Goal: Transaction & Acquisition: Book appointment/travel/reservation

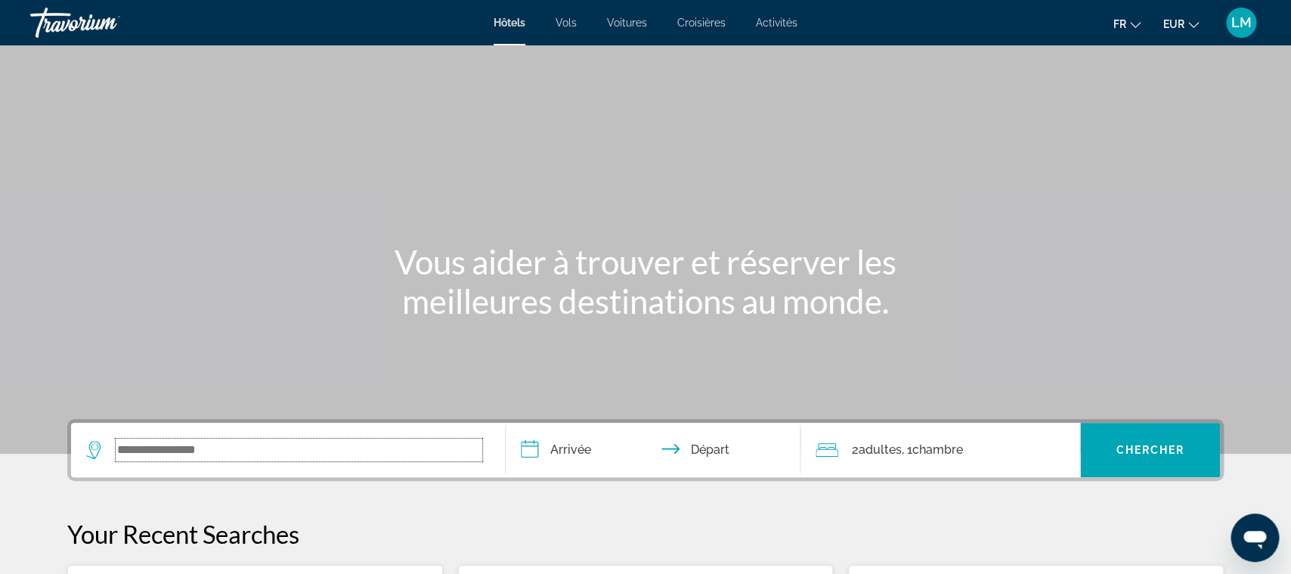
click at [352, 453] on input "Search widget" at bounding box center [299, 449] width 367 height 23
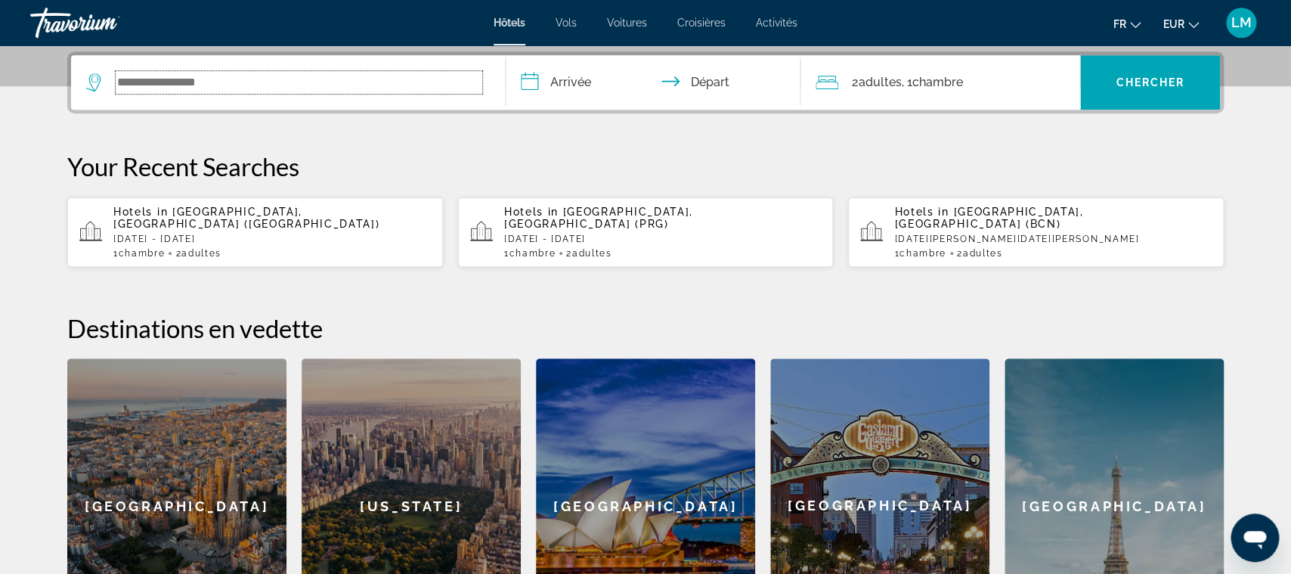
scroll to position [369, 0]
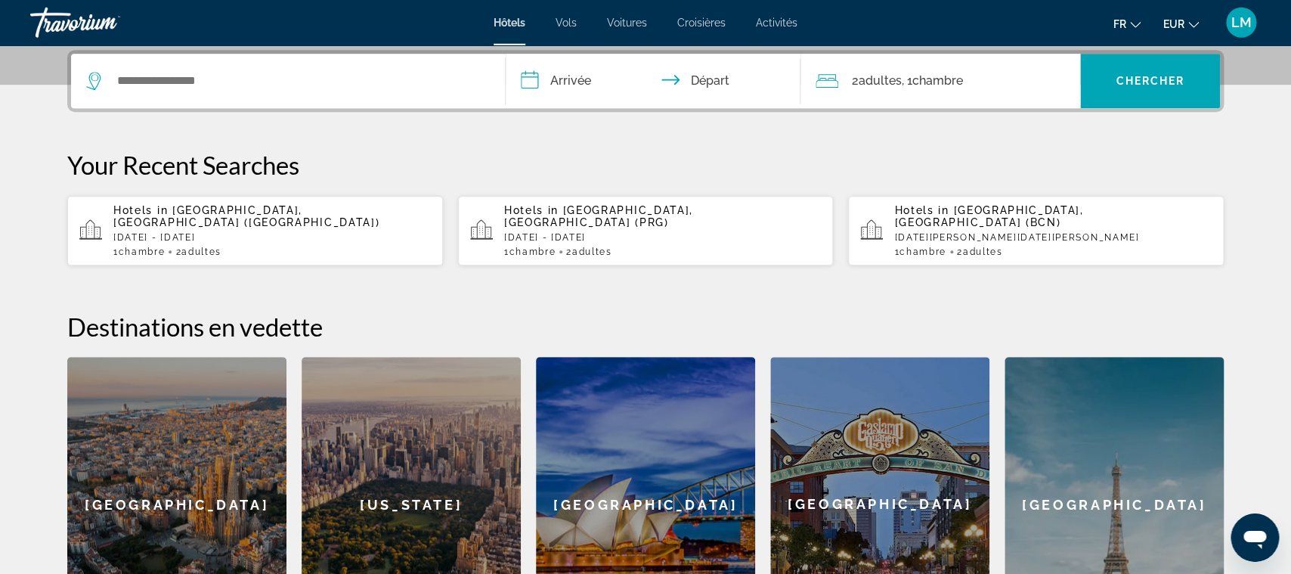
click at [364, 245] on app-hotels-recent-search "Hotels in [GEOGRAPHIC_DATA], [GEOGRAPHIC_DATA] ([GEOGRAPHIC_DATA]) [DATE] - [DA…" at bounding box center [255, 231] width 376 height 70
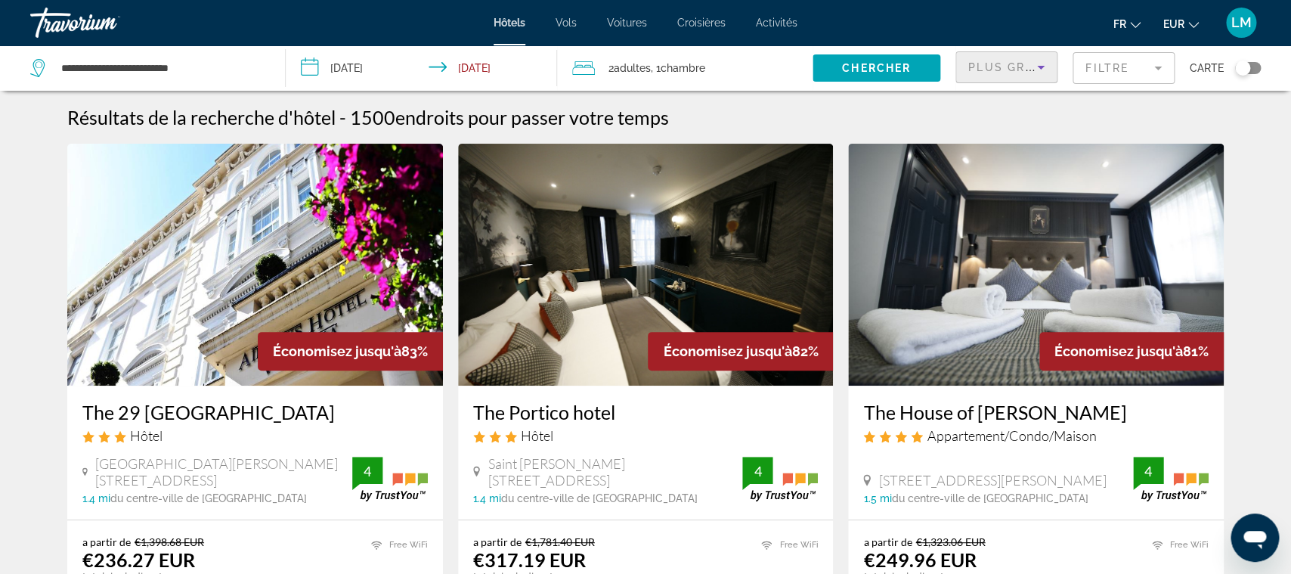
click at [1040, 71] on icon "Sort by" at bounding box center [1041, 67] width 18 height 18
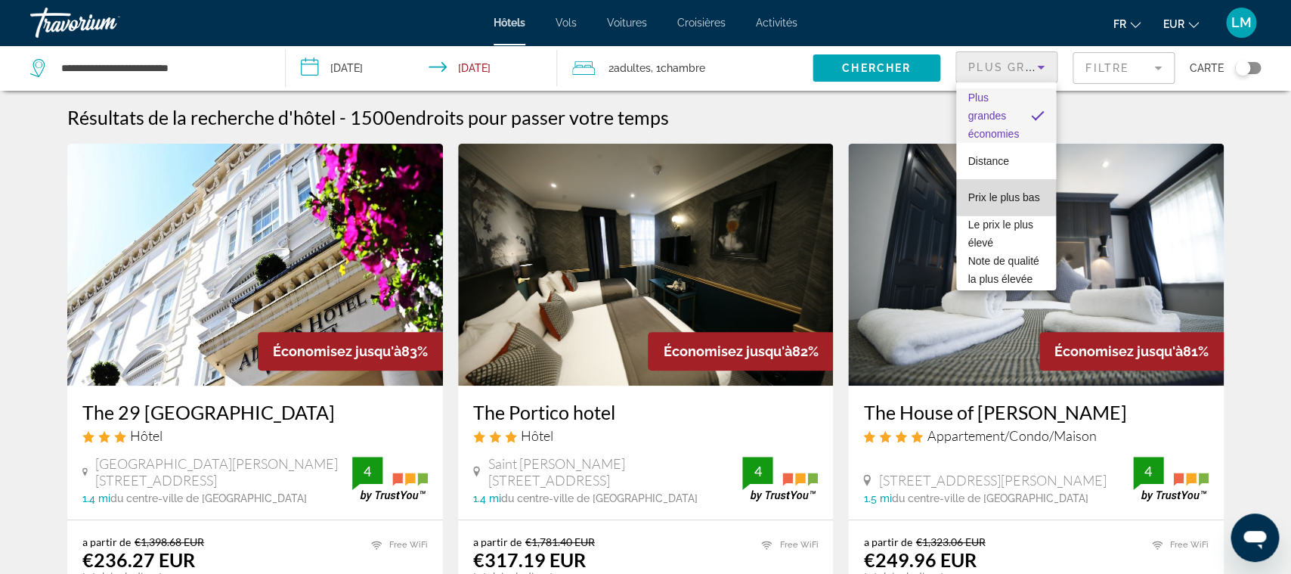
click at [1013, 209] on mat-option "Prix le plus bas" at bounding box center [1006, 197] width 101 height 36
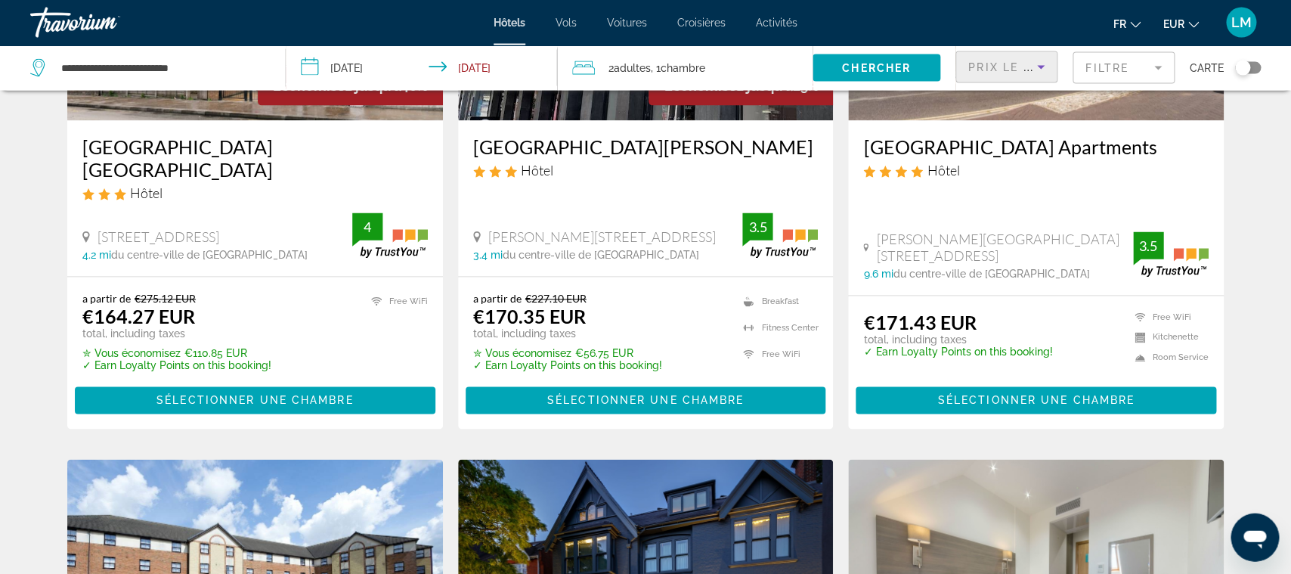
scroll to position [741, 0]
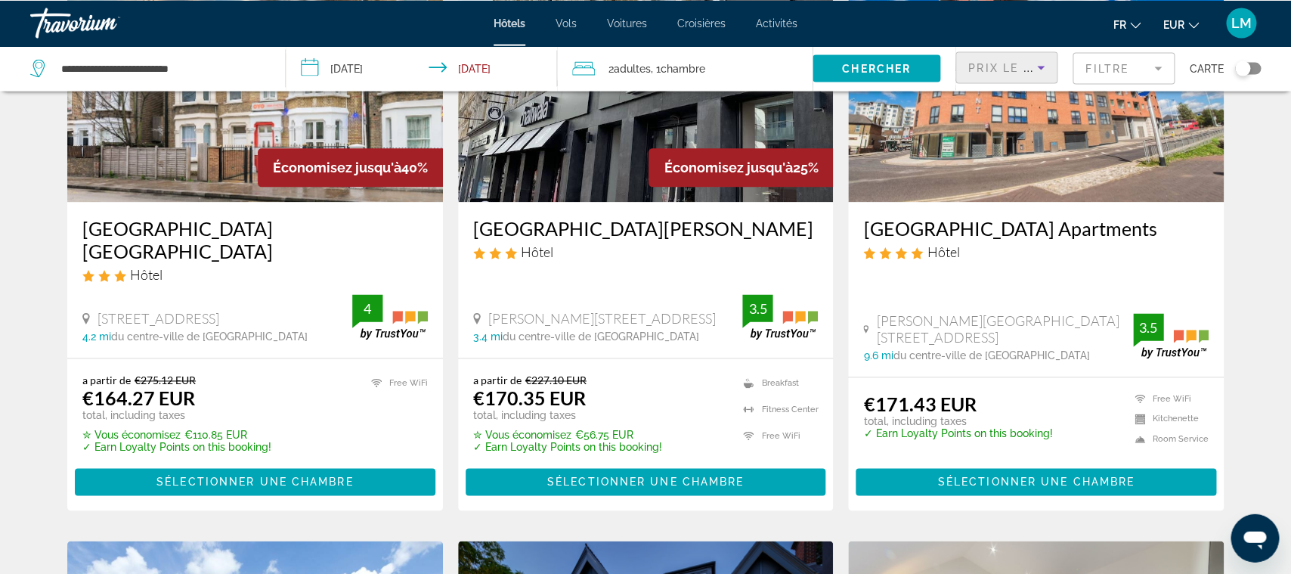
click at [1039, 69] on icon "Sort by" at bounding box center [1041, 67] width 18 height 18
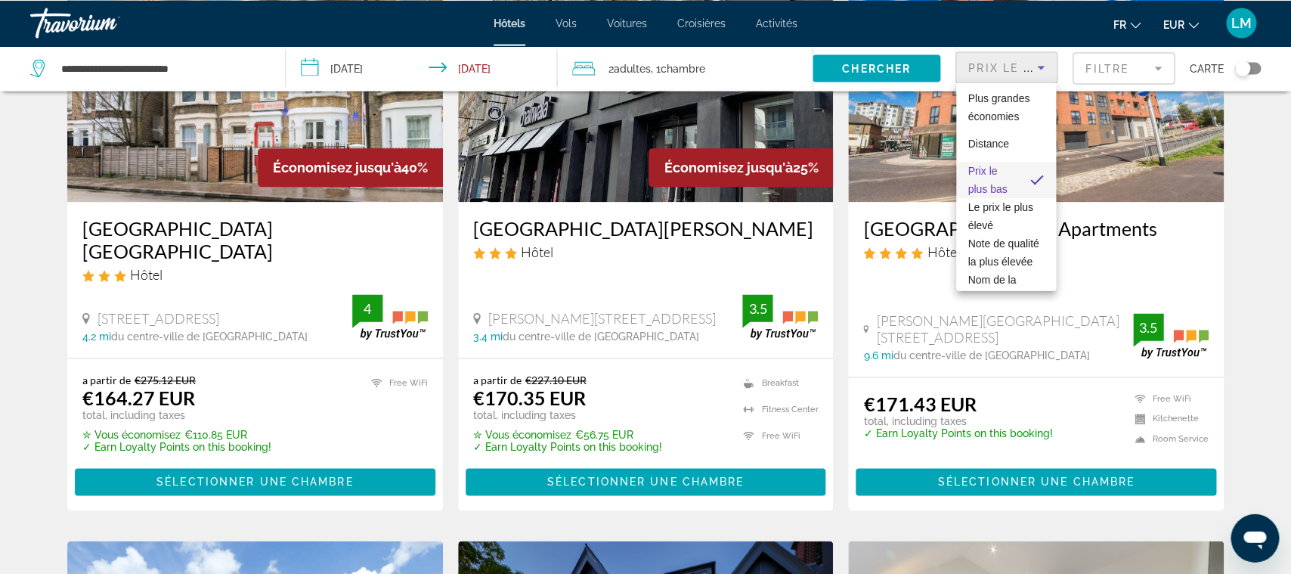
click at [1127, 67] on div at bounding box center [645, 287] width 1291 height 574
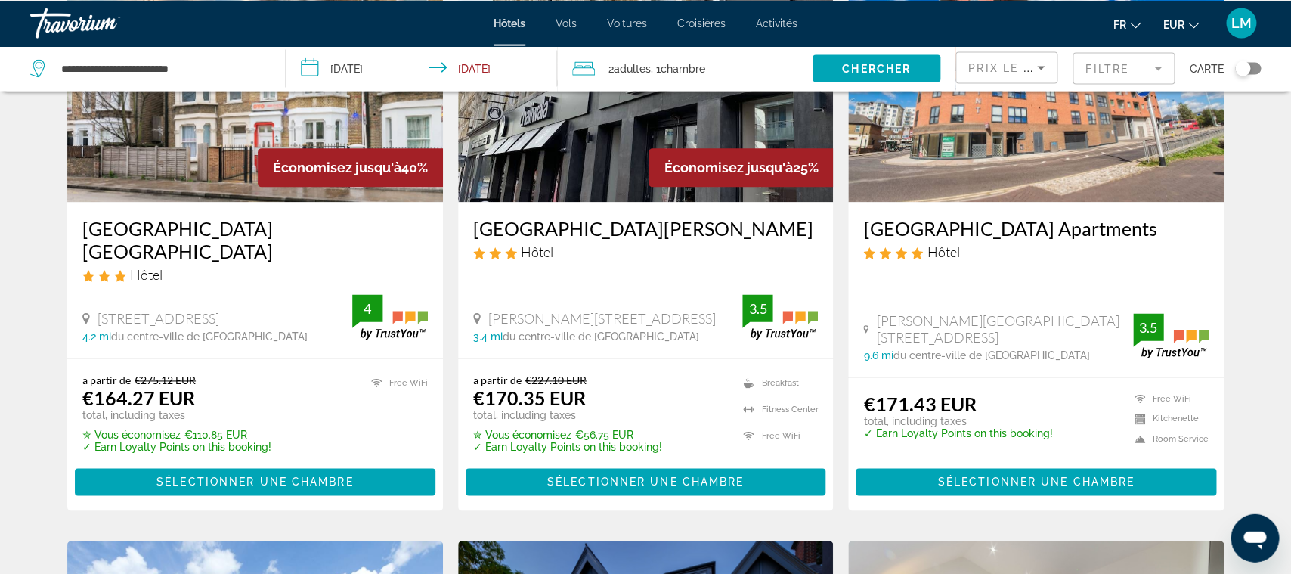
click at [1127, 67] on mat-form-field "Filtre" at bounding box center [1124, 68] width 102 height 32
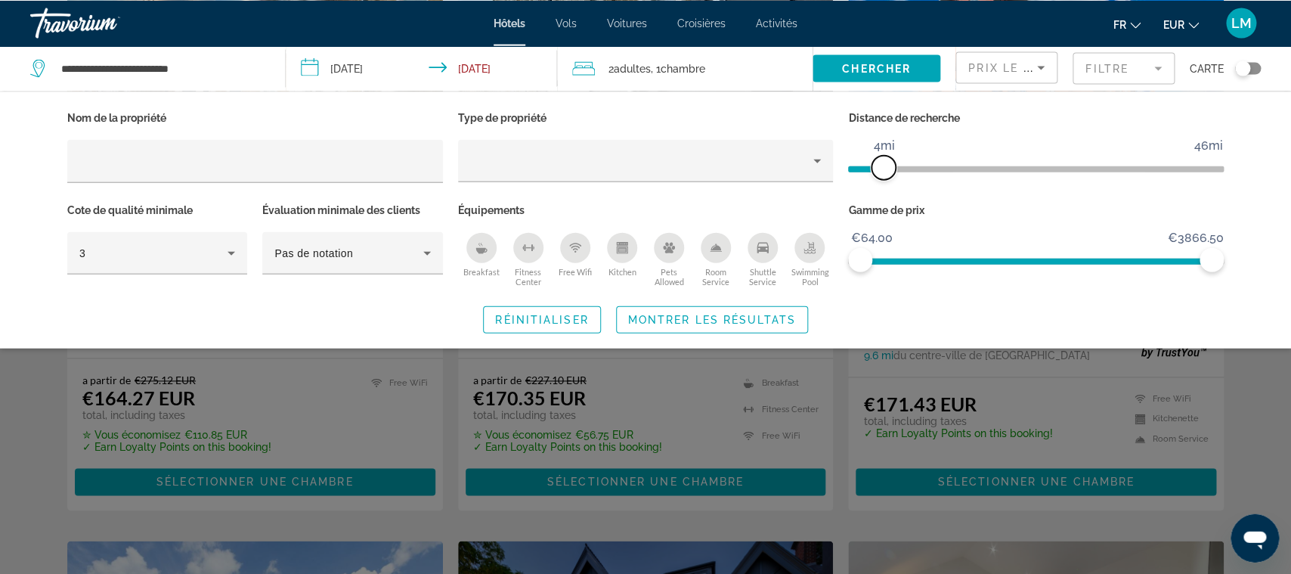
drag, startPoint x: 1078, startPoint y: 166, endPoint x: 885, endPoint y: 177, distance: 193.9
click at [885, 177] on span "ngx-slider" at bounding box center [884, 167] width 24 height 24
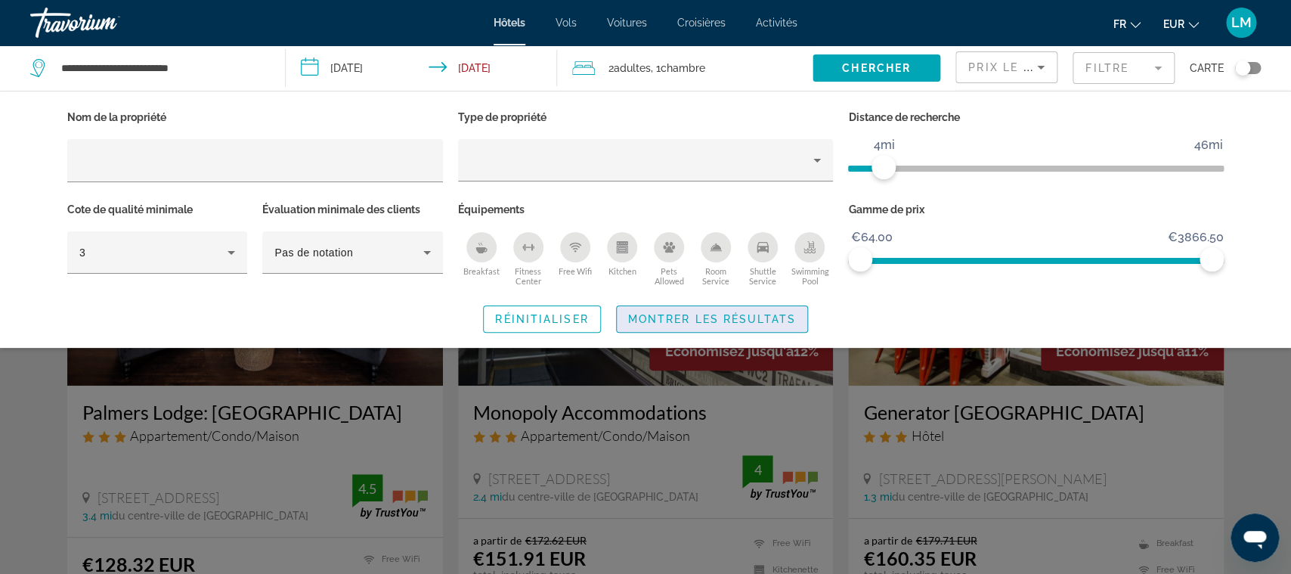
click at [760, 318] on span "Montrer les résultats" at bounding box center [712, 319] width 168 height 12
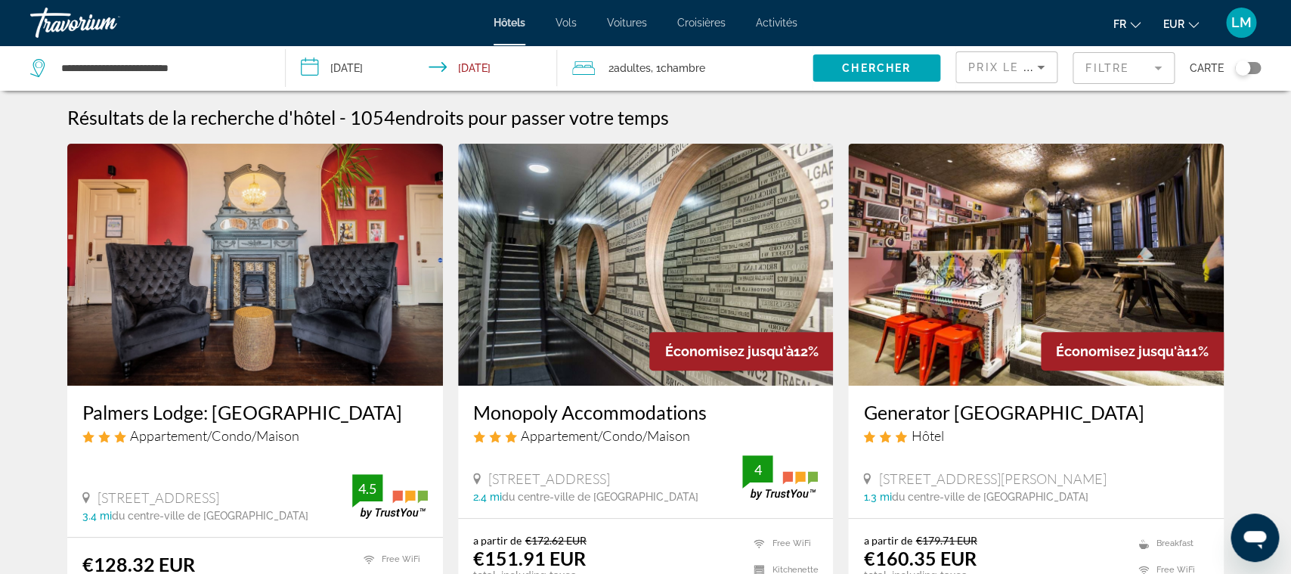
click at [609, 427] on span "Appartement/Condo/Maison" at bounding box center [605, 435] width 169 height 17
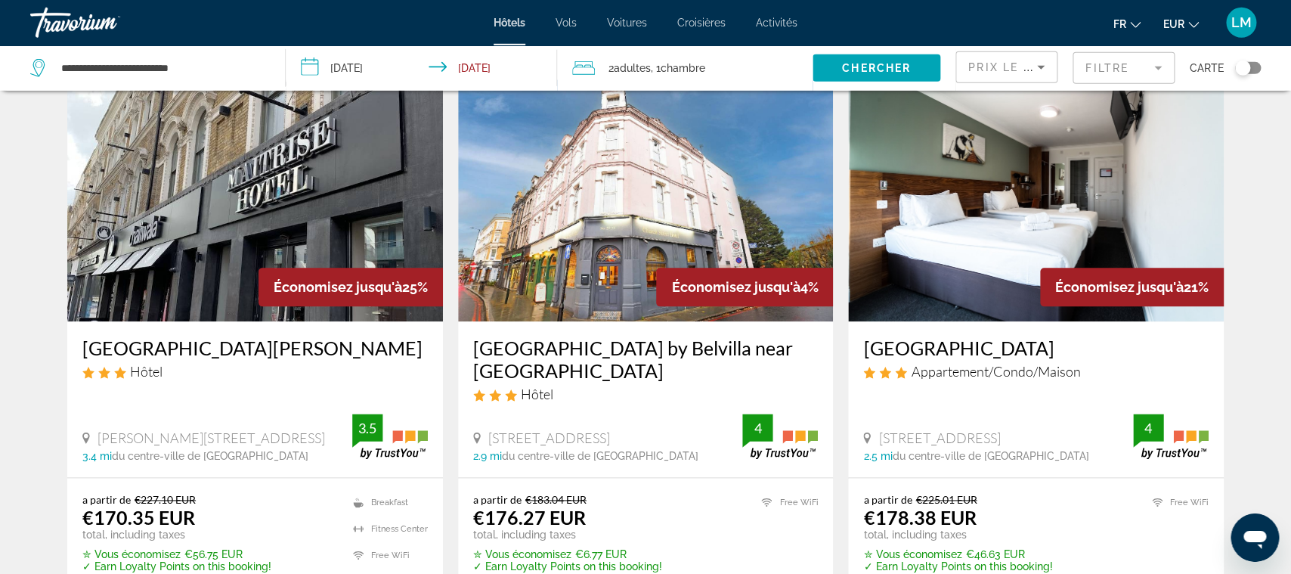
scroll to position [621, 0]
click at [960, 348] on h3 "[GEOGRAPHIC_DATA]" at bounding box center [1036, 348] width 346 height 23
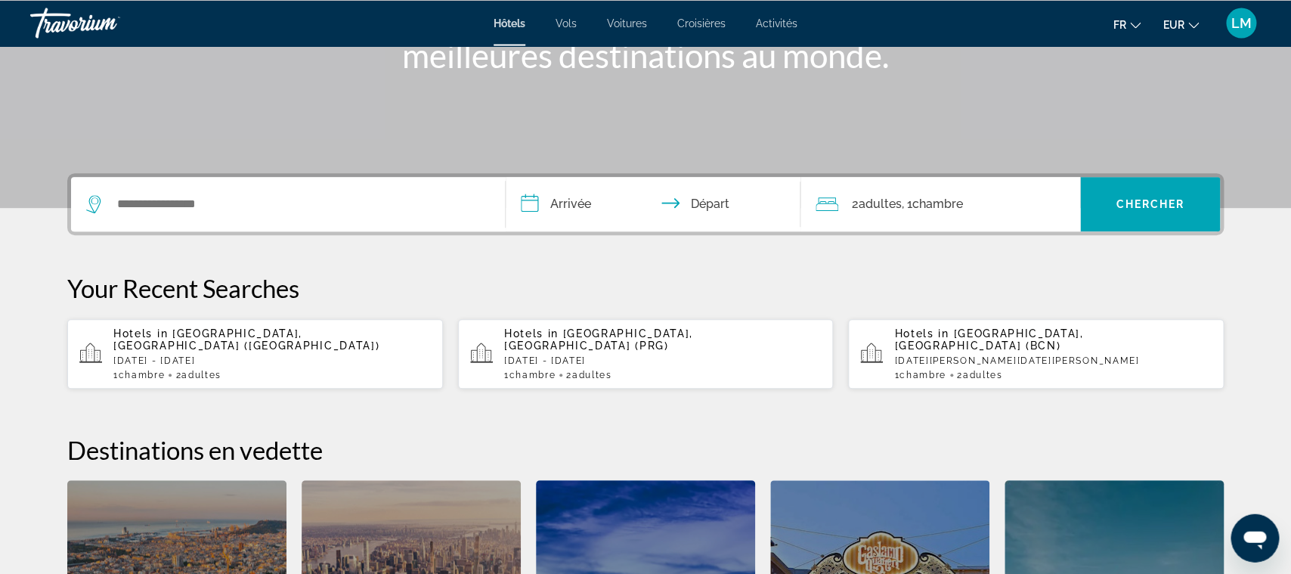
scroll to position [290, 0]
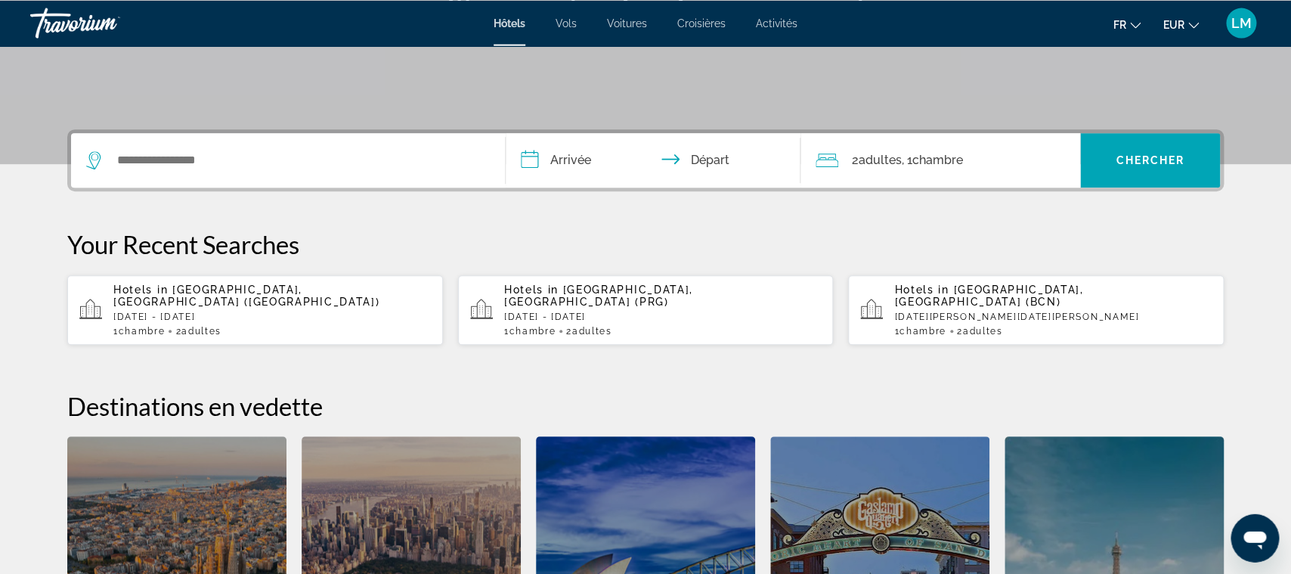
click at [241, 326] on div "1 Chambre pièces 2 Adulte Adultes" at bounding box center [272, 331] width 318 height 11
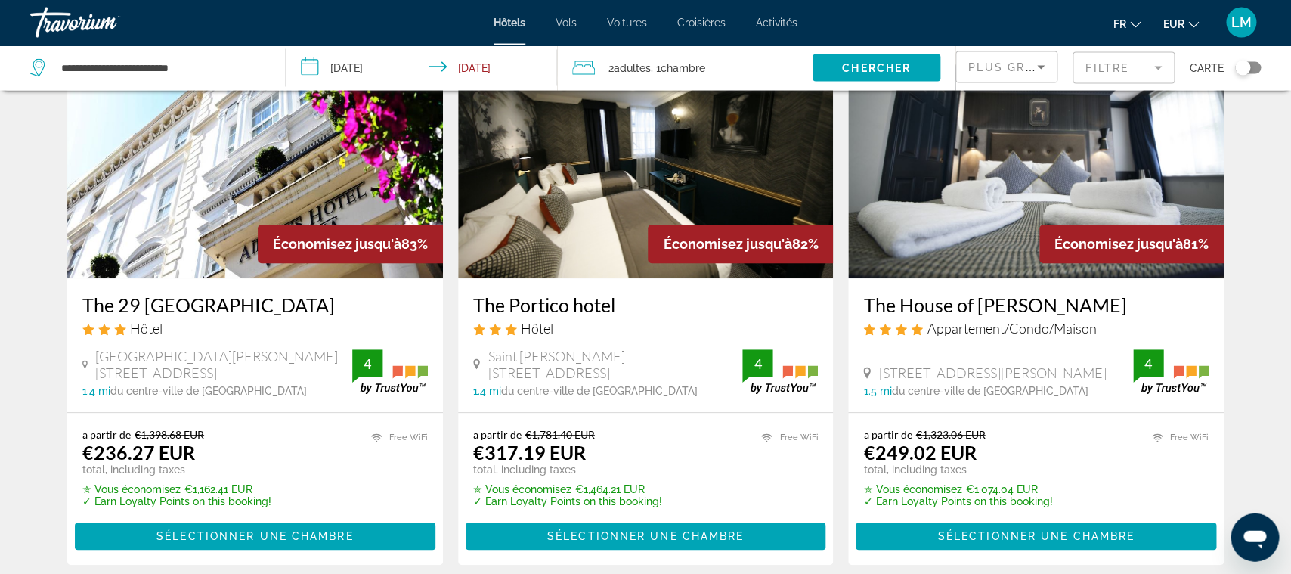
scroll to position [115, 0]
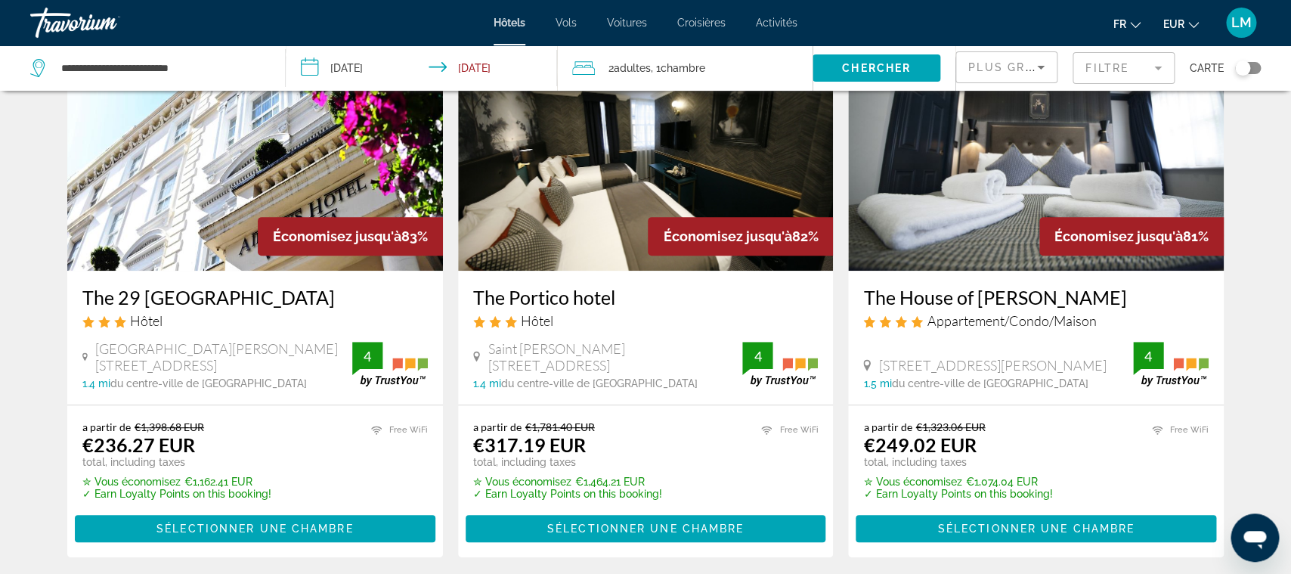
click at [1127, 82] on mat-form-field "Filtre" at bounding box center [1124, 68] width 102 height 32
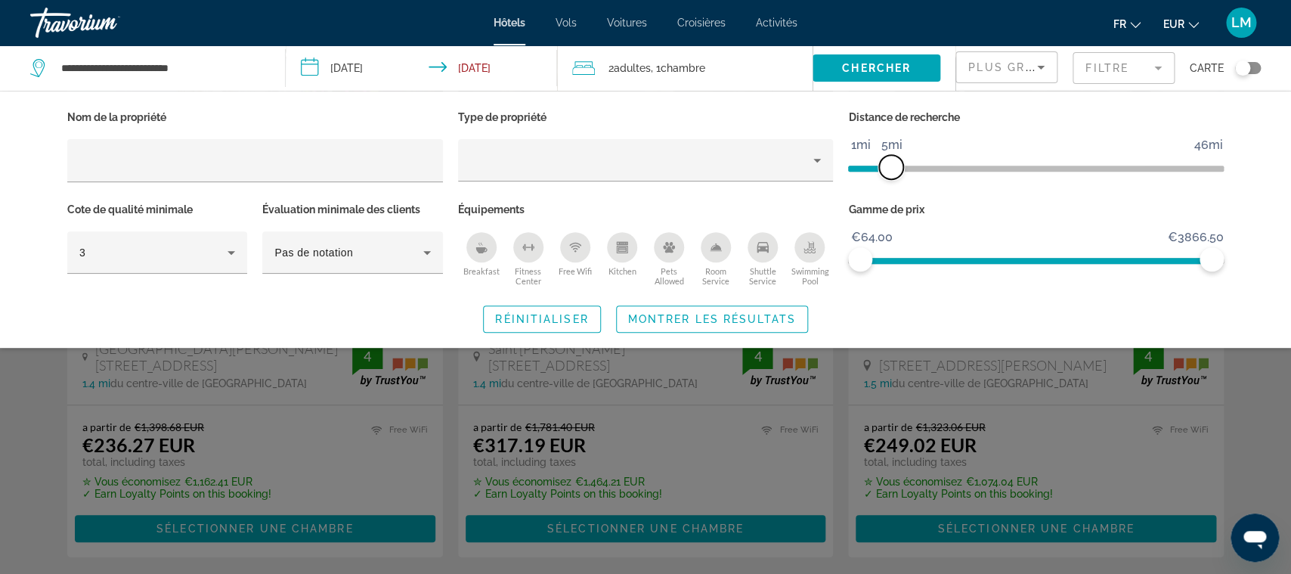
drag, startPoint x: 1083, startPoint y: 175, endPoint x: 891, endPoint y: 169, distance: 192.9
click at [891, 169] on span "ngx-slider" at bounding box center [891, 167] width 24 height 24
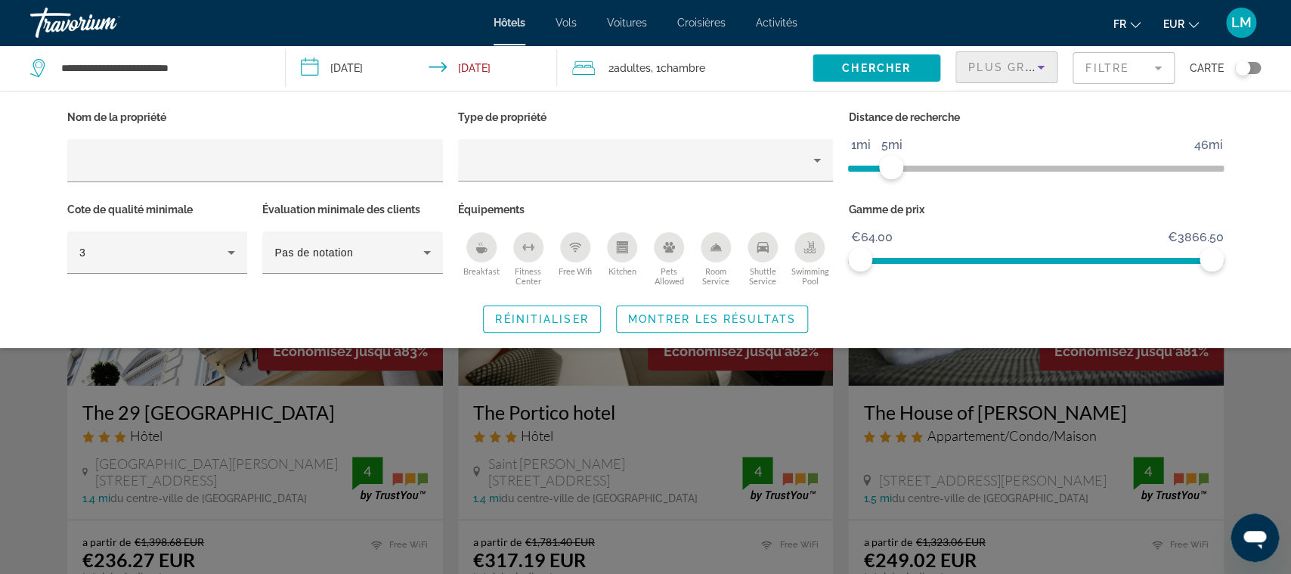
click at [1013, 68] on span "Plus grandes économies" at bounding box center [1058, 67] width 181 height 12
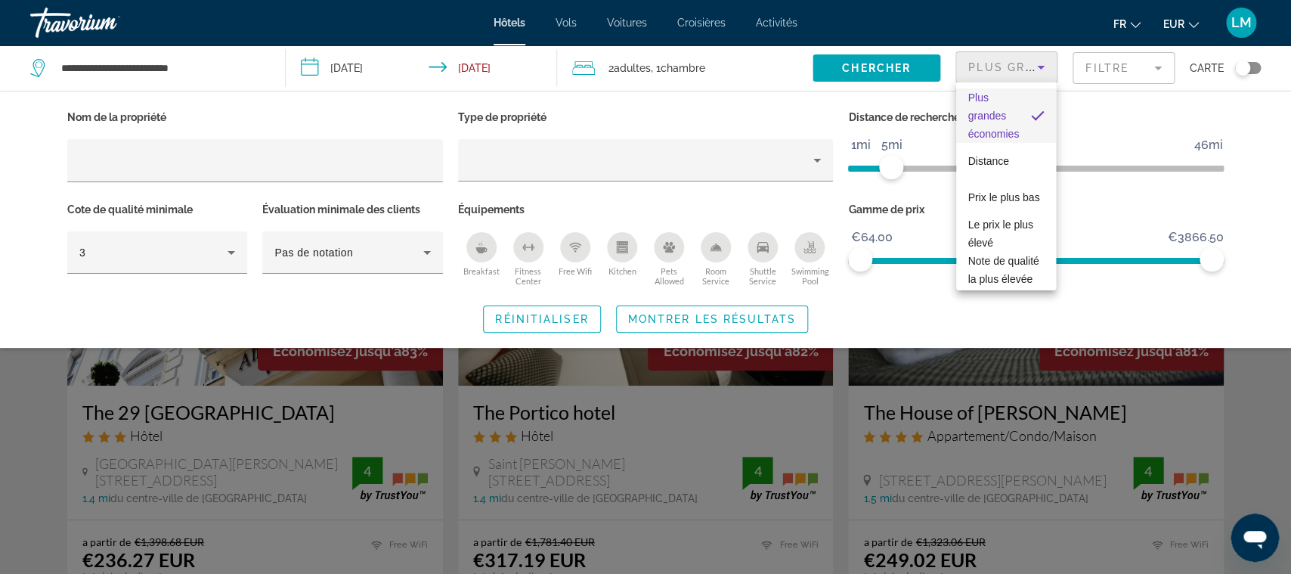
click at [736, 314] on div at bounding box center [645, 287] width 1291 height 574
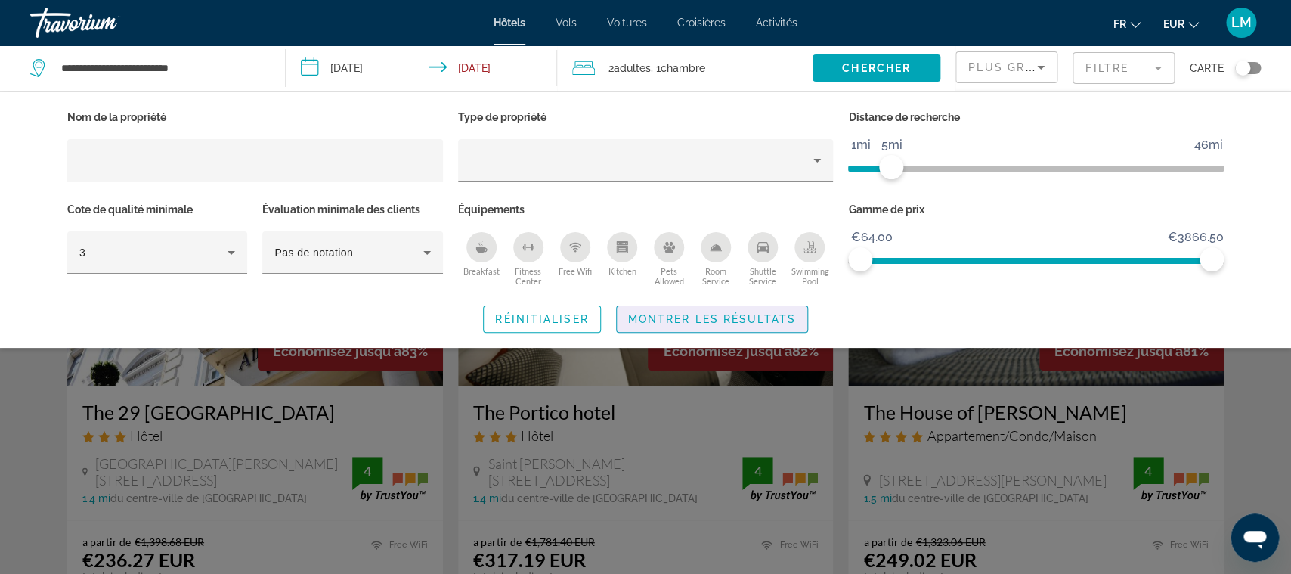
click at [736, 314] on span "Montrer les résultats" at bounding box center [712, 319] width 168 height 12
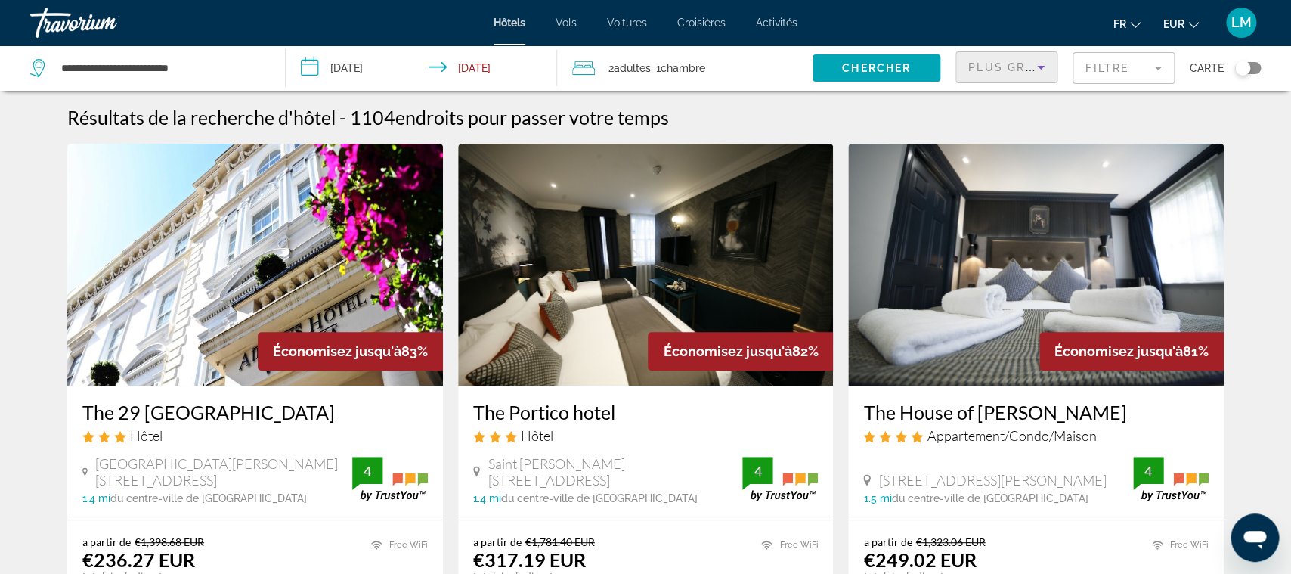
click at [1009, 71] on span "Plus grandes économies" at bounding box center [1058, 67] width 181 height 12
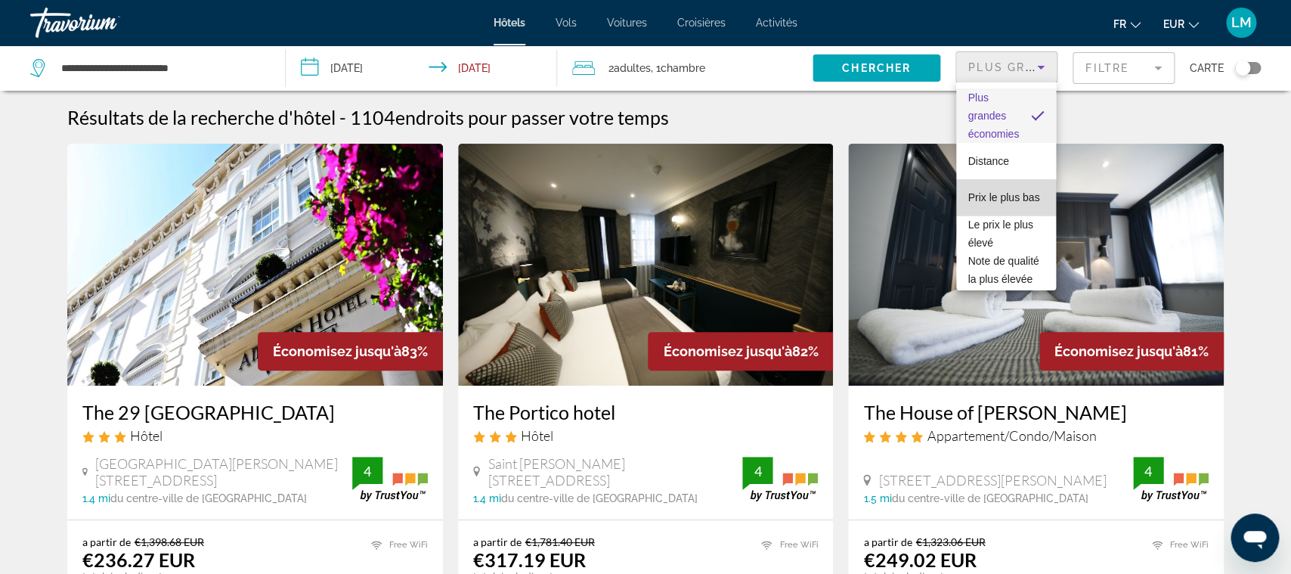
click at [1005, 206] on span "Prix le plus bas" at bounding box center [1004, 197] width 72 height 18
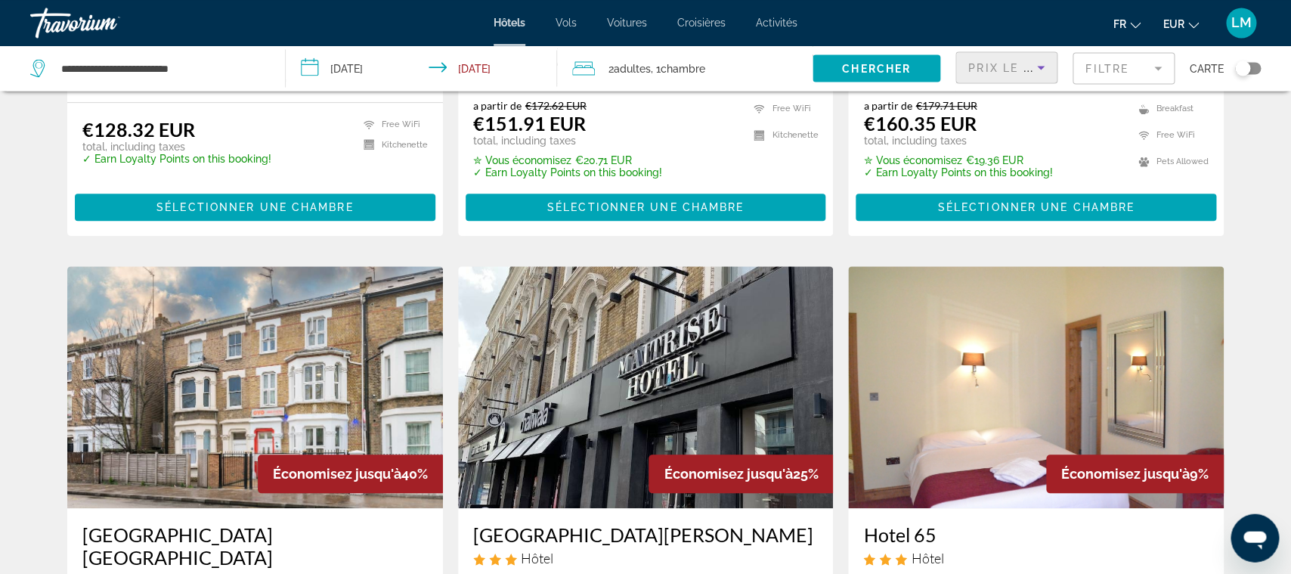
scroll to position [239, 0]
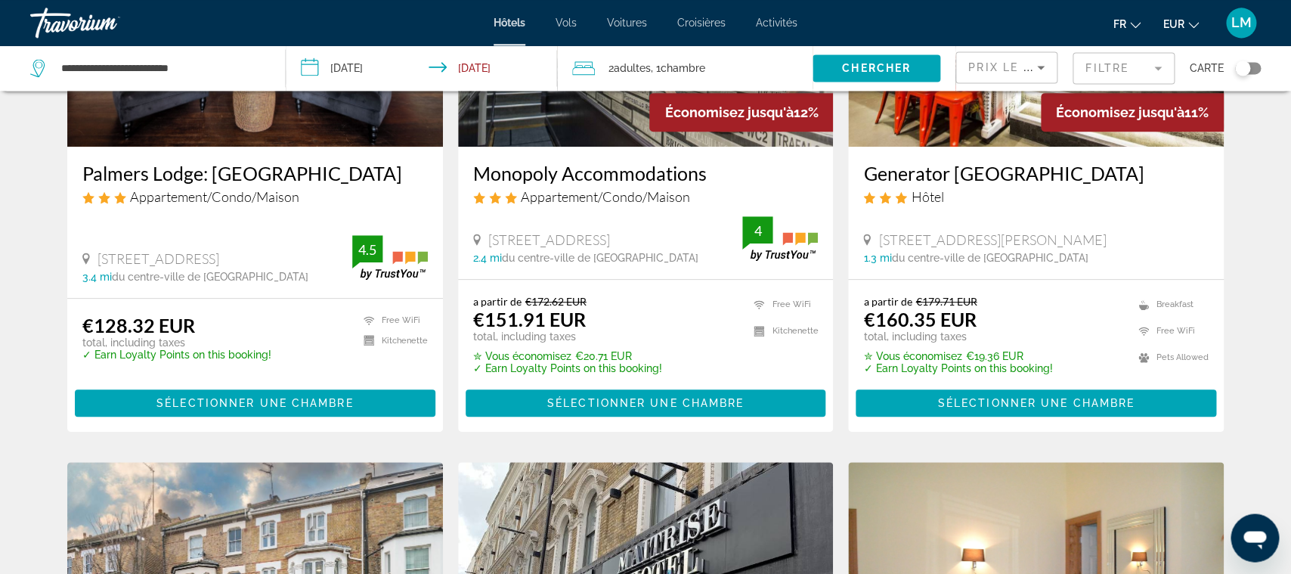
click at [1117, 57] on mat-form-field "Filtre" at bounding box center [1124, 68] width 102 height 32
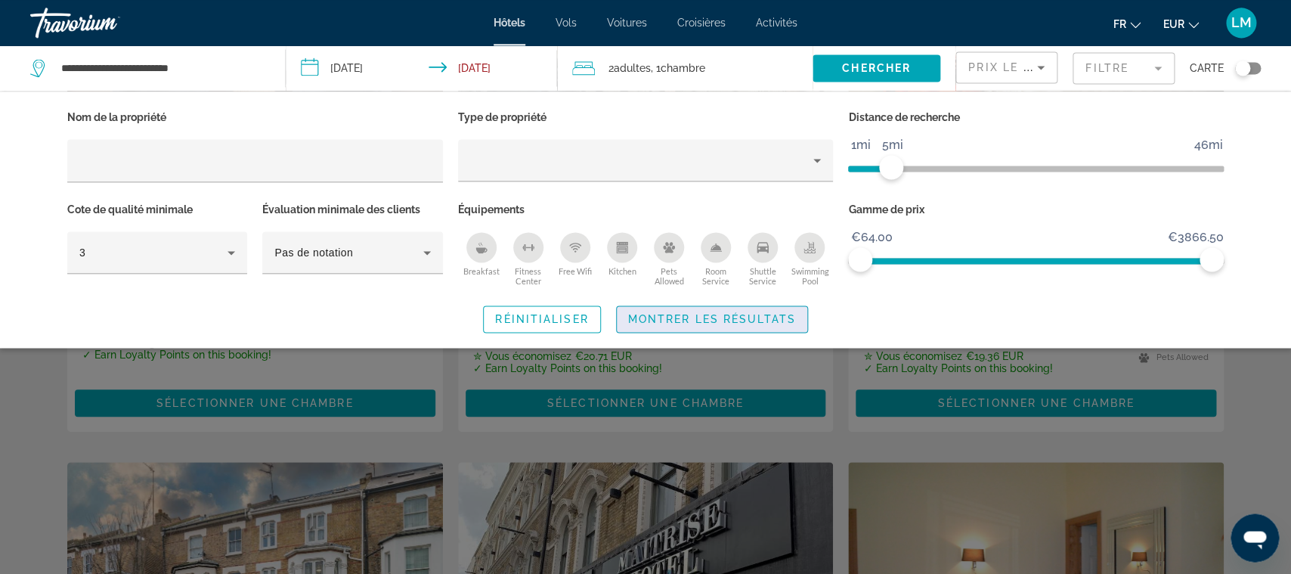
click at [778, 320] on span "Montrer les résultats" at bounding box center [712, 319] width 168 height 12
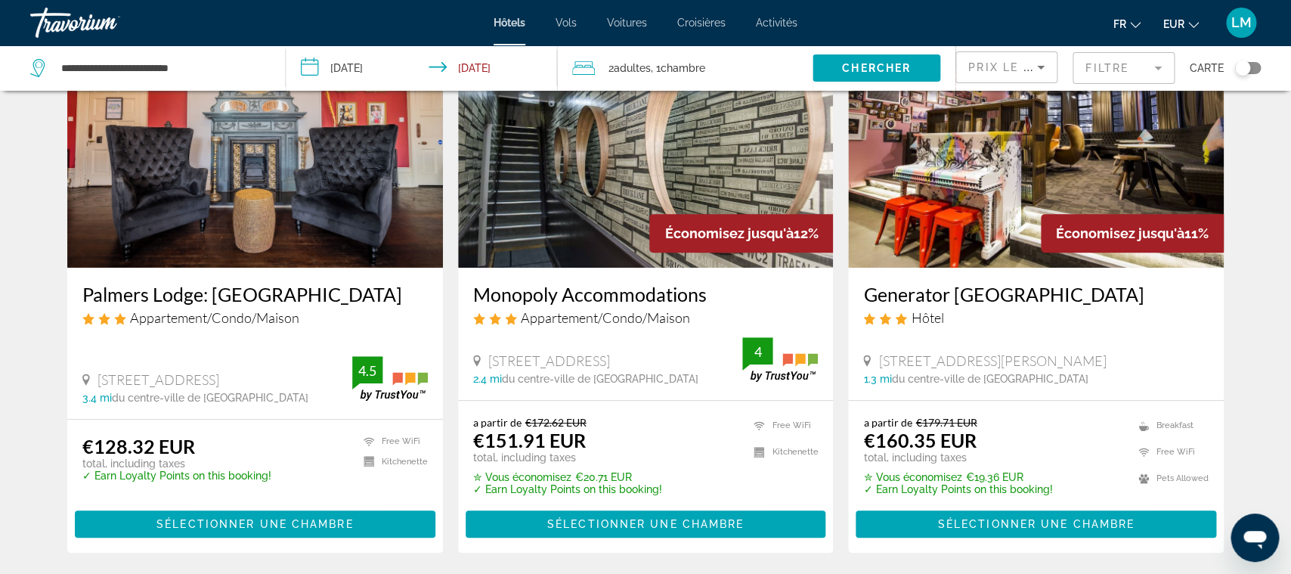
scroll to position [101, 0]
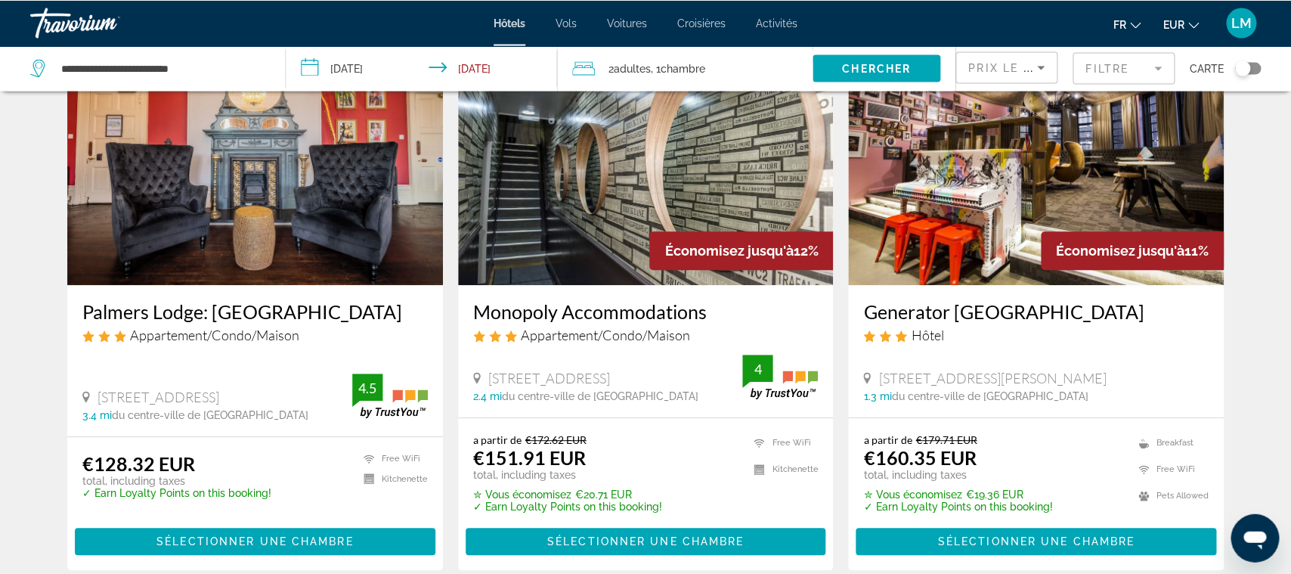
click at [1237, 70] on div "Toggle map" at bounding box center [1242, 67] width 15 height 15
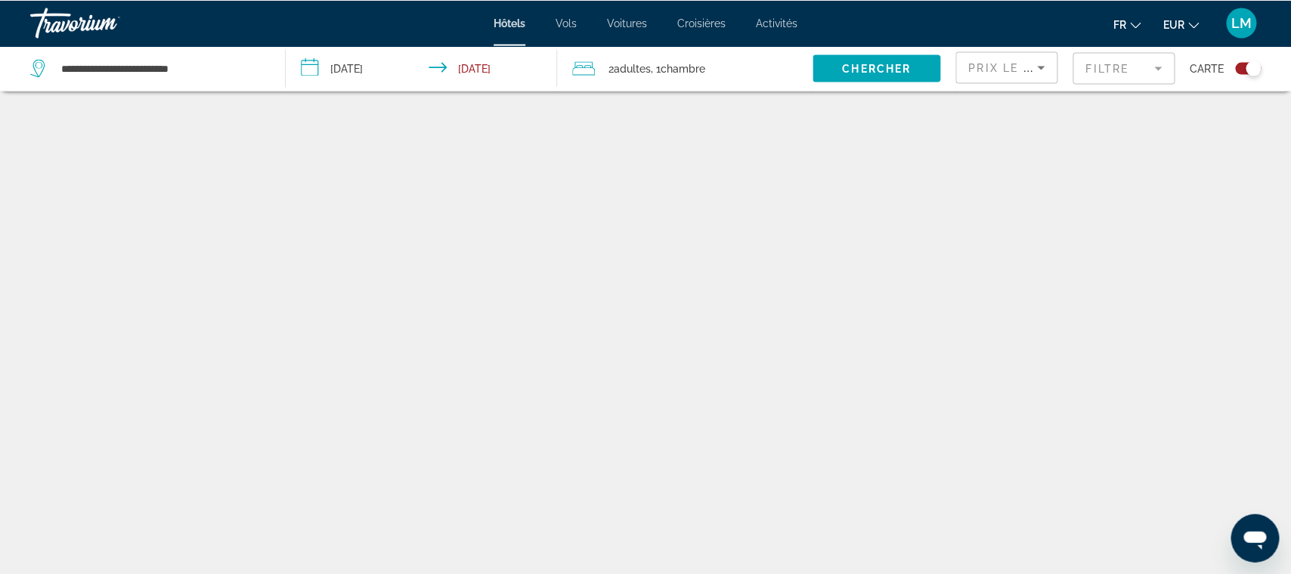
scroll to position [91, 0]
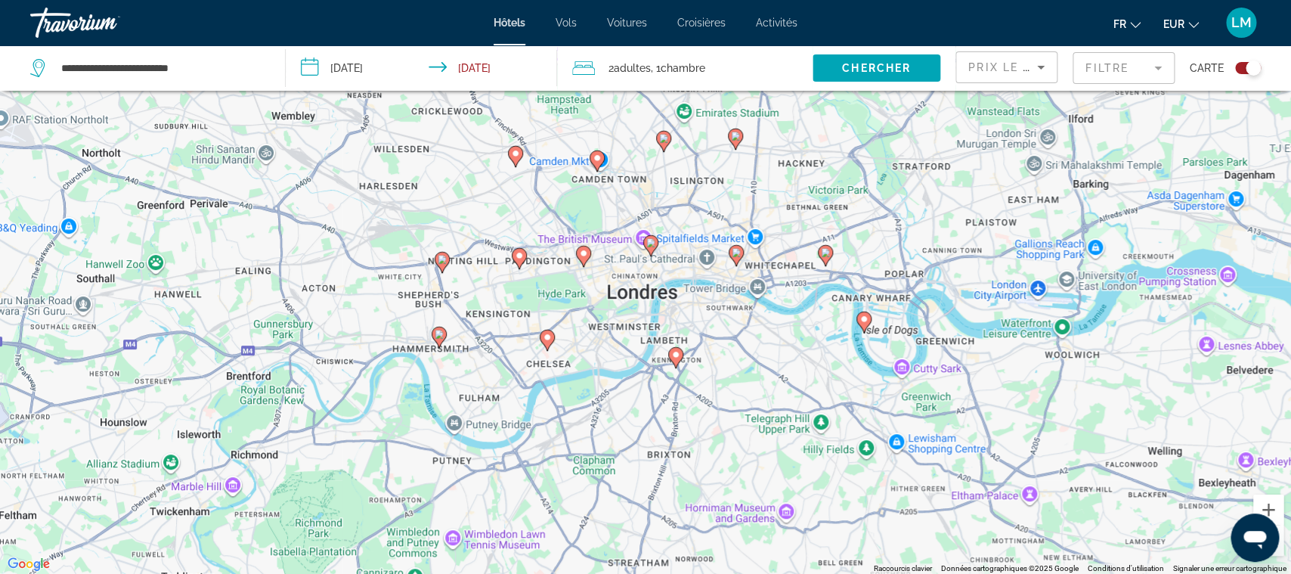
click at [650, 246] on icon "Main content" at bounding box center [651, 245] width 14 height 20
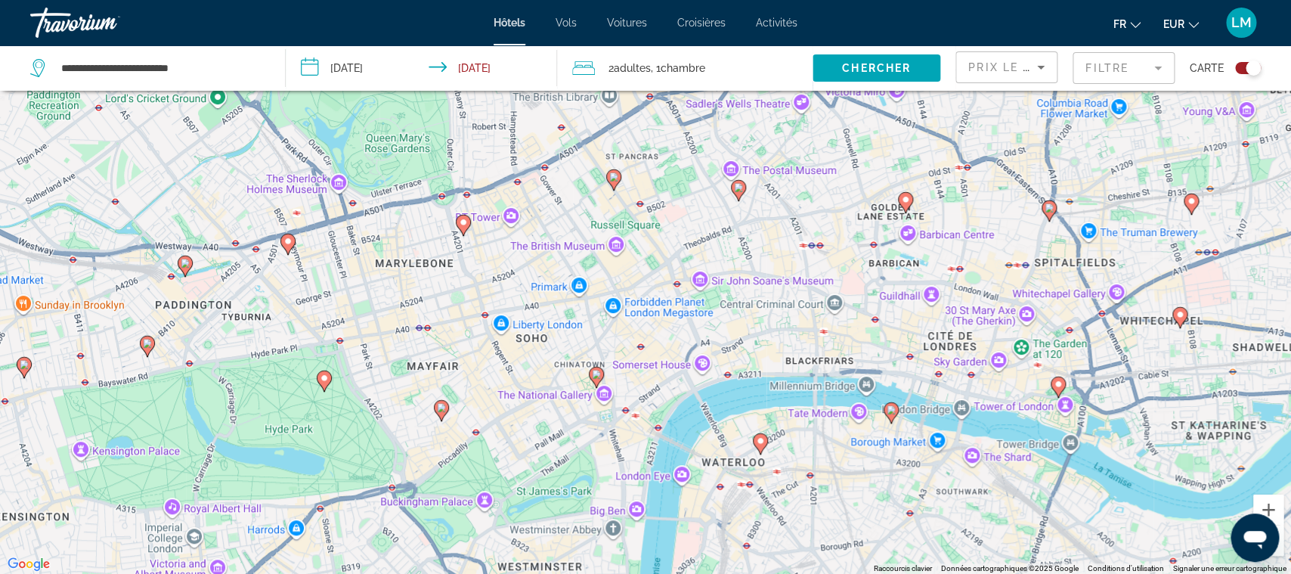
click at [592, 376] on icon "Main content" at bounding box center [597, 377] width 14 height 20
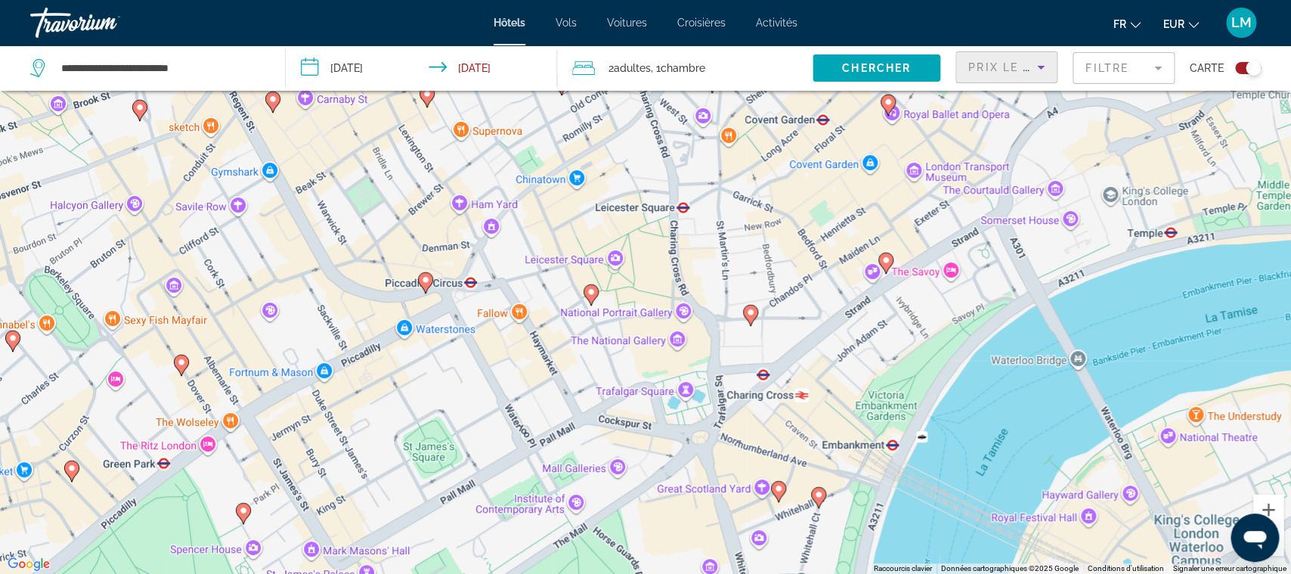
click at [1014, 60] on div "Prix le plus bas" at bounding box center [1002, 67] width 69 height 18
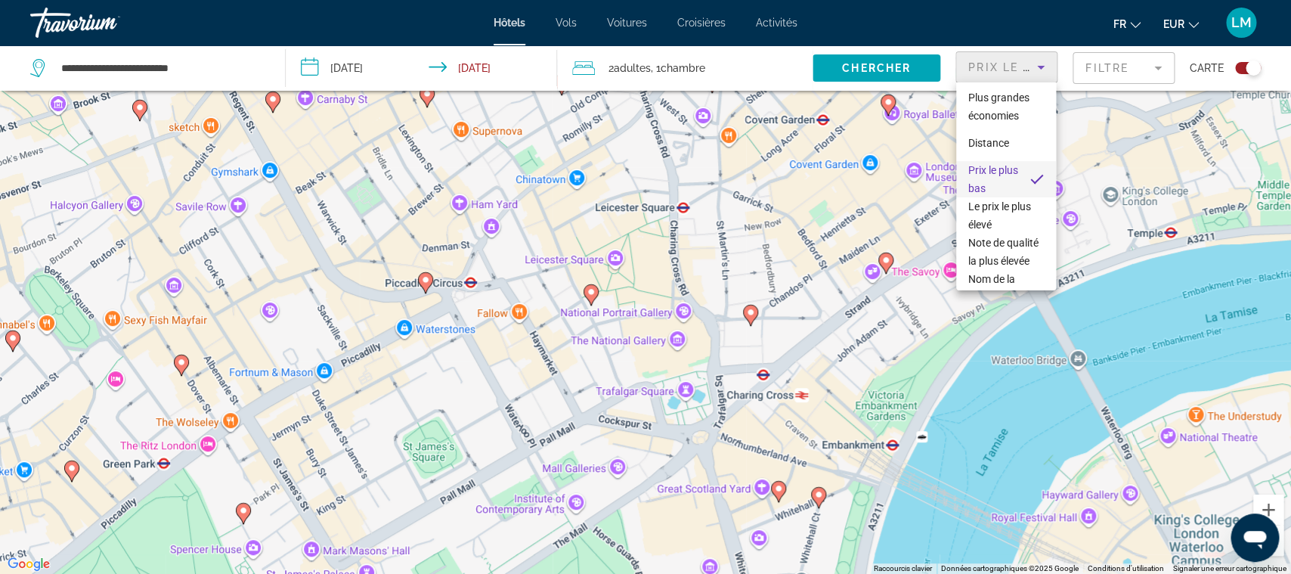
click at [1091, 64] on div at bounding box center [645, 287] width 1291 height 574
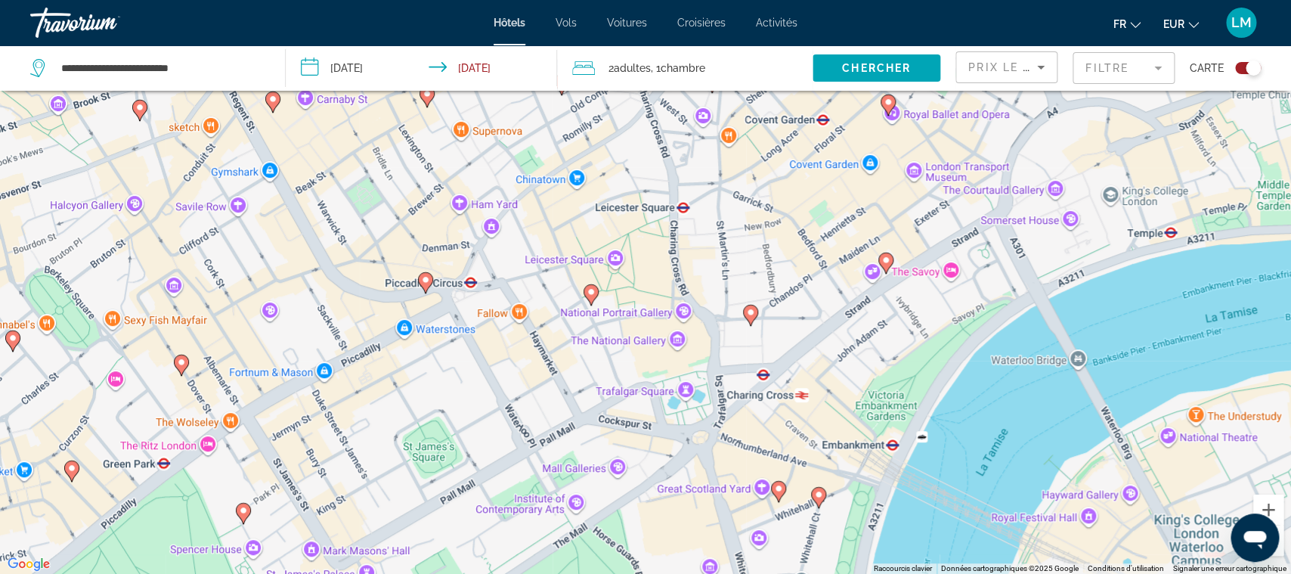
click at [1104, 69] on mat-form-field "Filtre" at bounding box center [1124, 68] width 102 height 32
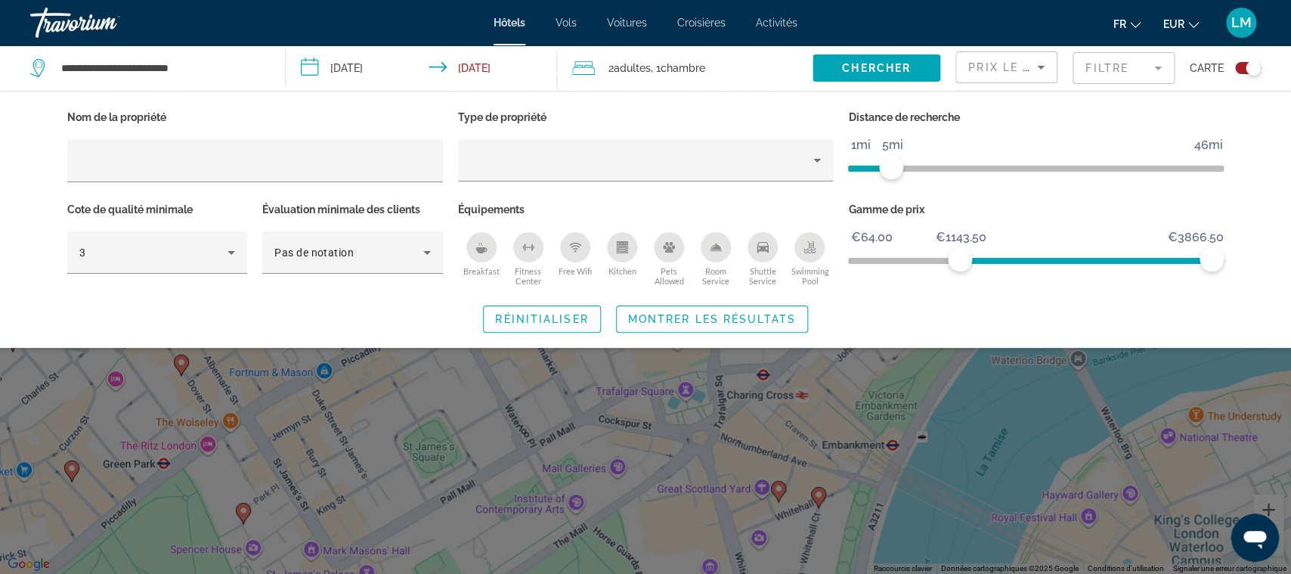
click at [960, 260] on span "ngx-slider" at bounding box center [1086, 261] width 252 height 6
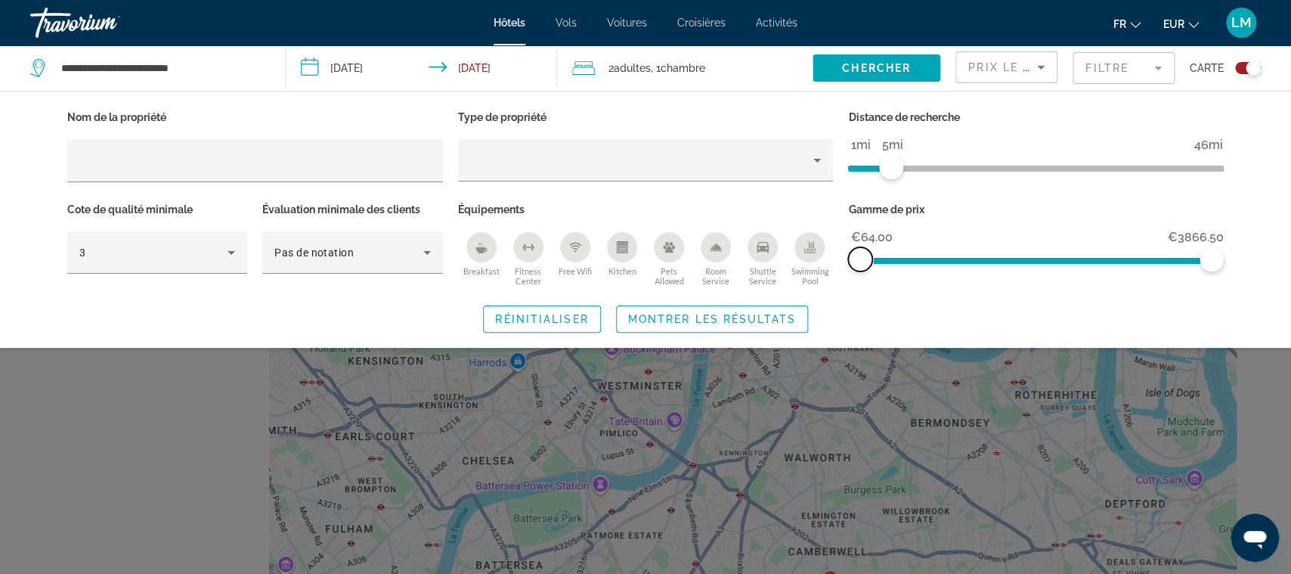
drag, startPoint x: 959, startPoint y: 259, endPoint x: 839, endPoint y: 265, distance: 119.6
click at [839, 265] on div "Nom de la propriété Type de propriété Distance de recherche 1mi 46mi 5mi Cote d…" at bounding box center [646, 199] width 1172 height 184
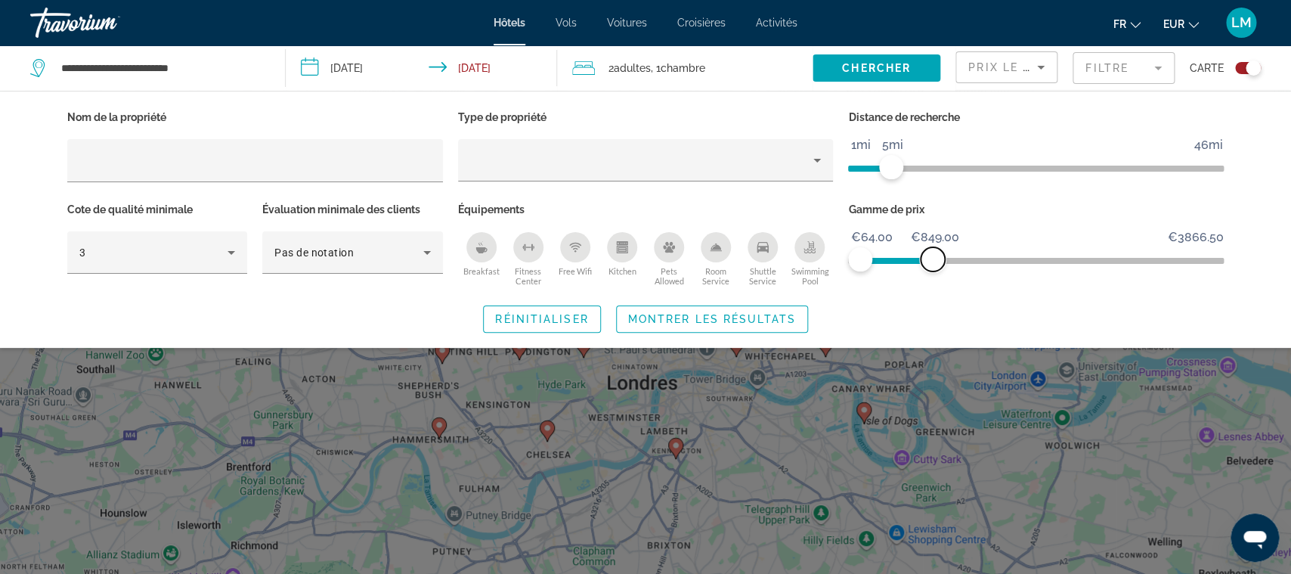
drag, startPoint x: 1204, startPoint y: 253, endPoint x: 931, endPoint y: 275, distance: 274.6
click at [931, 275] on div "Gamme de prix €64.00 €3866.50 €64.00 €849.00" at bounding box center [1036, 244] width 391 height 91
drag, startPoint x: 933, startPoint y: 259, endPoint x: 872, endPoint y: 267, distance: 61.0
click at [872, 267] on span "ngx-slider-max" at bounding box center [872, 259] width 24 height 24
click at [730, 325] on span "Search widget" at bounding box center [712, 319] width 191 height 36
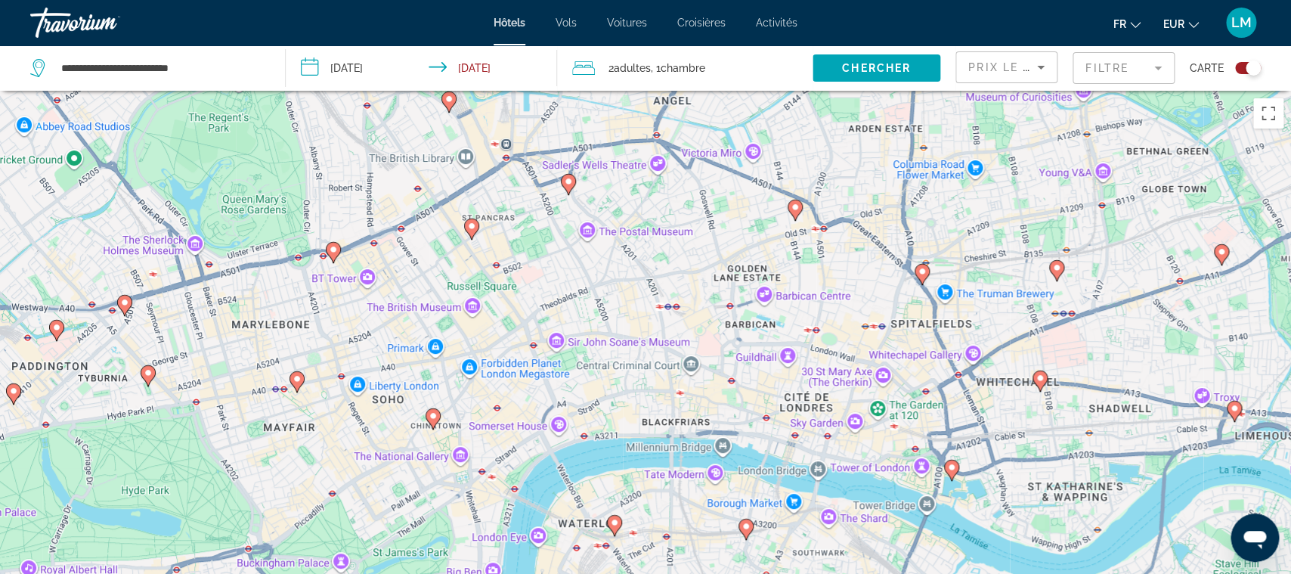
click at [434, 415] on image "Main content" at bounding box center [433, 415] width 9 height 9
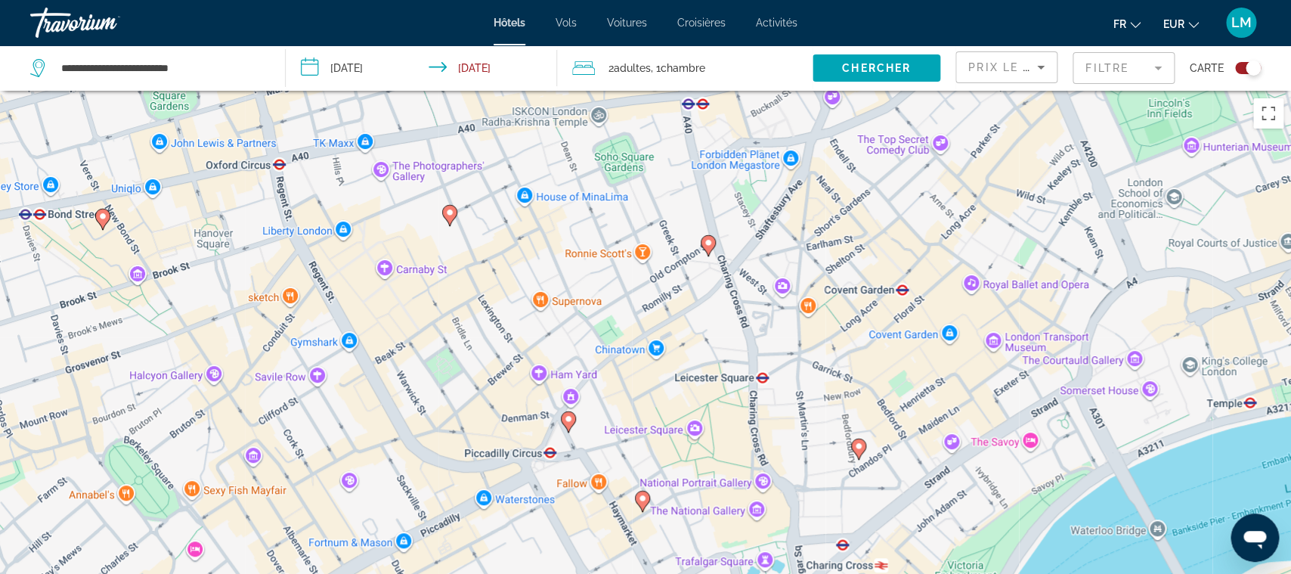
click at [564, 420] on image "Main content" at bounding box center [568, 418] width 9 height 9
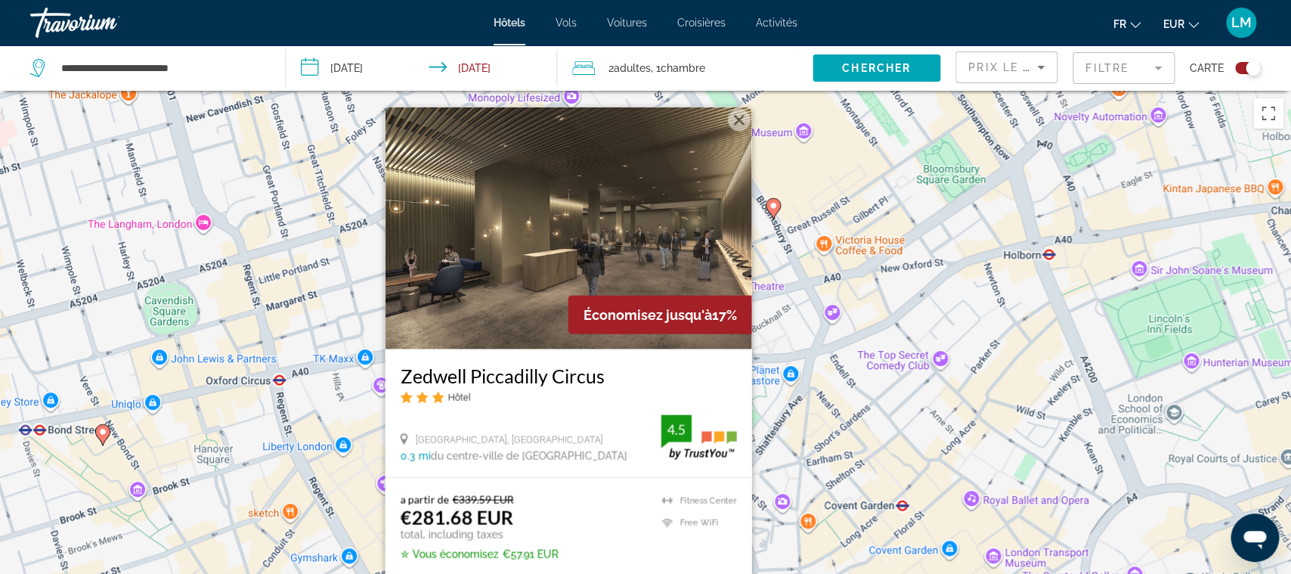
click at [826, 350] on div "Pour activer le glissement avec le clavier, appuyez sur Alt+Entrée. Une fois ce…" at bounding box center [645, 378] width 1291 height 574
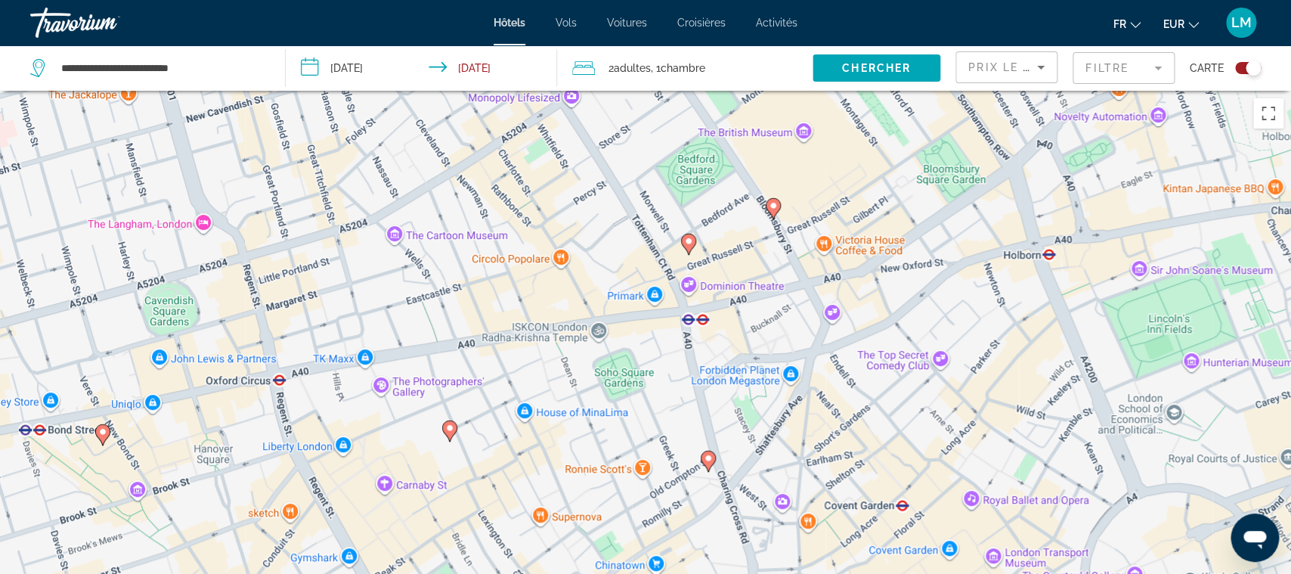
click at [711, 467] on gmp-advanced-marker "Main content" at bounding box center [708, 461] width 15 height 23
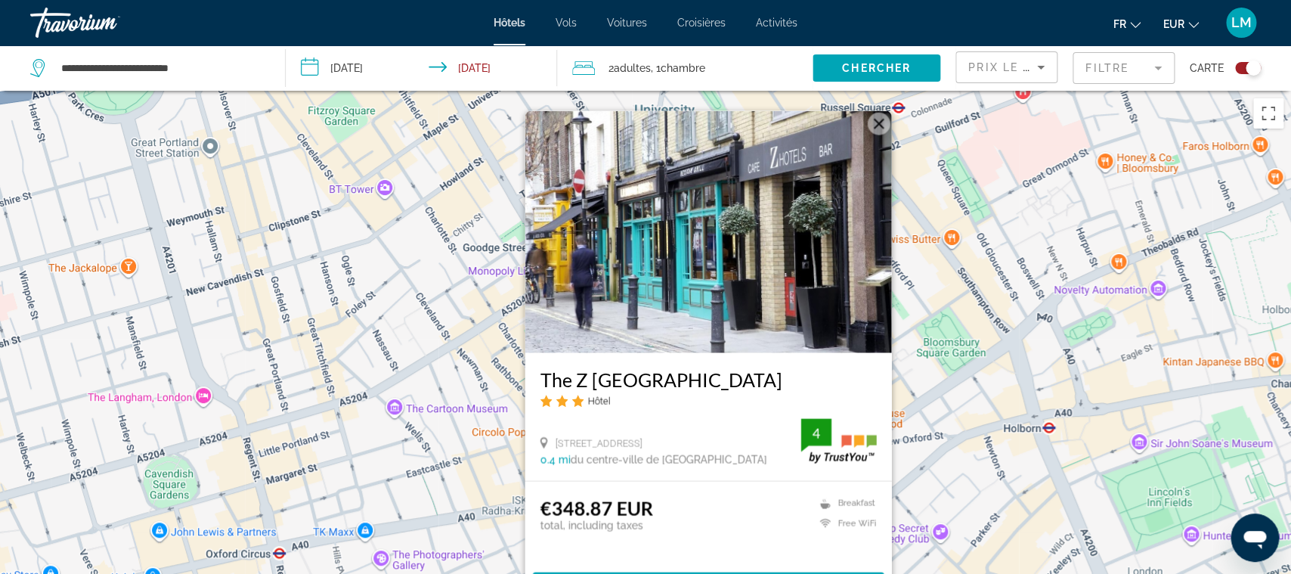
click at [437, 419] on div "Pour activer le glissement avec le clavier, appuyez sur Alt+Entrée. Une fois ce…" at bounding box center [645, 378] width 1291 height 574
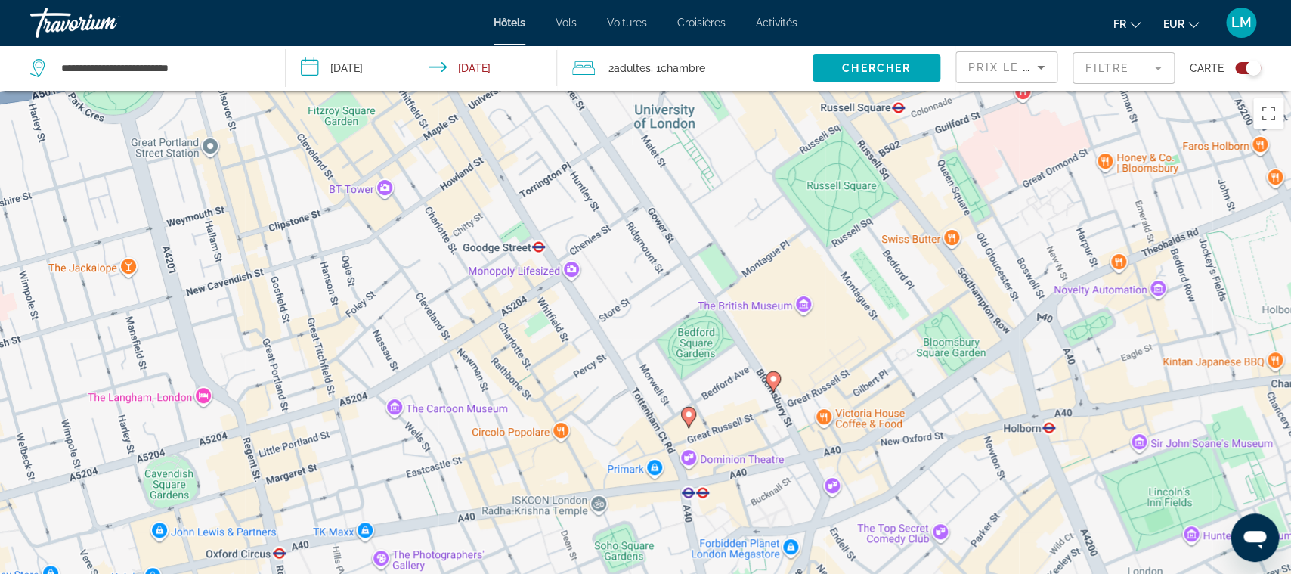
click at [694, 417] on icon "Main content" at bounding box center [689, 417] width 14 height 20
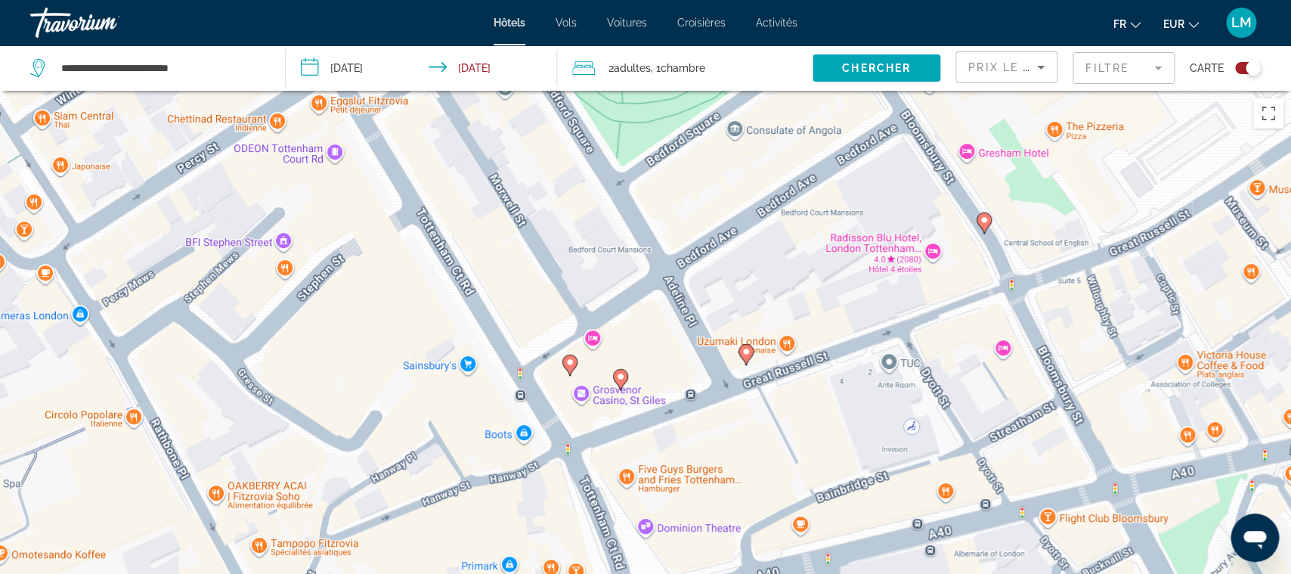
click at [615, 379] on icon "Main content" at bounding box center [620, 378] width 15 height 21
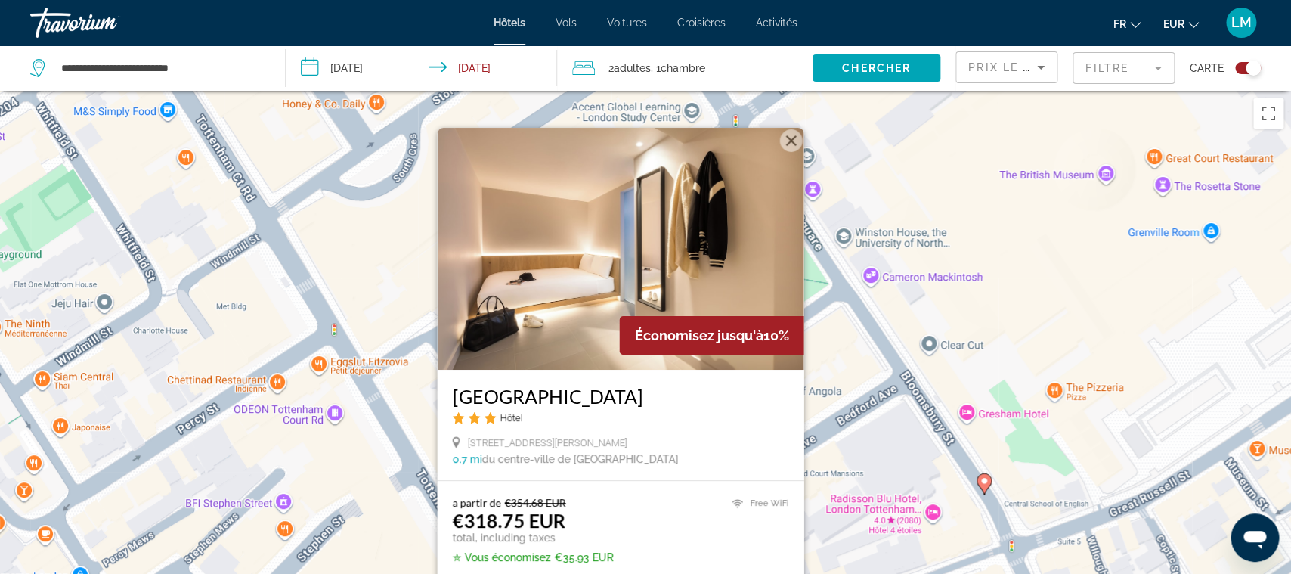
click at [339, 418] on div "Pour activer le glissement avec le clavier, appuyez sur Alt+Entrée. Une fois ce…" at bounding box center [645, 378] width 1291 height 574
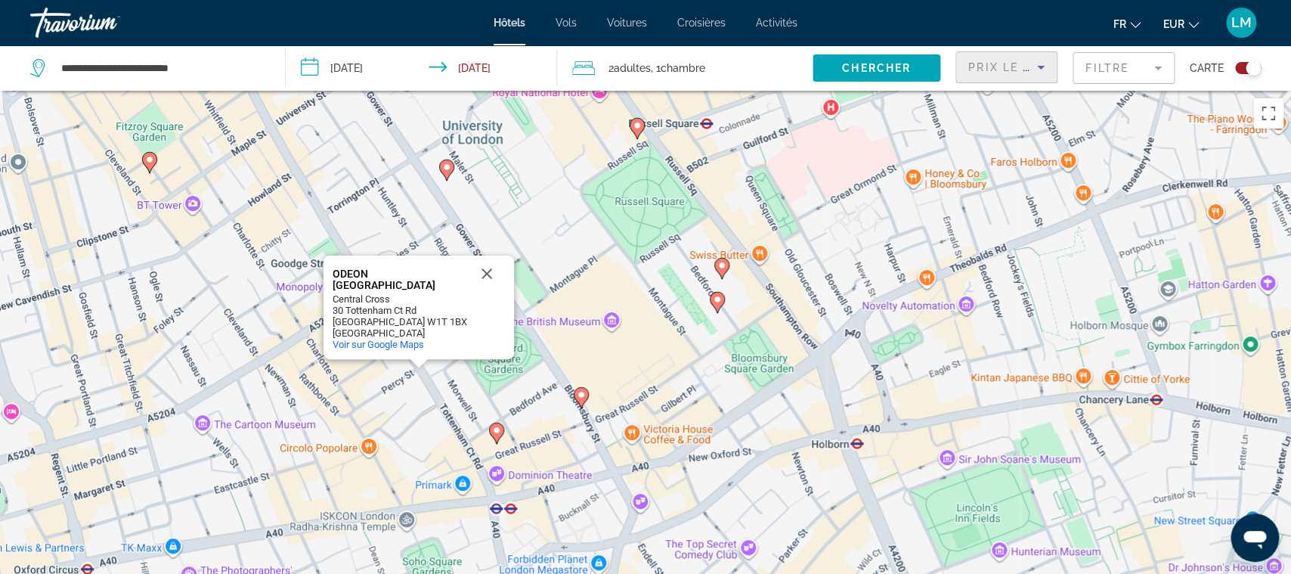
click at [1043, 68] on icon "Sort by" at bounding box center [1041, 67] width 18 height 18
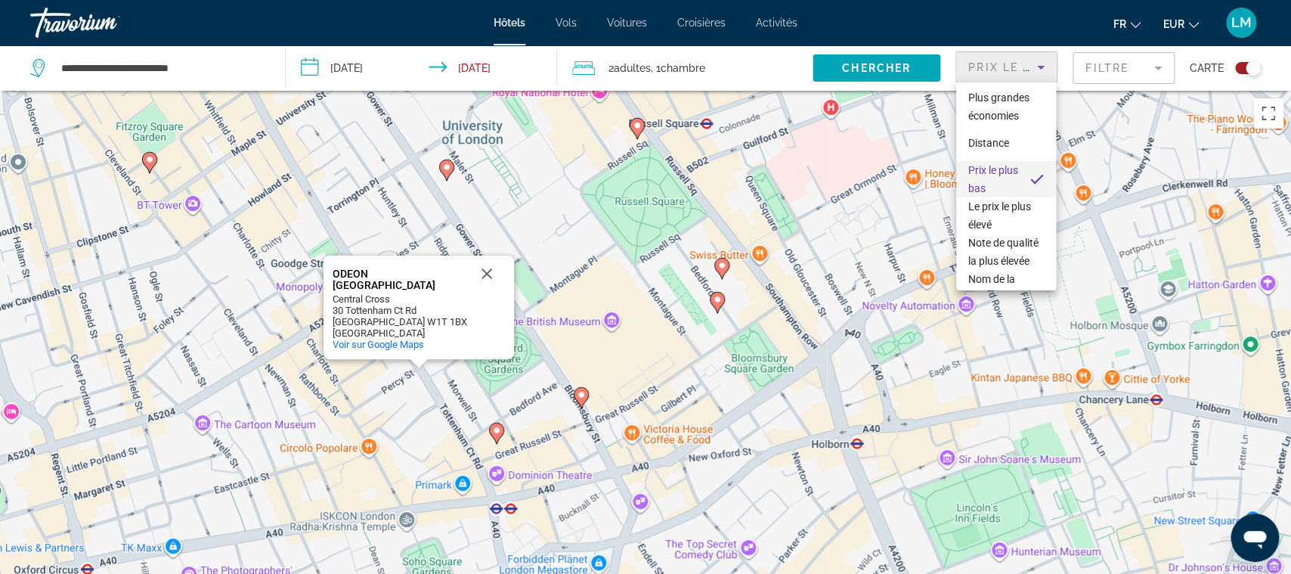
click at [1121, 64] on div at bounding box center [645, 287] width 1291 height 574
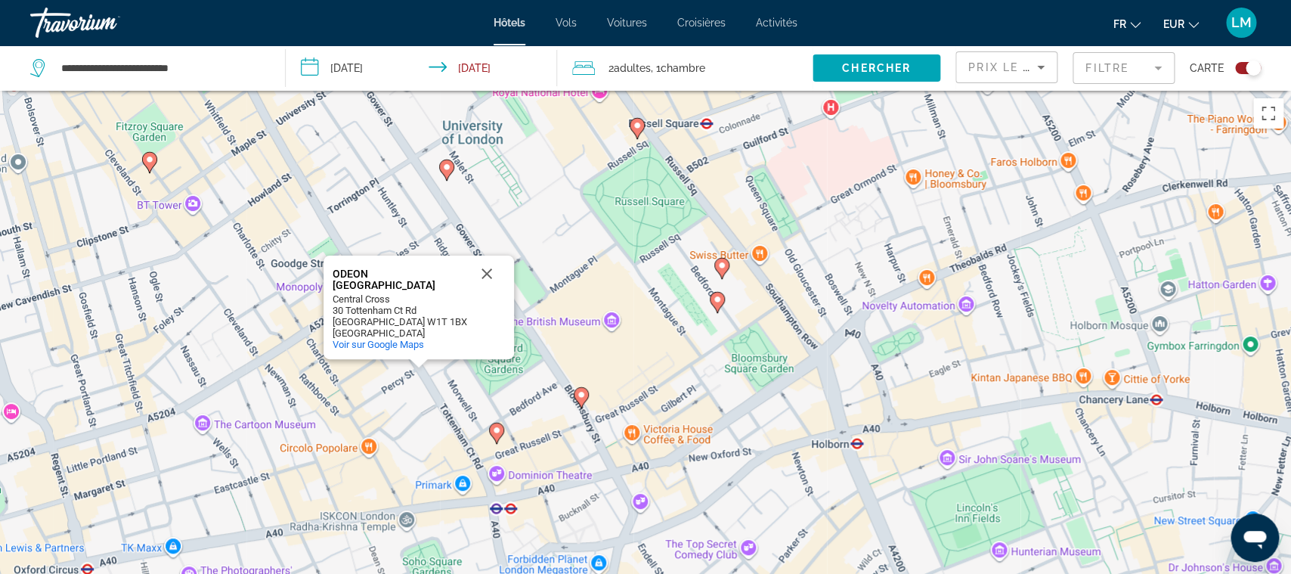
click at [1121, 64] on mat-form-field "Filtre" at bounding box center [1124, 68] width 102 height 32
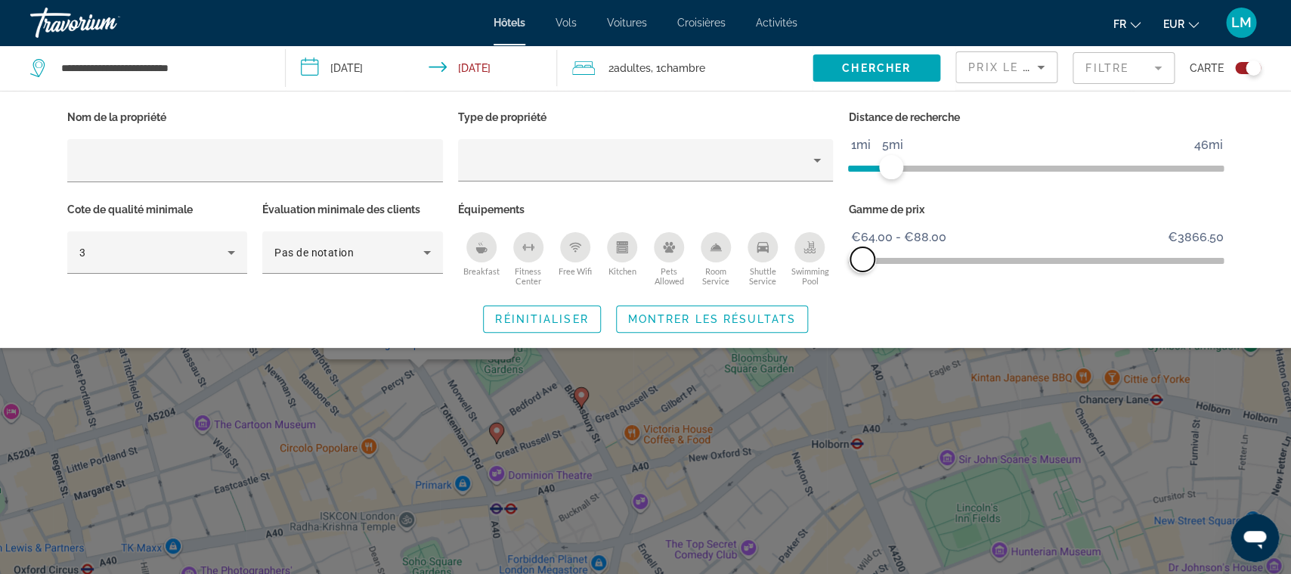
drag, startPoint x: 875, startPoint y: 263, endPoint x: 862, endPoint y: 265, distance: 13.7
click at [862, 265] on span "ngx-slider-max" at bounding box center [863, 259] width 24 height 24
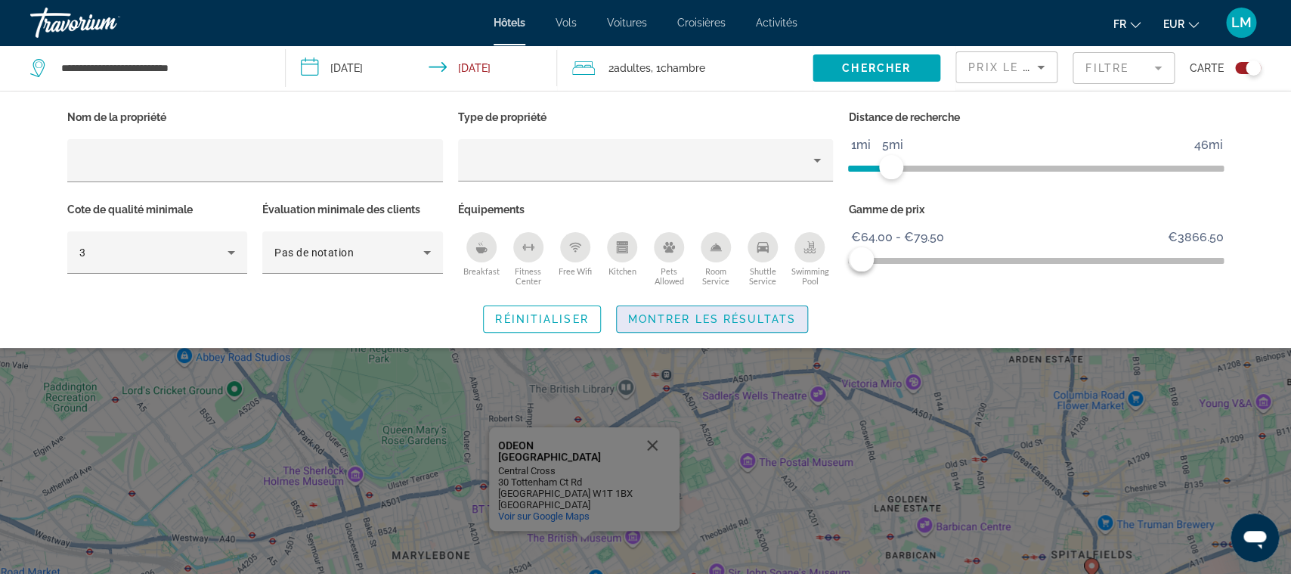
click at [789, 313] on span "Montrer les résultats" at bounding box center [712, 319] width 168 height 12
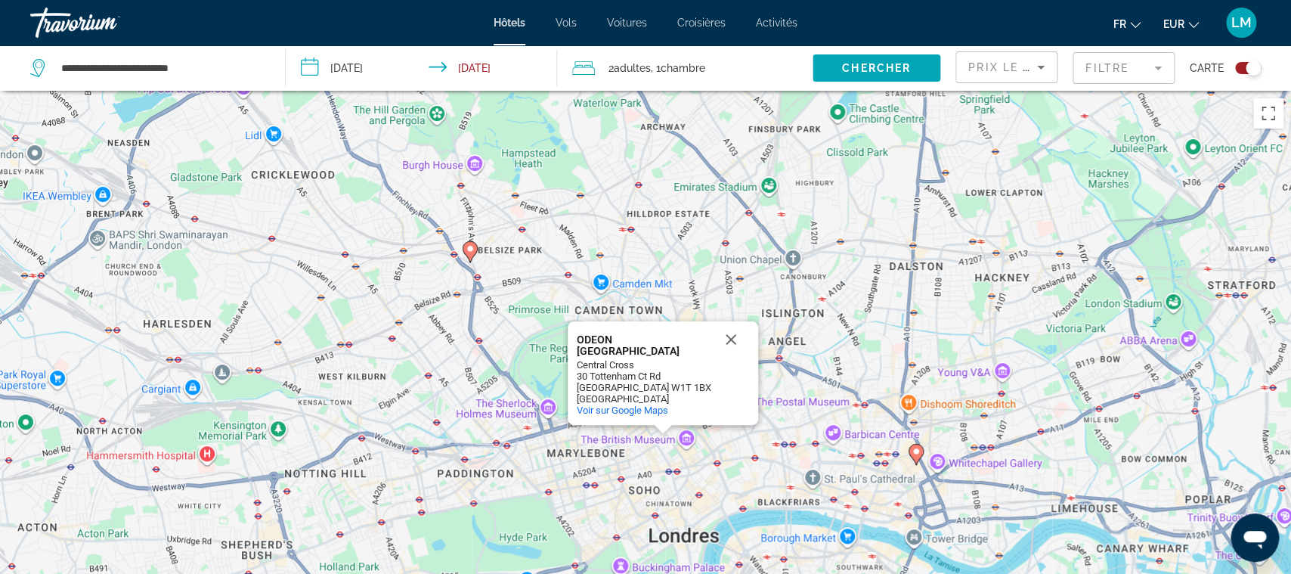
click at [538, 279] on div "Pour activer le glissement avec le clavier, appuyez sur Alt+Entrée. Une fois ce…" at bounding box center [645, 378] width 1291 height 574
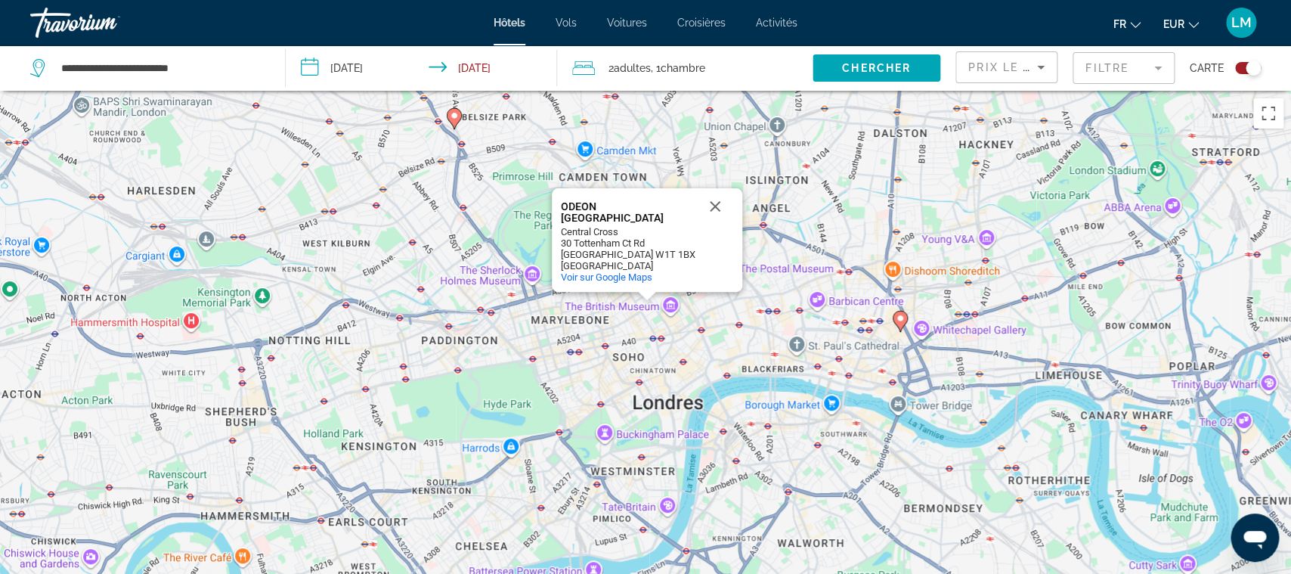
drag, startPoint x: 507, startPoint y: 400, endPoint x: 491, endPoint y: 261, distance: 140.1
click at [491, 261] on div "Pour activer le glissement avec le clavier, appuyez sur Alt+Entrée. Une fois ce…" at bounding box center [645, 378] width 1291 height 574
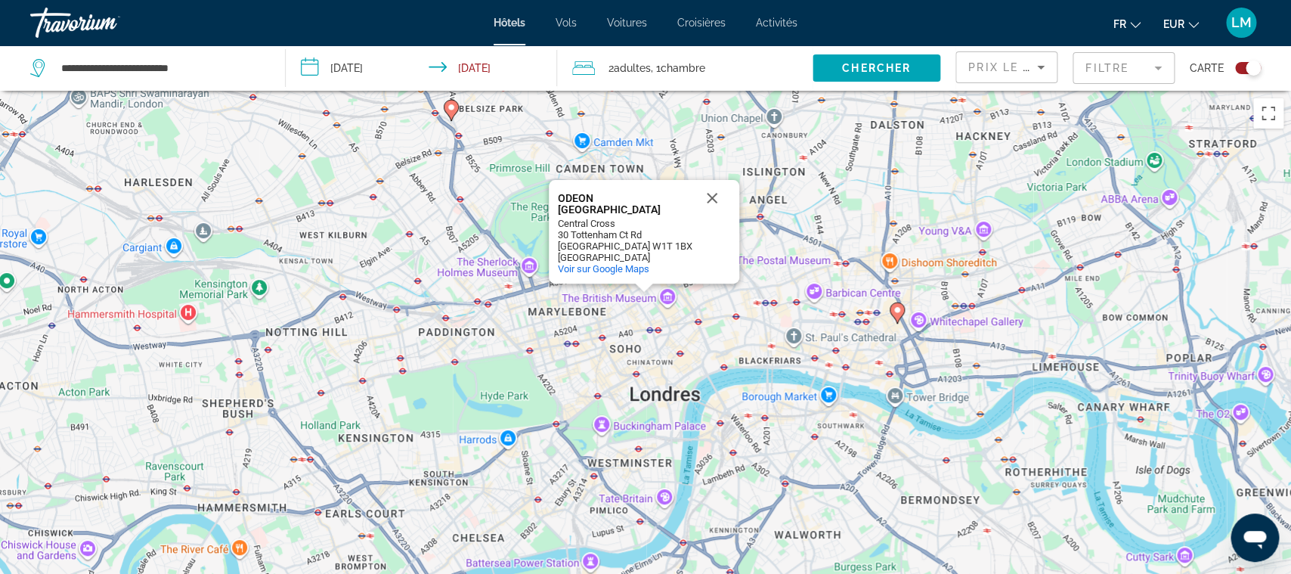
click at [709, 409] on div "Pour activer le glissement avec le clavier, appuyez sur Alt+Entrée. Une fois ce…" at bounding box center [645, 378] width 1291 height 574
click at [892, 305] on icon "Main content" at bounding box center [898, 312] width 14 height 20
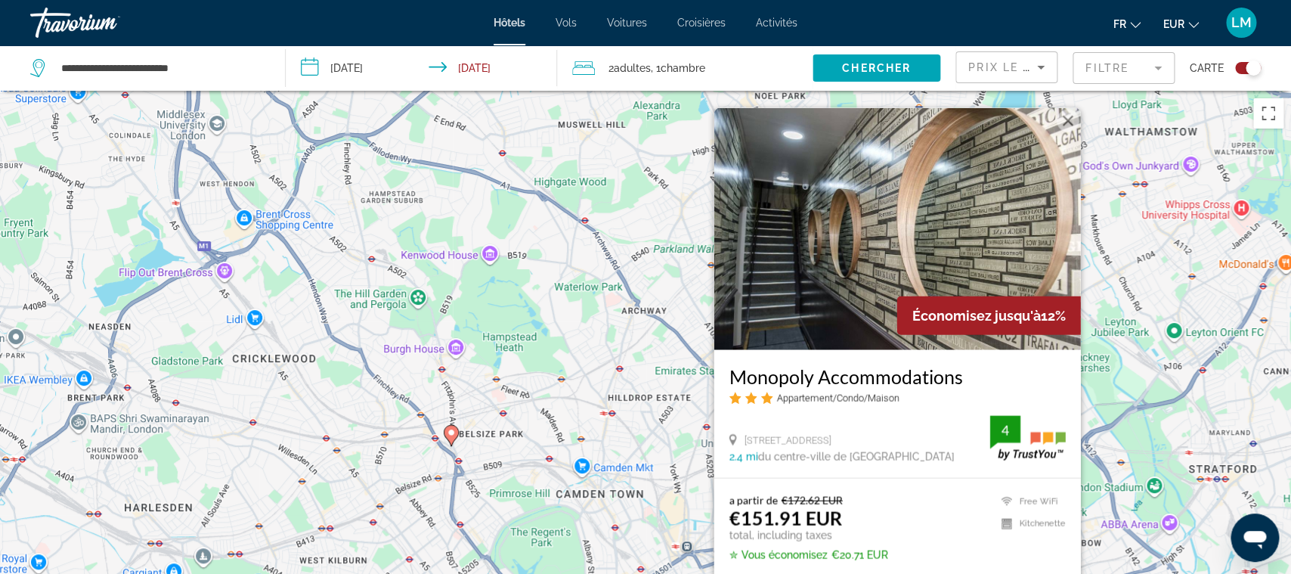
click at [860, 370] on h3 "Monopoly Accommodations" at bounding box center [898, 375] width 336 height 23
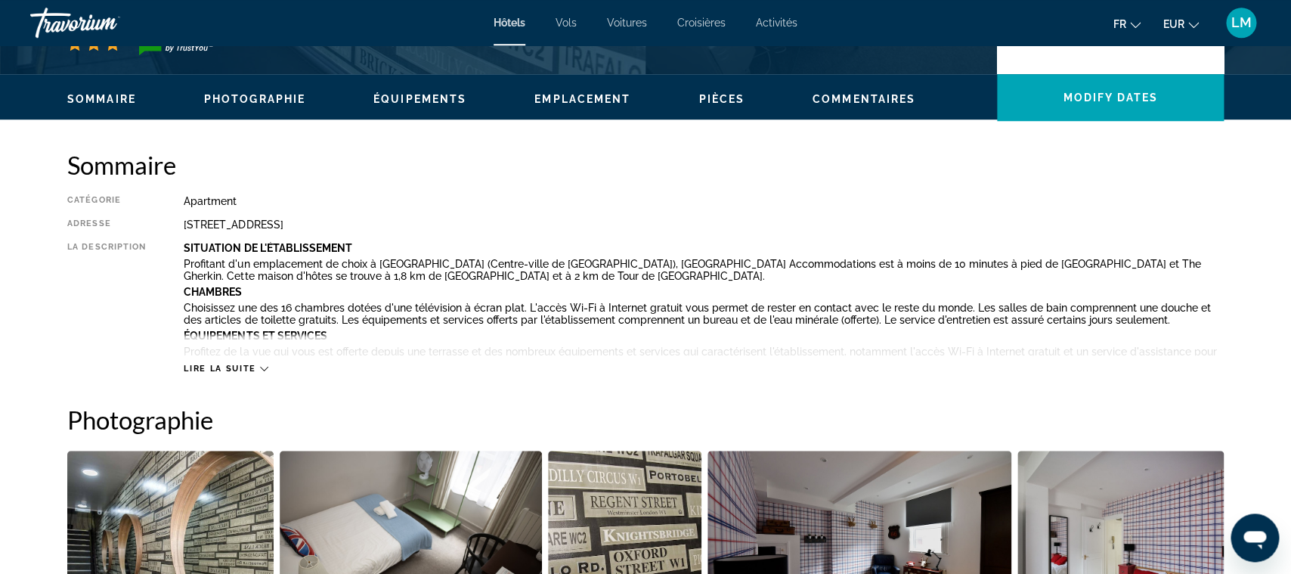
scroll to position [421, 0]
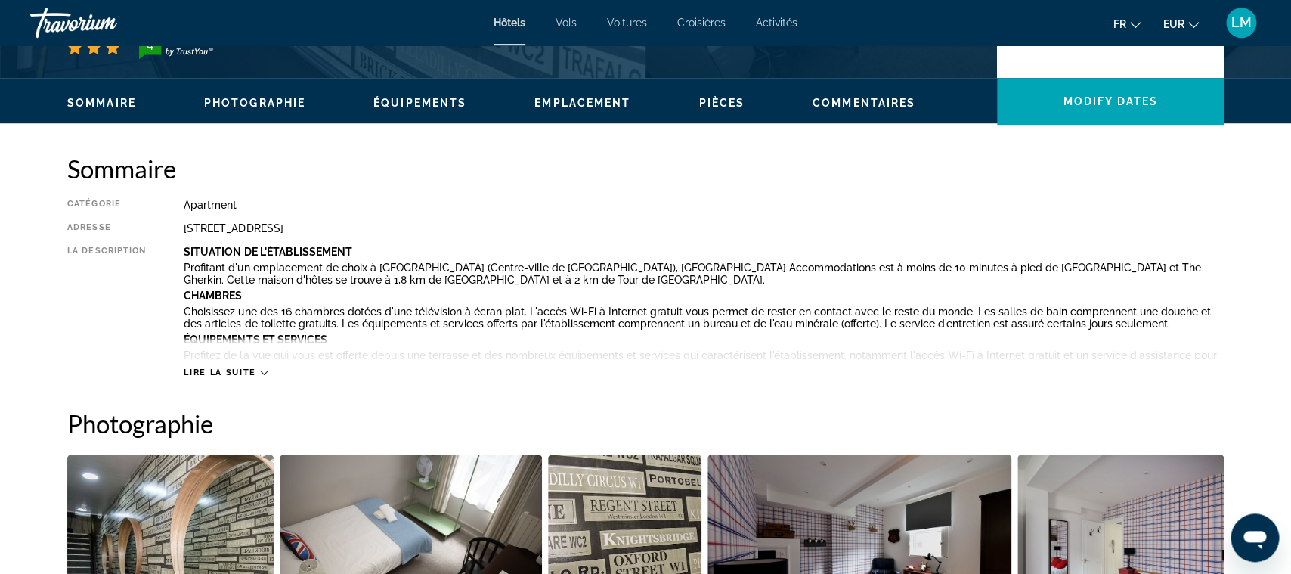
click at [258, 357] on div "Lire la suite" at bounding box center [704, 357] width 1040 height 42
click at [249, 375] on span "Lire la suite" at bounding box center [220, 372] width 72 height 10
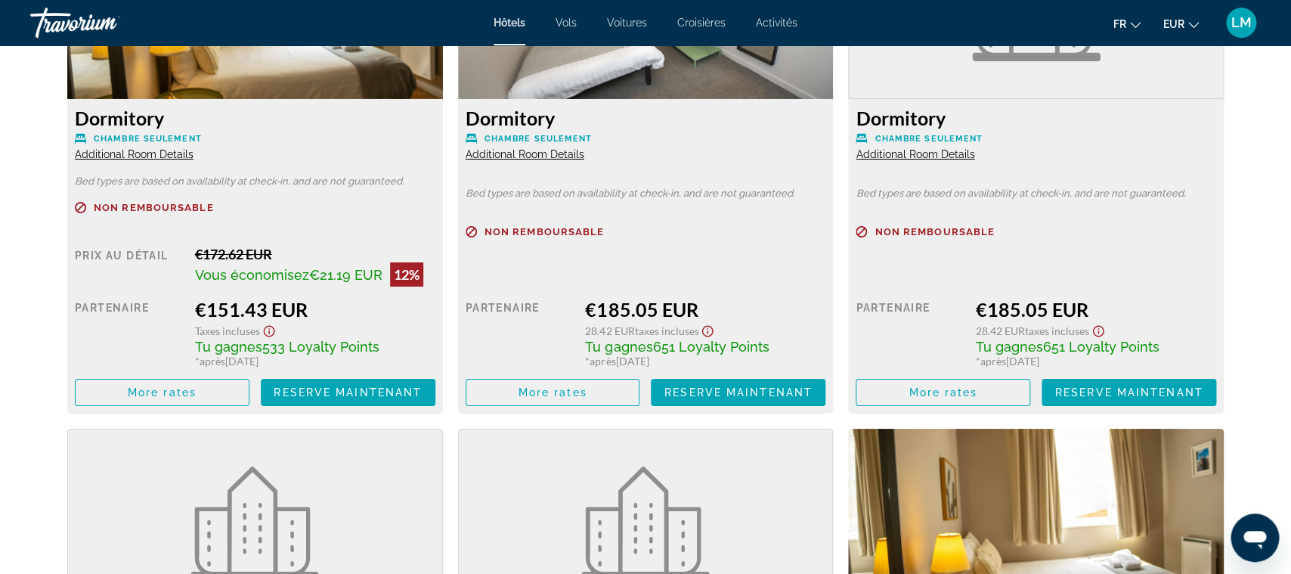
scroll to position [2313, 0]
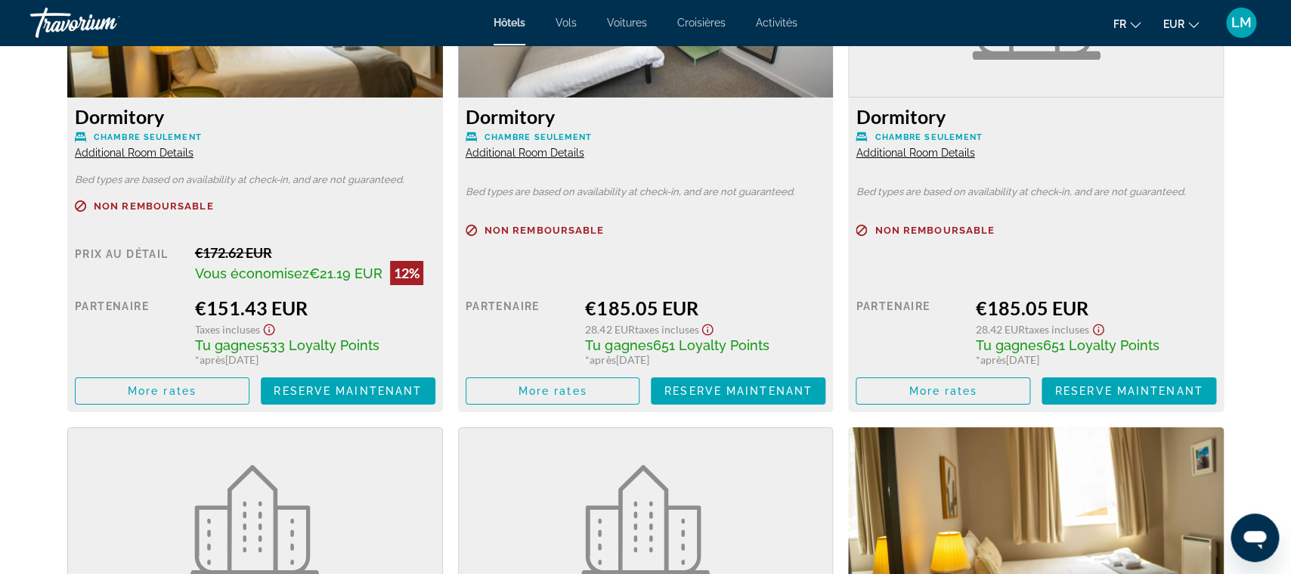
click at [535, 159] on span "Additional Room Details" at bounding box center [525, 153] width 119 height 12
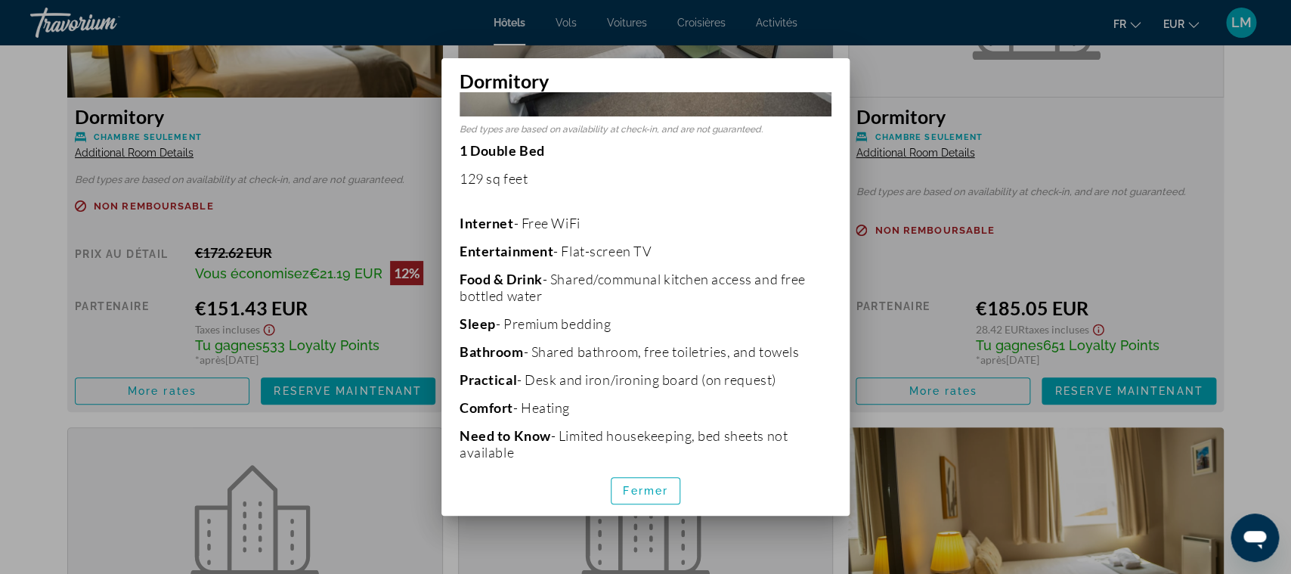
scroll to position [296, 0]
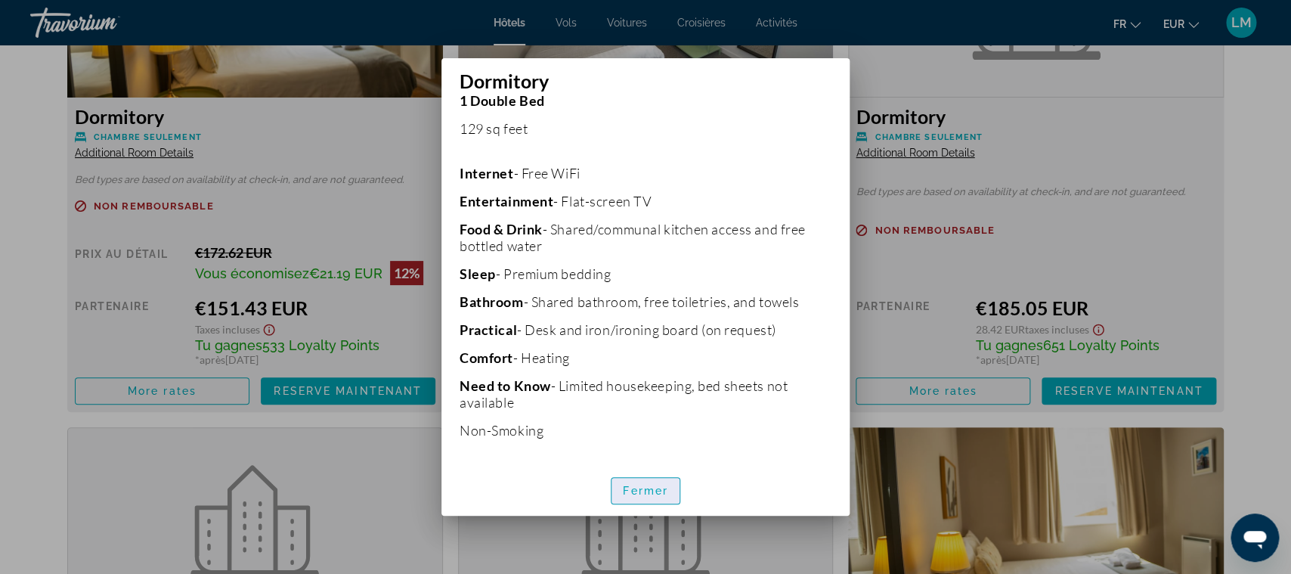
click at [654, 492] on span "Fermer" at bounding box center [645, 491] width 45 height 12
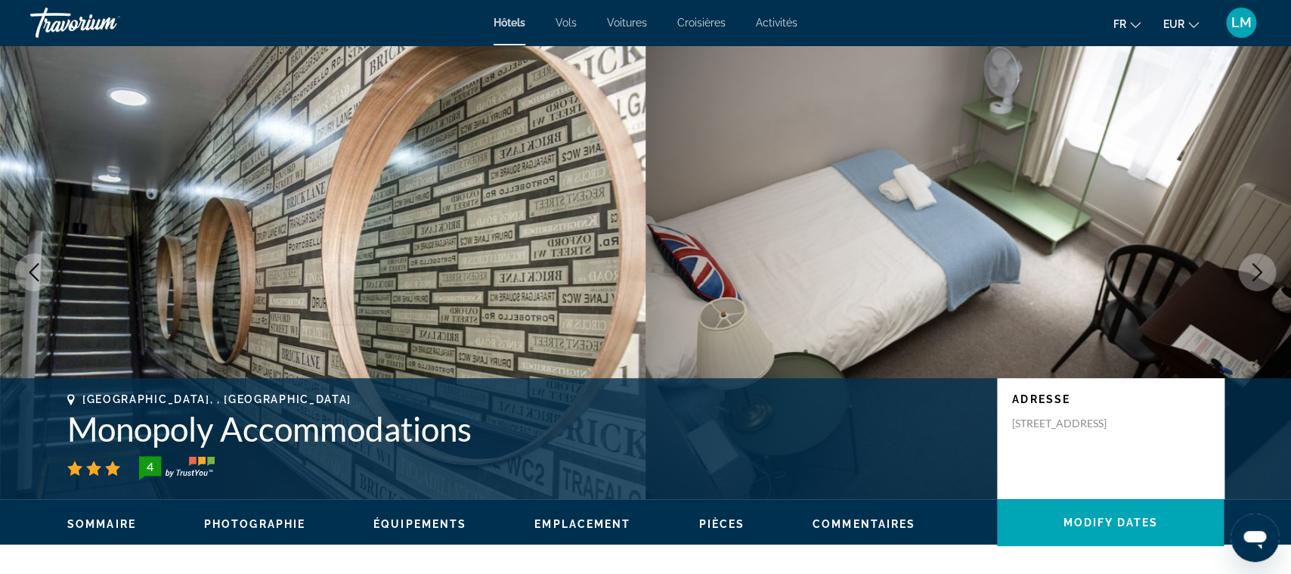
scroll to position [2313, 0]
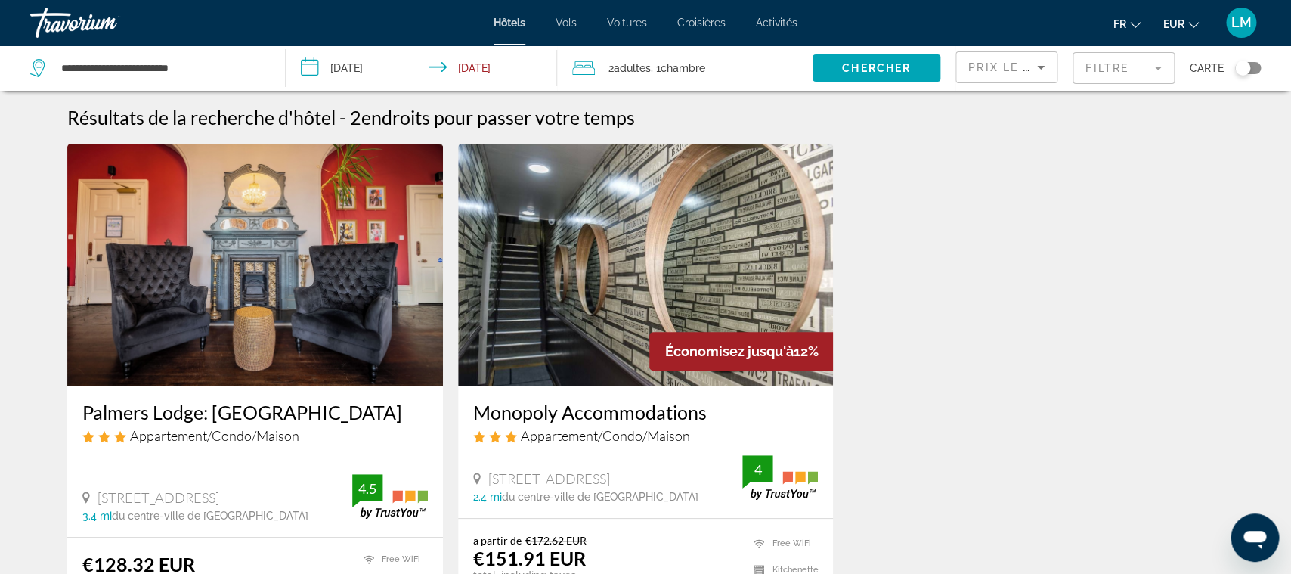
click at [1241, 69] on div "Toggle map" at bounding box center [1242, 67] width 15 height 15
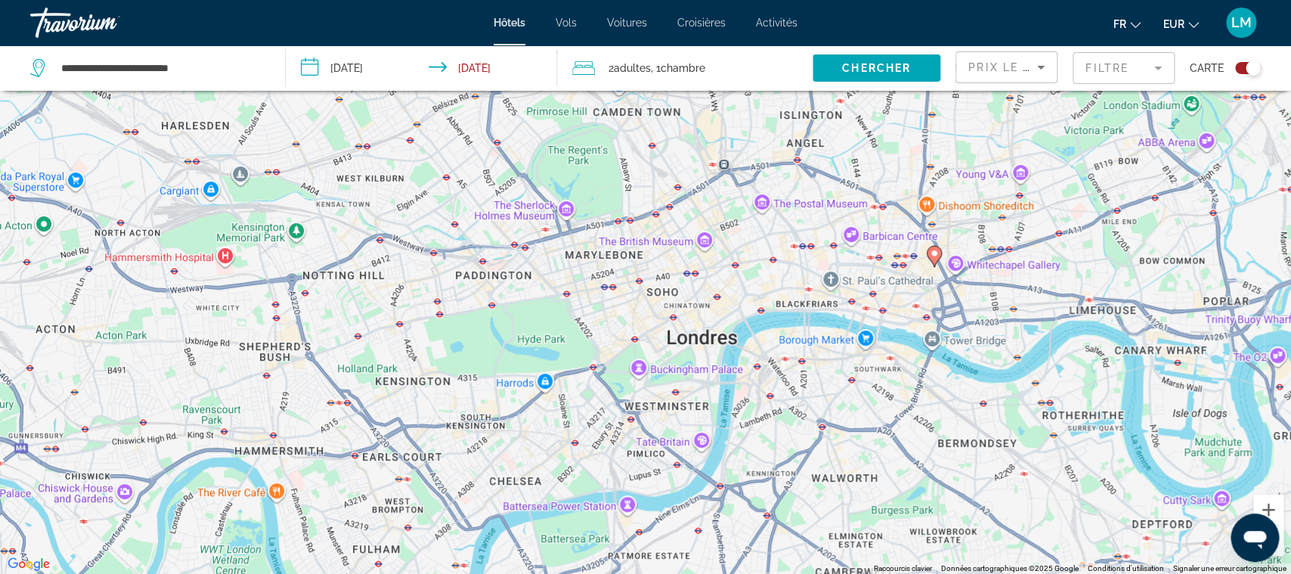
drag, startPoint x: 714, startPoint y: 479, endPoint x: 666, endPoint y: 314, distance: 171.6
click at [666, 314] on div "Pour activer le glissement avec le clavier, appuyez sur Alt+Entrée. Une fois ce…" at bounding box center [645, 287] width 1291 height 574
click at [1123, 76] on mat-form-field "Filtre" at bounding box center [1124, 68] width 102 height 32
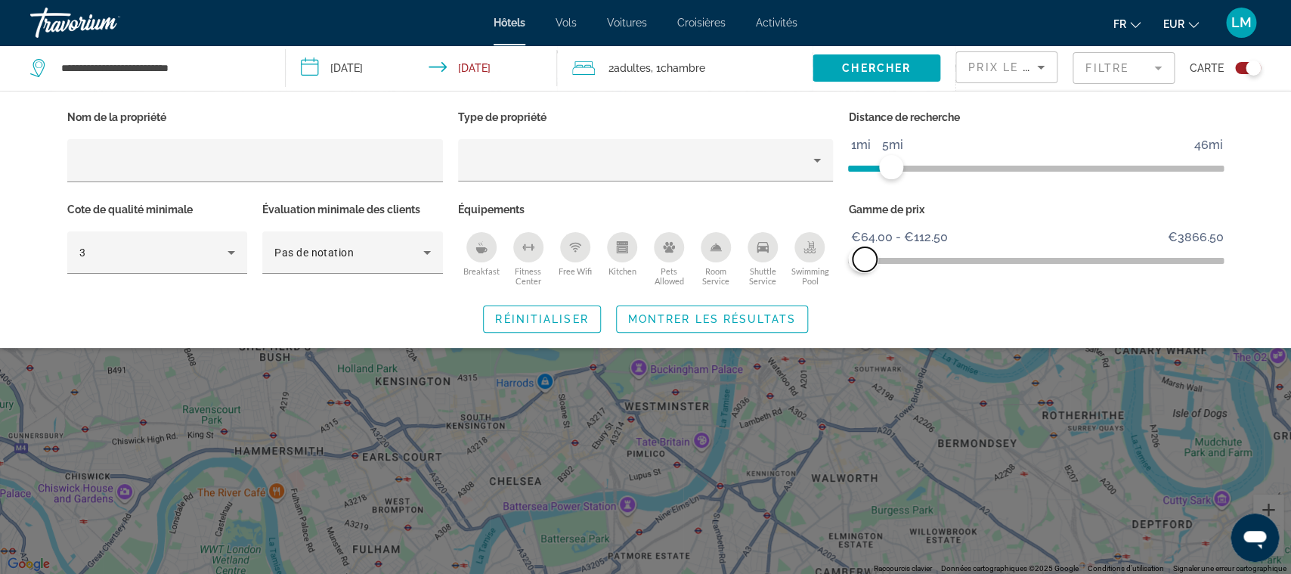
click at [865, 263] on span "ngx-slider-max" at bounding box center [865, 259] width 24 height 24
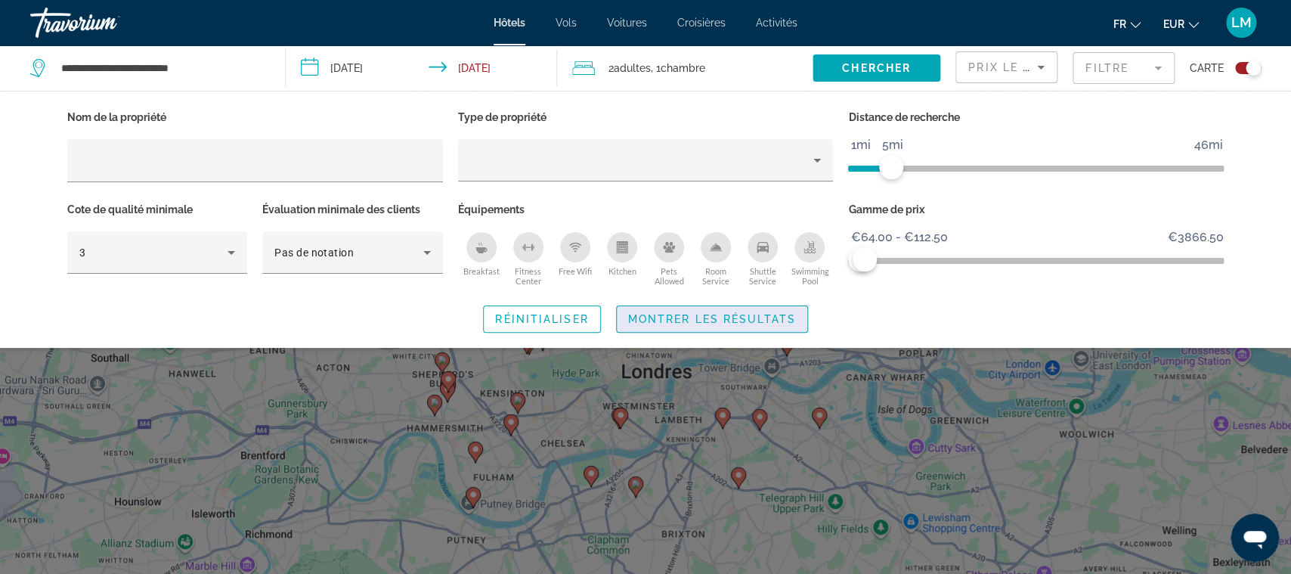
click at [770, 313] on span "Montrer les résultats" at bounding box center [712, 319] width 168 height 12
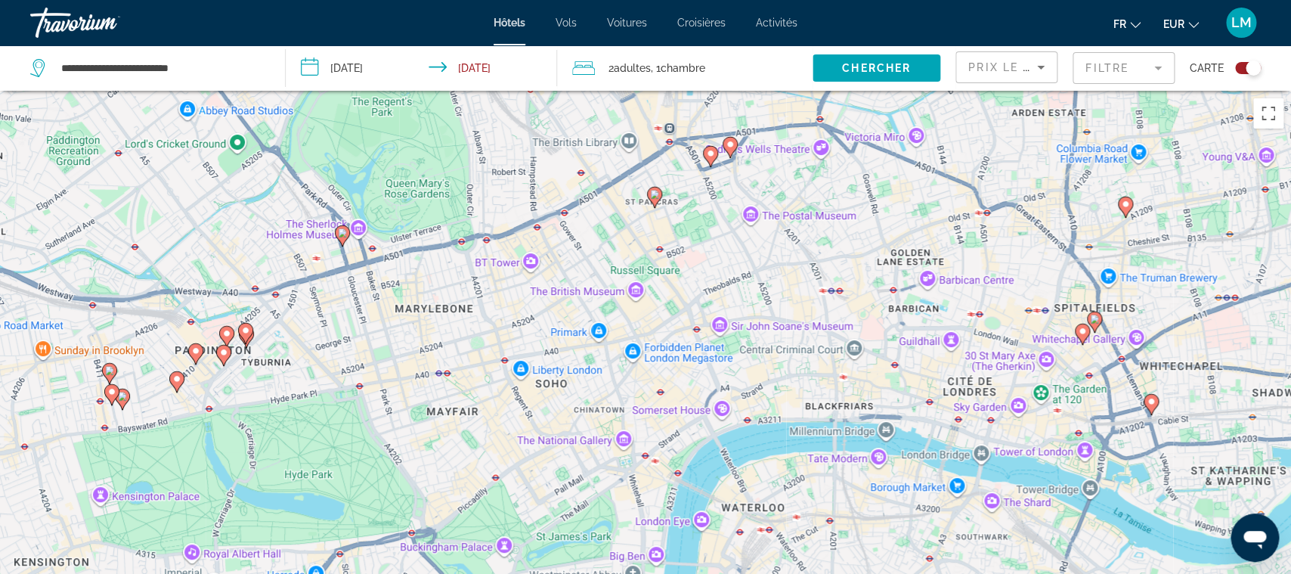
click at [340, 242] on gmp-advanced-marker "Main content" at bounding box center [342, 236] width 15 height 23
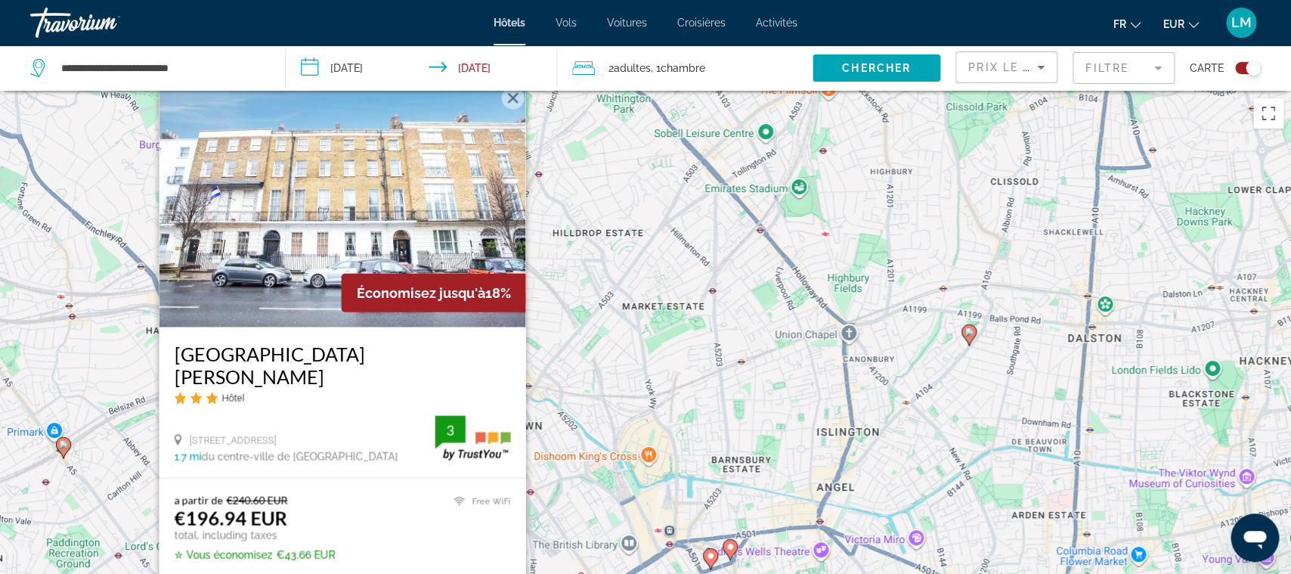
click at [327, 367] on h3 "[GEOGRAPHIC_DATA][PERSON_NAME]" at bounding box center [343, 364] width 336 height 45
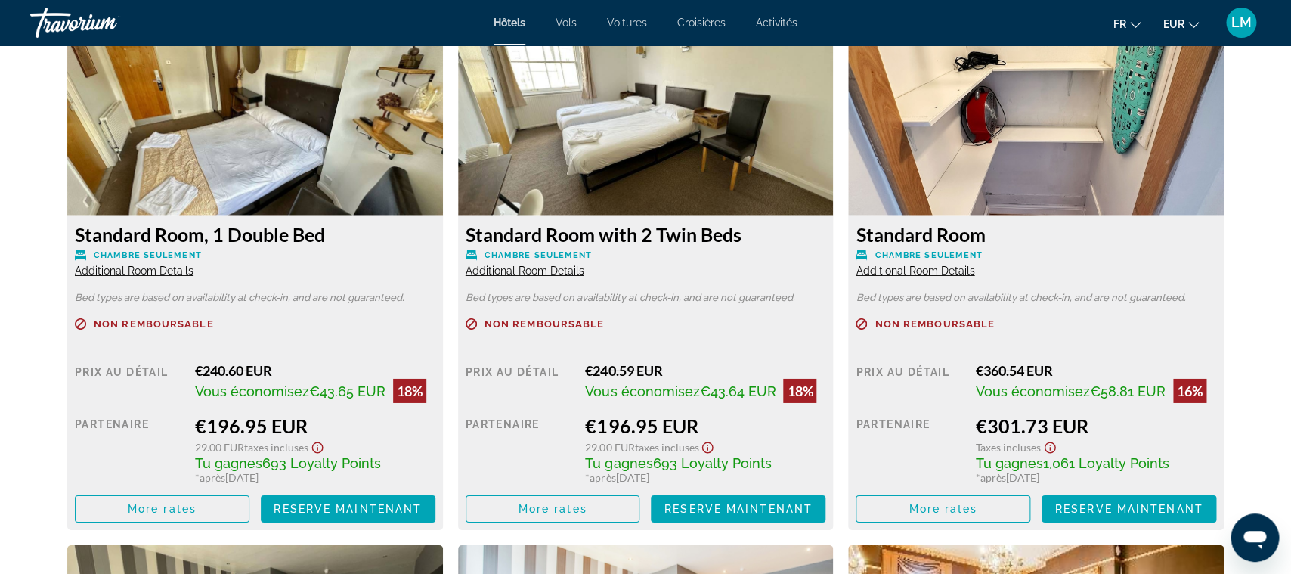
scroll to position [1967, 0]
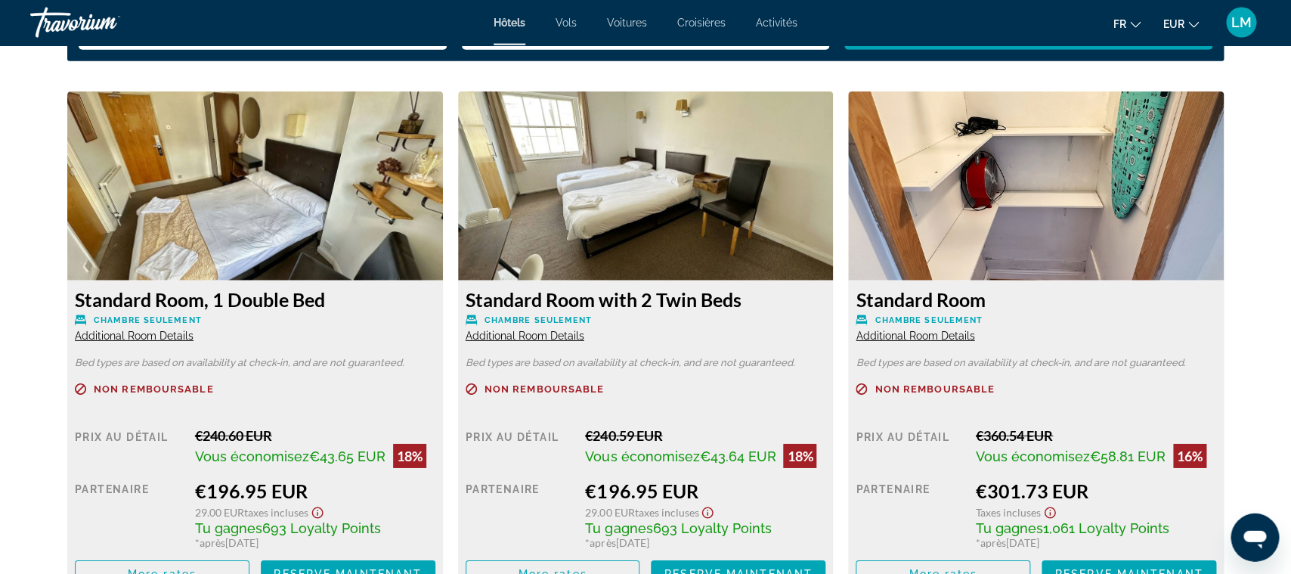
click at [154, 332] on div "Standard Room, 1 Double Bed Chambre seulement Additional Room Details" at bounding box center [255, 315] width 361 height 54
click at [154, 332] on span "Additional Room Details" at bounding box center [134, 336] width 119 height 12
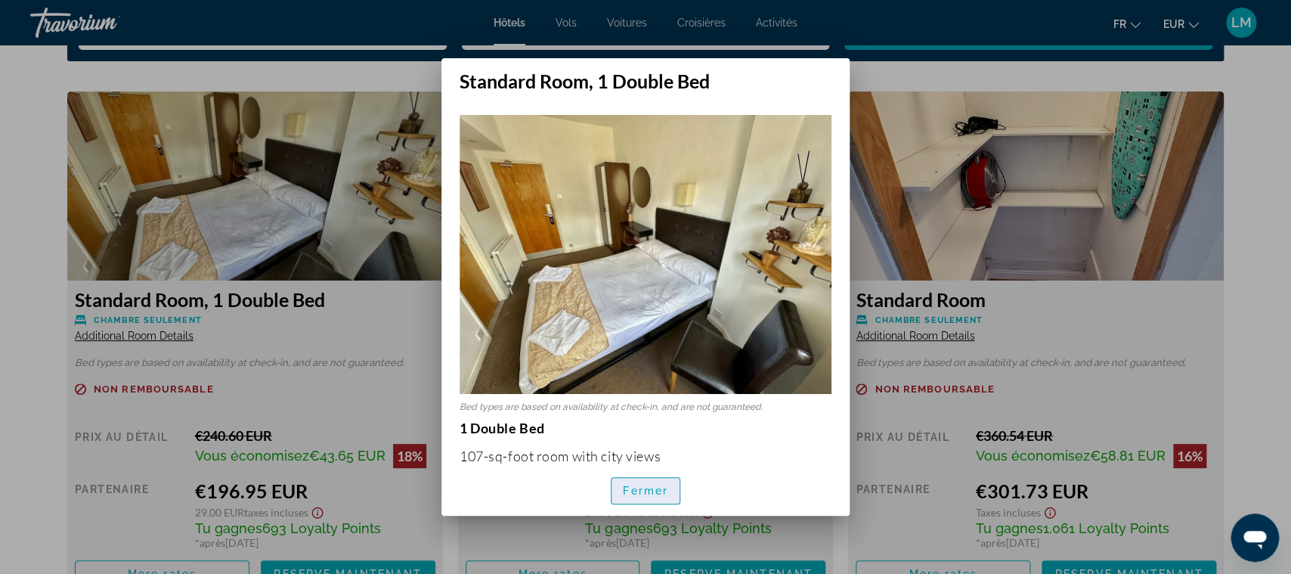
click at [660, 481] on span "button" at bounding box center [646, 491] width 68 height 36
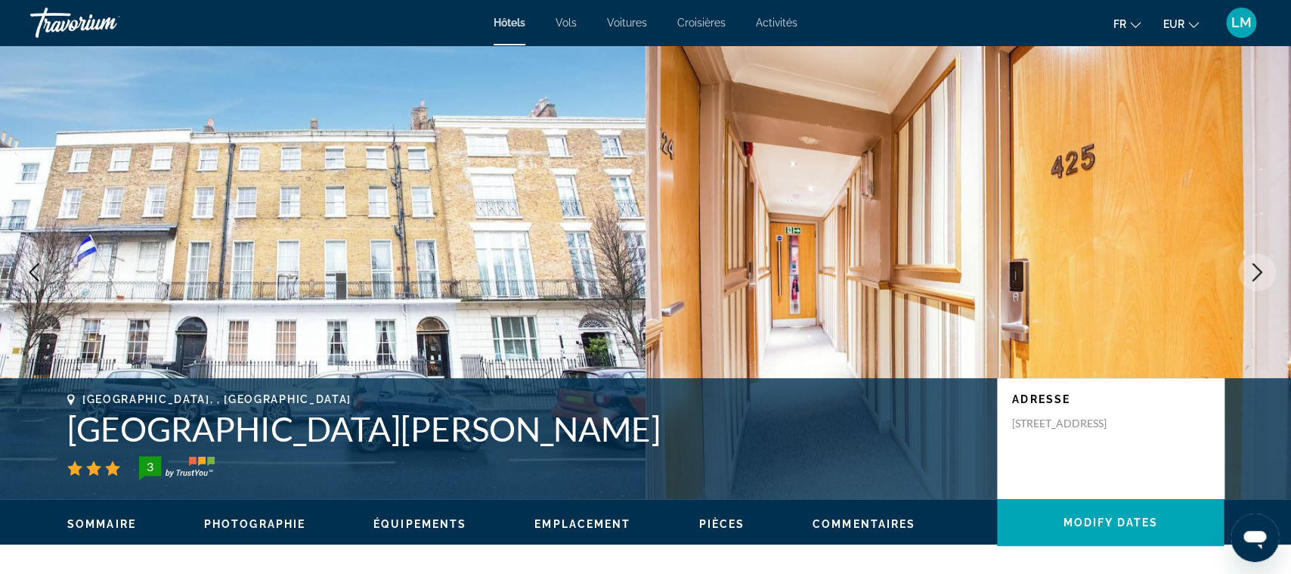
click at [184, 420] on h1 "[GEOGRAPHIC_DATA][PERSON_NAME]" at bounding box center [524, 428] width 915 height 39
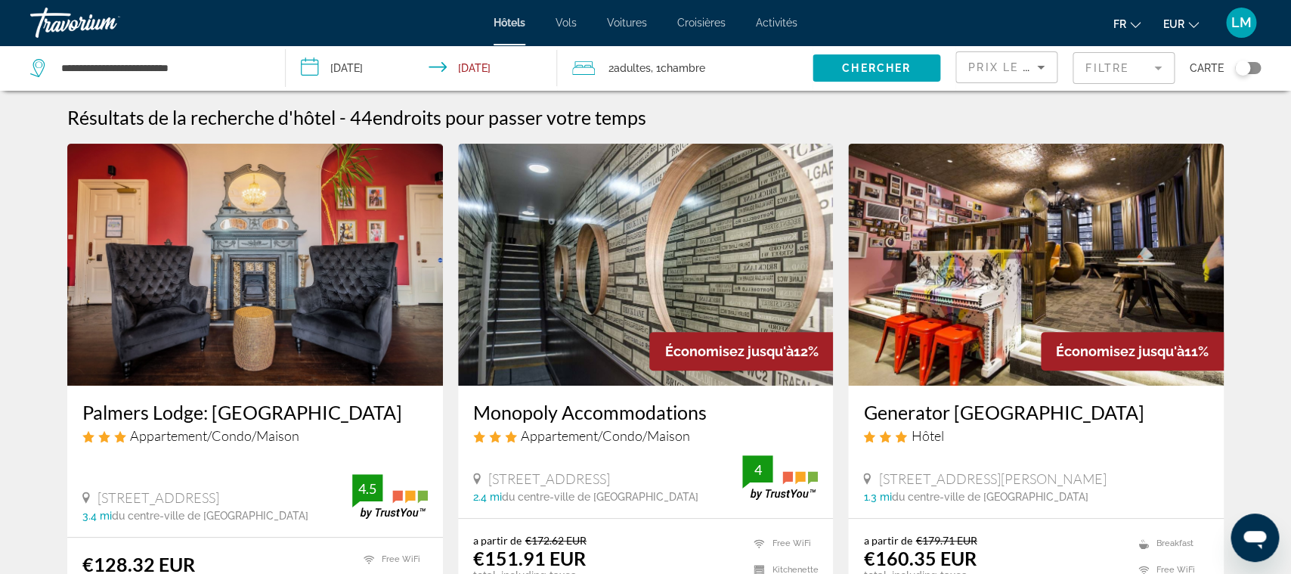
click at [1236, 75] on button "Toggle map" at bounding box center [1242, 68] width 37 height 14
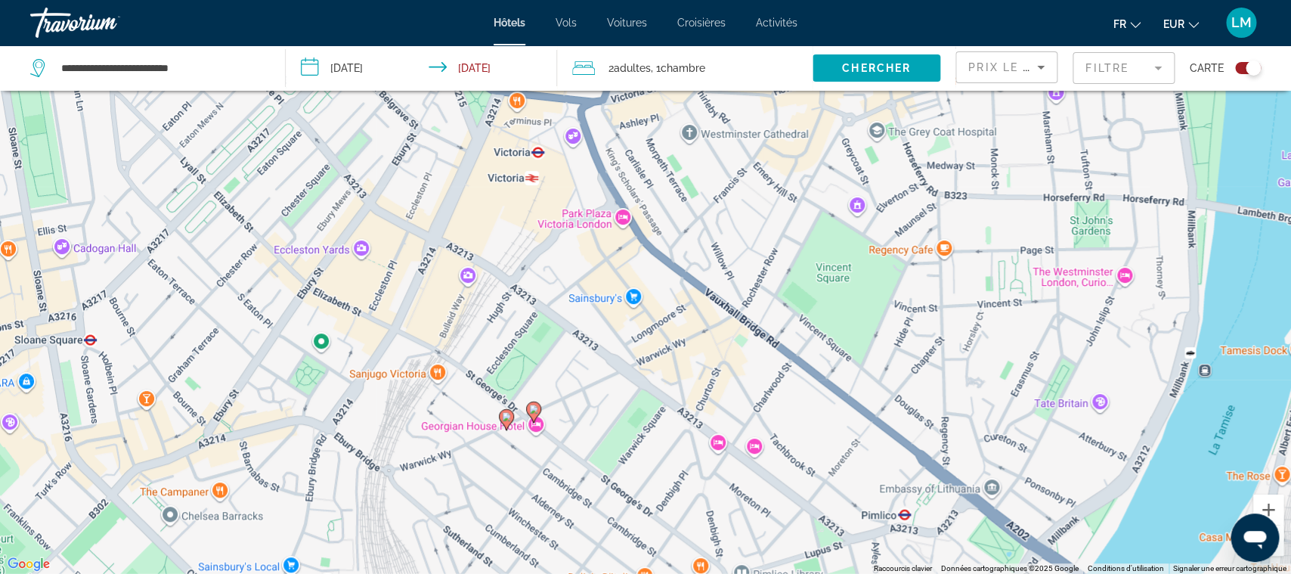
click at [538, 407] on image "Main content" at bounding box center [533, 408] width 9 height 9
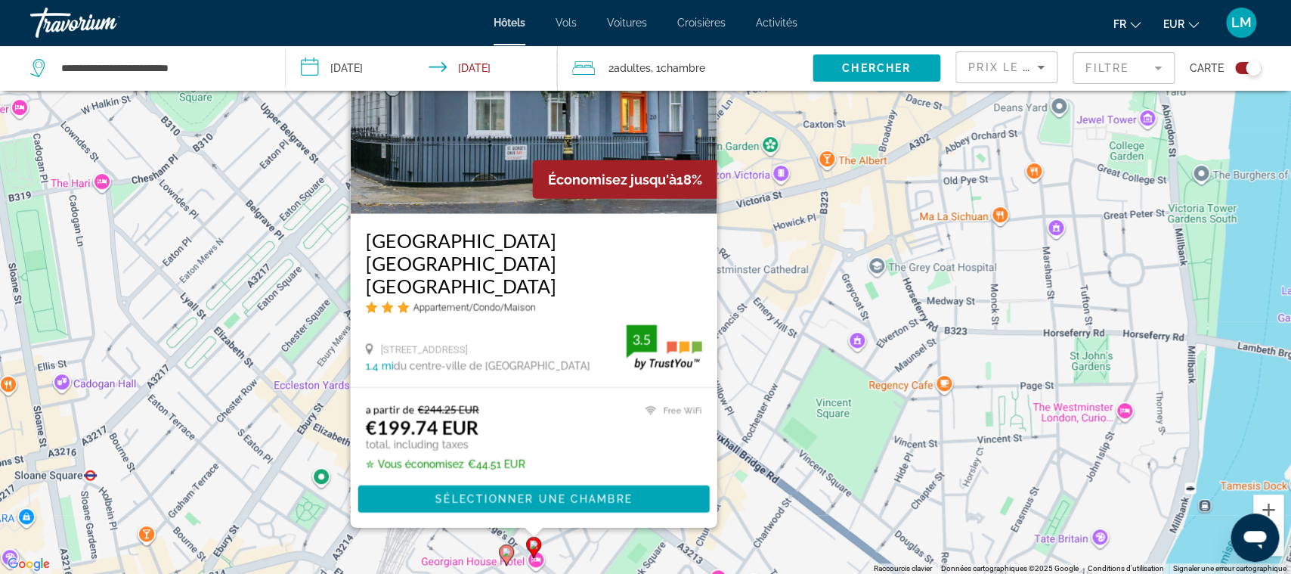
click at [312, 418] on div "Pour activer le glissement avec le clavier, appuyez sur Alt+Entrée. Une fois ce…" at bounding box center [645, 287] width 1291 height 574
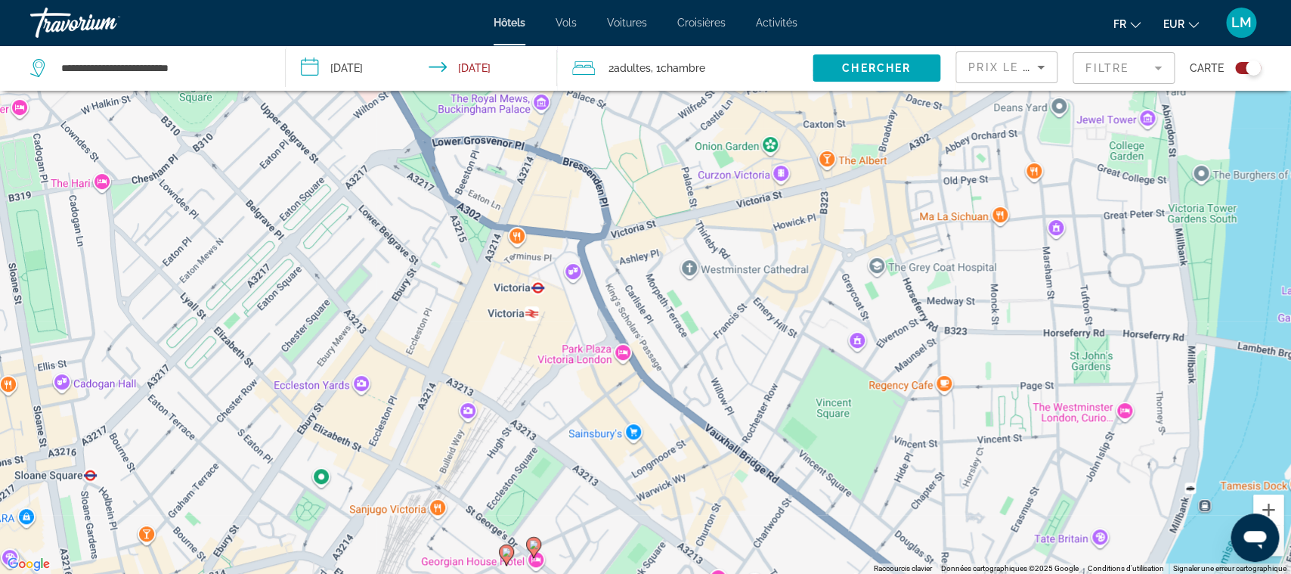
click at [507, 553] on image "Main content" at bounding box center [506, 551] width 9 height 9
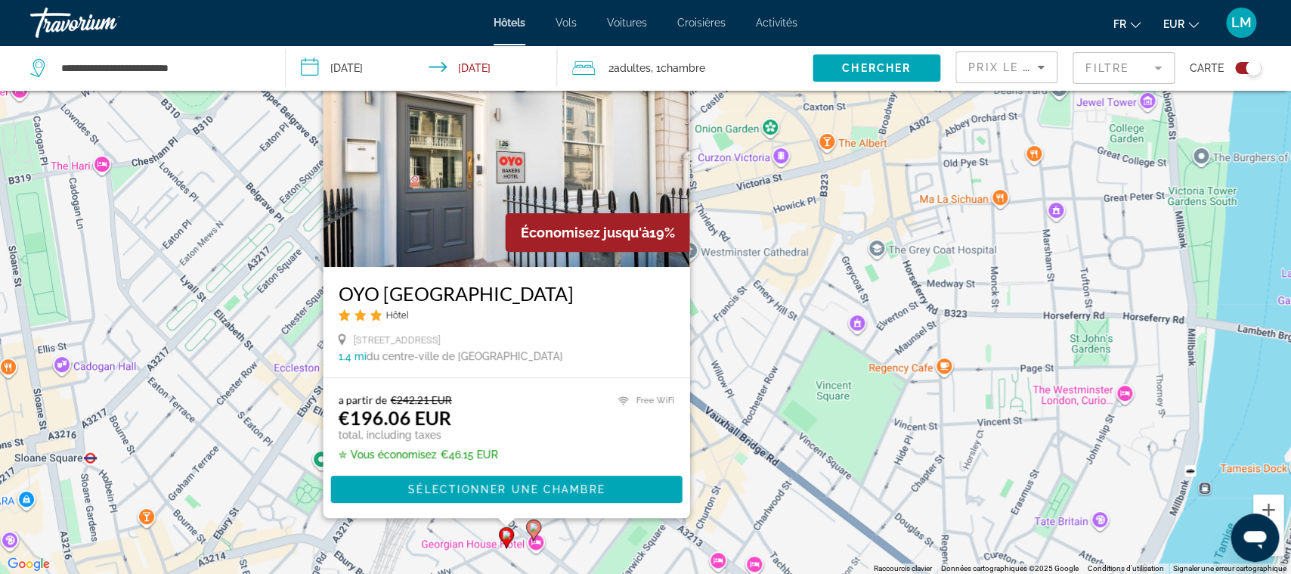
click at [528, 295] on h3 "OYO [GEOGRAPHIC_DATA]" at bounding box center [507, 293] width 336 height 23
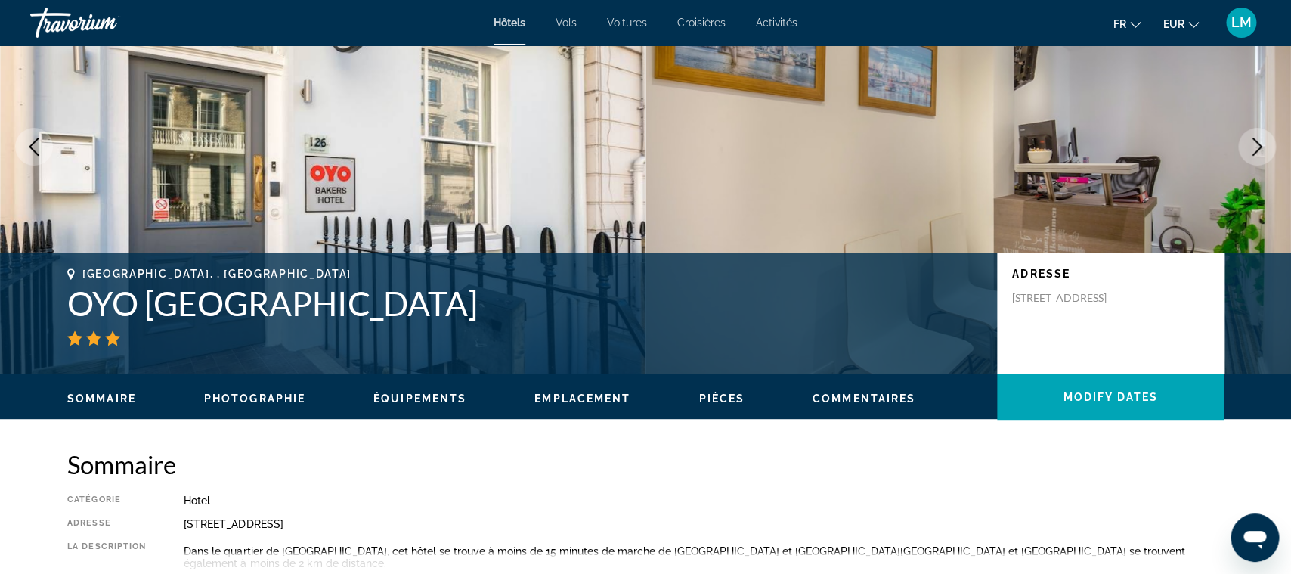
scroll to position [253, 0]
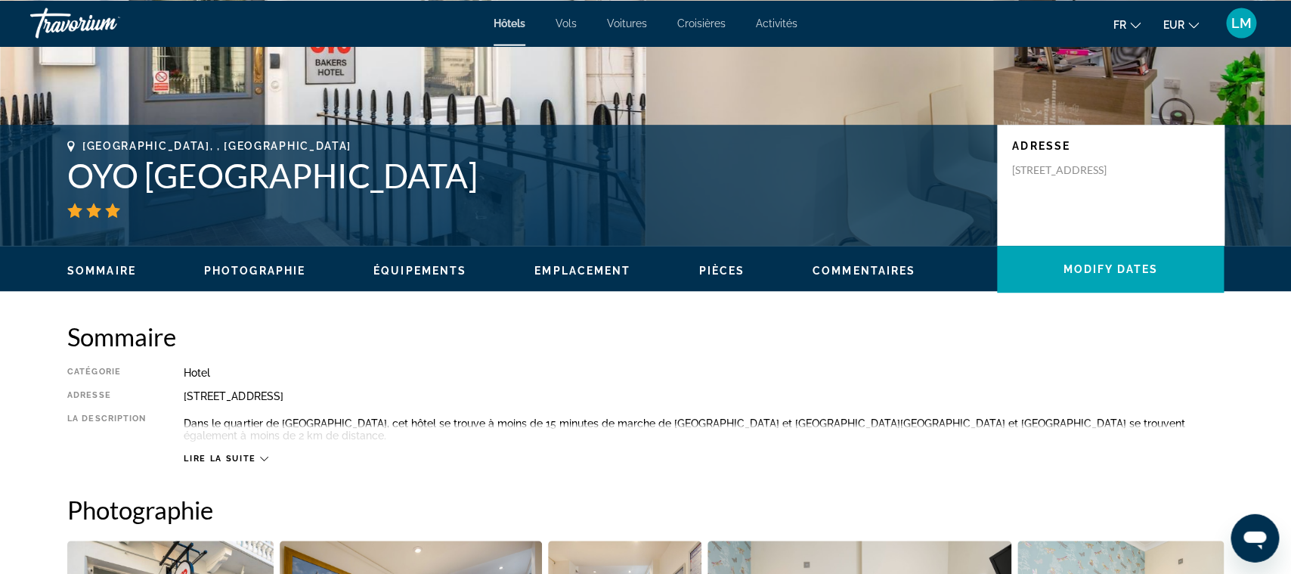
click at [549, 175] on h1 "OYO [GEOGRAPHIC_DATA]" at bounding box center [524, 175] width 915 height 39
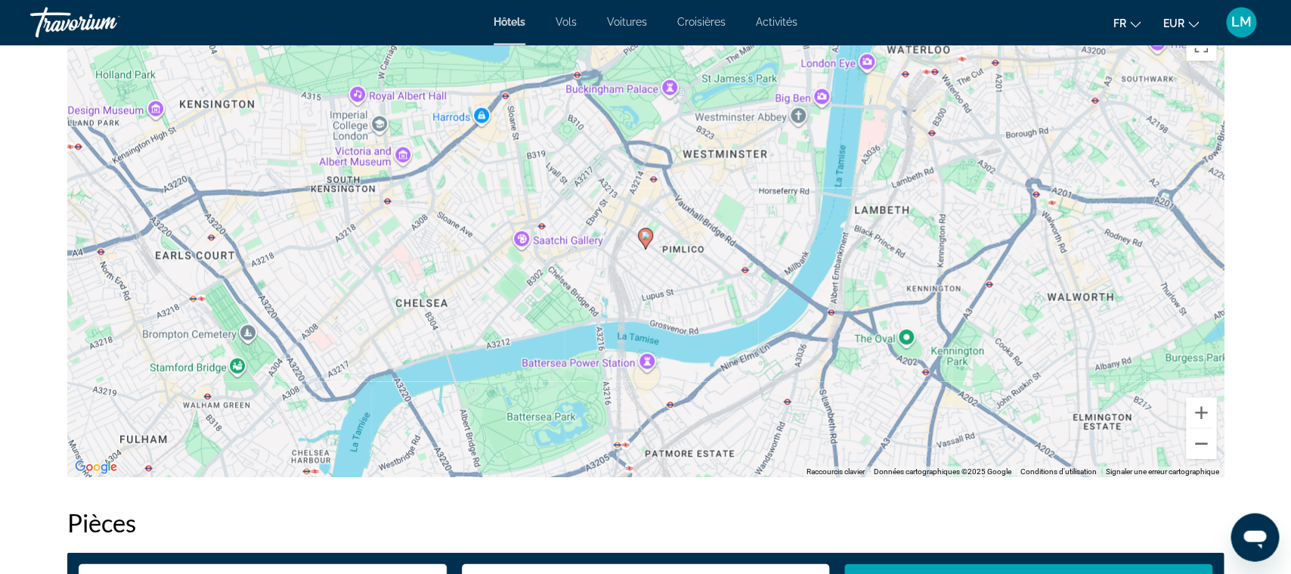
scroll to position [1396, 0]
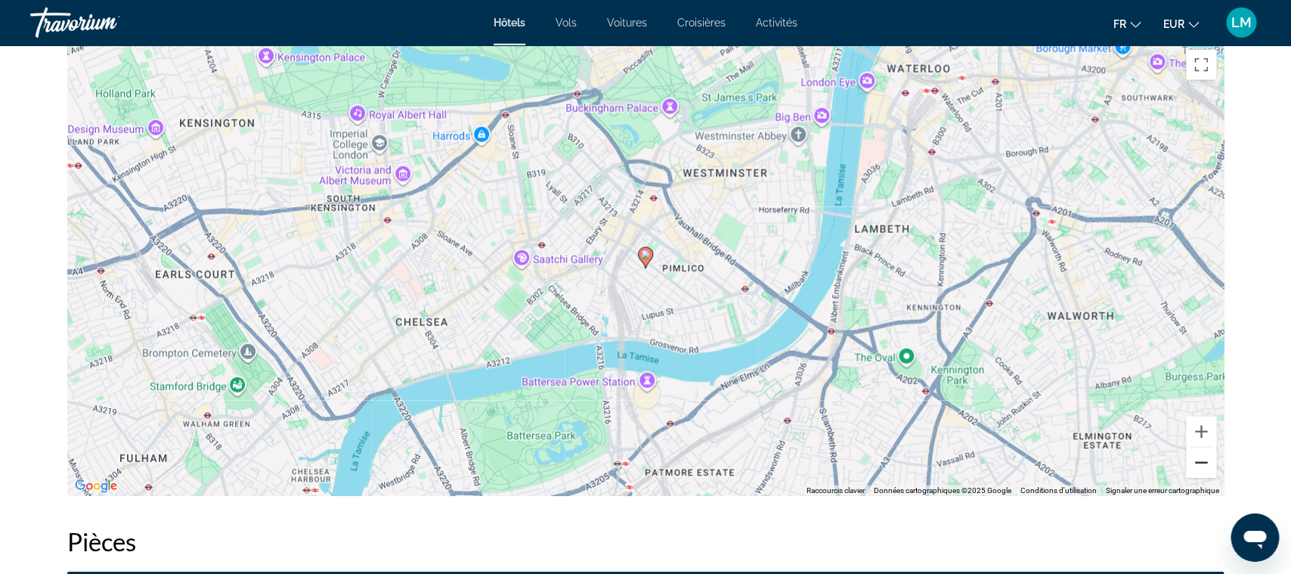
click at [1199, 448] on button "Zoom arrière" at bounding box center [1201, 463] width 30 height 30
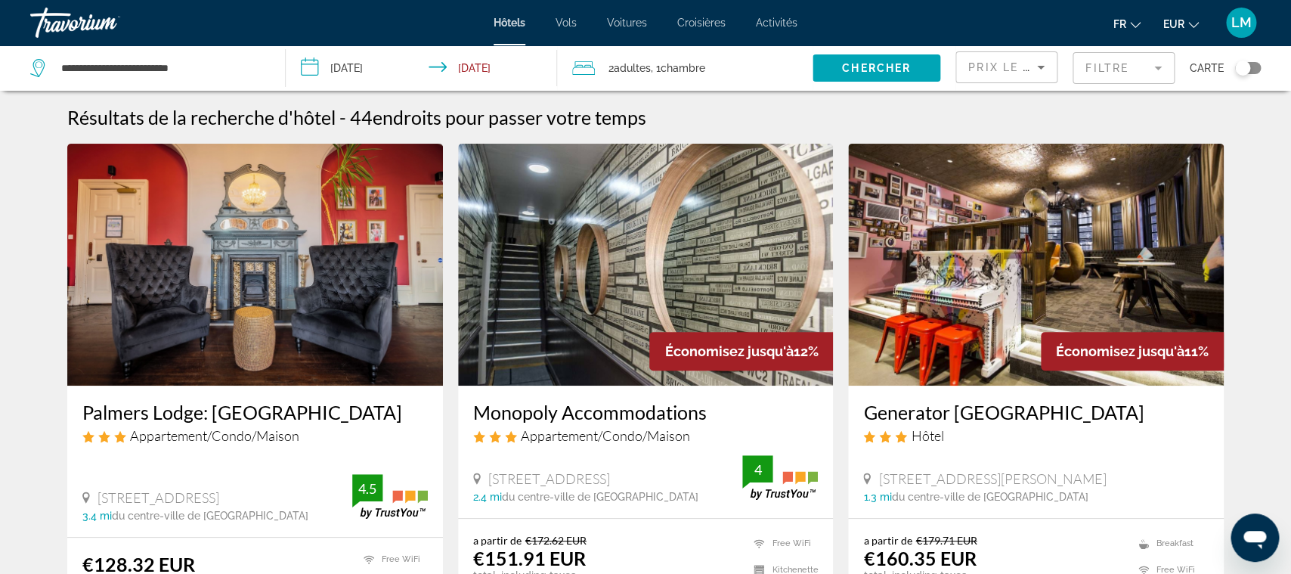
click at [1242, 75] on div "Toggle map" at bounding box center [1242, 67] width 15 height 15
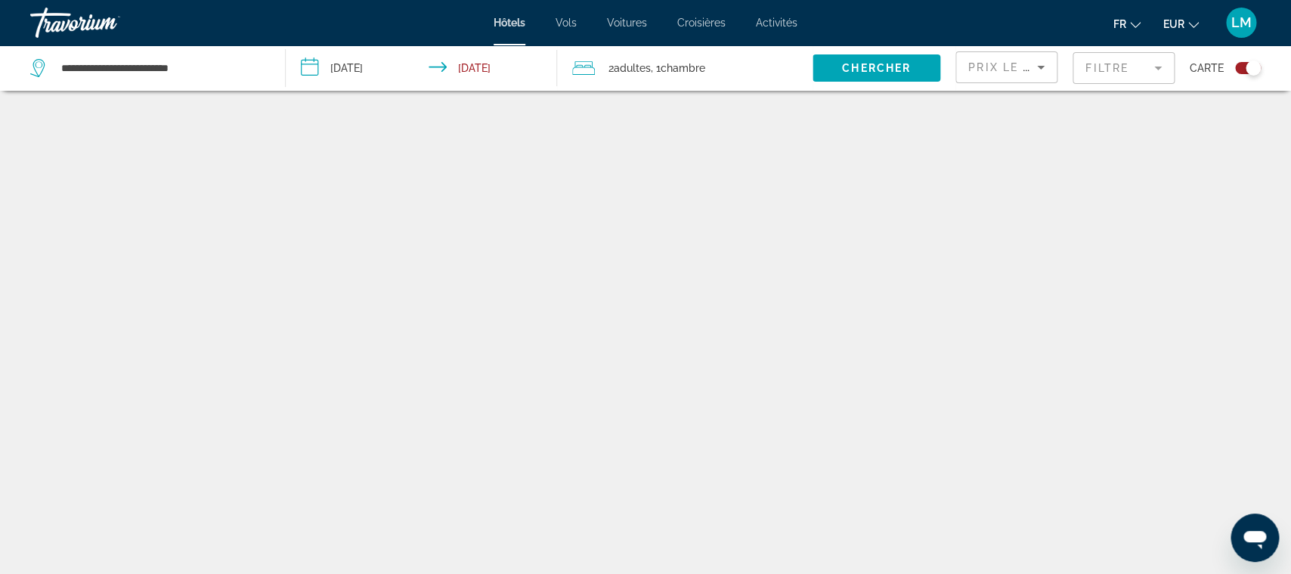
scroll to position [91, 0]
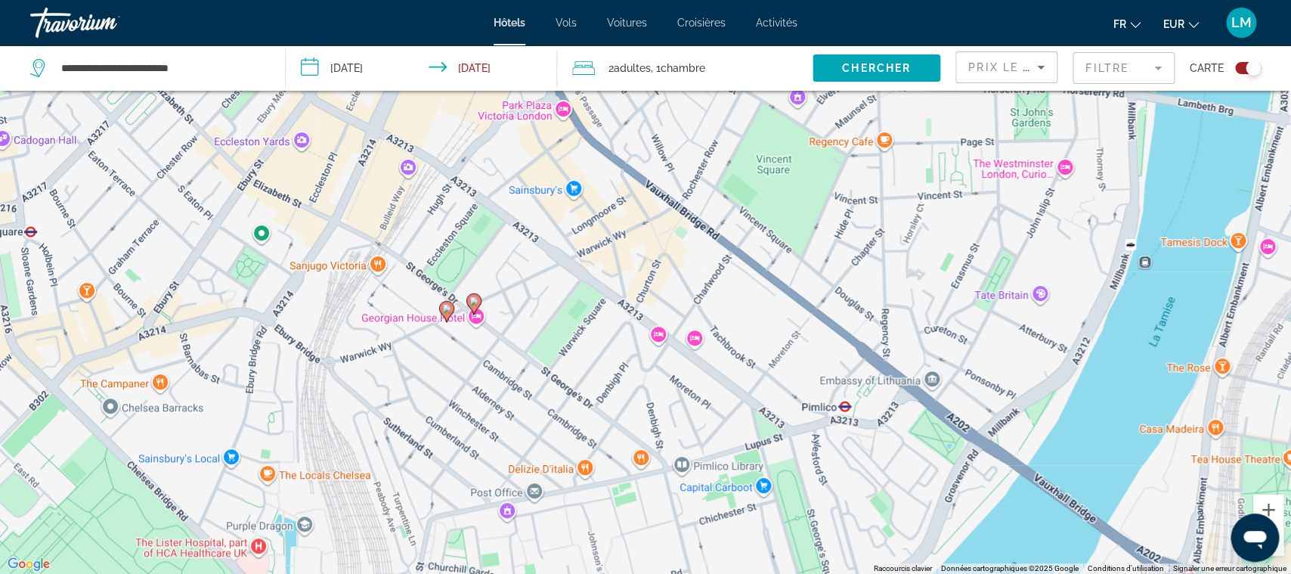
click at [446, 312] on image "Main content" at bounding box center [446, 308] width 9 height 9
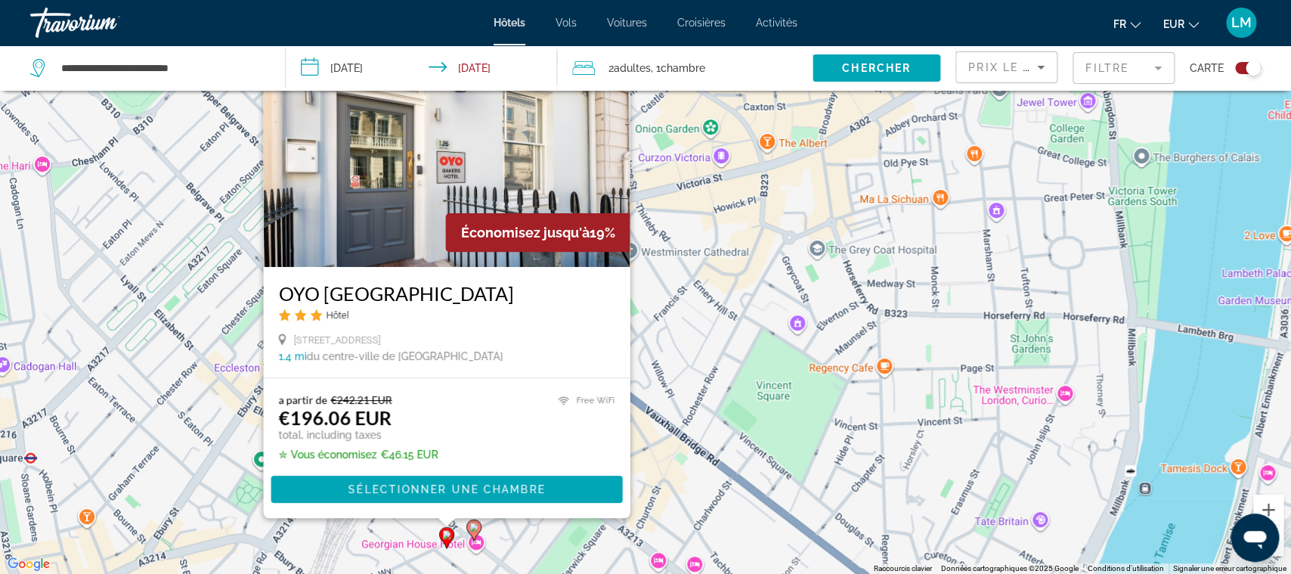
click at [473, 528] on image "Main content" at bounding box center [473, 526] width 9 height 9
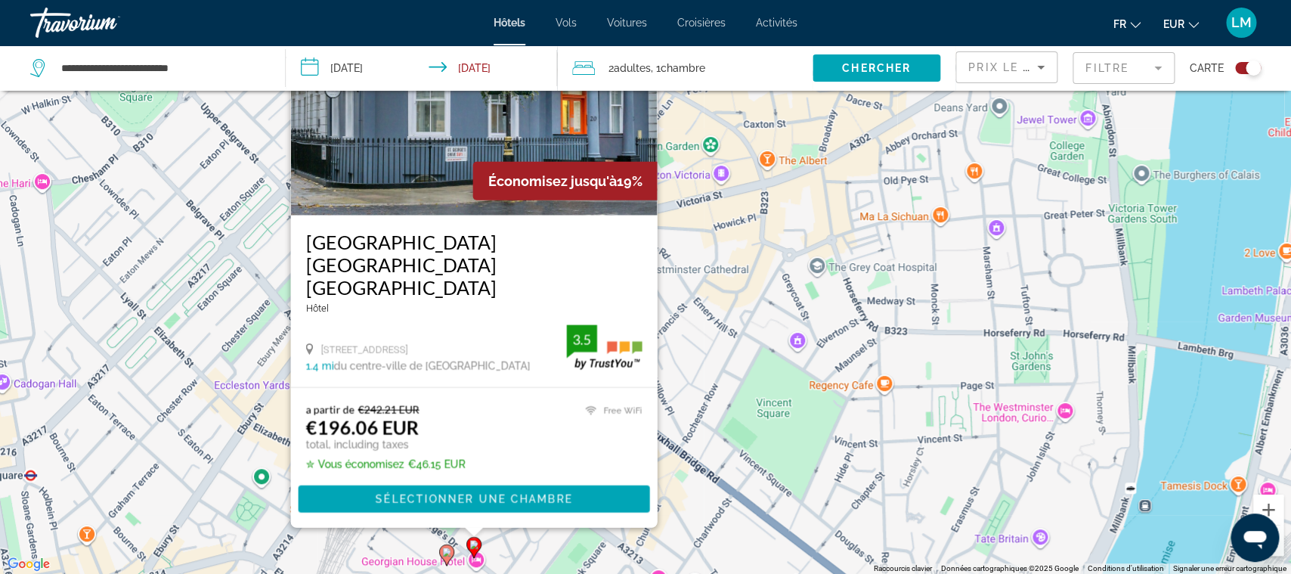
click at [501, 290] on h3 "[GEOGRAPHIC_DATA] [GEOGRAPHIC_DATA] [GEOGRAPHIC_DATA]" at bounding box center [474, 264] width 336 height 68
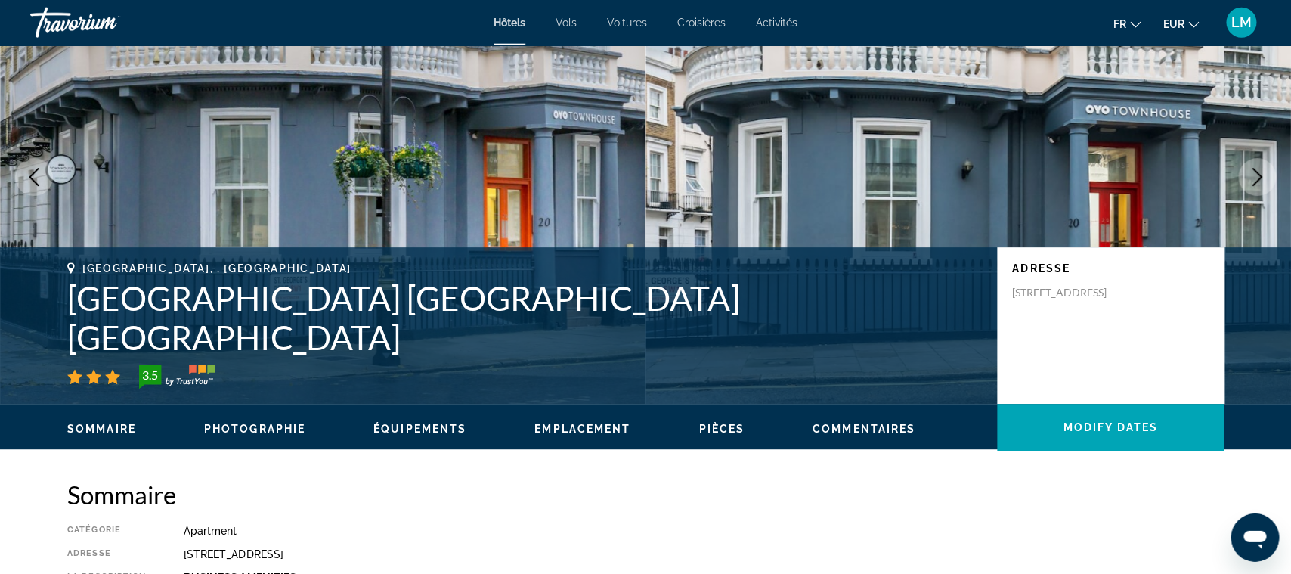
scroll to position [77, 0]
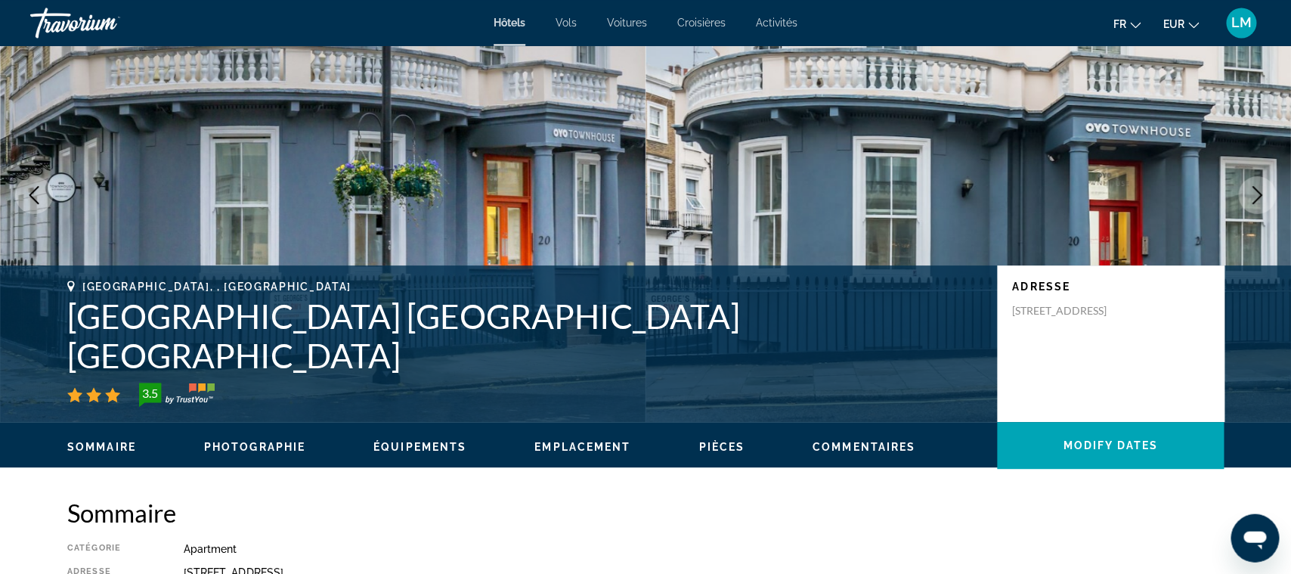
click at [419, 352] on h1 "[GEOGRAPHIC_DATA] [GEOGRAPHIC_DATA] [GEOGRAPHIC_DATA]" at bounding box center [524, 335] width 915 height 79
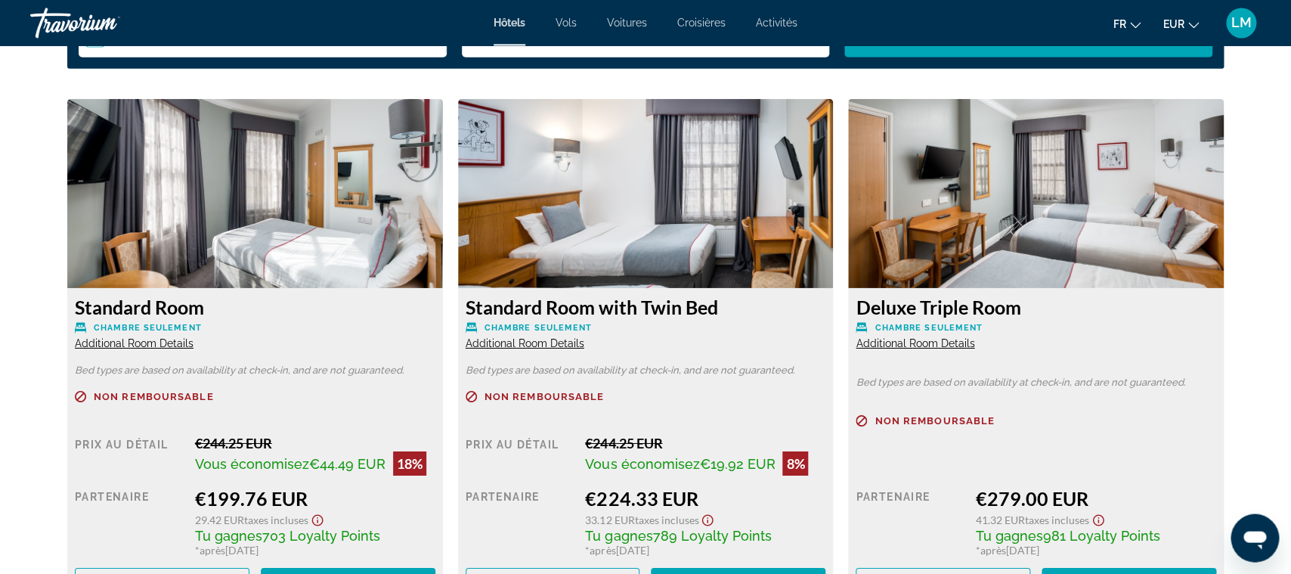
scroll to position [2041, 0]
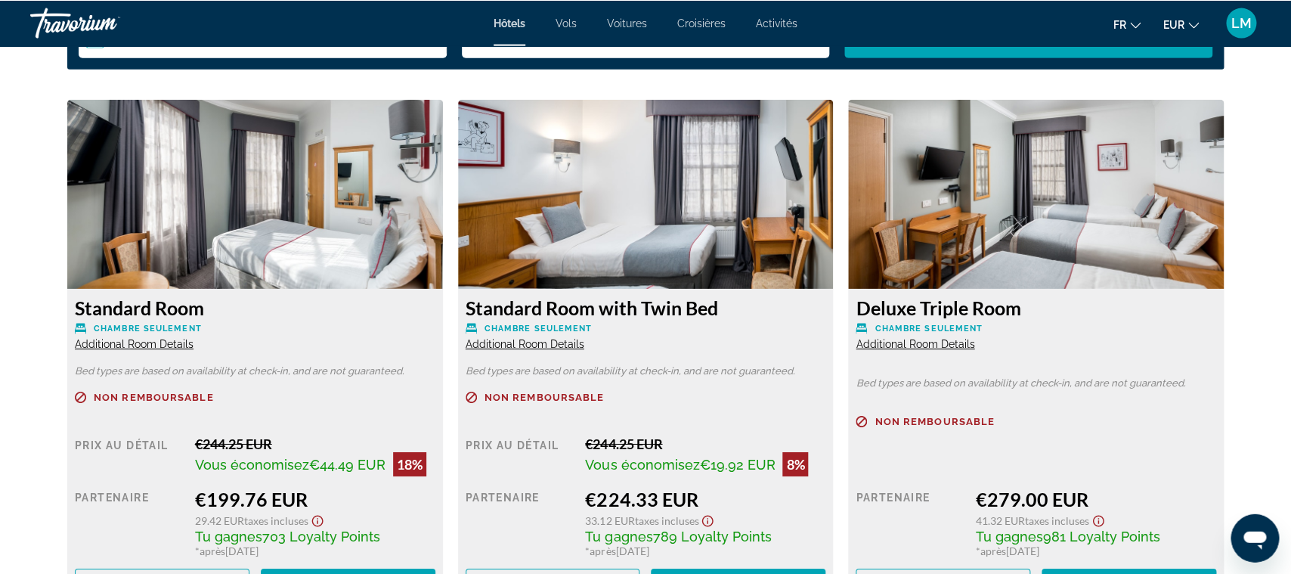
click at [173, 312] on h3 "Standard Room" at bounding box center [255, 307] width 361 height 23
click at [159, 334] on div "Standard Room Chambre seulement Additional Room Details" at bounding box center [255, 323] width 361 height 54
click at [160, 342] on span "Additional Room Details" at bounding box center [134, 343] width 119 height 12
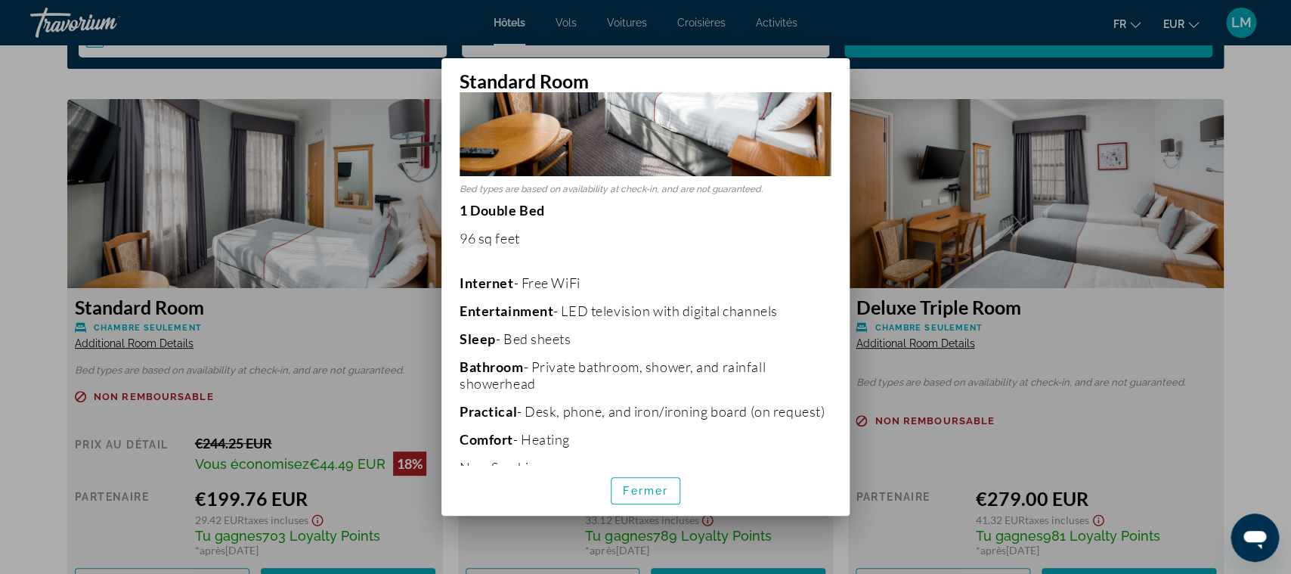
scroll to position [220, 0]
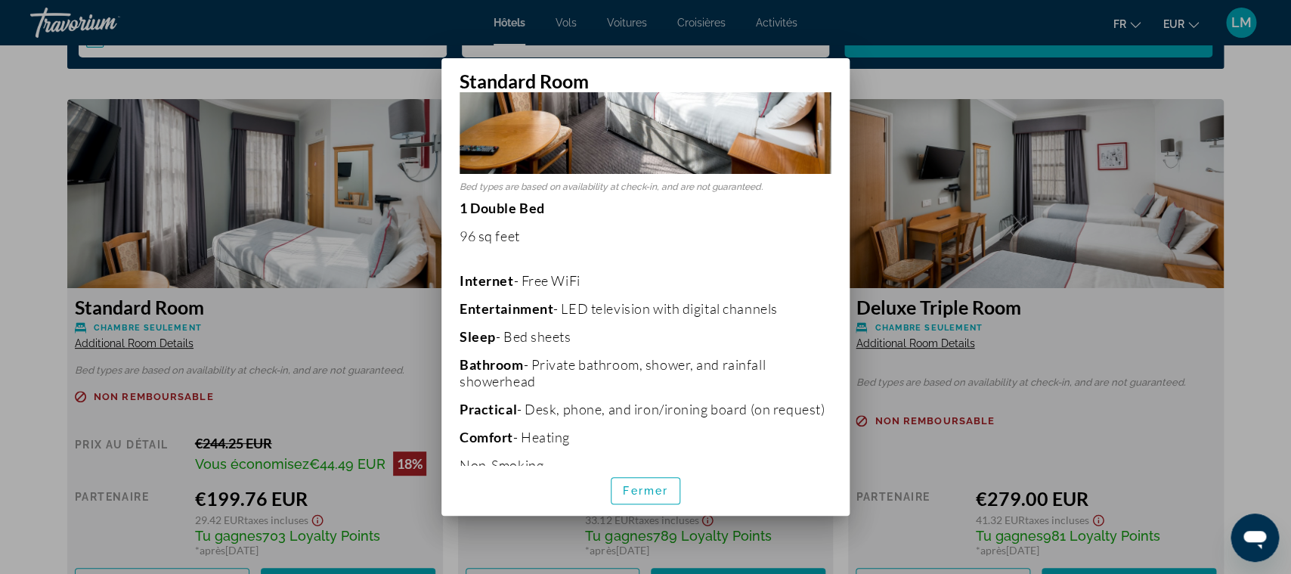
click at [637, 424] on p "1 Double Bed 96 sq feet Internet - Free WiFi Entertainment - LED television wit…" at bounding box center [646, 337] width 372 height 274
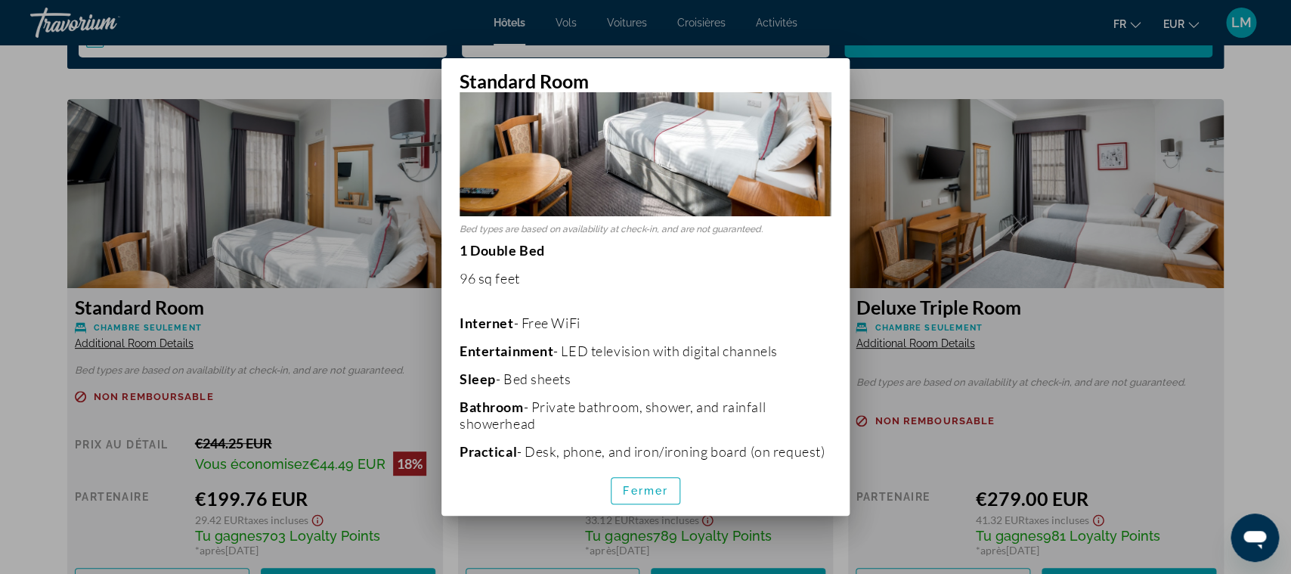
scroll to position [174, 0]
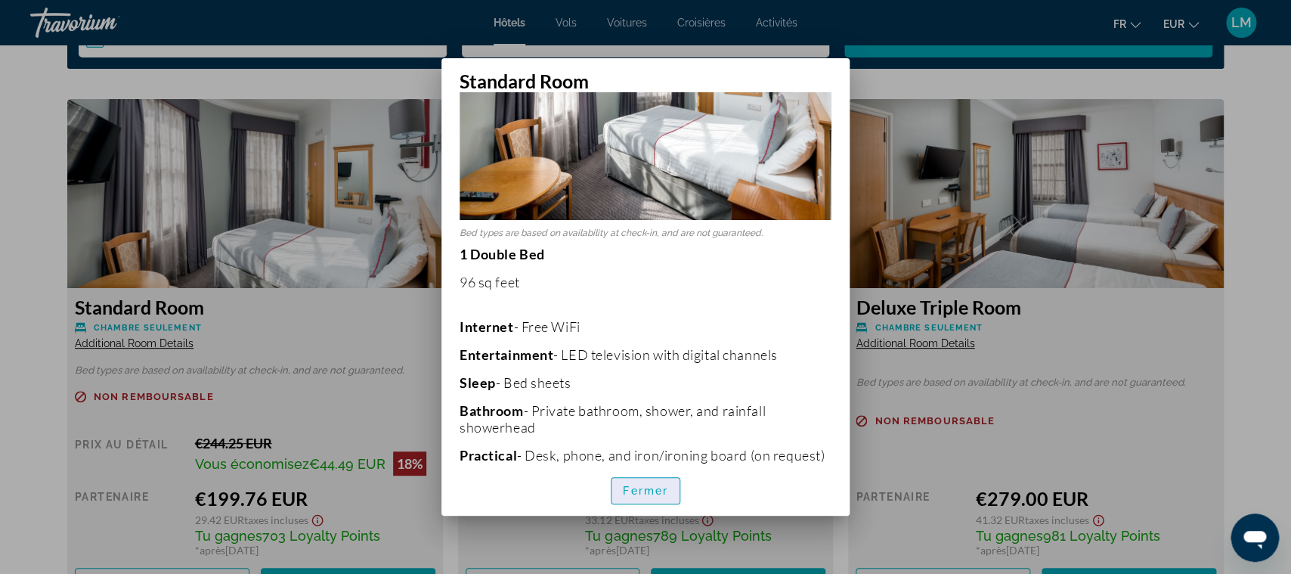
click at [641, 494] on span "Fermer" at bounding box center [645, 491] width 45 height 12
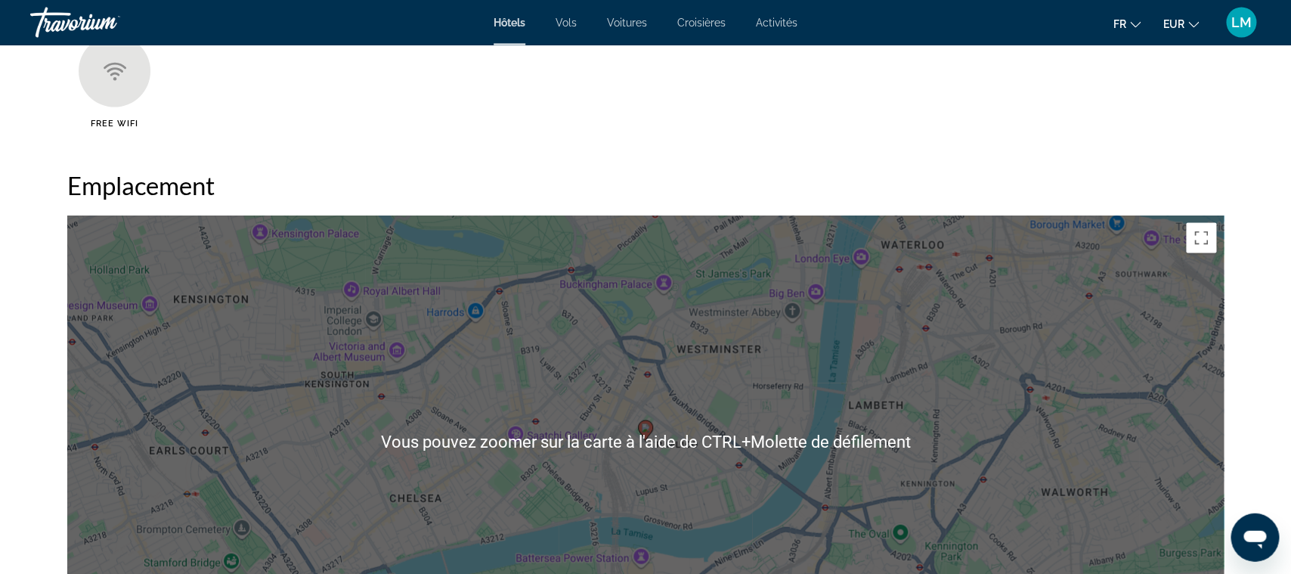
scroll to position [1235, 0]
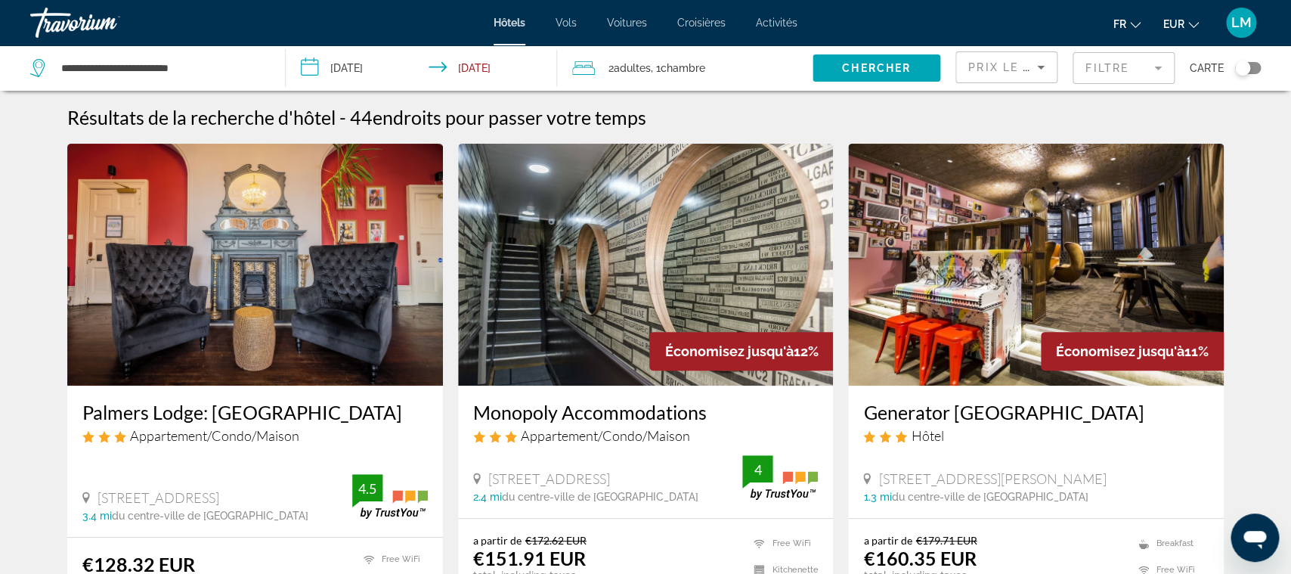
click at [1232, 65] on button "Toggle map" at bounding box center [1242, 68] width 37 height 14
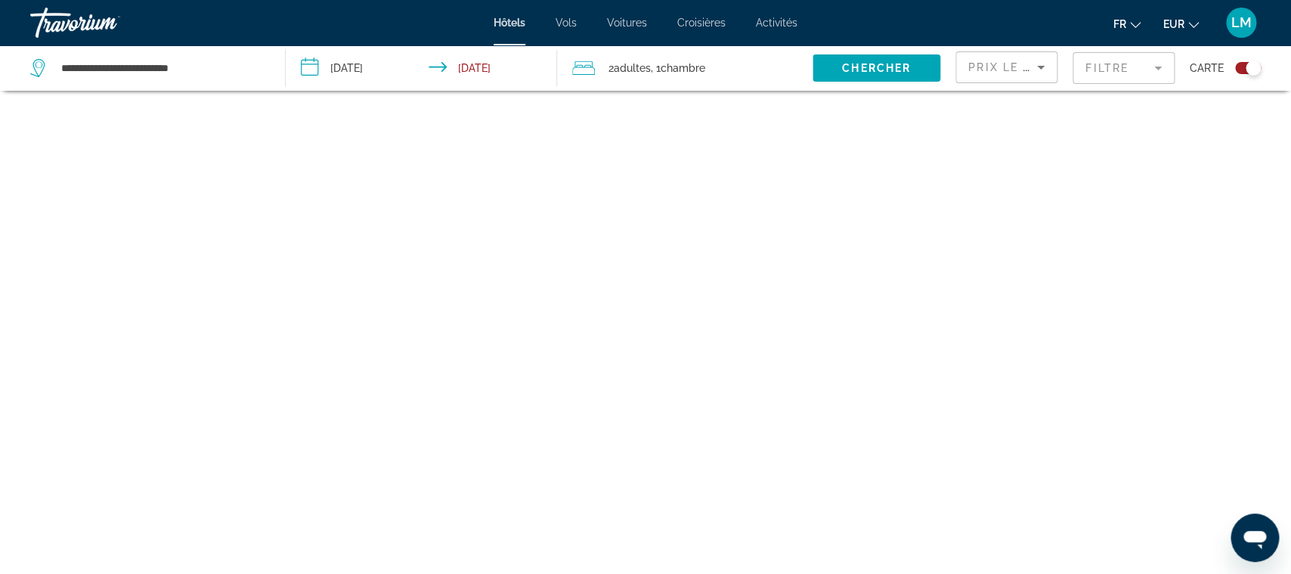
scroll to position [91, 0]
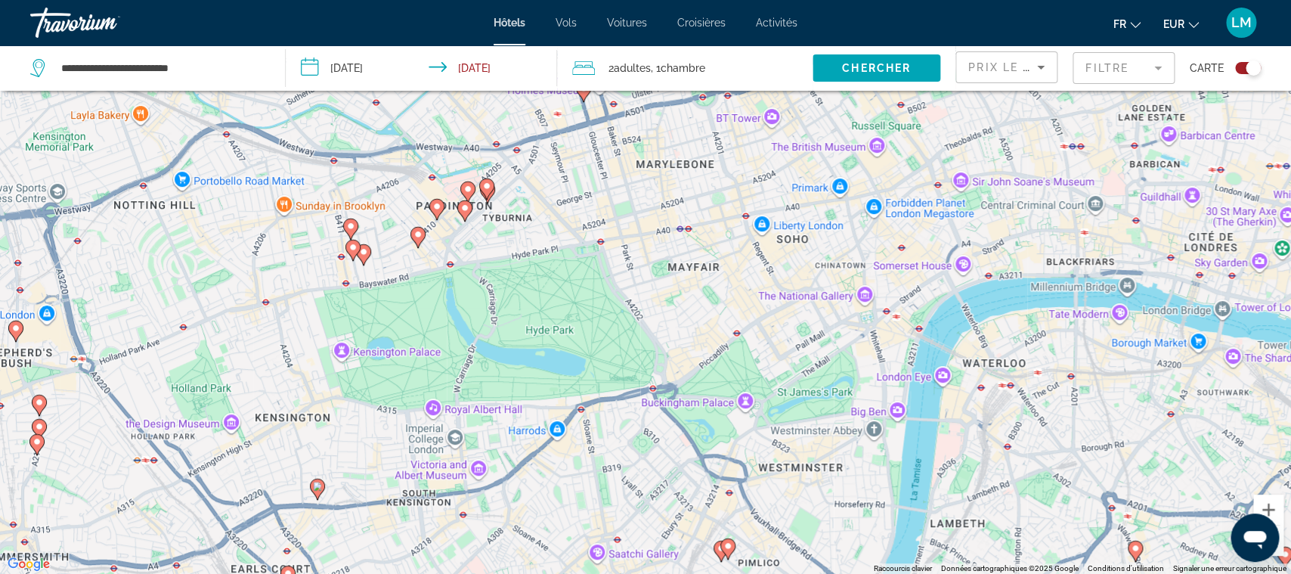
drag, startPoint x: 752, startPoint y: 203, endPoint x: 687, endPoint y: 392, distance: 199.9
click at [687, 392] on div "Pour activer le glissement avec le clavier, appuyez sur Alt+Entrée. Une fois ce…" at bounding box center [645, 287] width 1291 height 574
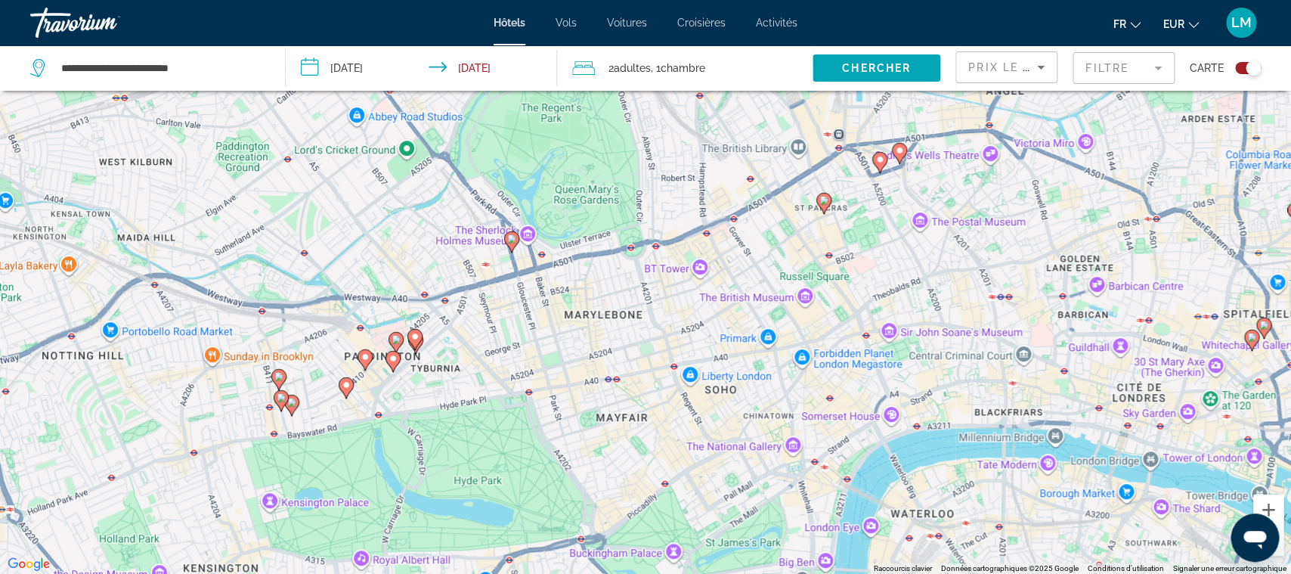
click at [831, 214] on gmp-advanced-marker "Main content" at bounding box center [824, 203] width 15 height 23
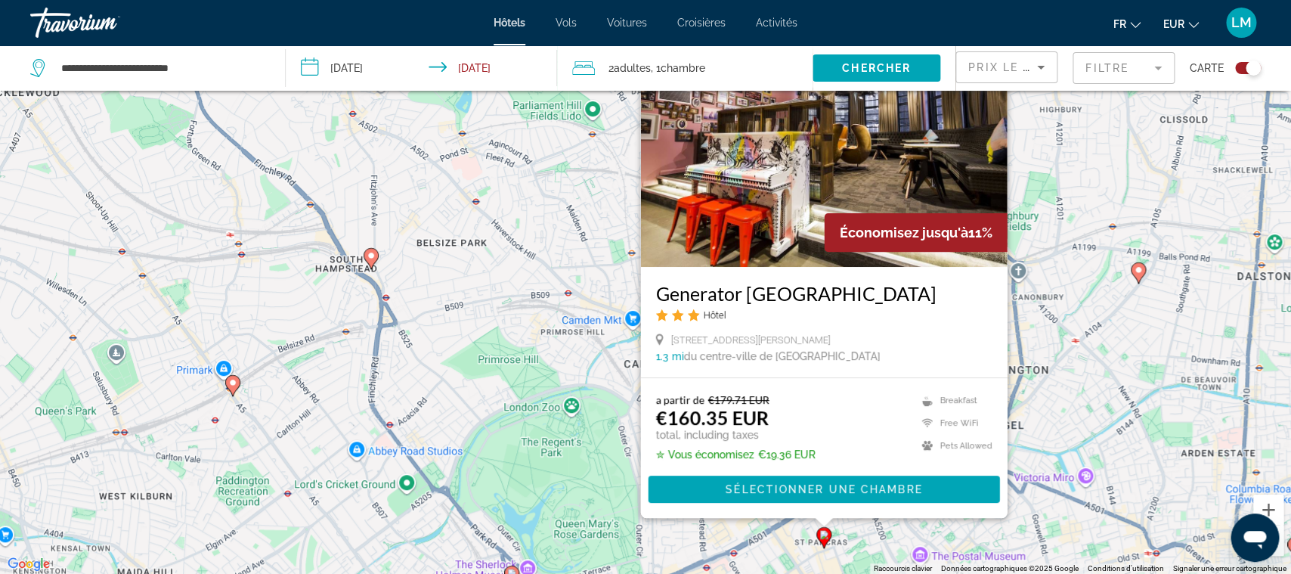
click at [504, 424] on div "Pour activer le glissement avec le clavier, appuyez sur Alt+Entrée. Une fois ce…" at bounding box center [645, 287] width 1291 height 574
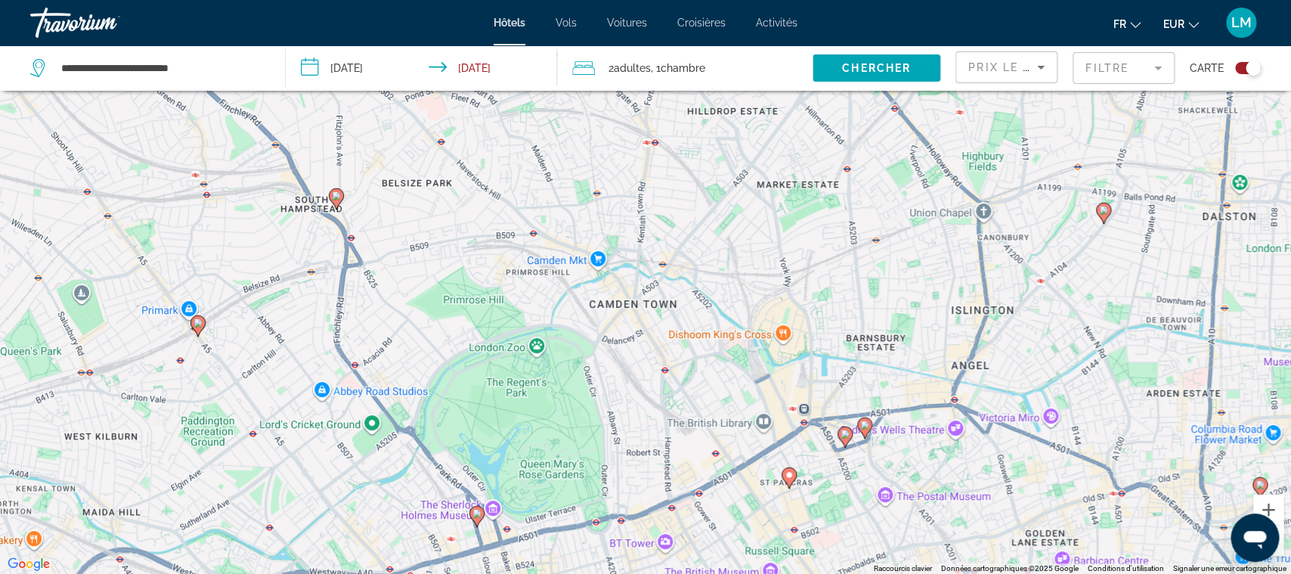
drag, startPoint x: 843, startPoint y: 311, endPoint x: 787, endPoint y: 235, distance: 94.1
click at [787, 235] on div "Pour activer le glissement avec le clavier, appuyez sur Alt+Entrée. Une fois ce…" at bounding box center [645, 287] width 1291 height 574
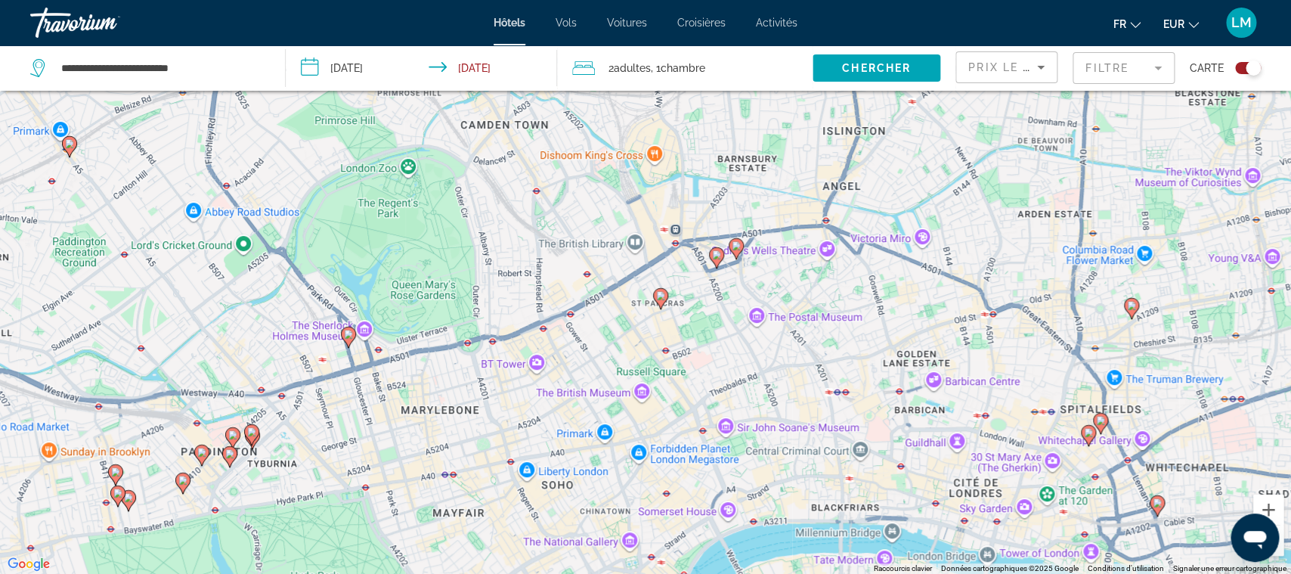
click at [717, 260] on icon "Main content" at bounding box center [717, 257] width 14 height 20
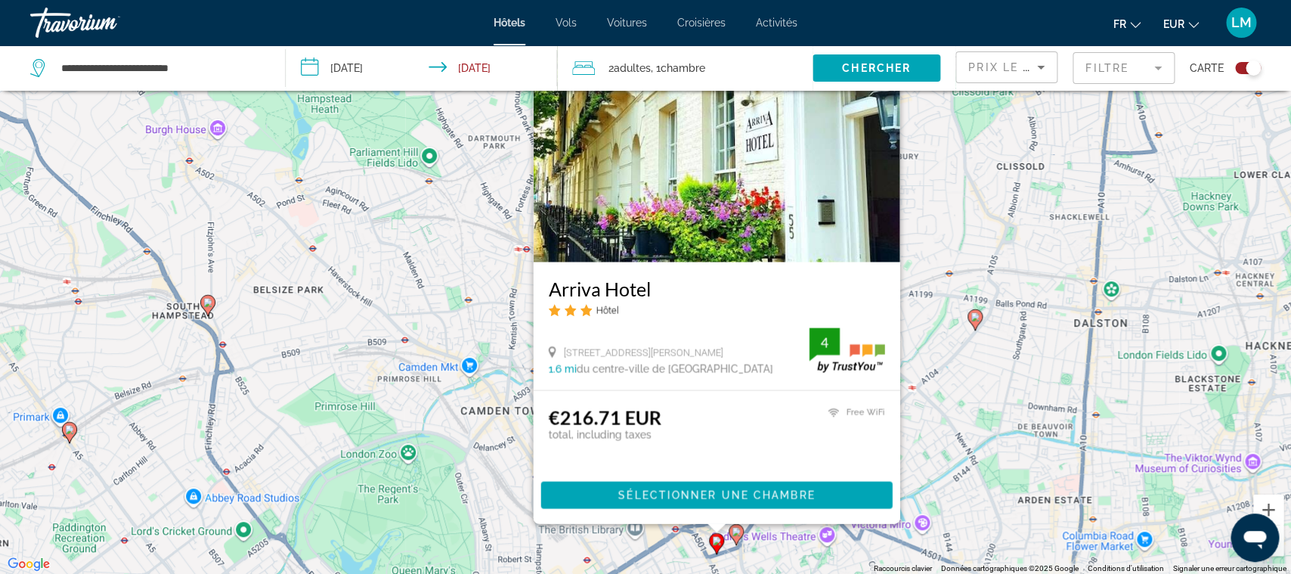
click at [466, 420] on div "Pour activer le glissement avec le clavier, appuyez sur Alt+Entrée. Une fois ce…" at bounding box center [645, 287] width 1291 height 574
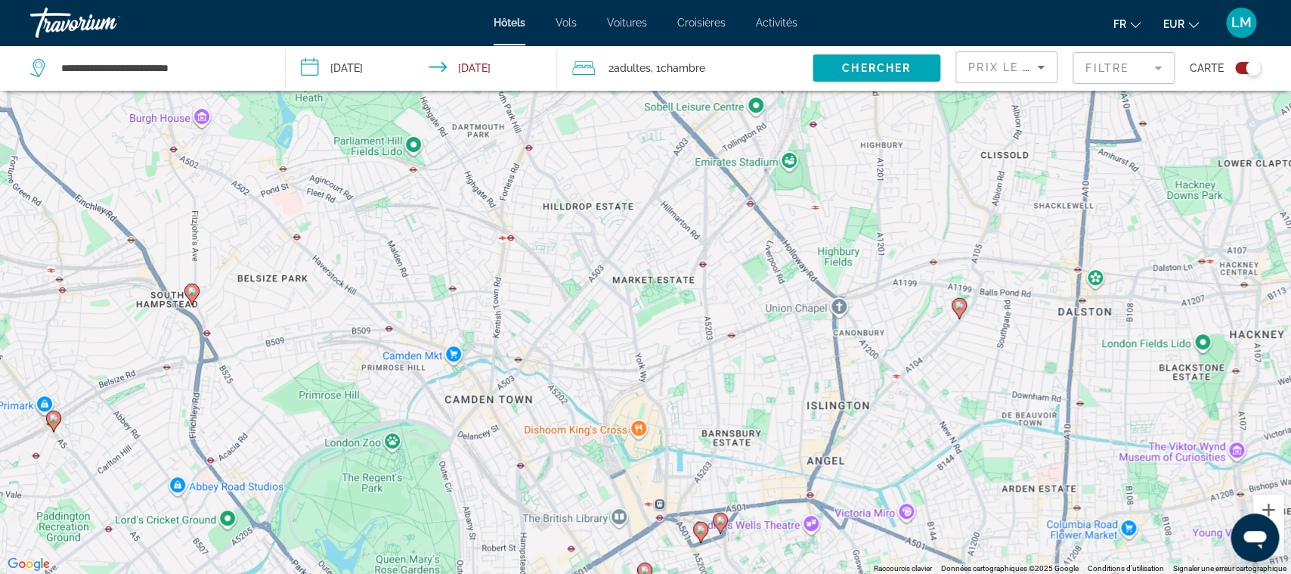
drag, startPoint x: 857, startPoint y: 411, endPoint x: 773, endPoint y: 293, distance: 144.7
click at [789, 311] on div "Pour activer le glissement avec le clavier, appuyez sur Alt+Entrée. Une fois ce…" at bounding box center [645, 287] width 1291 height 574
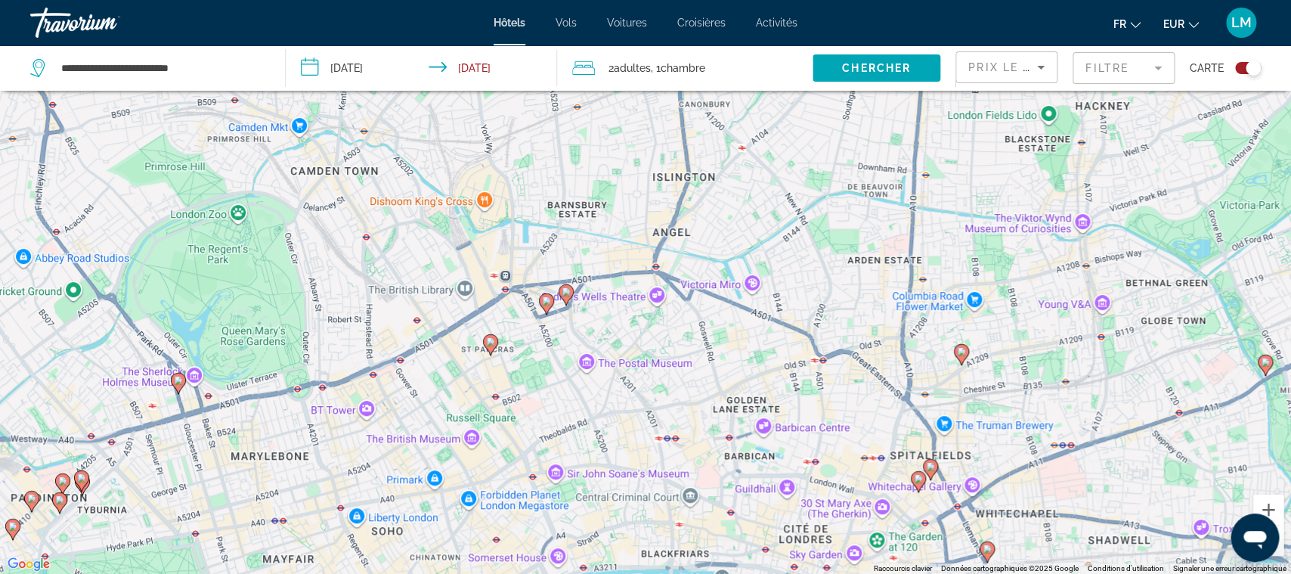
click at [566, 302] on icon "Main content" at bounding box center [566, 294] width 14 height 20
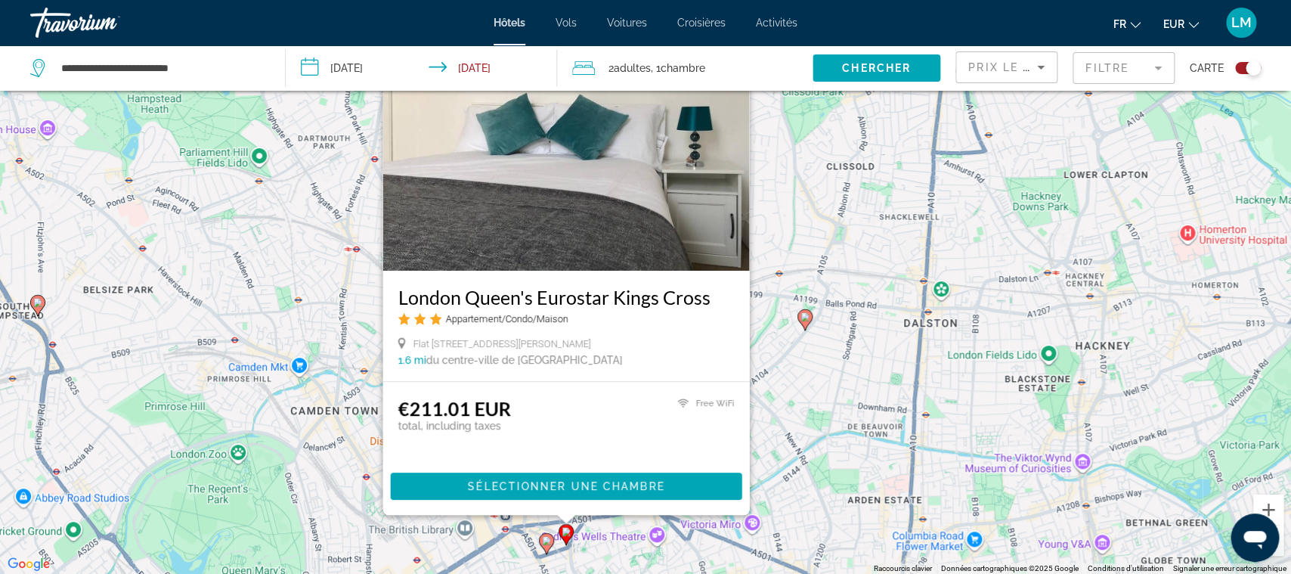
click at [322, 413] on div "Pour activer le glissement avec le clavier, appuyez sur Alt+Entrée. Une fois ce…" at bounding box center [645, 287] width 1291 height 574
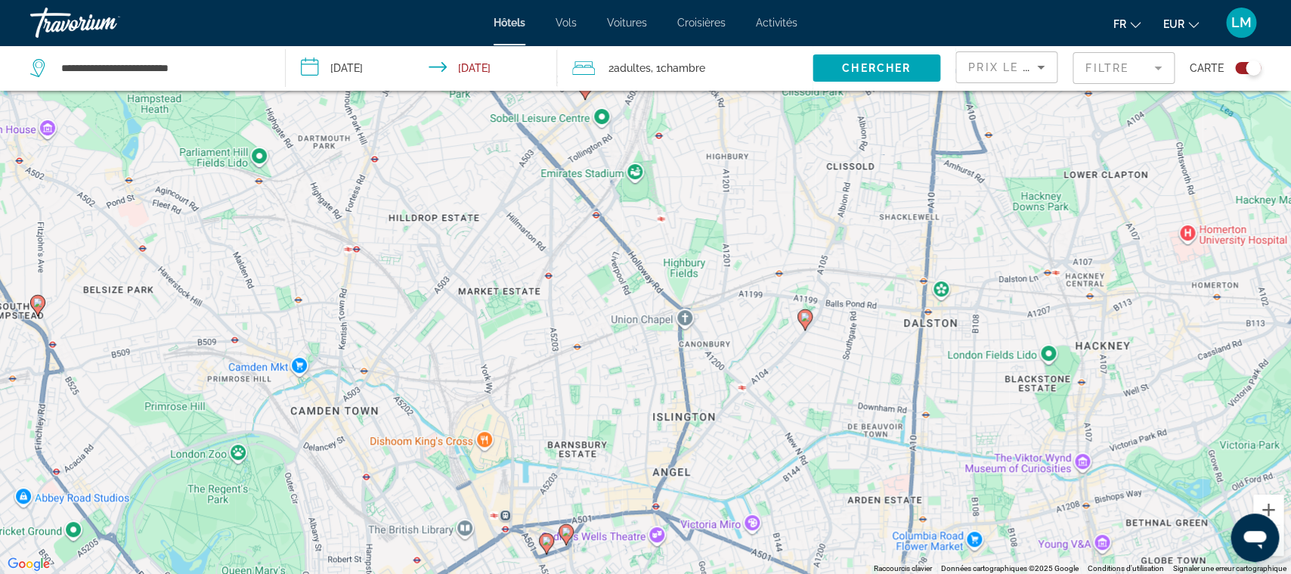
drag, startPoint x: 753, startPoint y: 415, endPoint x: 730, endPoint y: 308, distance: 109.1
click at [730, 308] on div "Pour activer le glissement avec le clavier, appuyez sur Alt+Entrée. Une fois ce…" at bounding box center [645, 287] width 1291 height 574
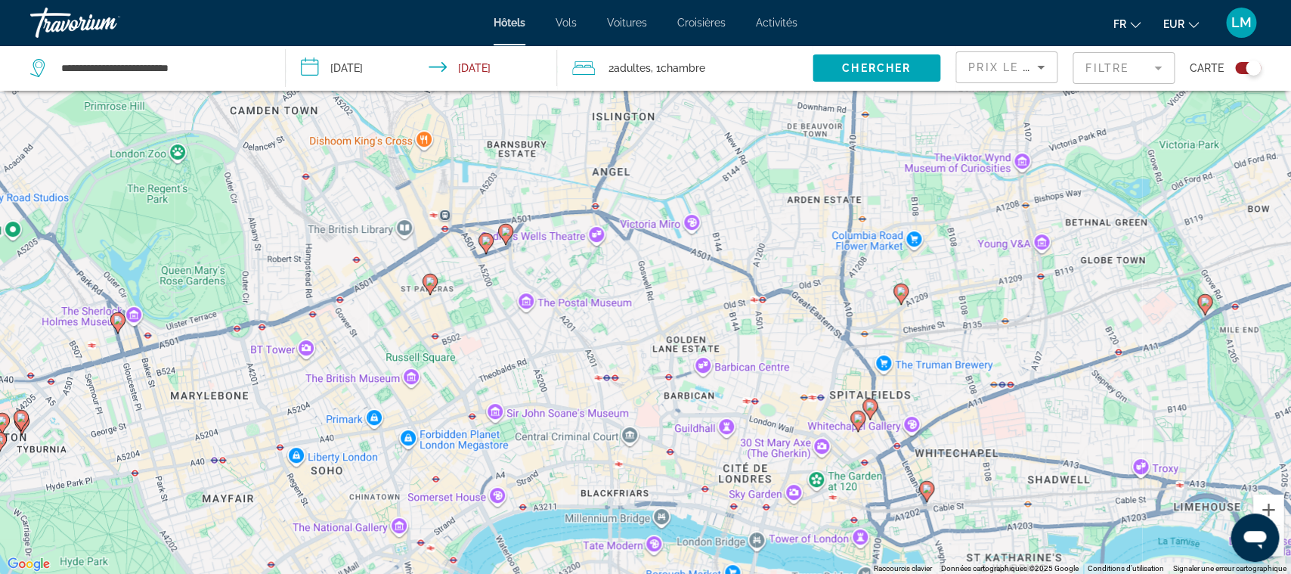
drag, startPoint x: 798, startPoint y: 375, endPoint x: 759, endPoint y: 299, distance: 84.9
click at [759, 299] on div "Pour activer le glissement avec le clavier, appuyez sur Alt+Entrée. Une fois ce…" at bounding box center [645, 287] width 1291 height 574
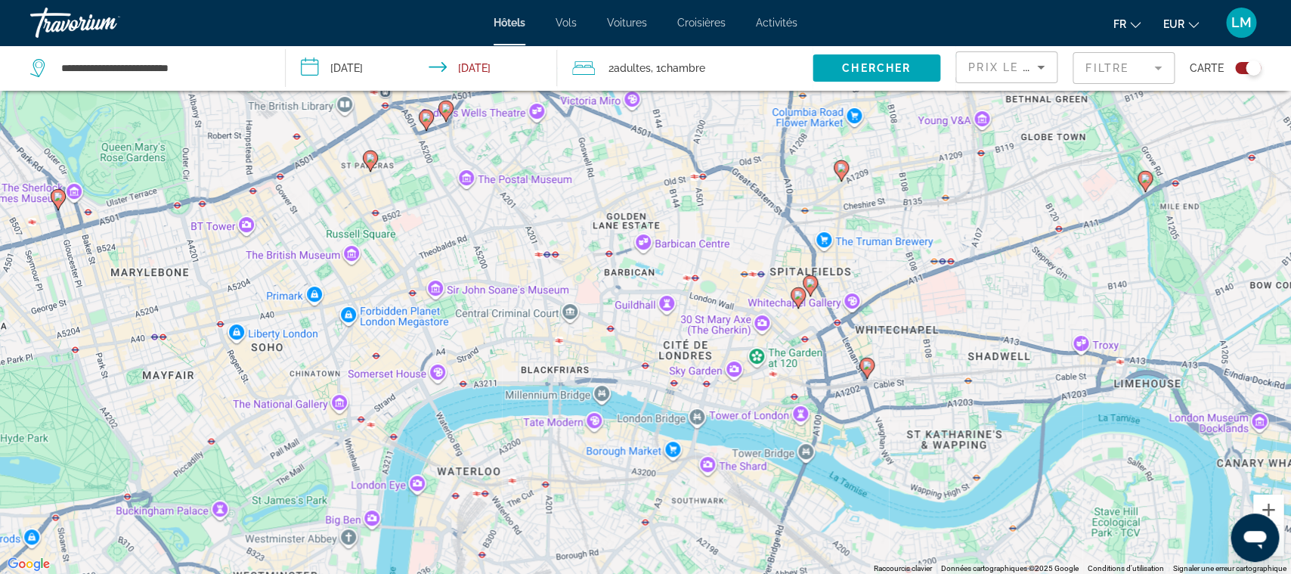
click at [802, 302] on gmp-advanced-marker "Main content" at bounding box center [798, 298] width 15 height 23
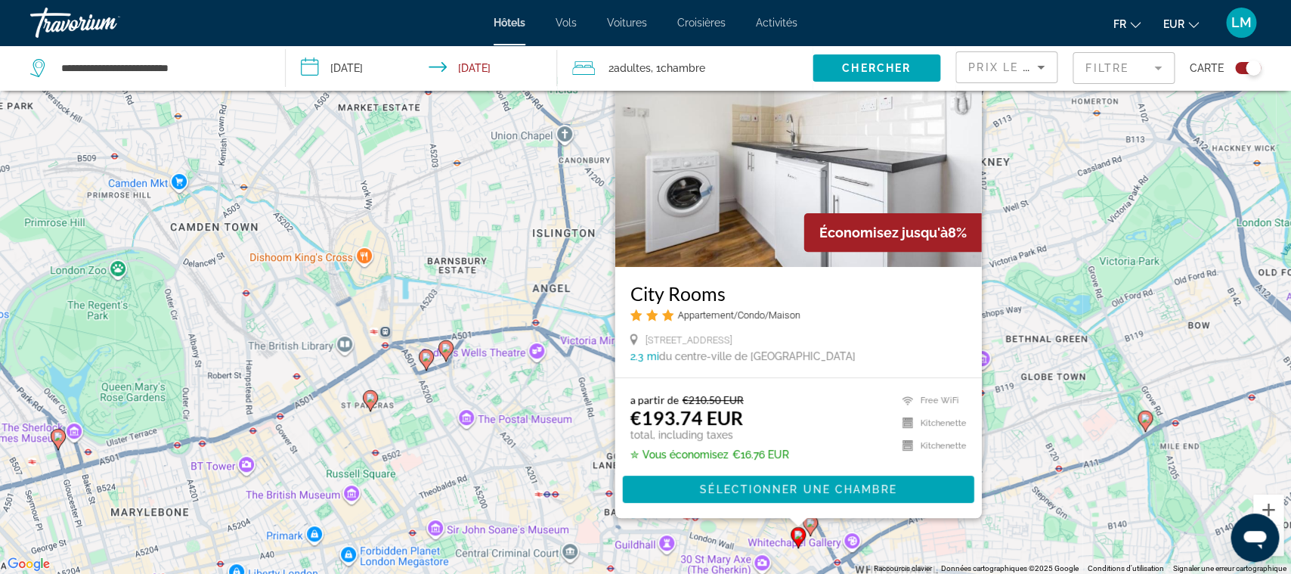
click at [535, 471] on div "Pour activer le glissement avec le clavier, appuyez sur Alt+Entrée. Une fois ce…" at bounding box center [645, 287] width 1291 height 574
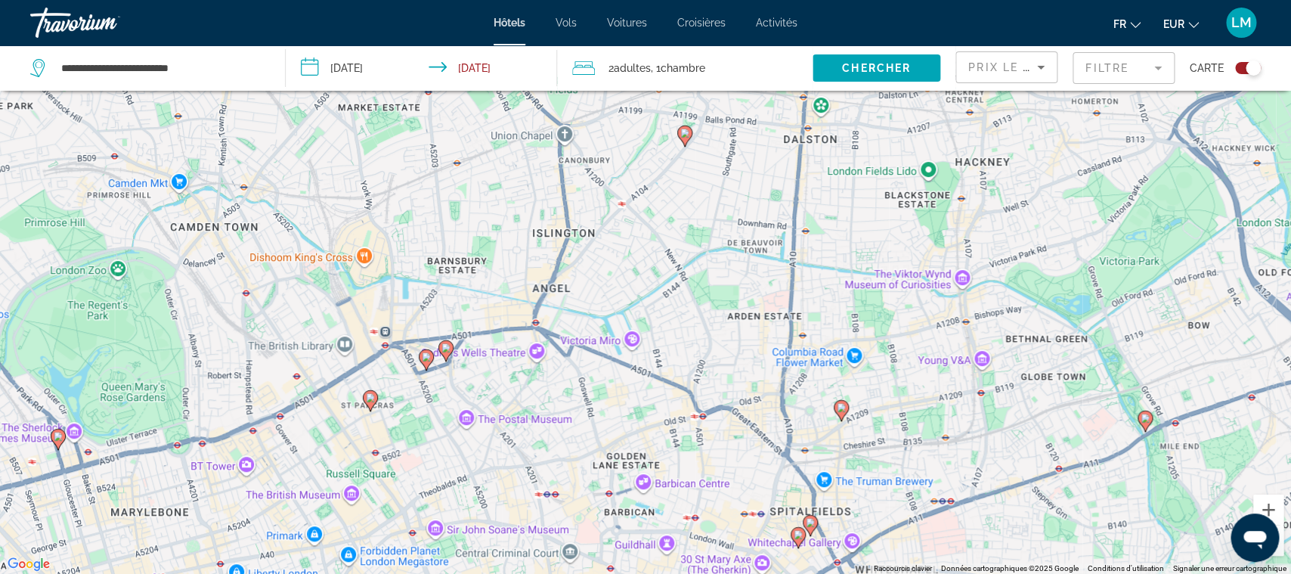
click at [817, 517] on gmp-advanced-marker "Main content" at bounding box center [810, 525] width 15 height 23
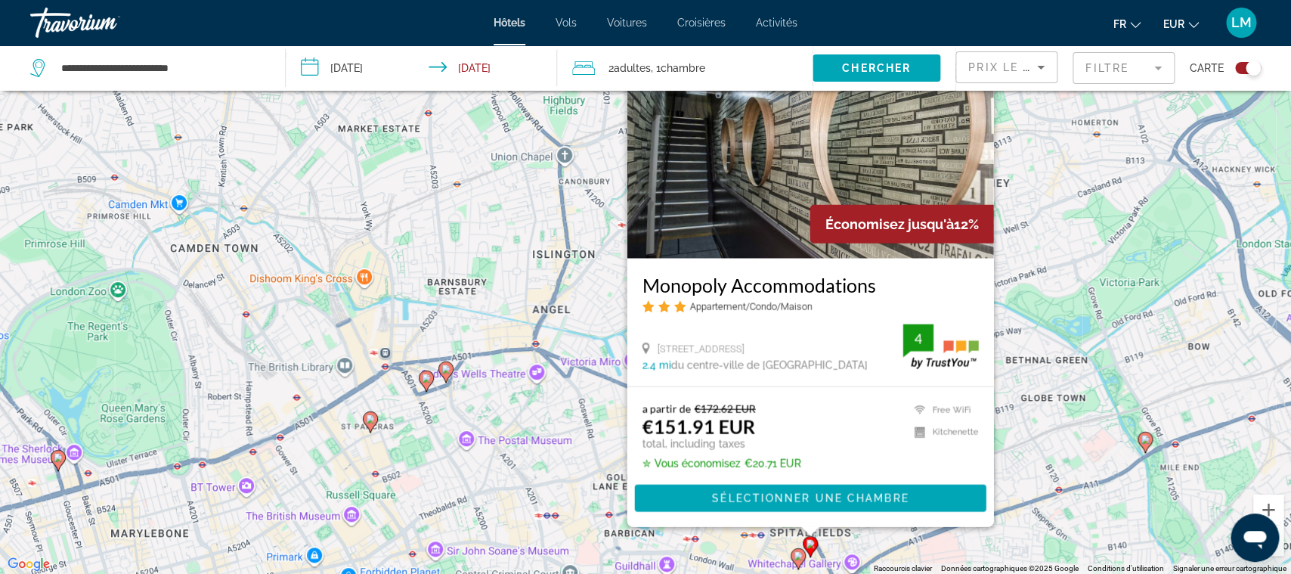
click at [603, 487] on div "Pour activer le glissement avec le clavier, appuyez sur Alt+Entrée. Une fois ce…" at bounding box center [645, 287] width 1291 height 574
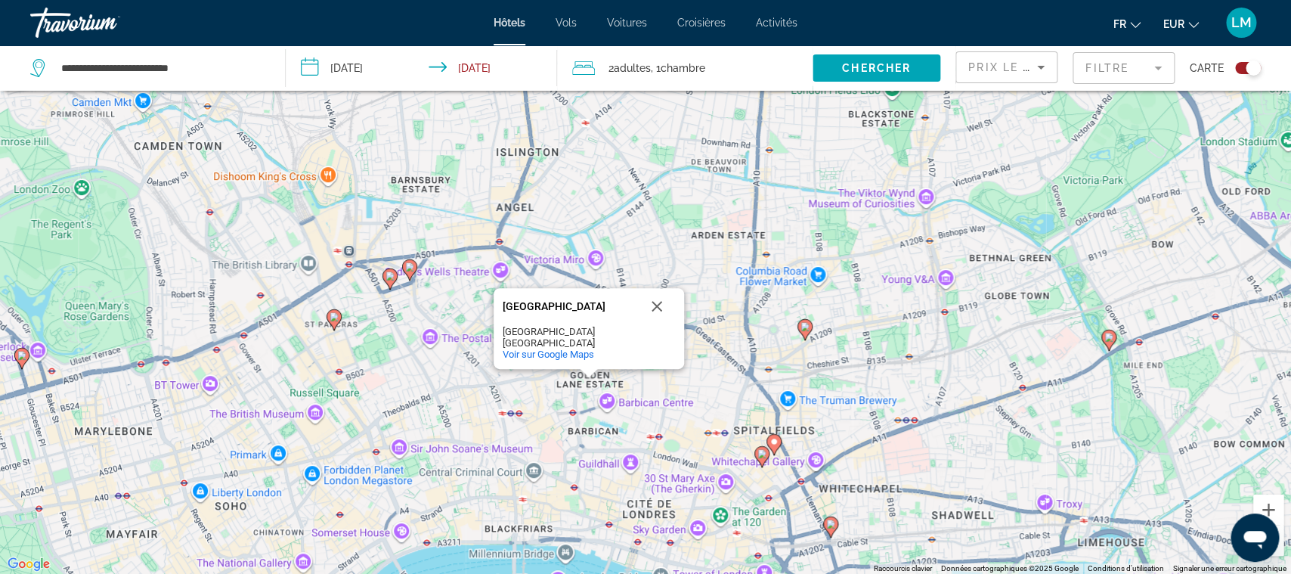
drag, startPoint x: 821, startPoint y: 427, endPoint x: 817, endPoint y: 355, distance: 72.0
click at [817, 355] on div "Pour activer le glissement avec le clavier, appuyez sur Alt+Entrée. Une fois ce…" at bounding box center [645, 287] width 1291 height 574
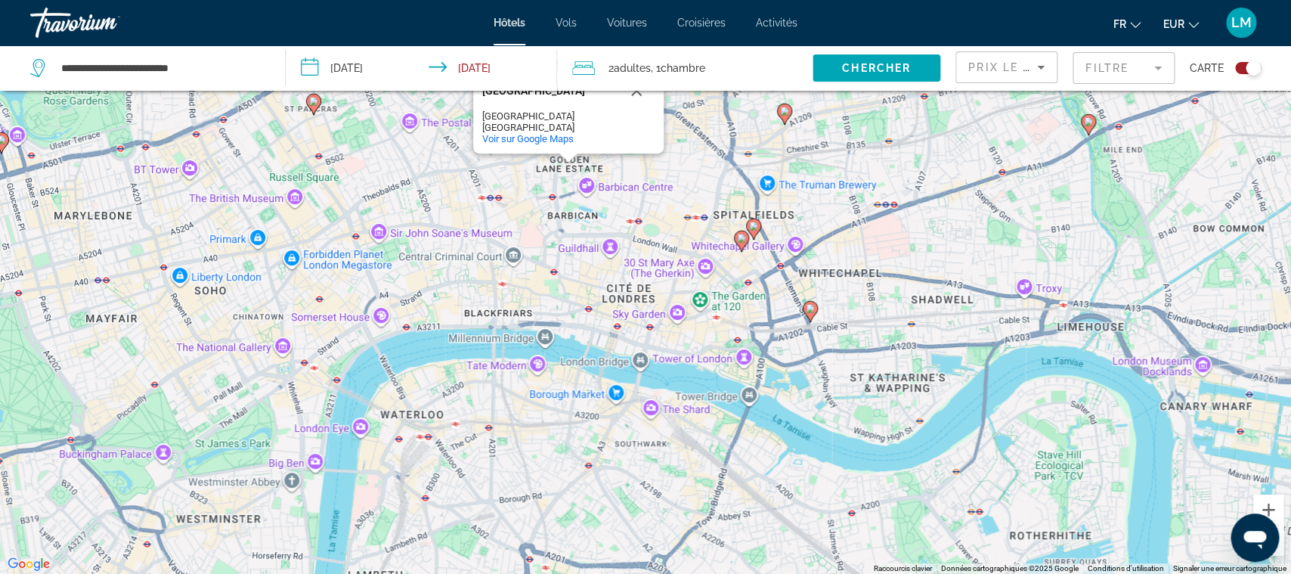
click at [809, 305] on image "Main content" at bounding box center [810, 308] width 9 height 9
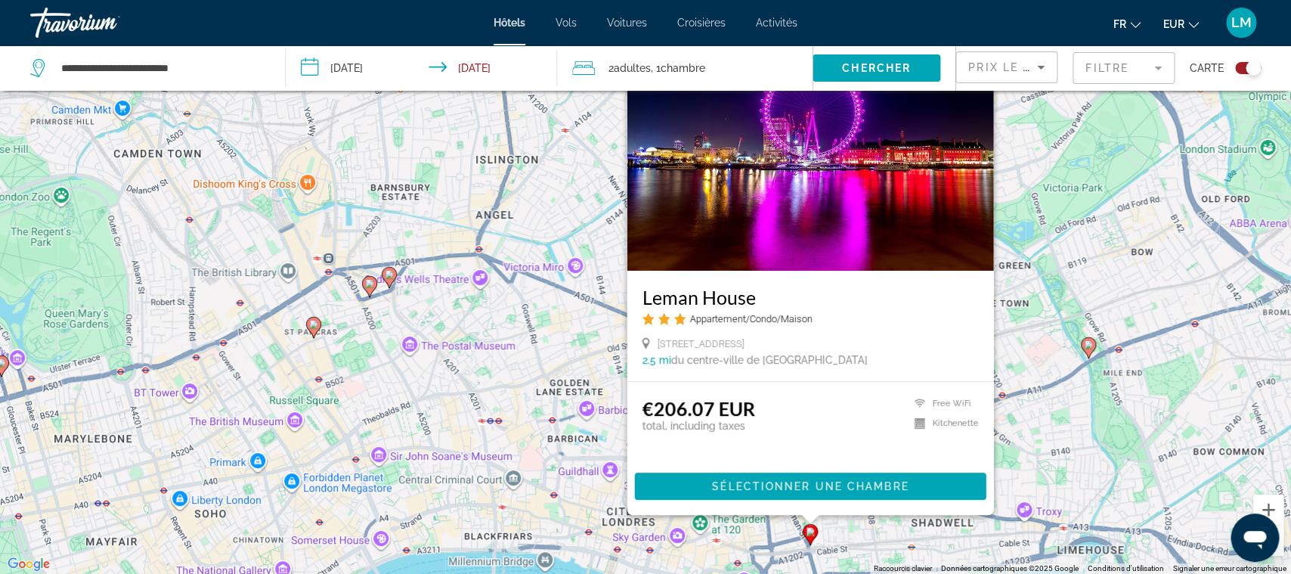
click at [484, 407] on div "Pour activer le glissement avec le clavier, appuyez sur Alt+Entrée. Une fois ce…" at bounding box center [645, 287] width 1291 height 574
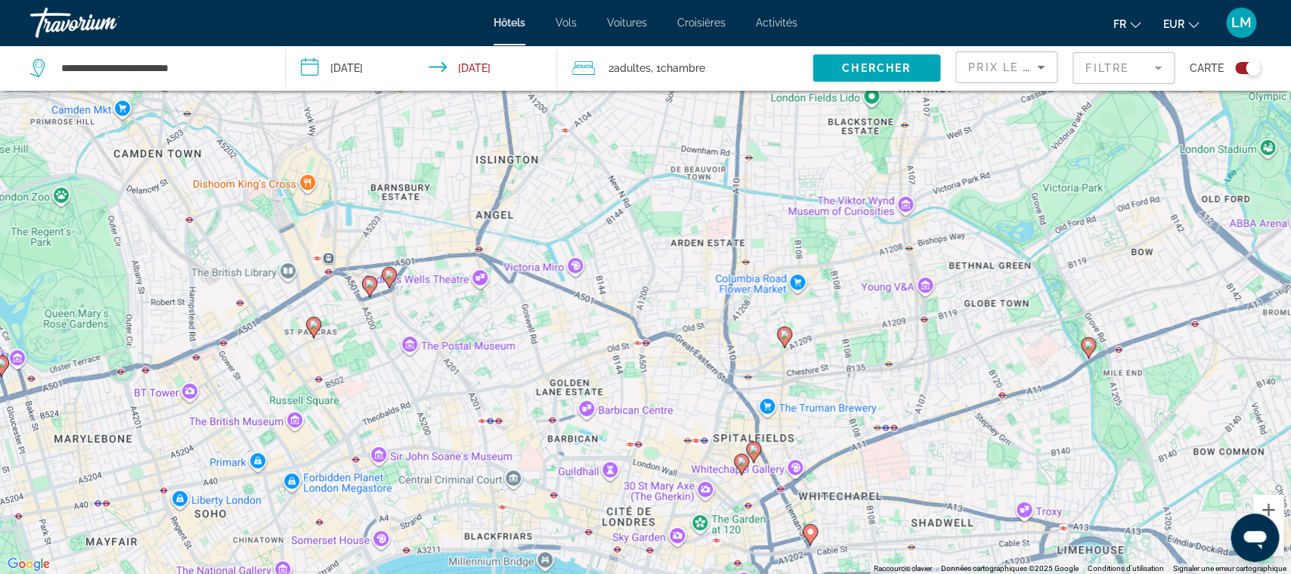
click at [815, 539] on gmp-advanced-marker "Main content" at bounding box center [810, 534] width 15 height 23
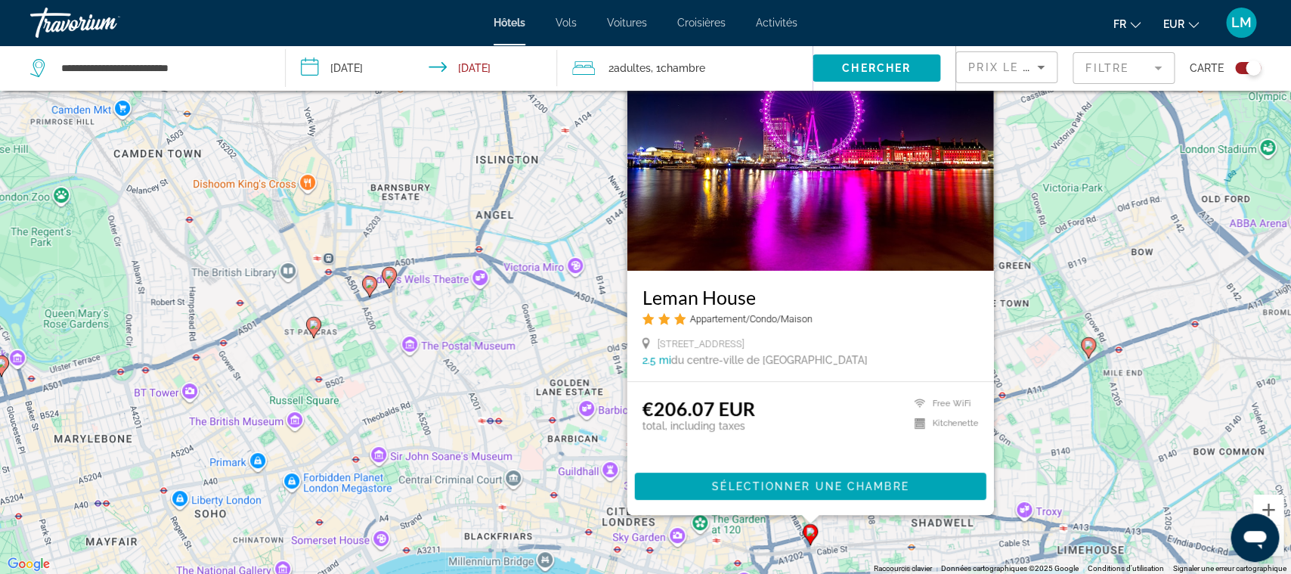
click at [549, 430] on div "Pour activer le glissement avec le clavier, appuyez sur Alt+Entrée. Une fois ce…" at bounding box center [645, 287] width 1291 height 574
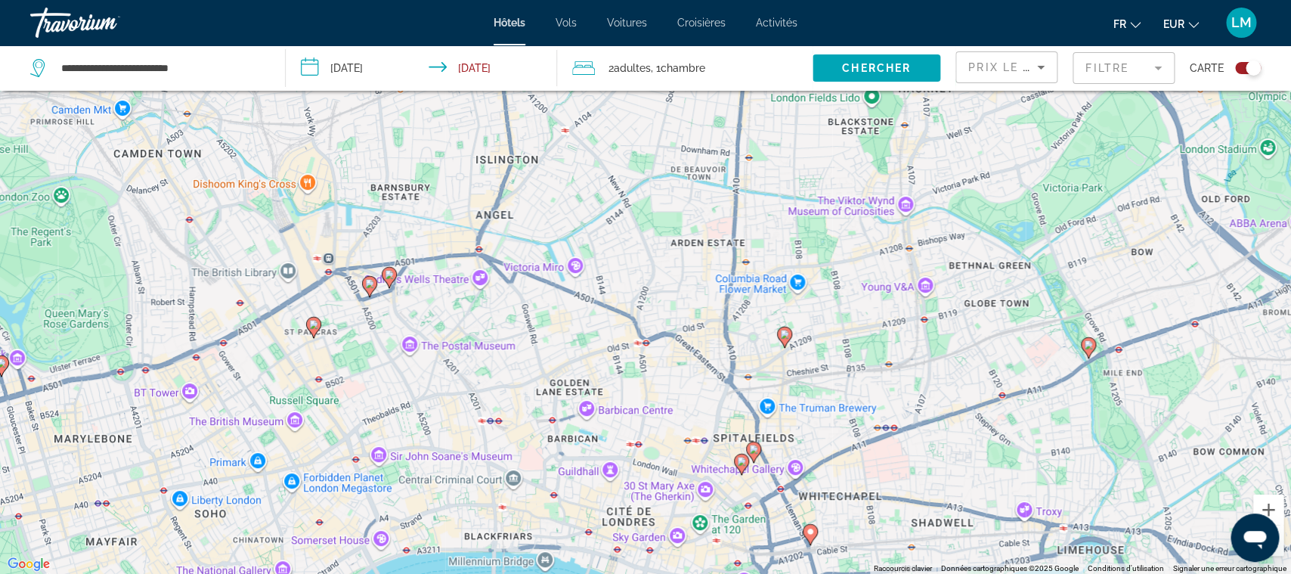
click at [390, 268] on icon "Main content" at bounding box center [390, 277] width 14 height 20
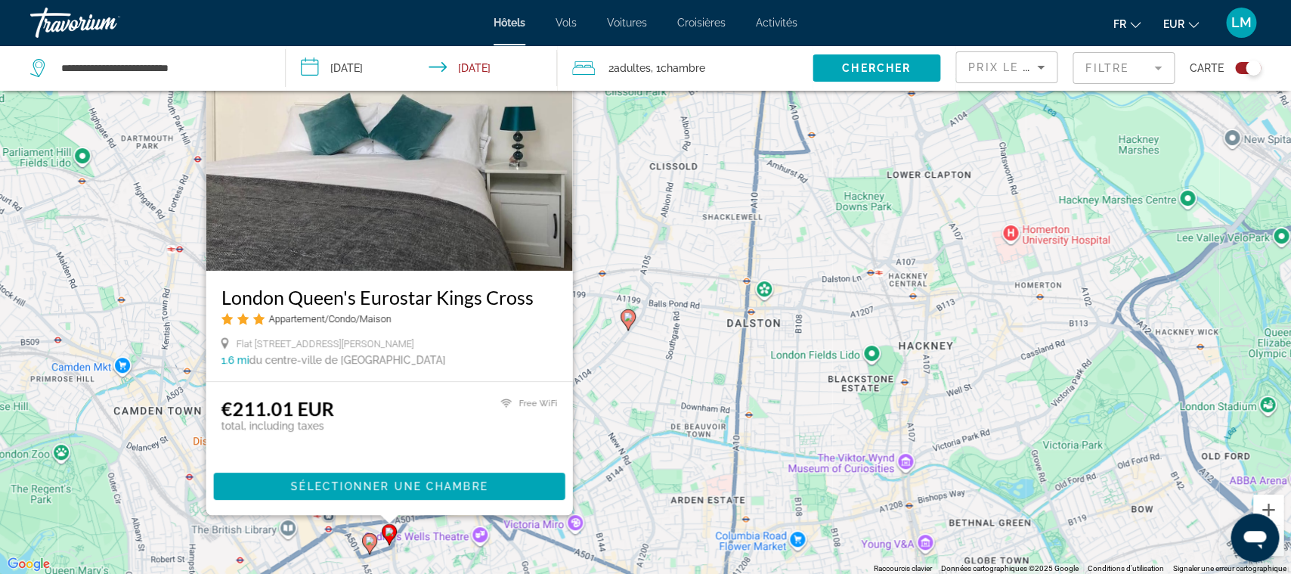
click at [389, 290] on h3 "London Queen's Eurostar Kings Cross" at bounding box center [390, 297] width 336 height 23
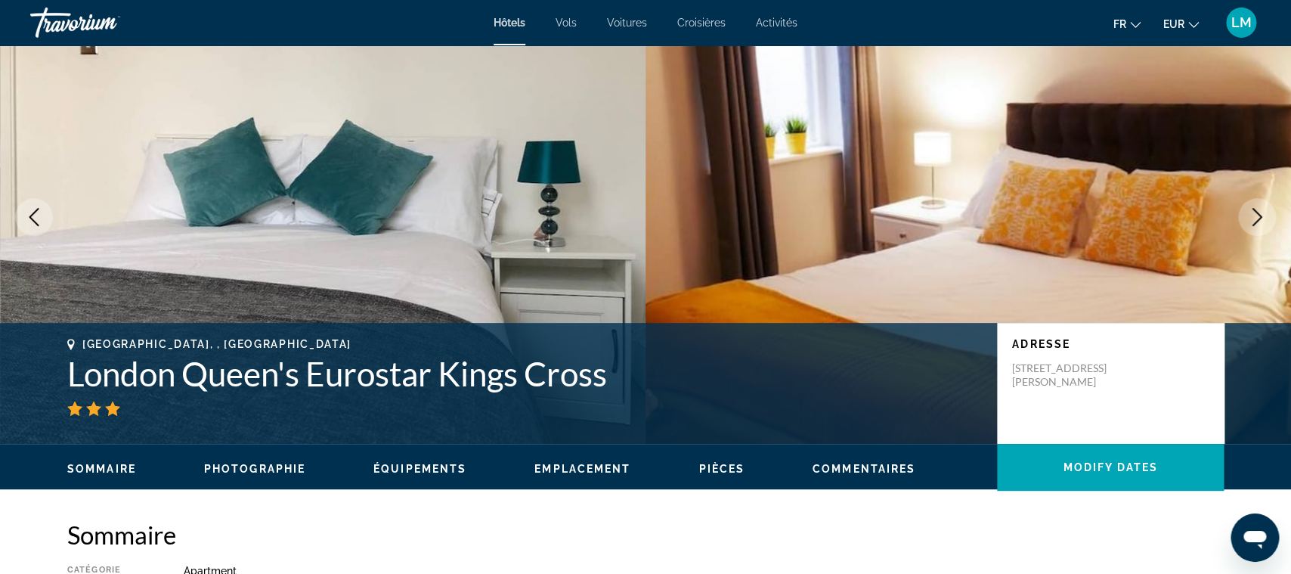
scroll to position [40, 0]
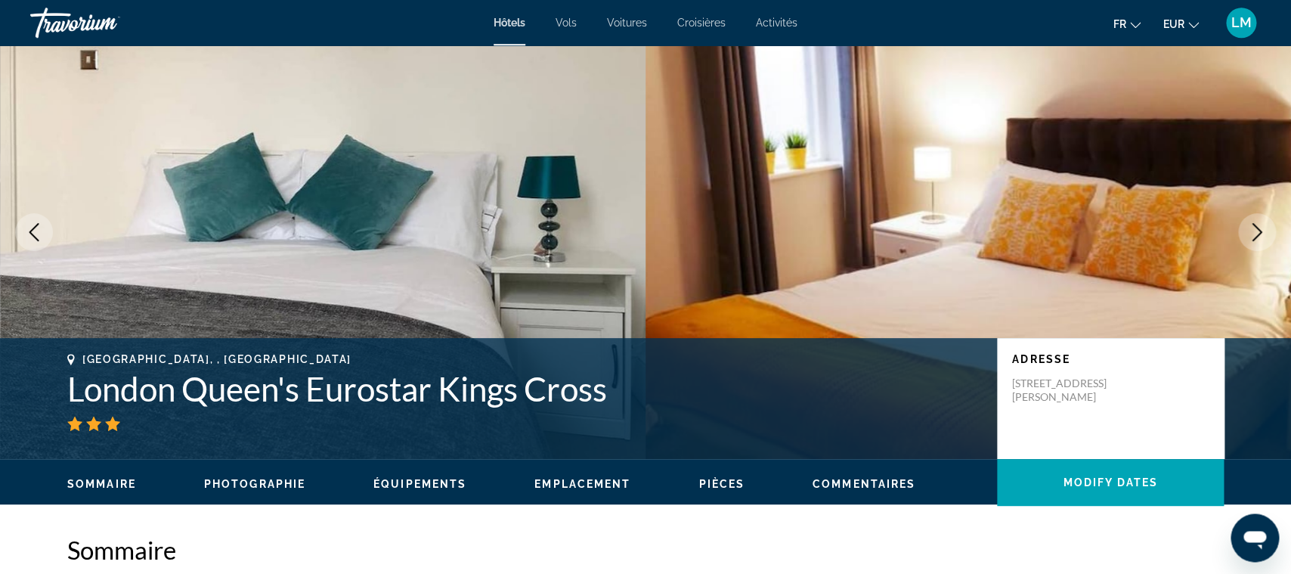
click at [423, 393] on h1 "London Queen's Eurostar Kings Cross" at bounding box center [524, 388] width 915 height 39
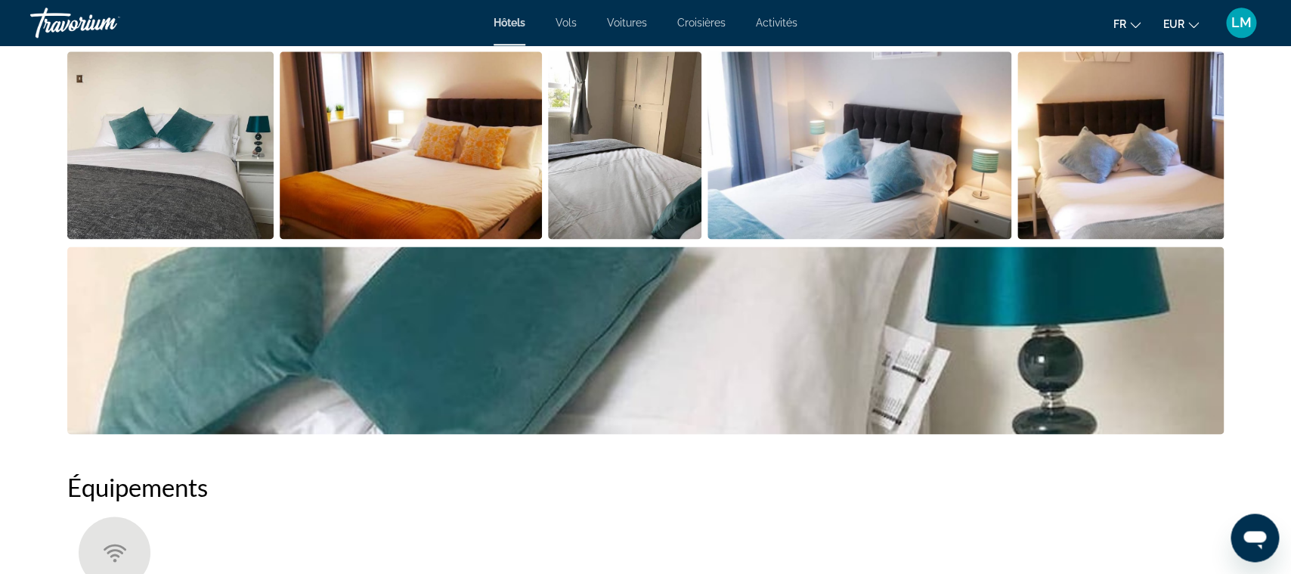
scroll to position [807, 0]
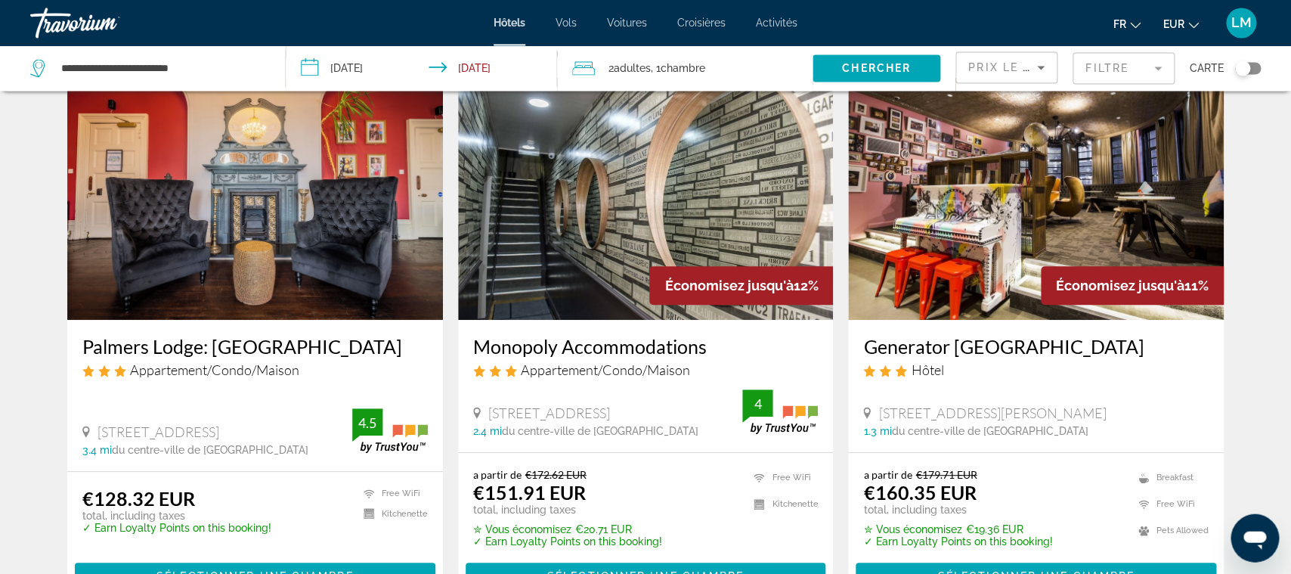
scroll to position [24, 0]
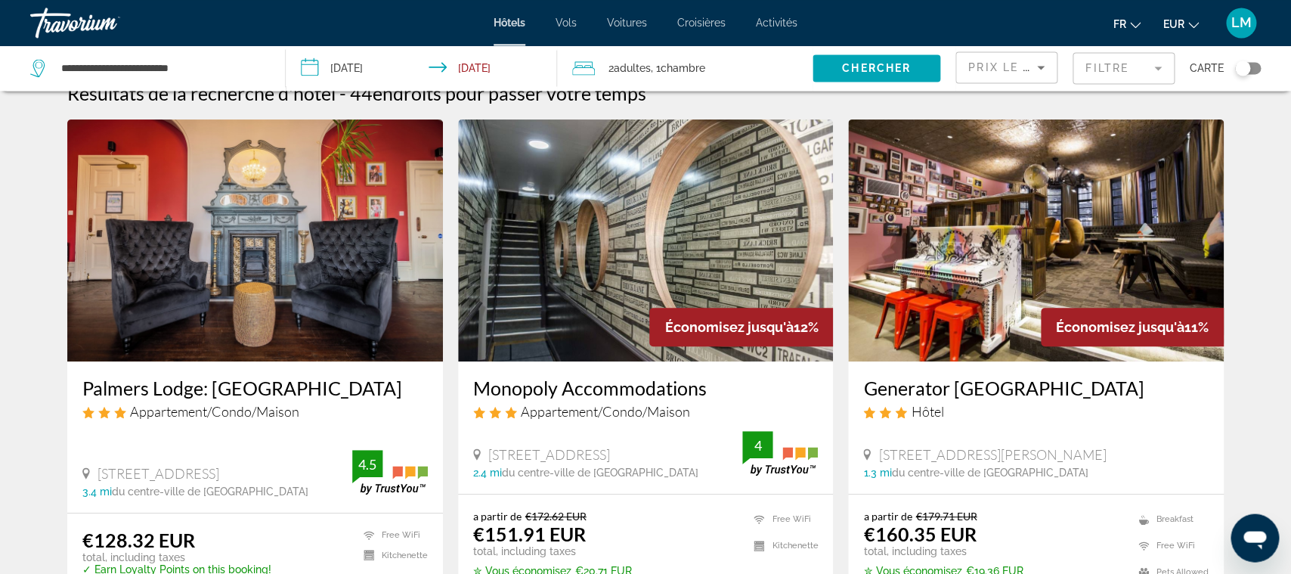
drag, startPoint x: 1229, startPoint y: 61, endPoint x: 1238, endPoint y: 64, distance: 9.6
click at [1238, 64] on div "Carte" at bounding box center [1225, 67] width 71 height 45
click at [1238, 64] on div "Toggle map" at bounding box center [1242, 67] width 15 height 15
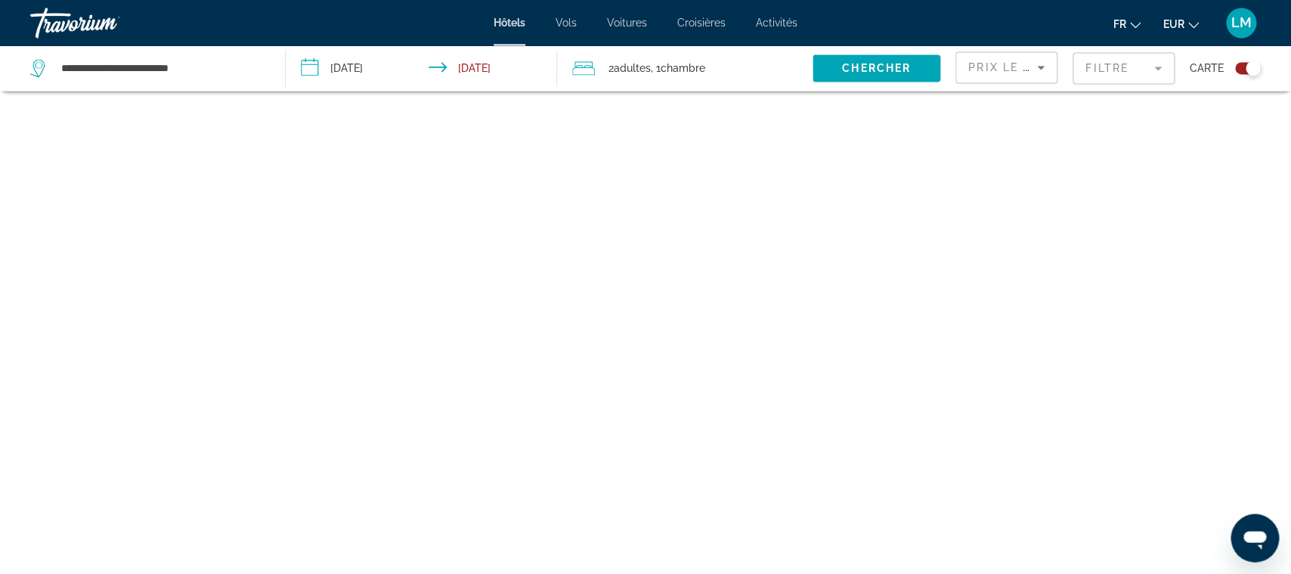
scroll to position [91, 0]
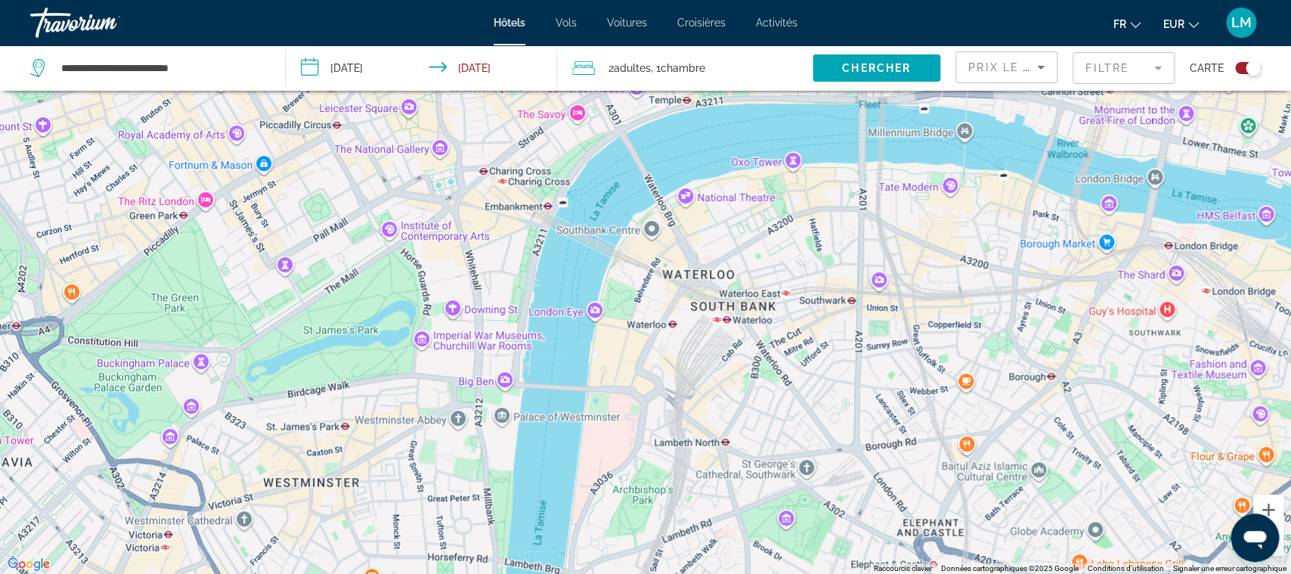
drag, startPoint x: 619, startPoint y: 235, endPoint x: 739, endPoint y: 488, distance: 280.3
click at [739, 488] on div "Pour activer le glissement avec le clavier, appuyez sur Alt+Entrée. Une fois ce…" at bounding box center [645, 287] width 1291 height 574
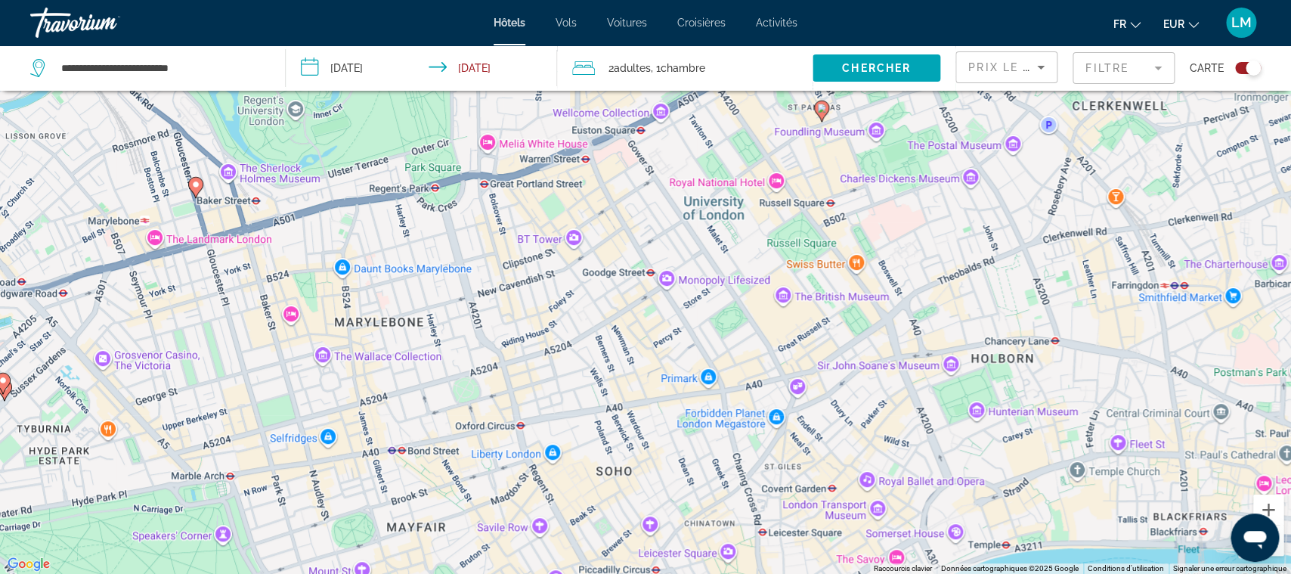
drag, startPoint x: 767, startPoint y: 286, endPoint x: 898, endPoint y: 430, distance: 194.8
click at [898, 430] on div "Pour activer le glissement avec le clavier, appuyez sur Alt+Entrée. Une fois ce…" at bounding box center [645, 287] width 1291 height 574
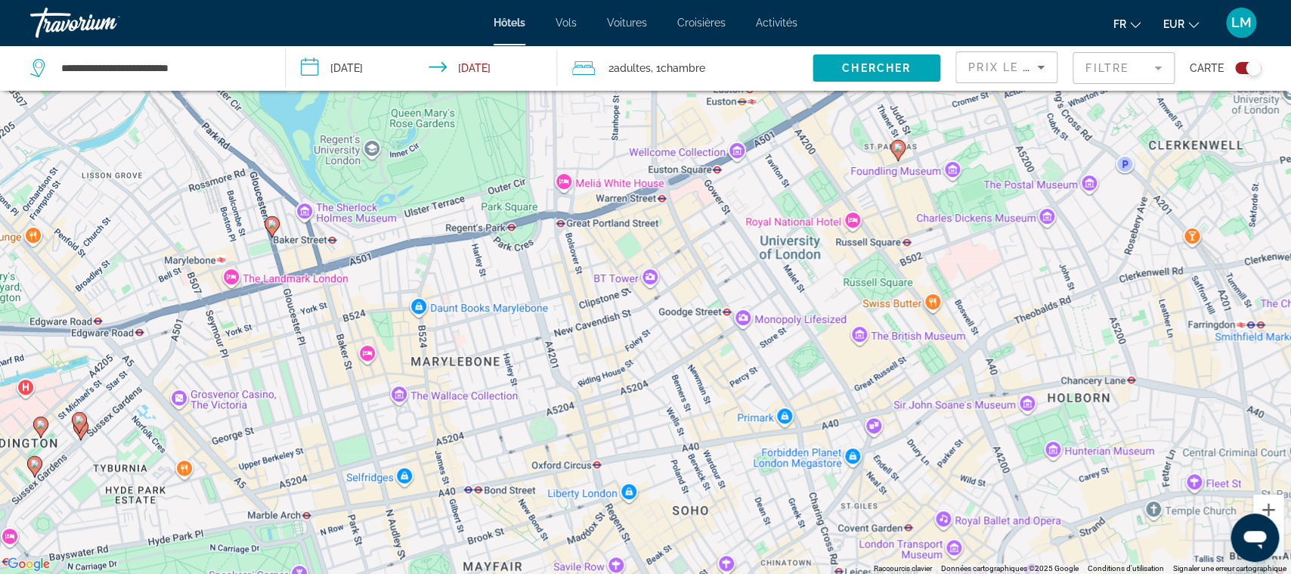
click at [275, 233] on gmp-advanced-marker "Main content" at bounding box center [272, 226] width 15 height 23
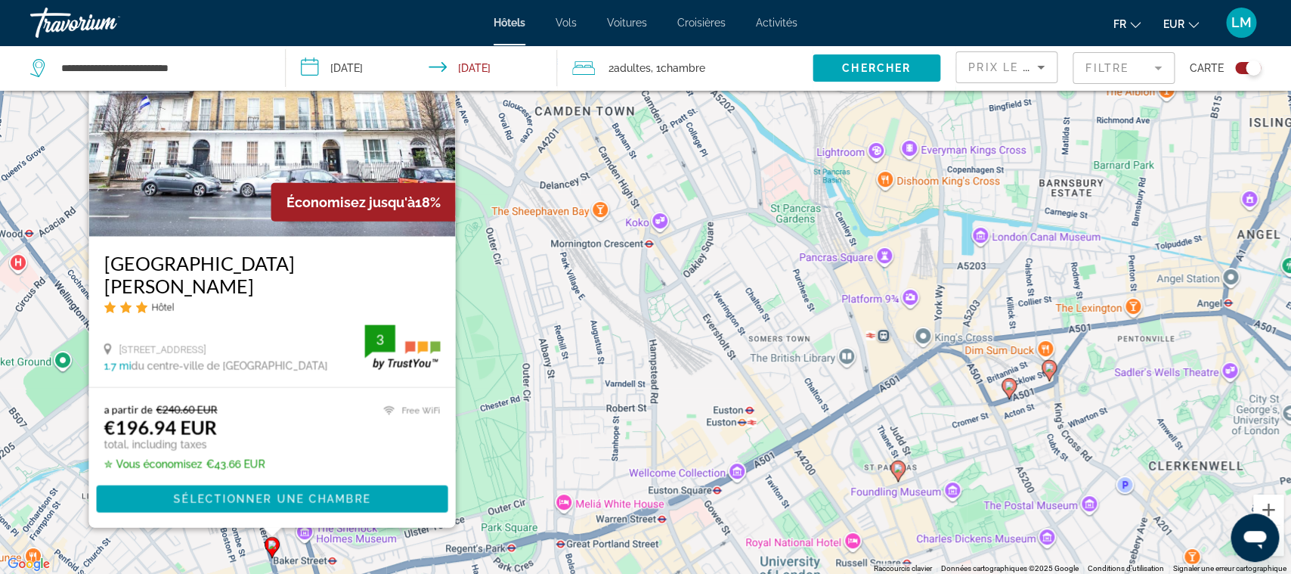
click at [54, 376] on div "Pour activer le glissement avec le clavier, appuyez sur Alt+Entrée. Une fois ce…" at bounding box center [645, 287] width 1291 height 574
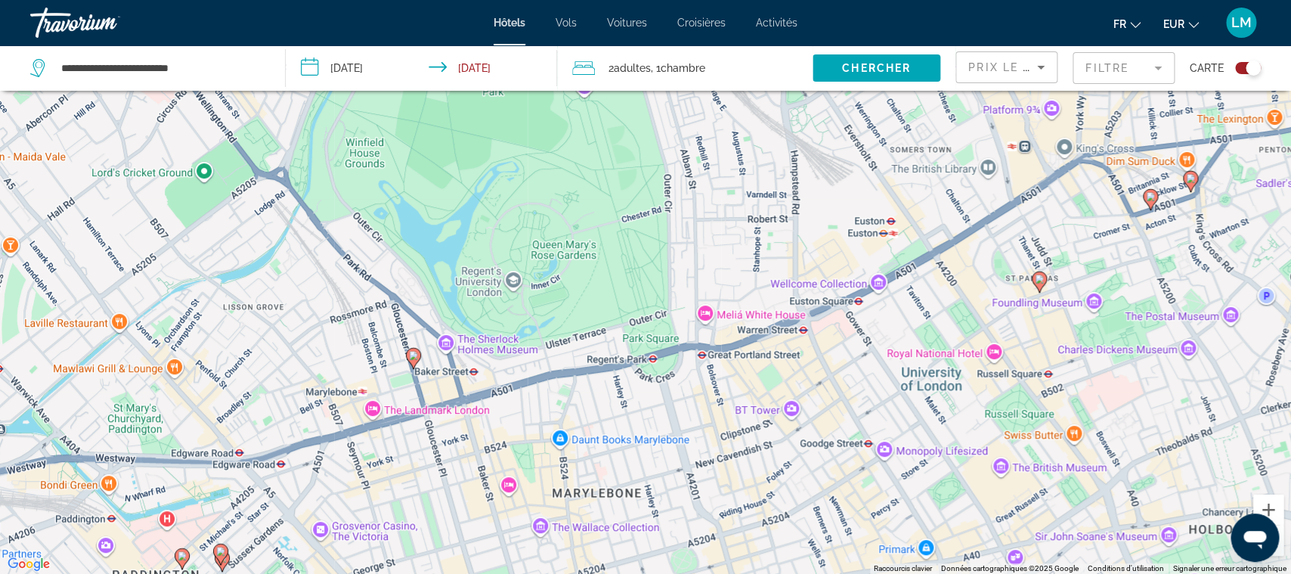
drag, startPoint x: 321, startPoint y: 352, endPoint x: 463, endPoint y: 161, distance: 238.3
click at [463, 161] on div "Pour activer le glissement avec le clavier, appuyez sur Alt+Entrée. Une fois ce…" at bounding box center [645, 287] width 1291 height 574
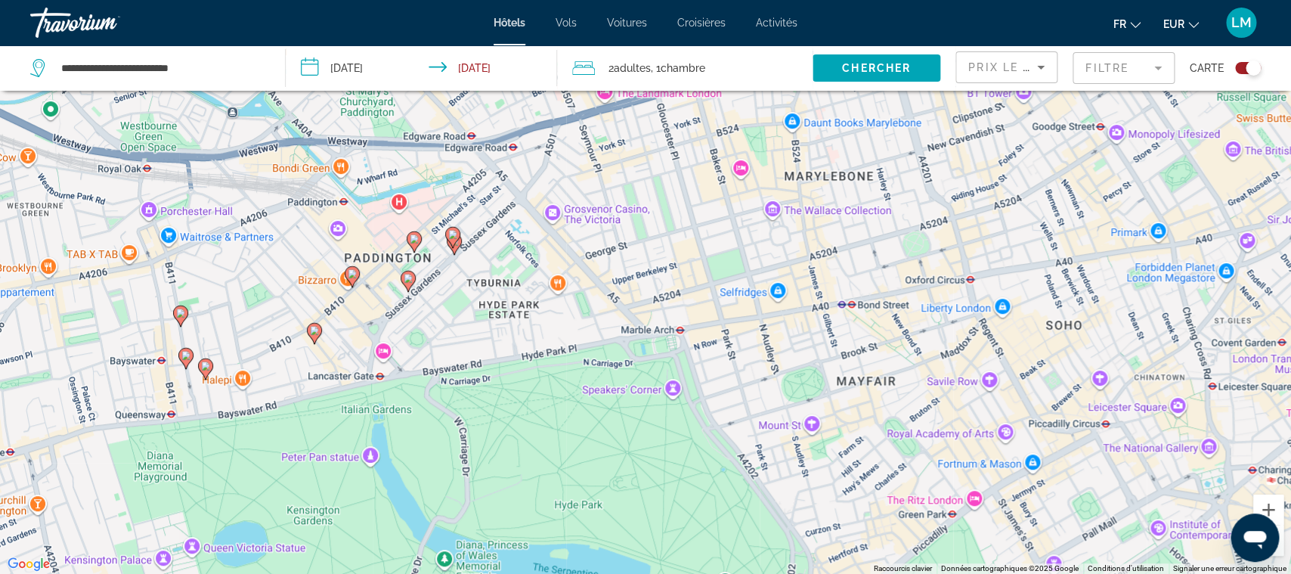
click at [449, 240] on icon "Main content" at bounding box center [452, 236] width 15 height 21
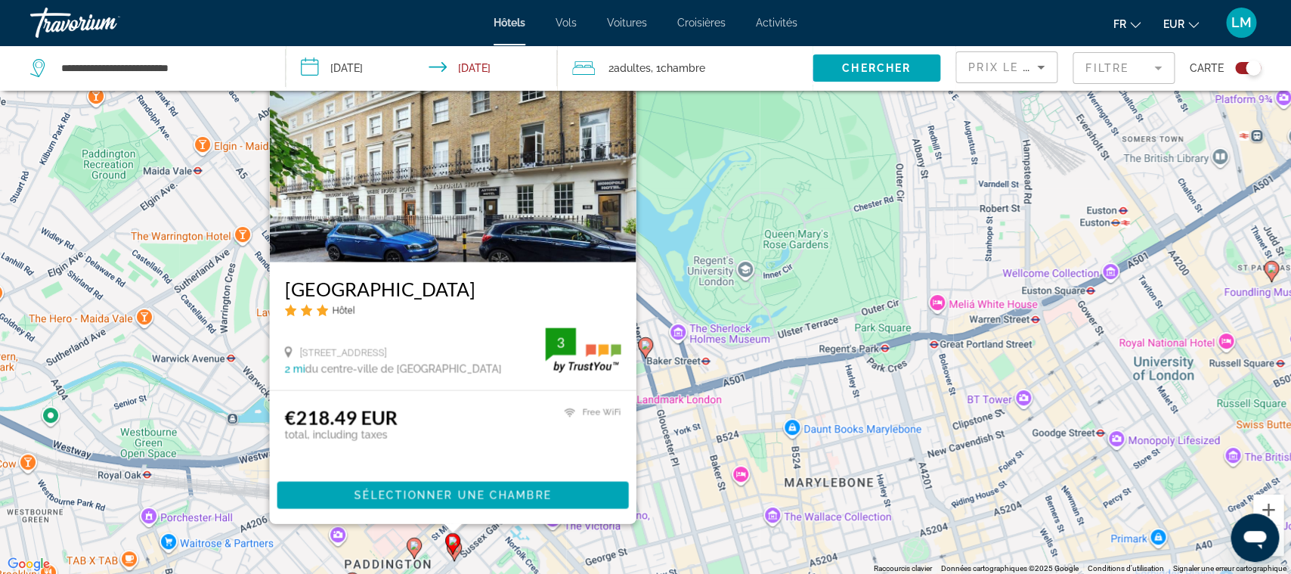
click at [206, 469] on div "Pour activer le glissement avec le clavier, appuyez sur Alt+Entrée. Une fois ce…" at bounding box center [645, 287] width 1291 height 574
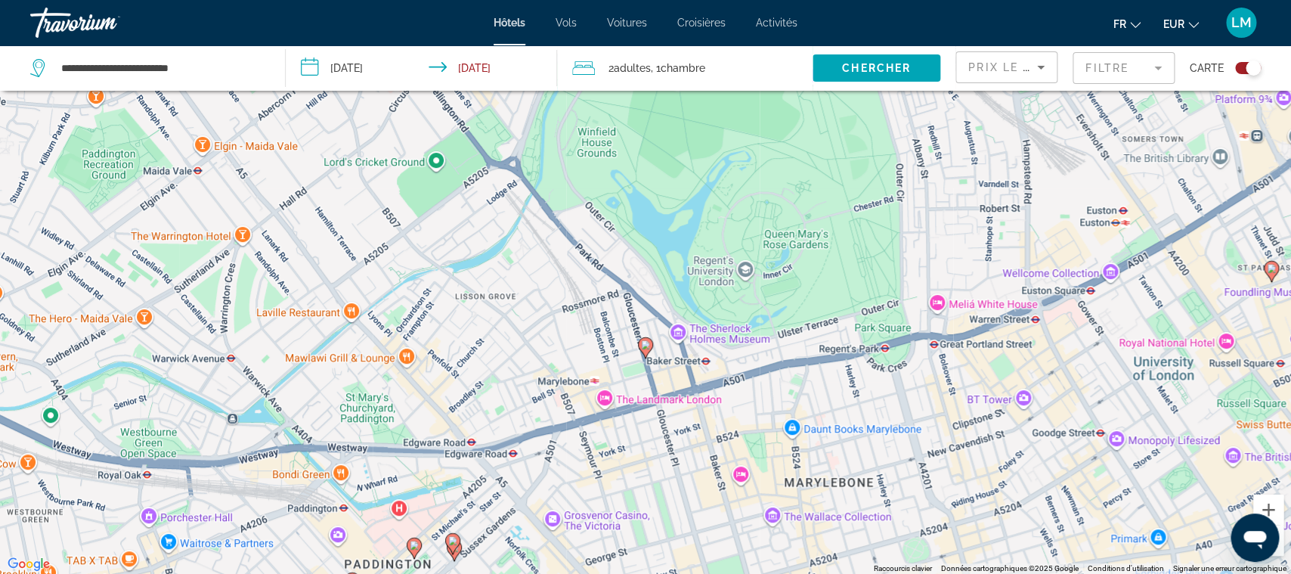
drag, startPoint x: 365, startPoint y: 435, endPoint x: 379, endPoint y: 268, distance: 167.6
click at [371, 295] on div "Pour activer le glissement avec le clavier, appuyez sur Alt+Entrée. Une fois ce…" at bounding box center [645, 287] width 1291 height 574
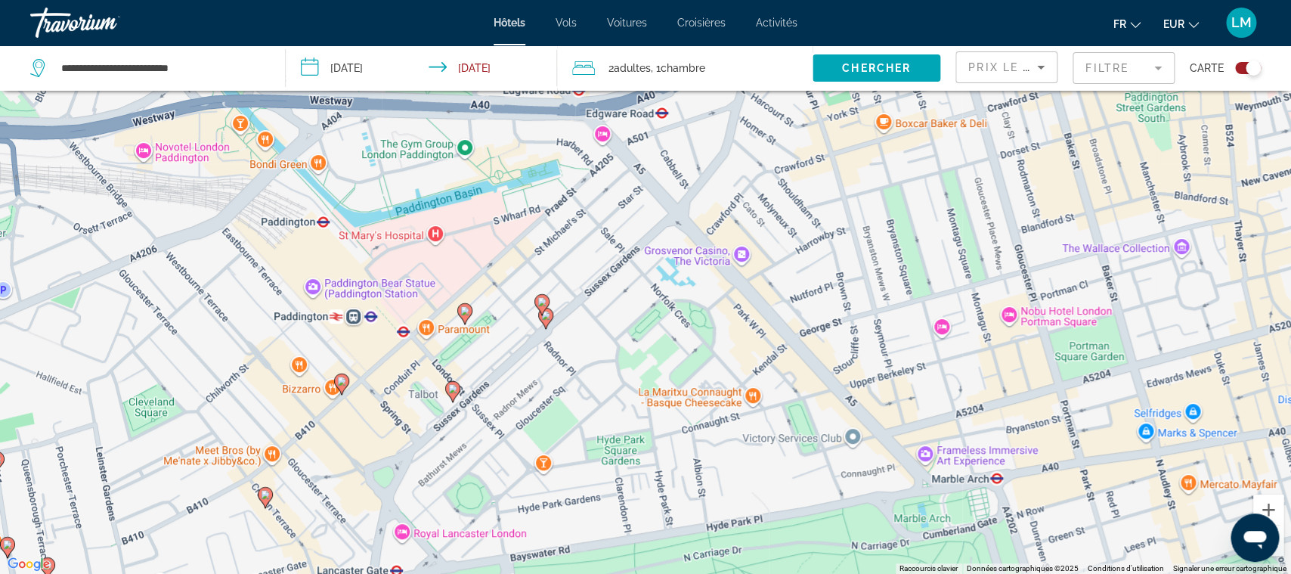
click at [467, 321] on gmp-advanced-marker "Main content" at bounding box center [464, 313] width 15 height 23
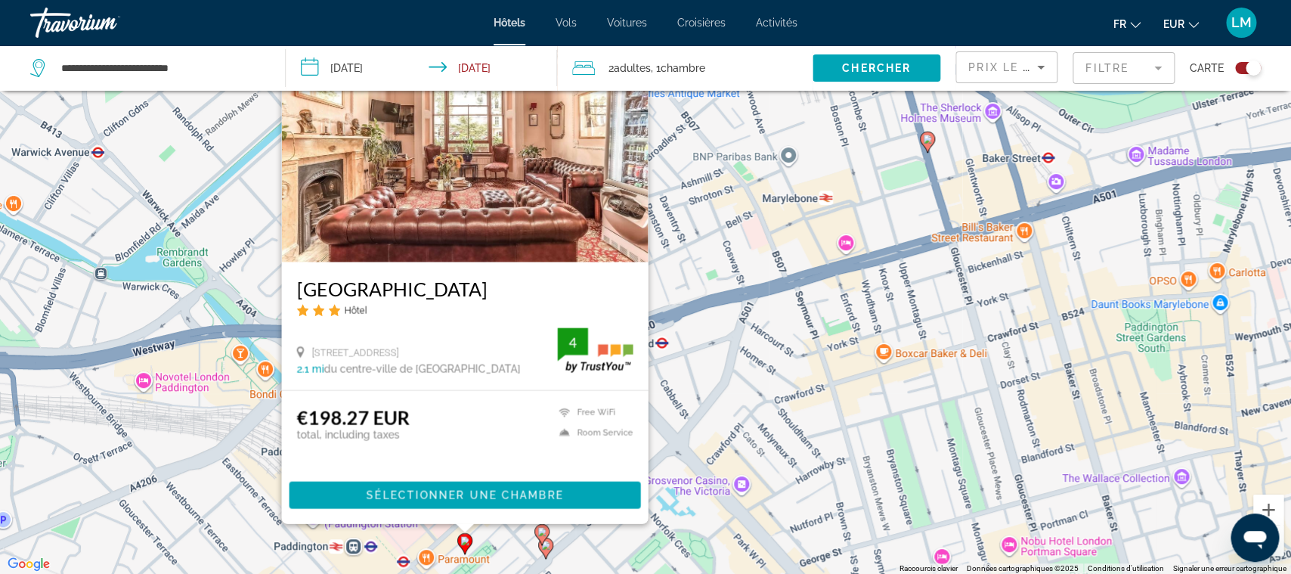
click at [374, 288] on h3 "[GEOGRAPHIC_DATA]" at bounding box center [465, 288] width 336 height 23
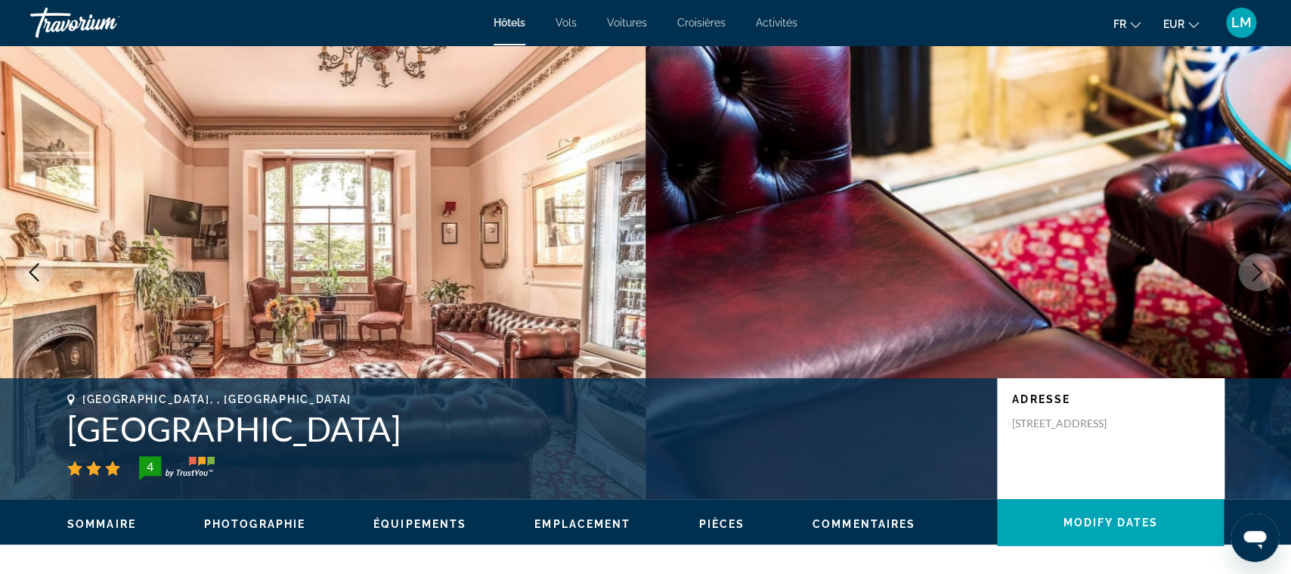
scroll to position [57, 0]
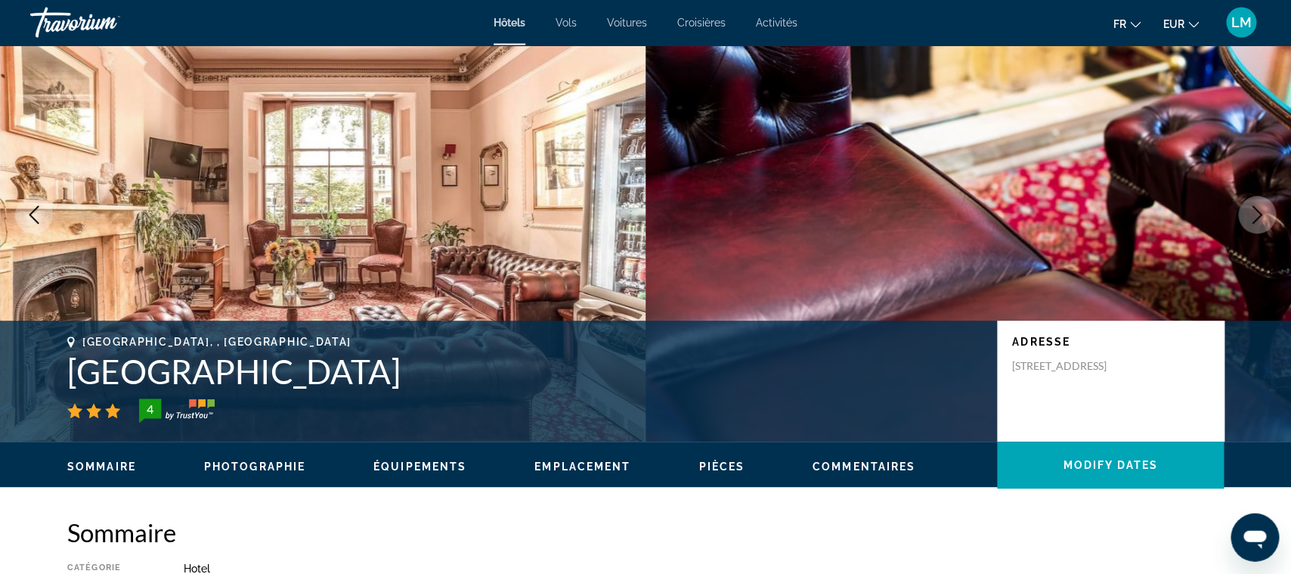
click at [235, 376] on h1 "[GEOGRAPHIC_DATA]" at bounding box center [524, 371] width 915 height 39
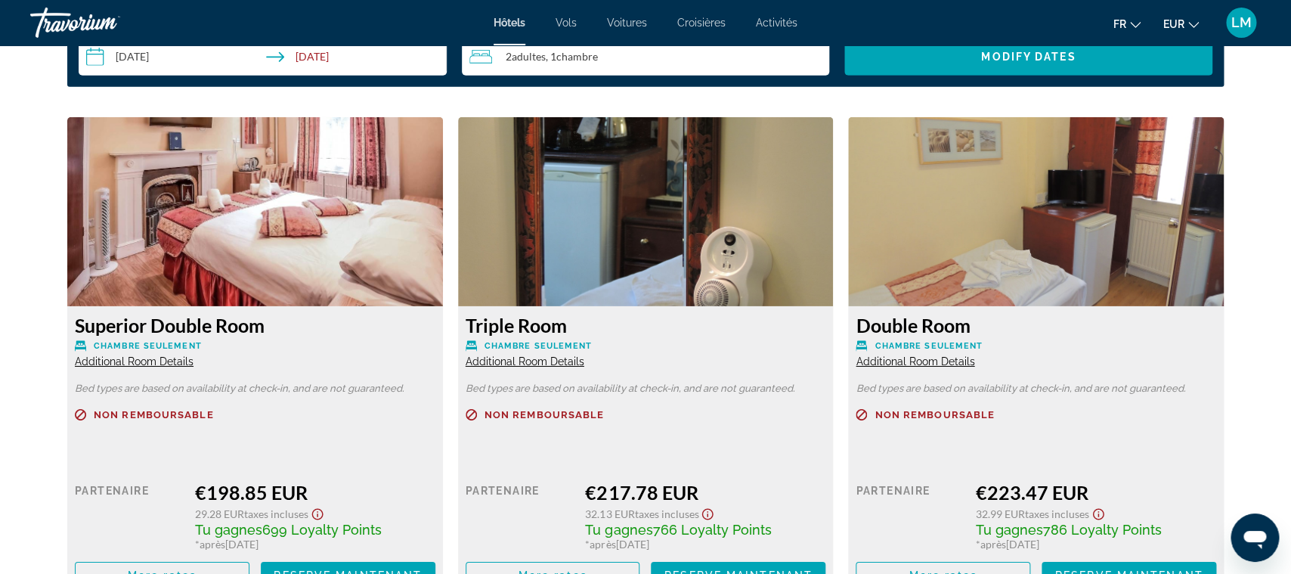
scroll to position [2007, 0]
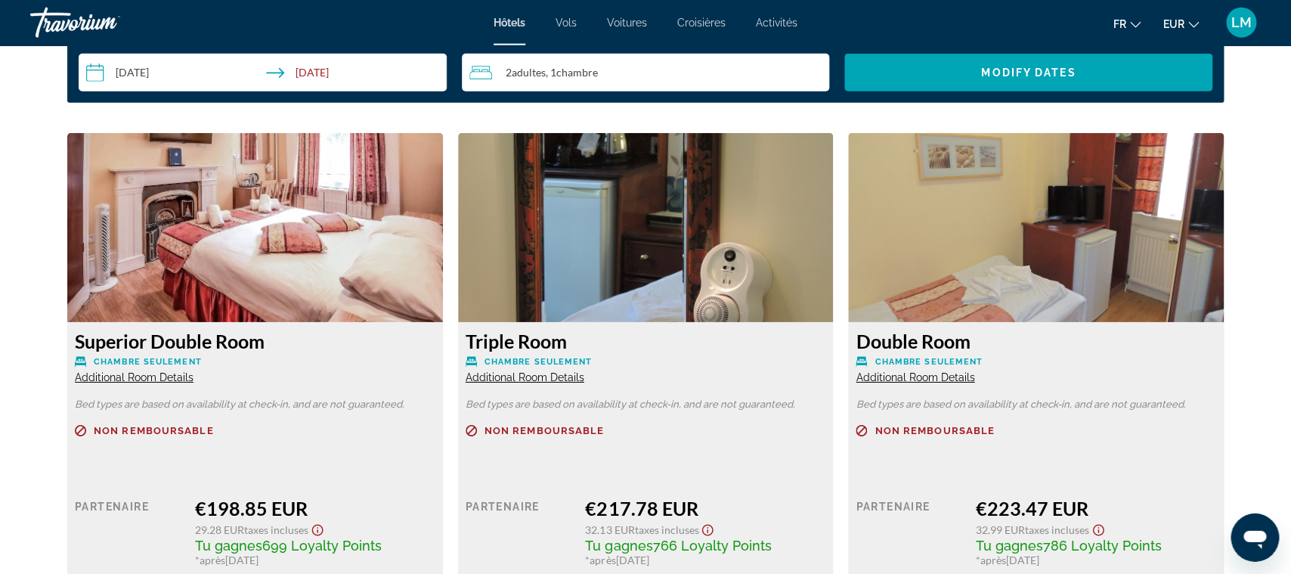
click at [237, 351] on h3 "Superior Double Room" at bounding box center [255, 341] width 361 height 23
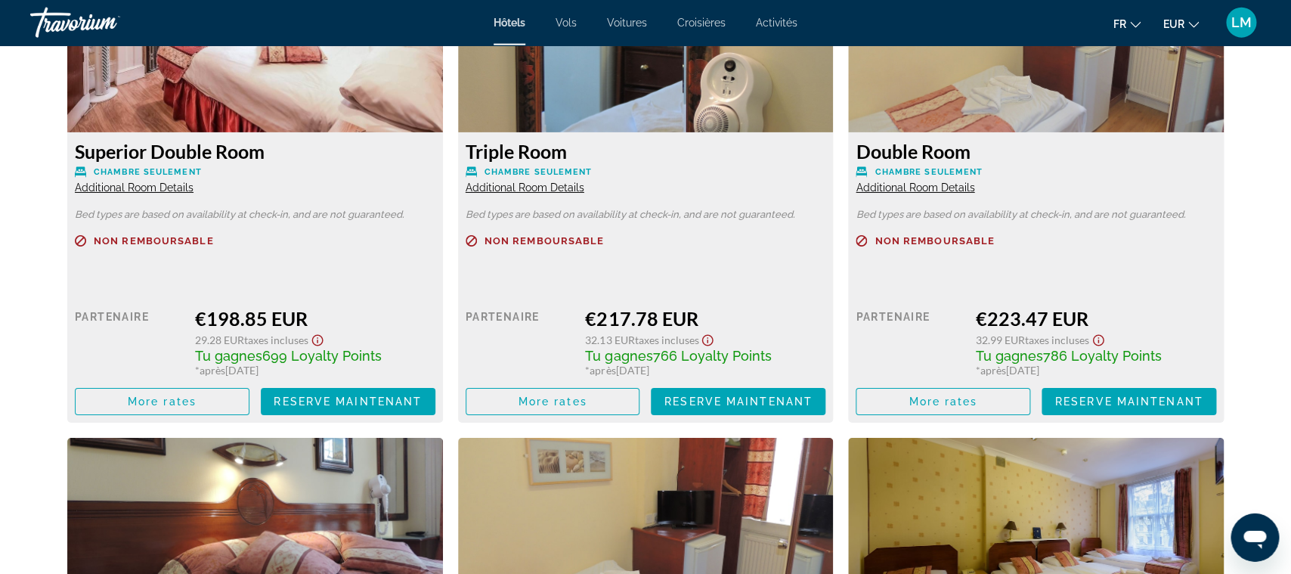
scroll to position [2198, 0]
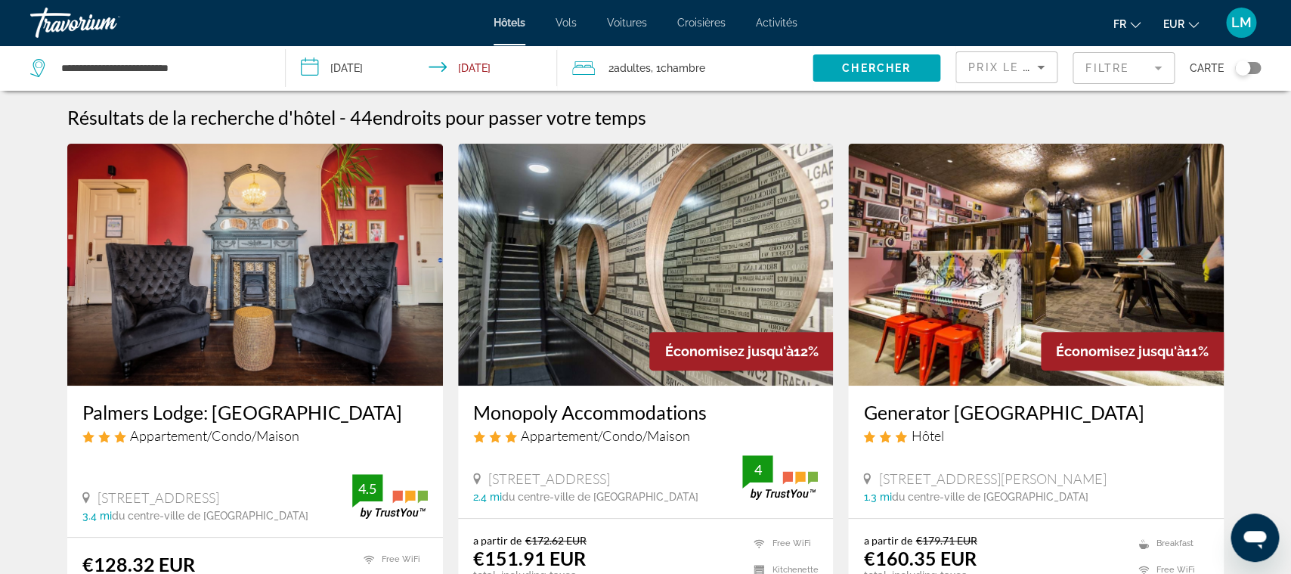
click at [1255, 63] on div "Toggle map" at bounding box center [1248, 68] width 26 height 12
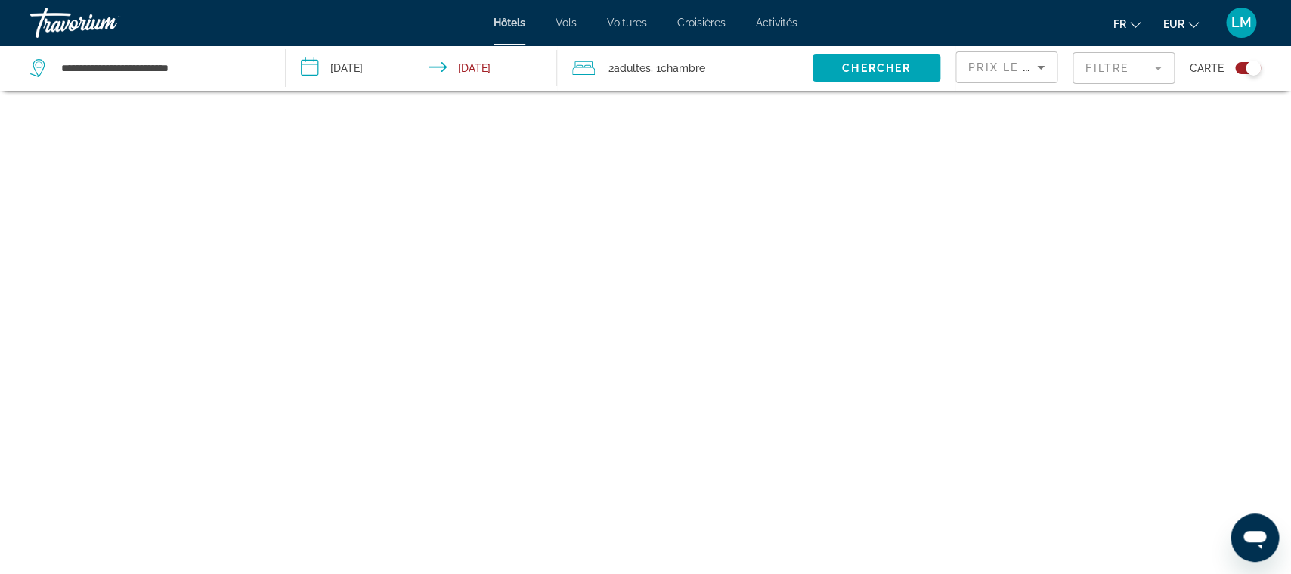
scroll to position [91, 0]
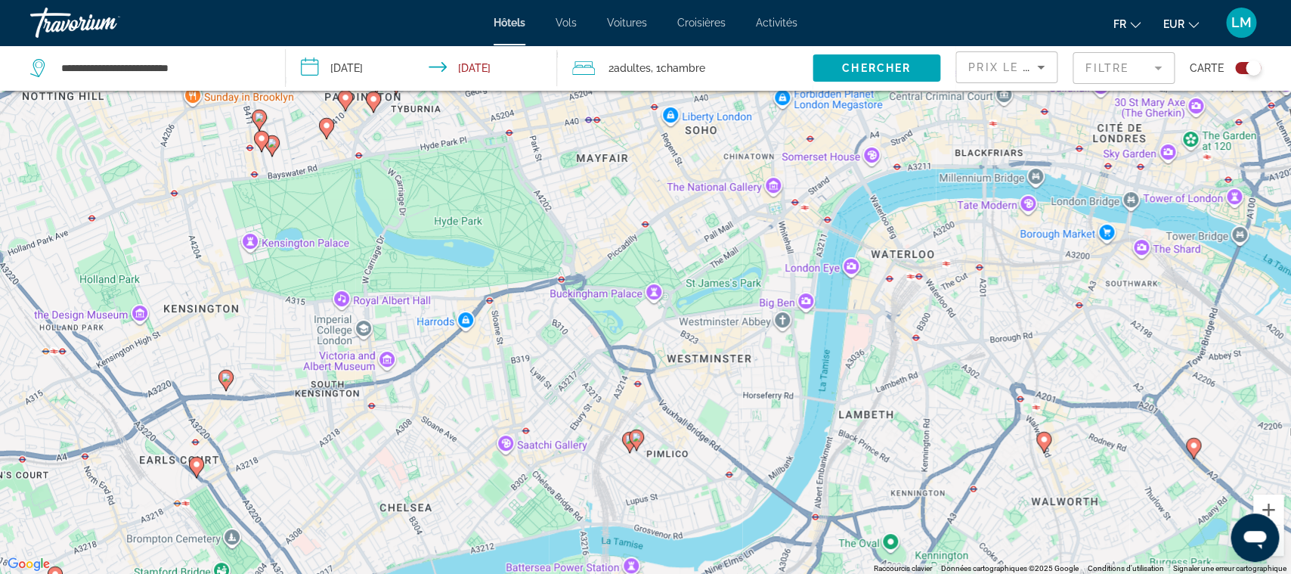
click at [220, 386] on gmp-advanced-marker "Main content" at bounding box center [225, 380] width 15 height 23
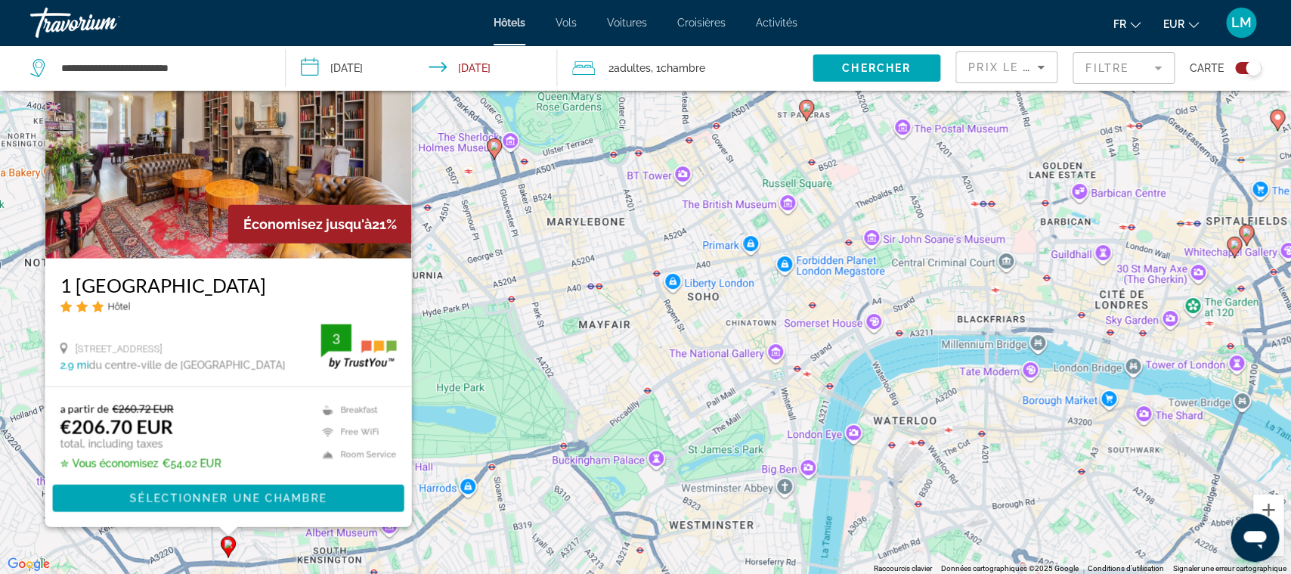
click at [469, 411] on div "Pour activer le glissement avec le clavier, appuyez sur Alt+Entrée. Une fois ce…" at bounding box center [645, 287] width 1291 height 574
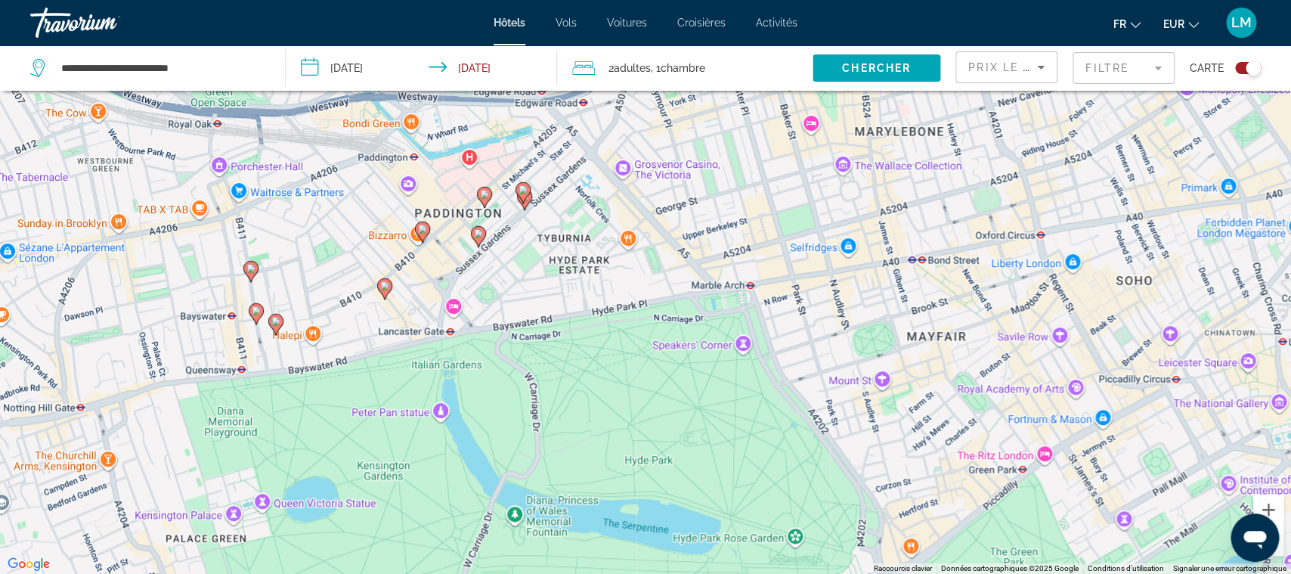
click at [256, 277] on gmp-advanced-marker "Main content" at bounding box center [250, 271] width 15 height 23
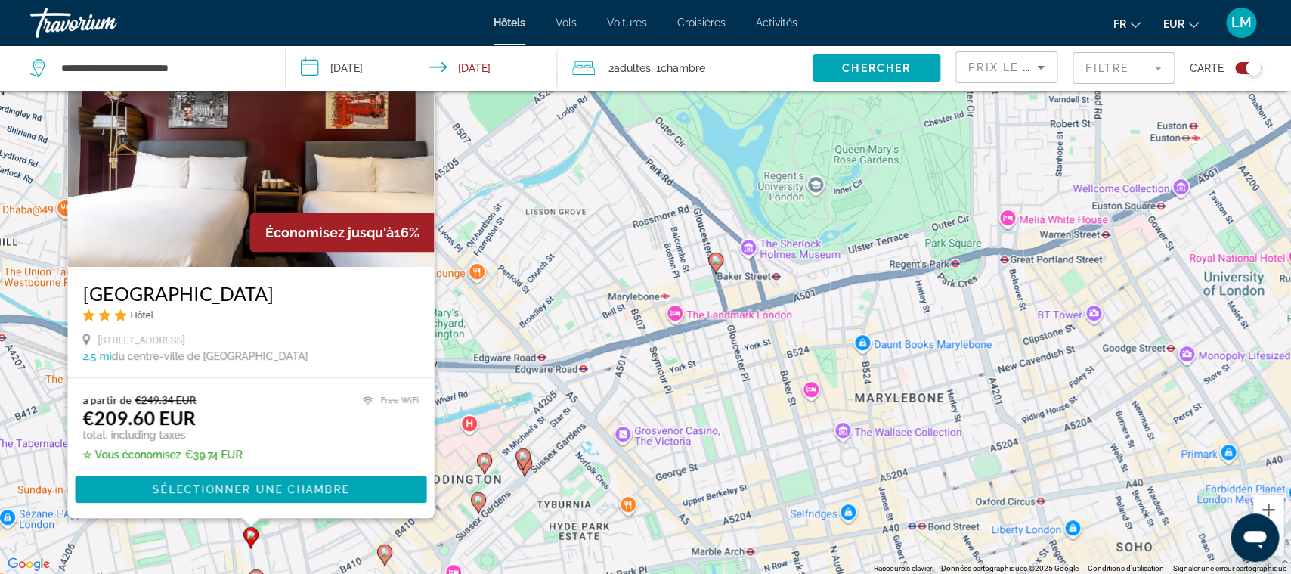
click at [279, 543] on div "Pour activer le glissement avec le clavier, appuyez sur Alt+Entrée. Une fois ce…" at bounding box center [645, 287] width 1291 height 574
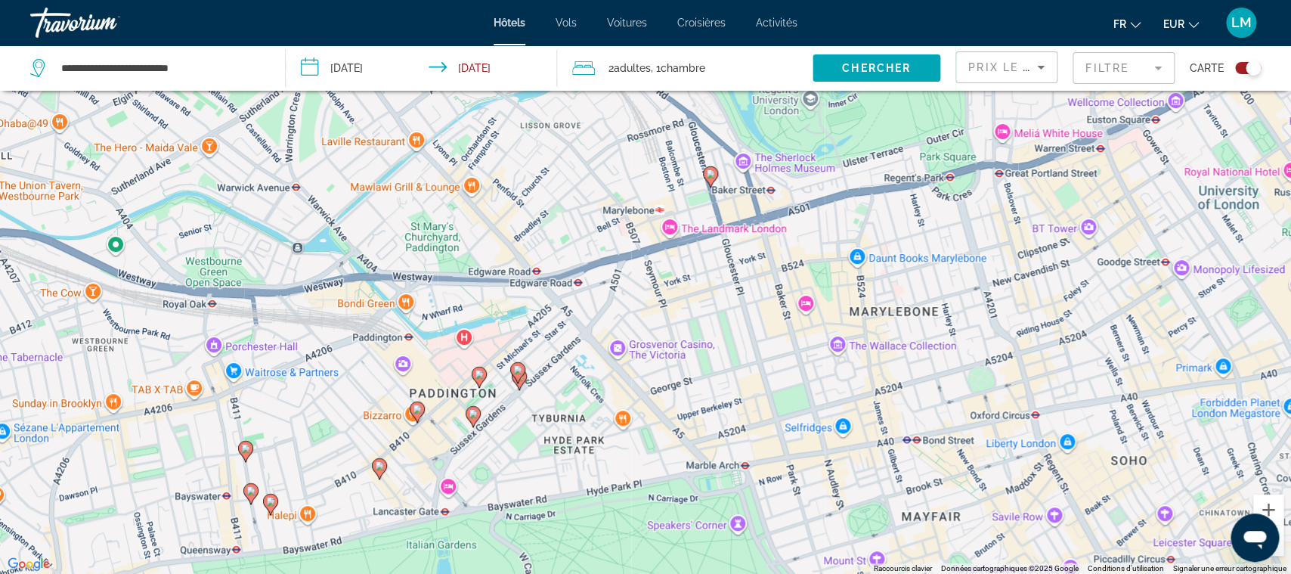
drag, startPoint x: 279, startPoint y: 543, endPoint x: 271, endPoint y: 434, distance: 109.1
click at [271, 434] on div "Pour activer le glissement avec le clavier, appuyez sur Alt+Entrée. Une fois ce…" at bounding box center [645, 287] width 1291 height 574
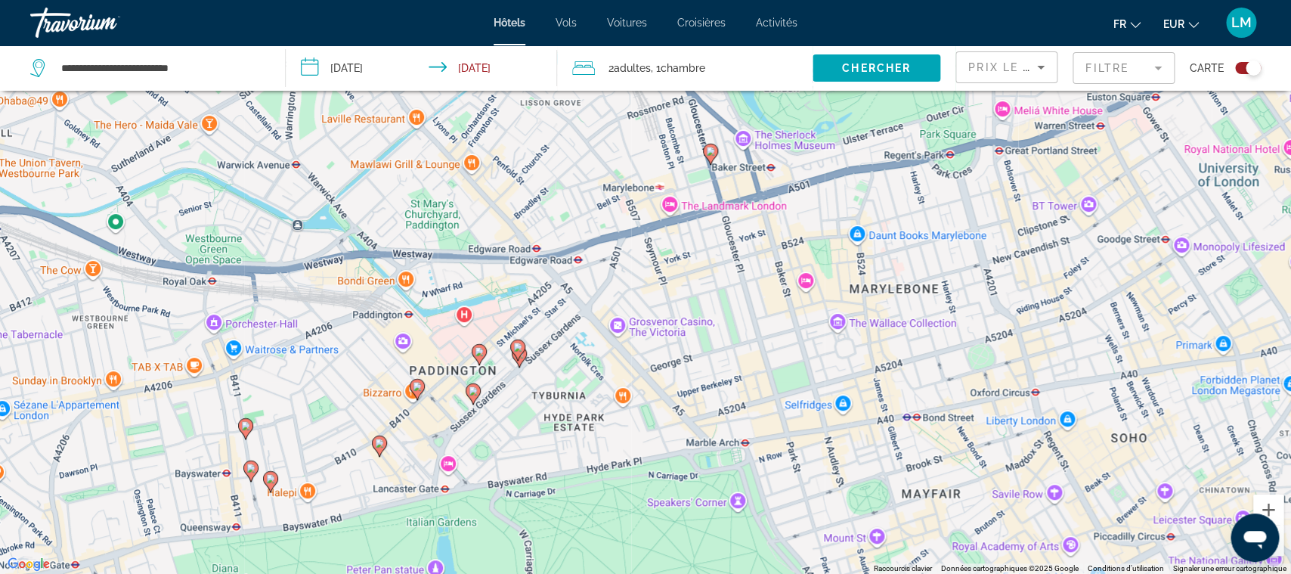
click at [253, 476] on icon "Main content" at bounding box center [251, 470] width 14 height 20
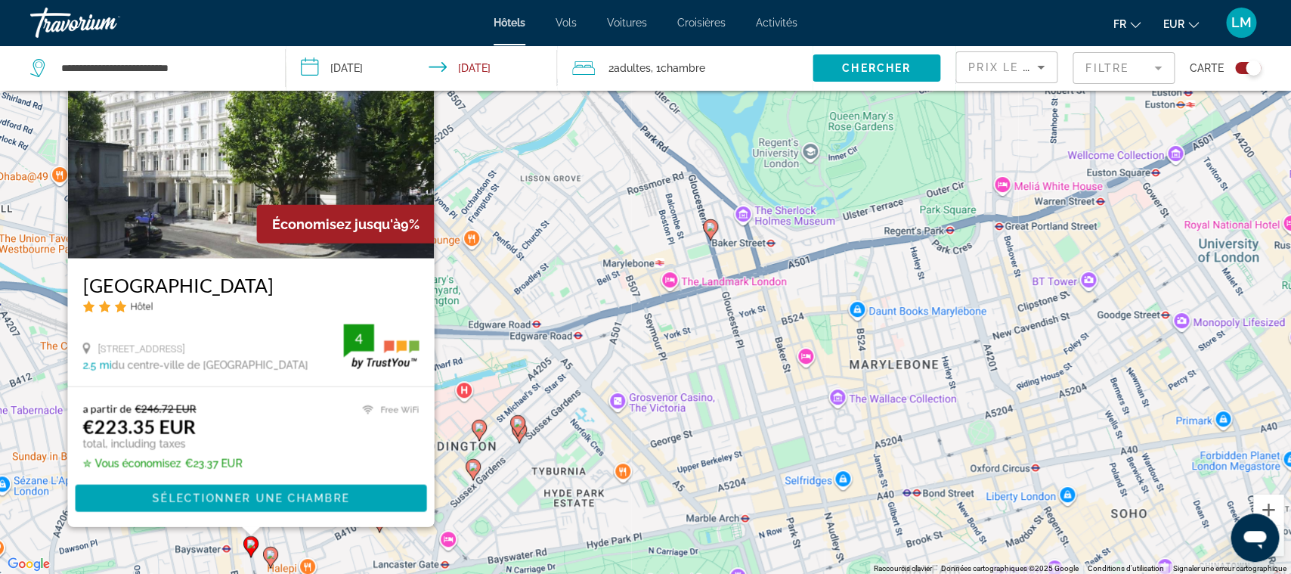
click at [498, 475] on div "Pour activer le glissement avec le clavier, appuyez sur Alt+Entrée. Une fois ce…" at bounding box center [645, 287] width 1291 height 574
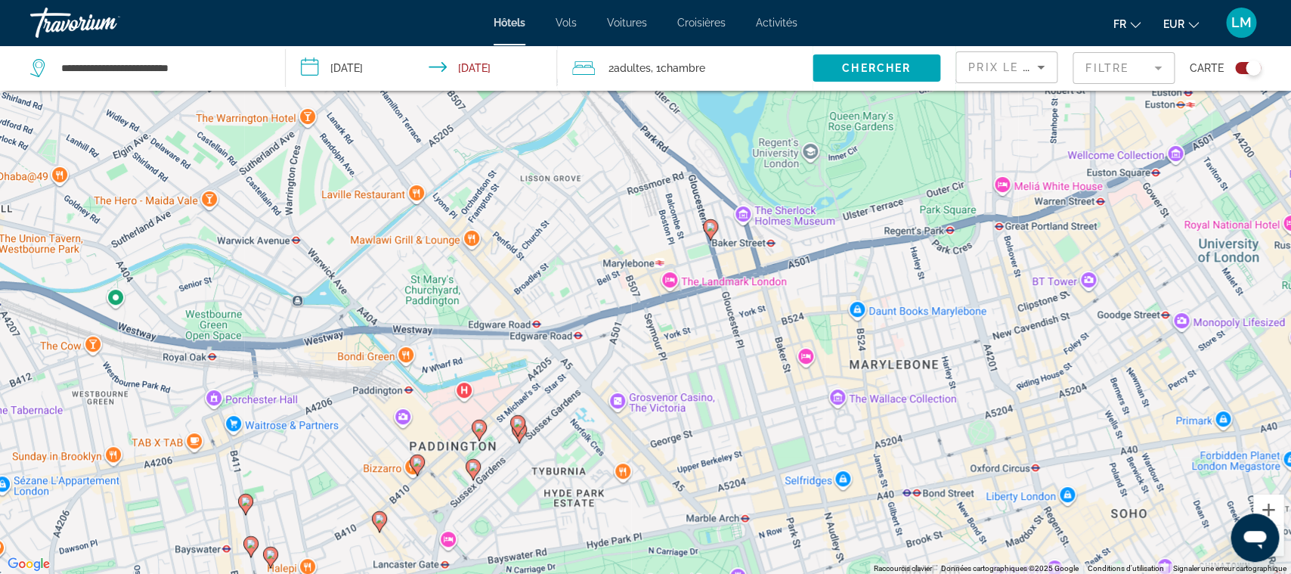
click at [274, 559] on icon "Main content" at bounding box center [271, 557] width 14 height 20
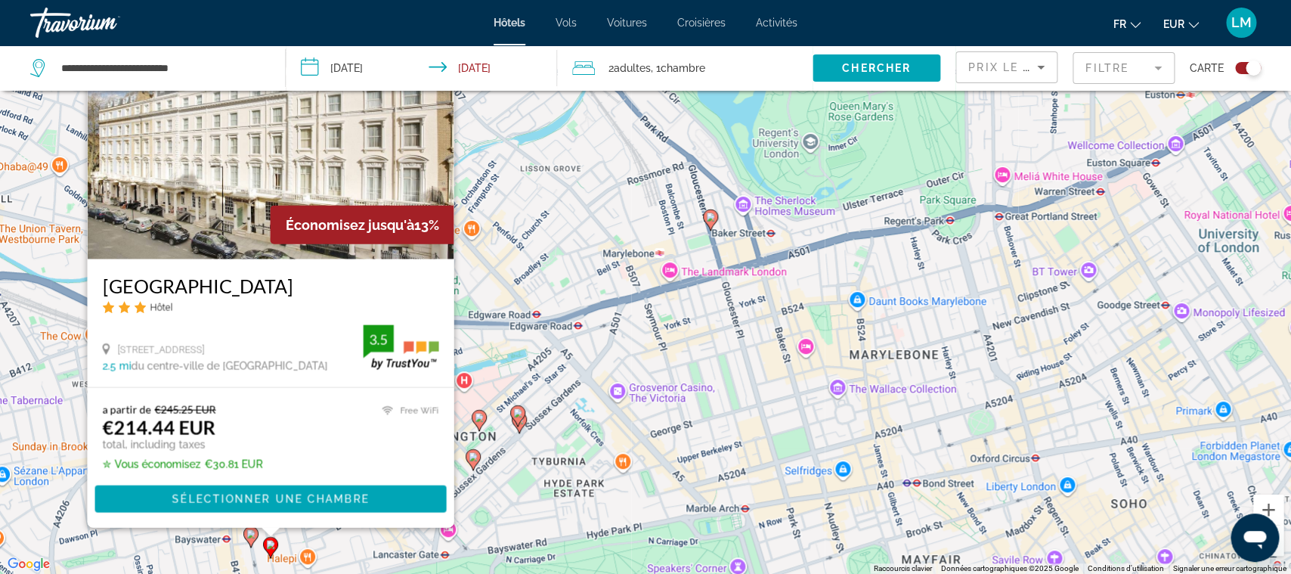
click at [525, 480] on div "Pour activer le glissement avec le clavier, appuyez sur Alt+Entrée. Une fois ce…" at bounding box center [645, 287] width 1291 height 574
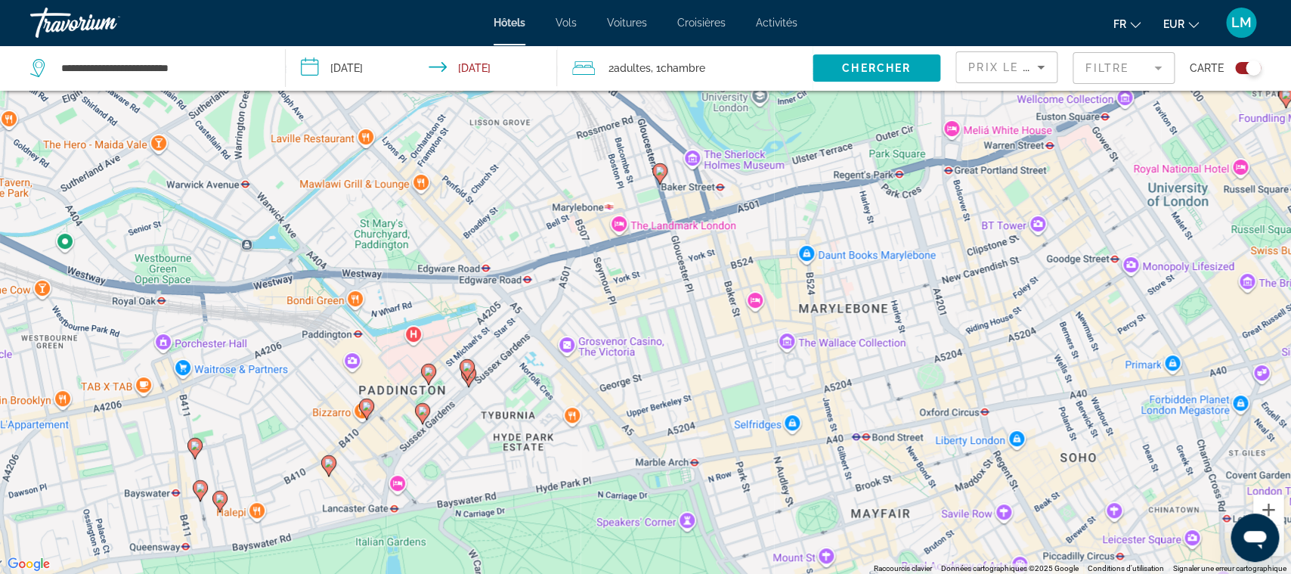
drag, startPoint x: 494, startPoint y: 449, endPoint x: 460, endPoint y: 409, distance: 52.6
click at [460, 409] on div "Pour activer le glissement avec le clavier, appuyez sur Alt+Entrée. Une fois ce…" at bounding box center [645, 287] width 1291 height 574
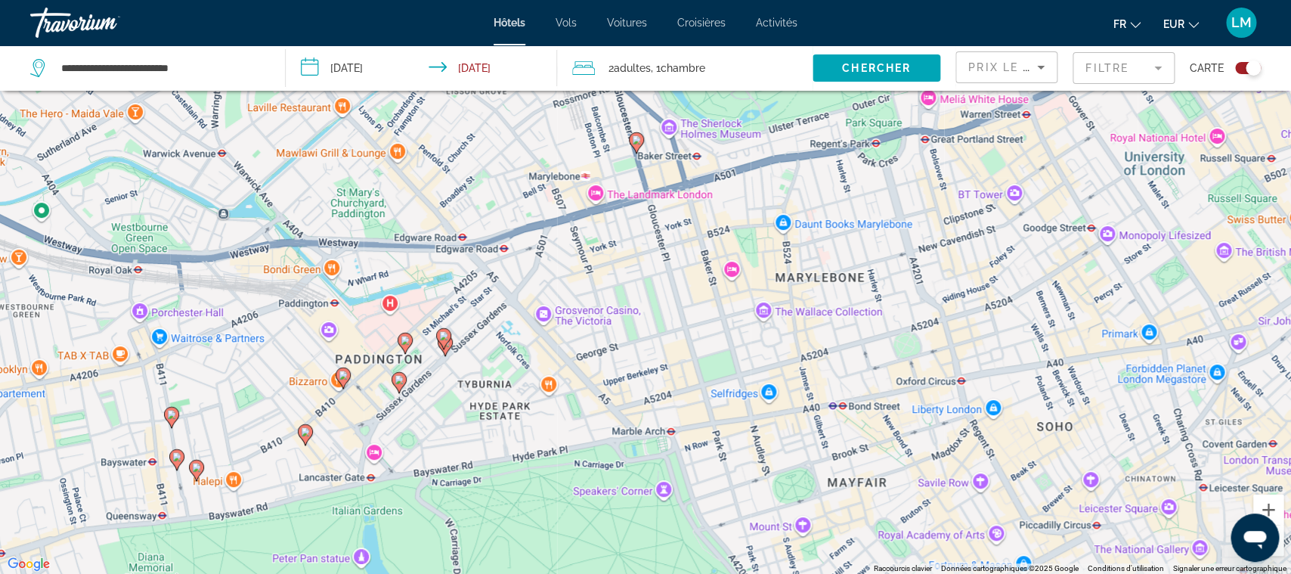
click at [349, 381] on gmp-advanced-marker "Main content" at bounding box center [343, 378] width 15 height 23
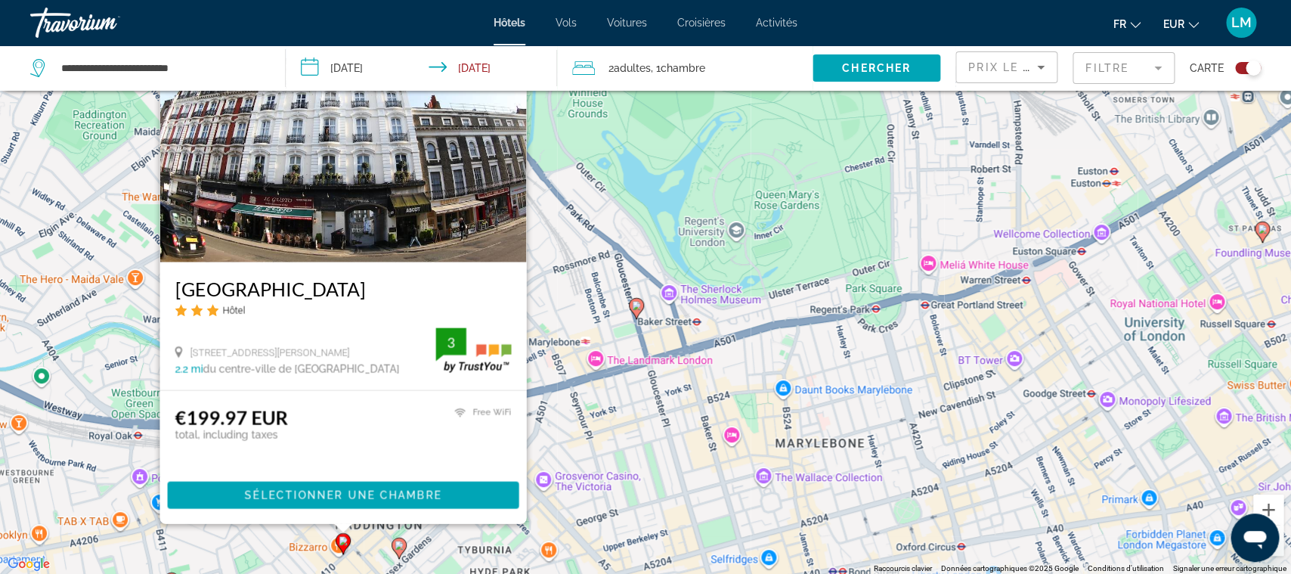
click at [252, 533] on div "Pour activer le glissement avec le clavier, appuyez sur Alt+Entrée. Une fois ce…" at bounding box center [645, 287] width 1291 height 574
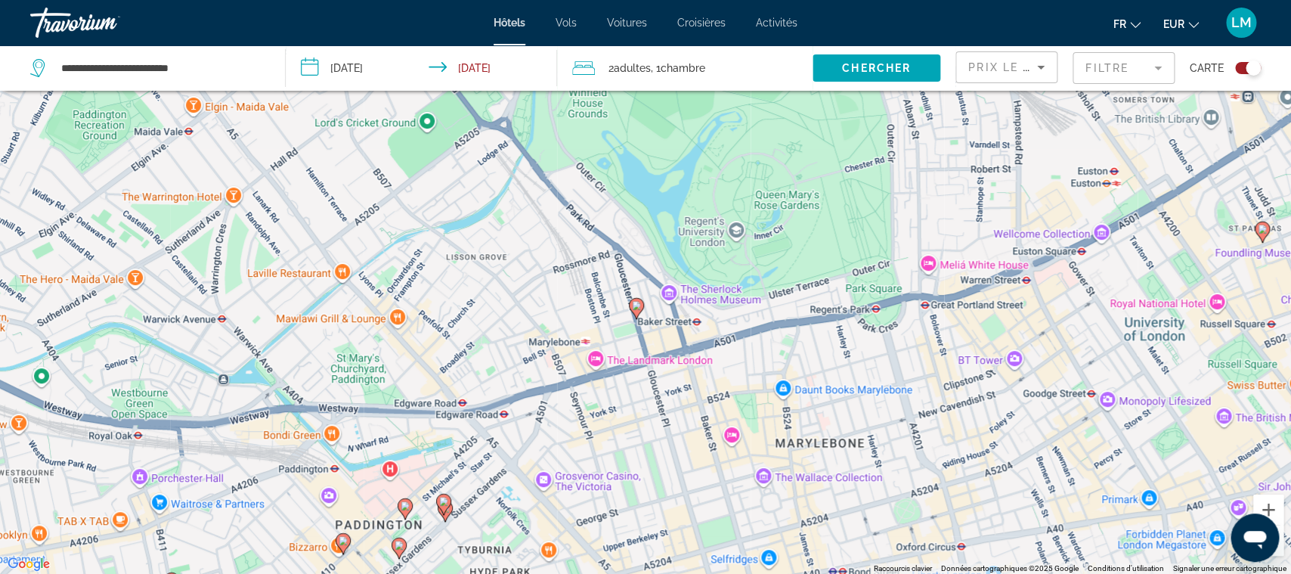
drag, startPoint x: 409, startPoint y: 445, endPoint x: 364, endPoint y: 280, distance: 170.9
click at [364, 280] on div "Pour activer le glissement avec le clavier, appuyez sur Alt+Entrée. Une fois ce…" at bounding box center [645, 287] width 1291 height 574
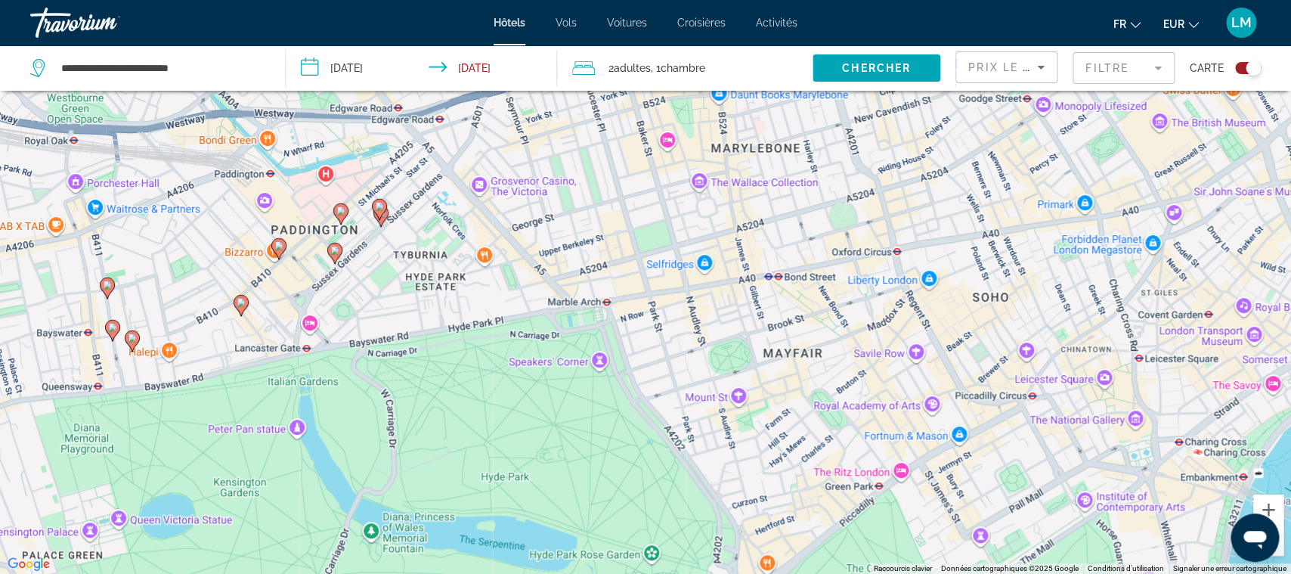
click at [246, 311] on gmp-advanced-marker "Main content" at bounding box center [241, 305] width 15 height 23
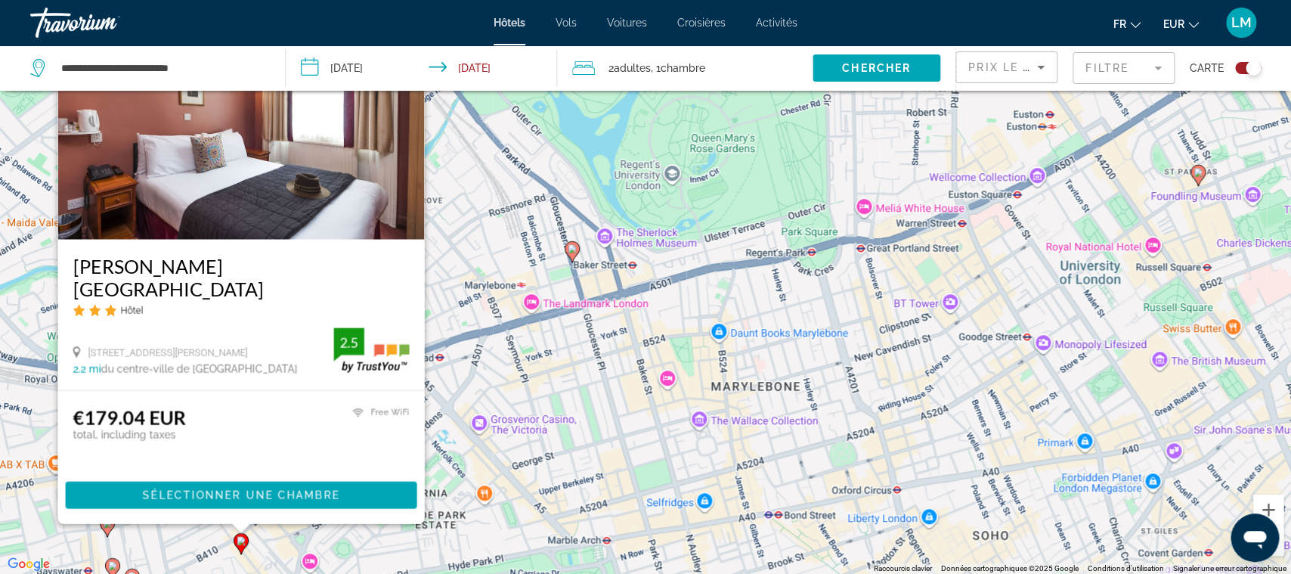
click at [147, 288] on h3 "[PERSON_NAME][GEOGRAPHIC_DATA]" at bounding box center [241, 276] width 336 height 45
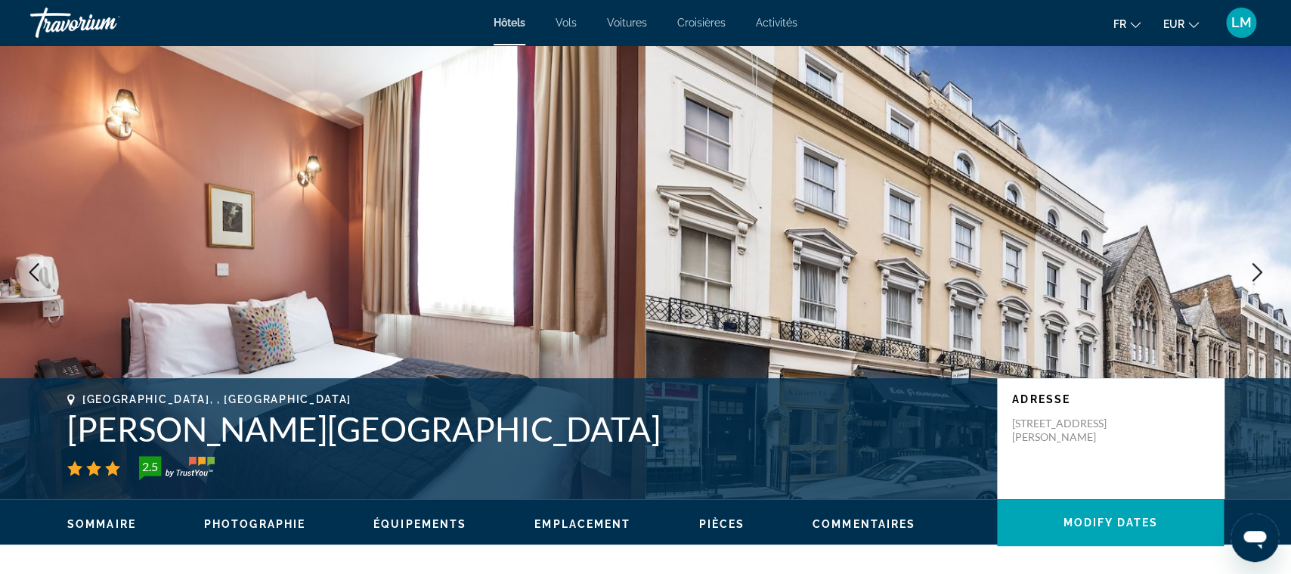
click at [219, 427] on h1 "[PERSON_NAME][GEOGRAPHIC_DATA]" at bounding box center [524, 428] width 915 height 39
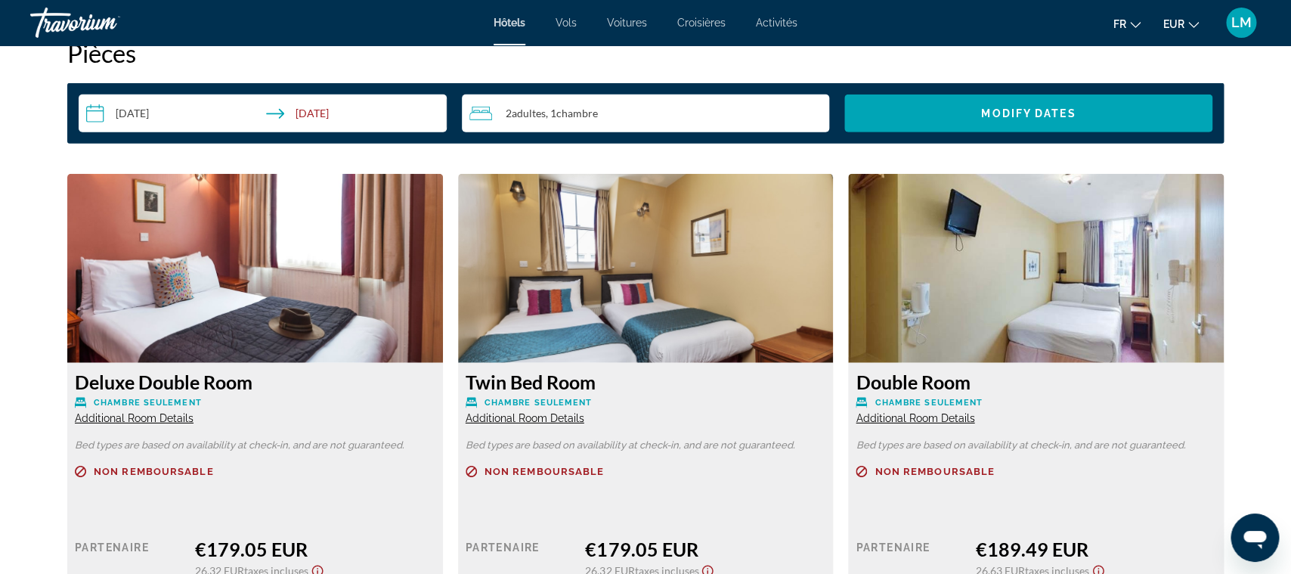
scroll to position [2053, 0]
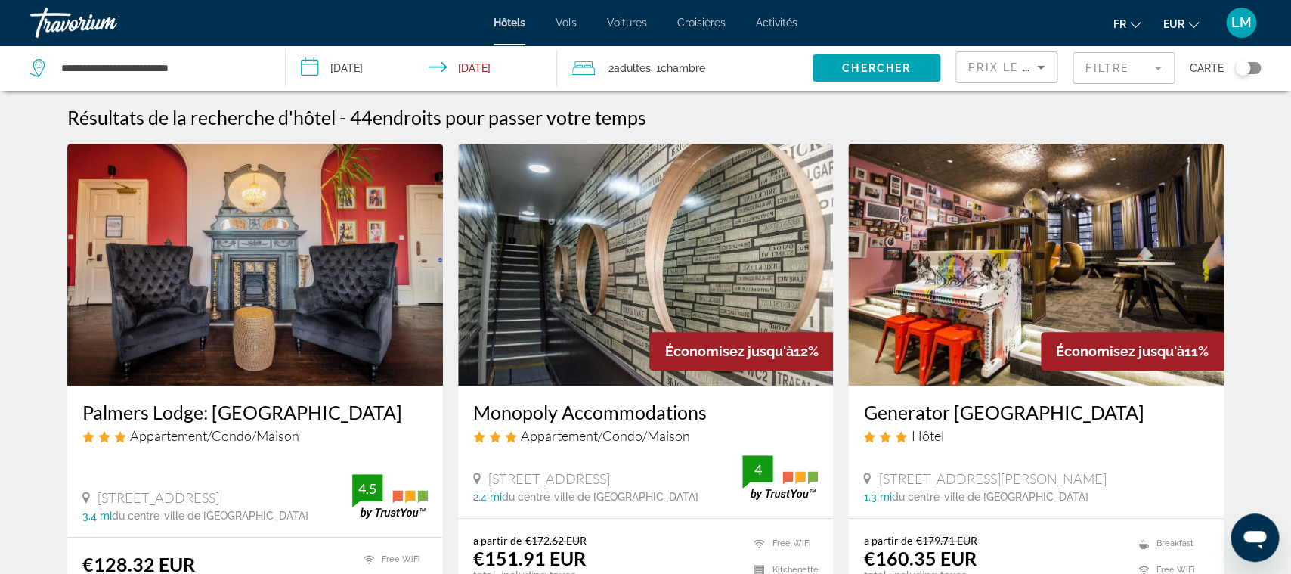
click at [1256, 75] on button "Toggle map" at bounding box center [1242, 68] width 37 height 14
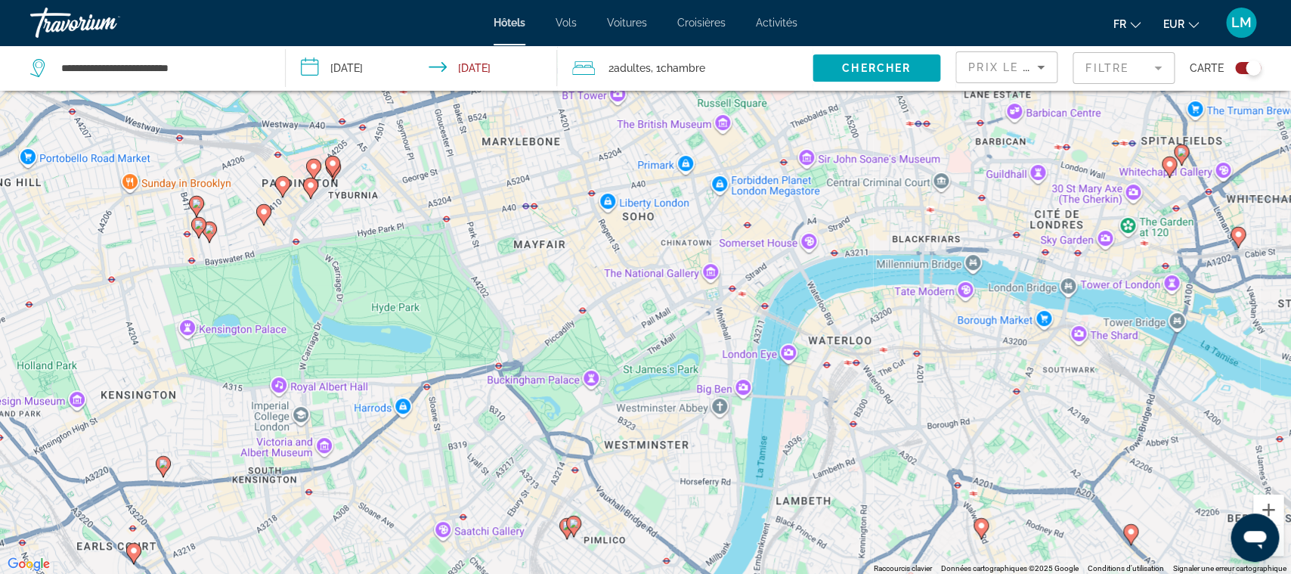
click at [317, 195] on gmp-advanced-marker "Main content" at bounding box center [310, 188] width 15 height 23
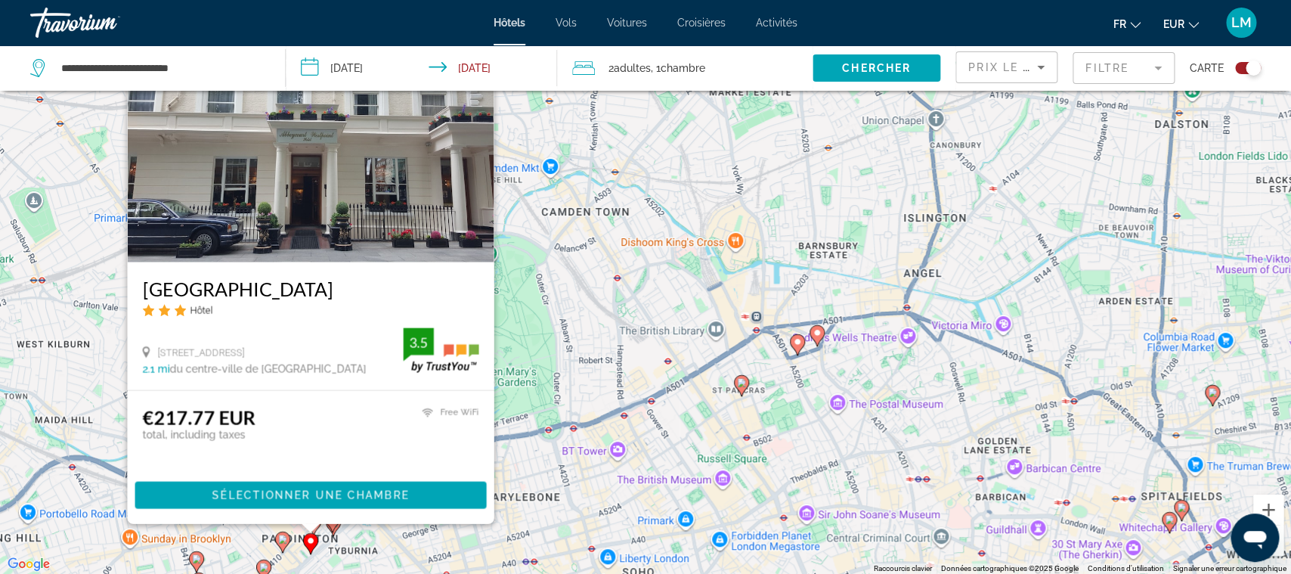
click at [64, 476] on div "Pour activer le glissement avec le clavier, appuyez sur Alt+Entrée. Une fois ce…" at bounding box center [645, 287] width 1291 height 574
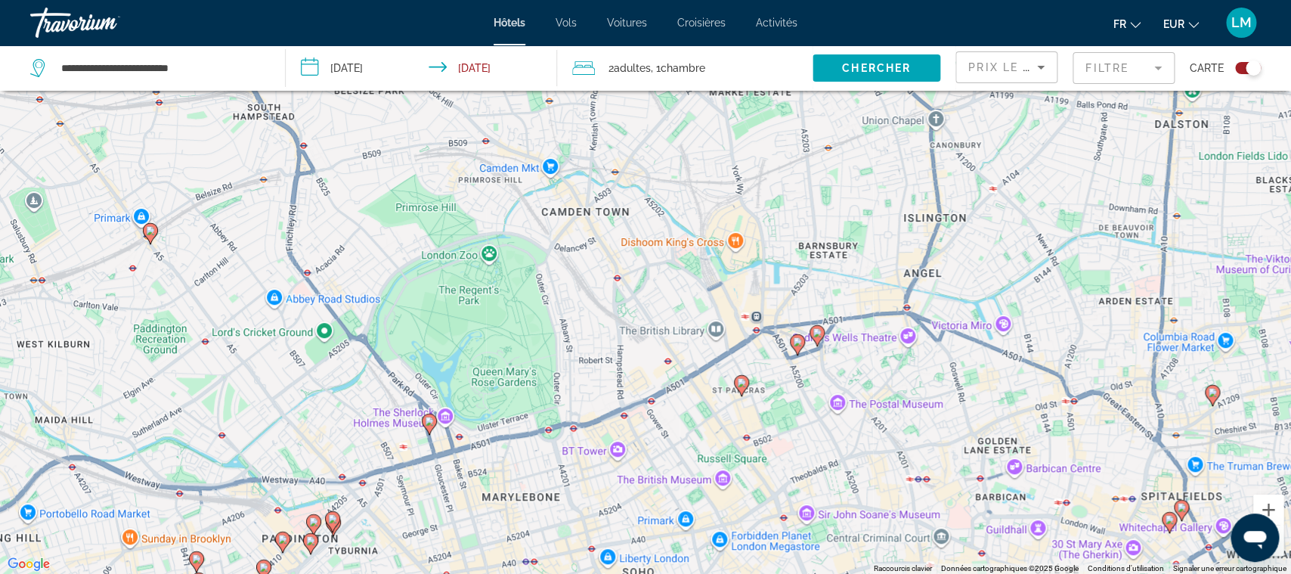
click at [739, 386] on icon "Main content" at bounding box center [742, 385] width 14 height 20
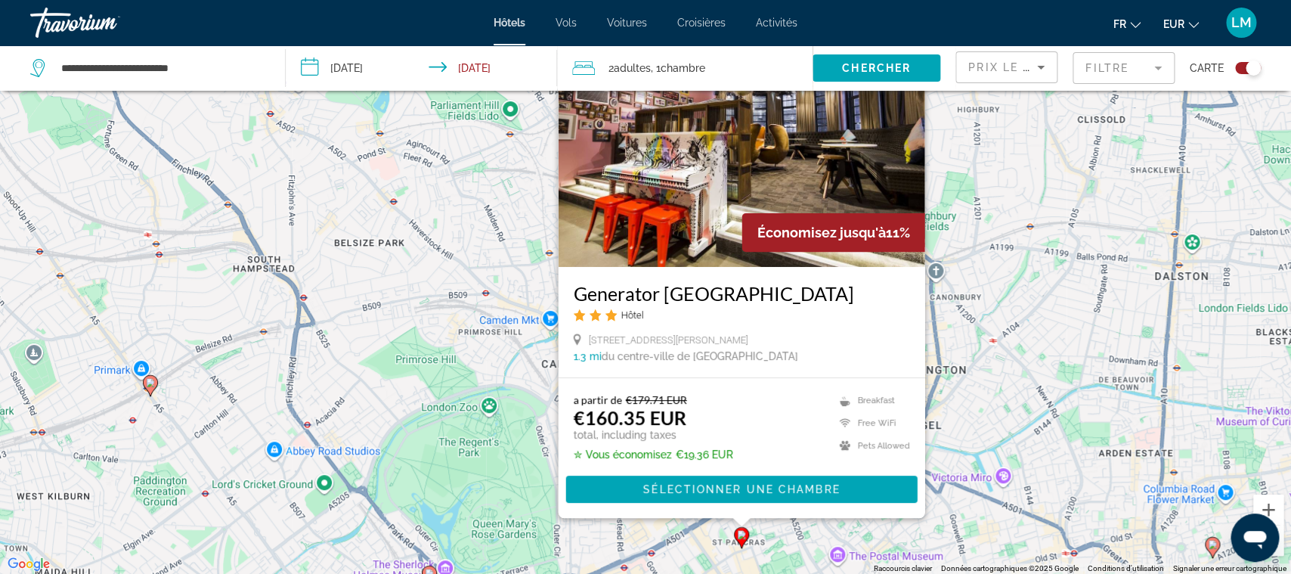
click at [331, 467] on div "Pour activer le glissement avec le clavier, appuyez sur Alt+Entrée. Une fois ce…" at bounding box center [645, 287] width 1291 height 574
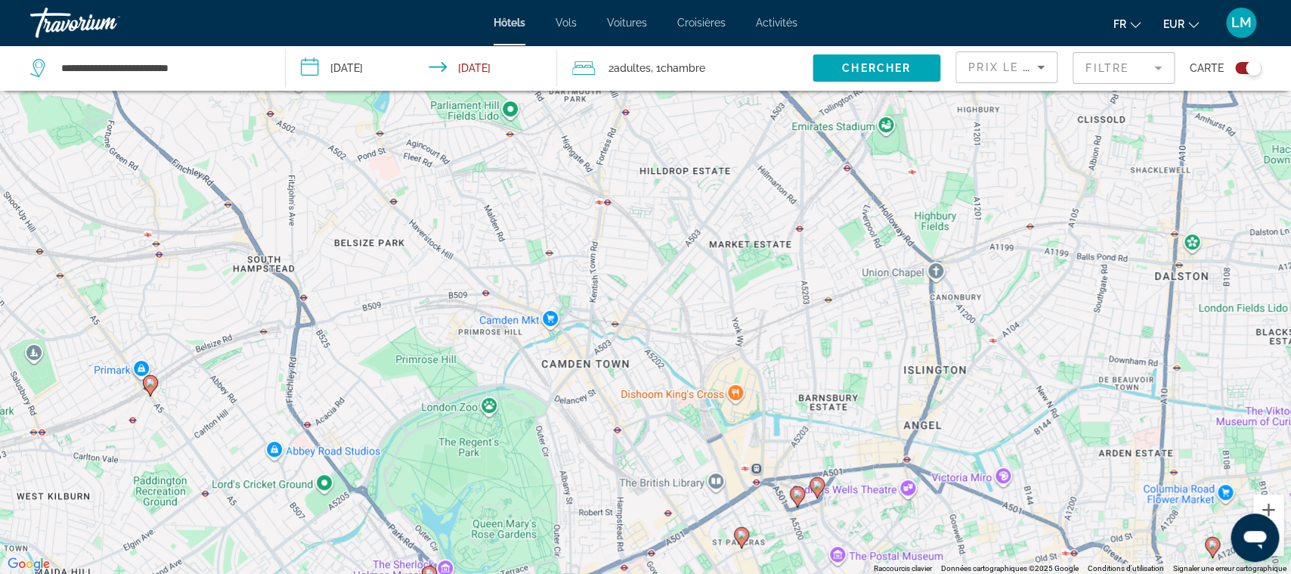
click at [154, 394] on gmp-advanced-marker "Main content" at bounding box center [150, 385] width 15 height 23
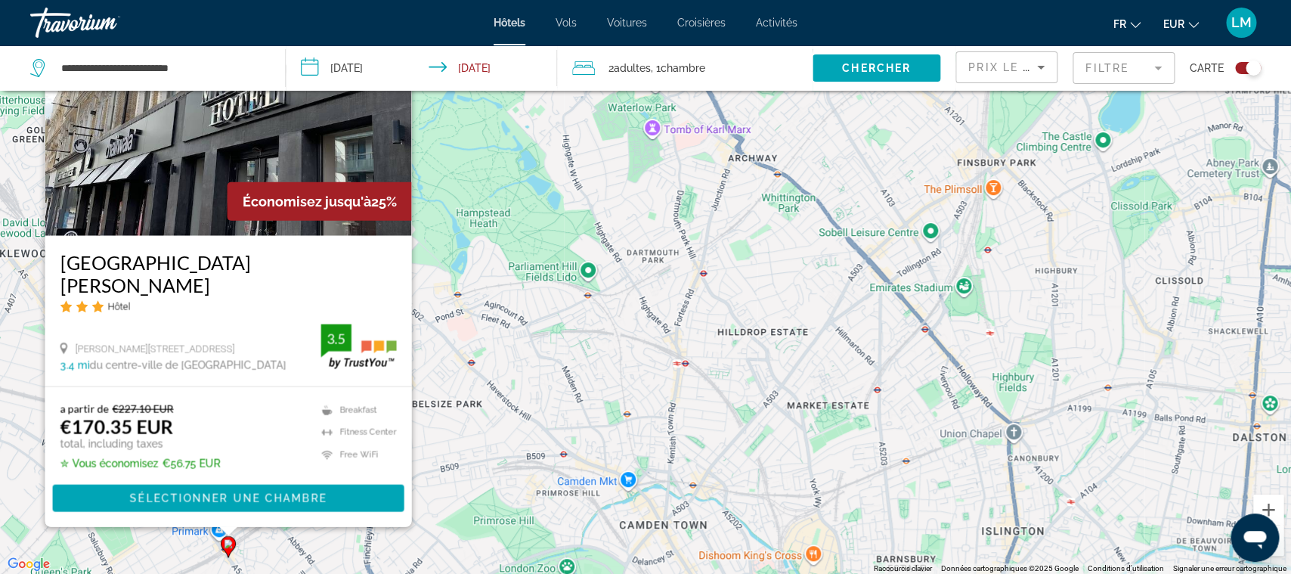
click at [547, 424] on div "Pour activer le glissement avec le clavier, appuyez sur Alt+Entrée. Une fois ce…" at bounding box center [645, 287] width 1291 height 574
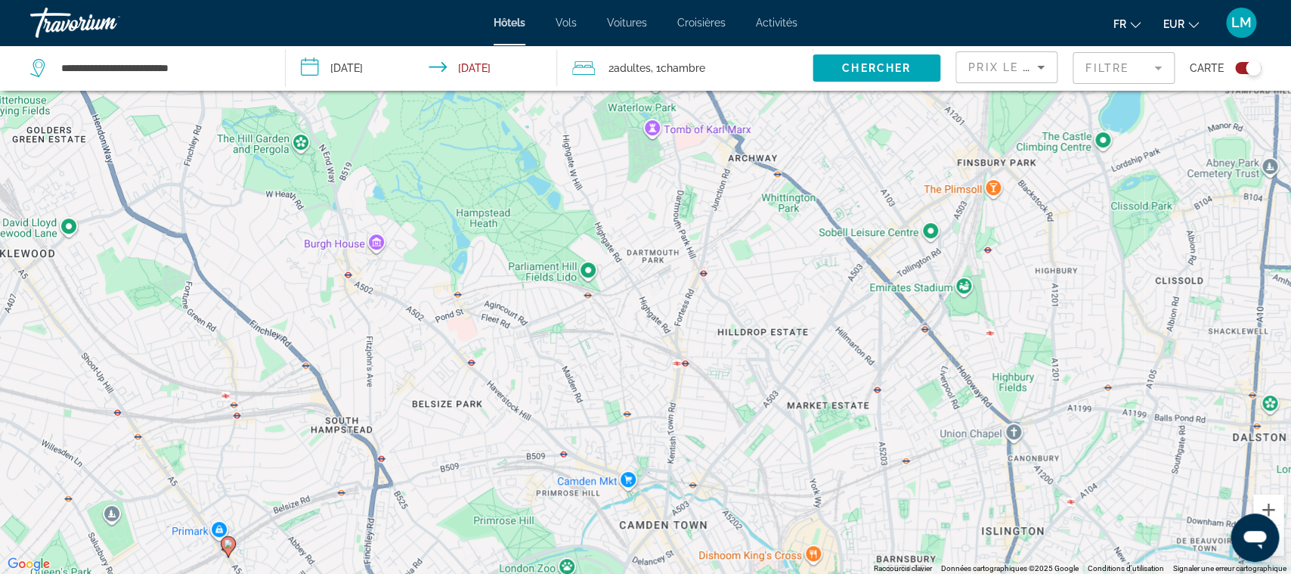
drag, startPoint x: 547, startPoint y: 424, endPoint x: 507, endPoint y: 246, distance: 182.0
click at [507, 246] on div "Pour activer le glissement avec le clavier, appuyez sur Alt+Entrée. Une fois ce…" at bounding box center [645, 287] width 1291 height 574
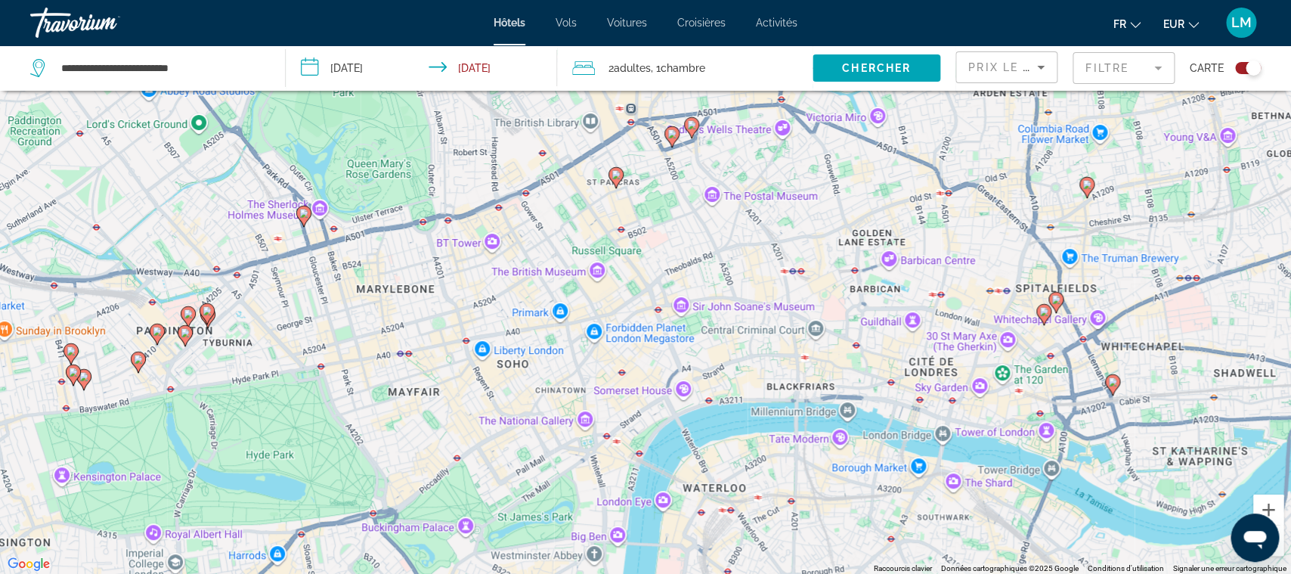
drag, startPoint x: 768, startPoint y: 469, endPoint x: 626, endPoint y: 345, distance: 188.6
click at [626, 345] on div "Pour activer le glissement avec le clavier, appuyez sur Alt+Entrée. Une fois ce…" at bounding box center [645, 287] width 1291 height 574
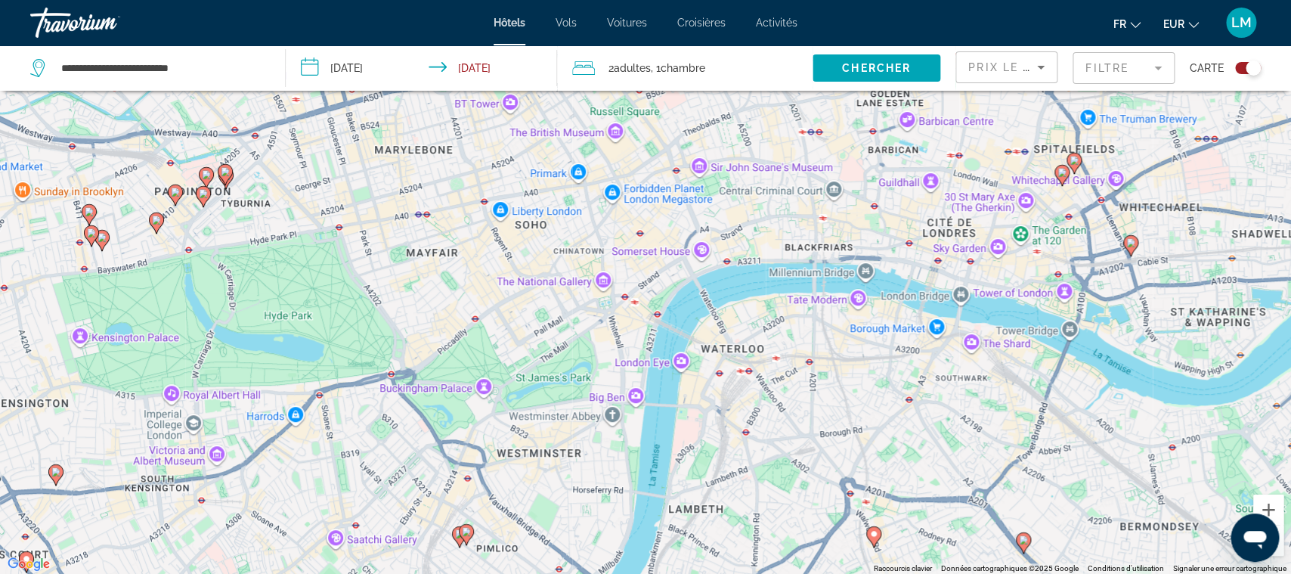
drag, startPoint x: 477, startPoint y: 424, endPoint x: 608, endPoint y: 264, distance: 206.9
click at [608, 264] on div "Pour activer le glissement avec le clavier, appuyez sur Alt+Entrée. Une fois ce…" at bounding box center [645, 287] width 1291 height 574
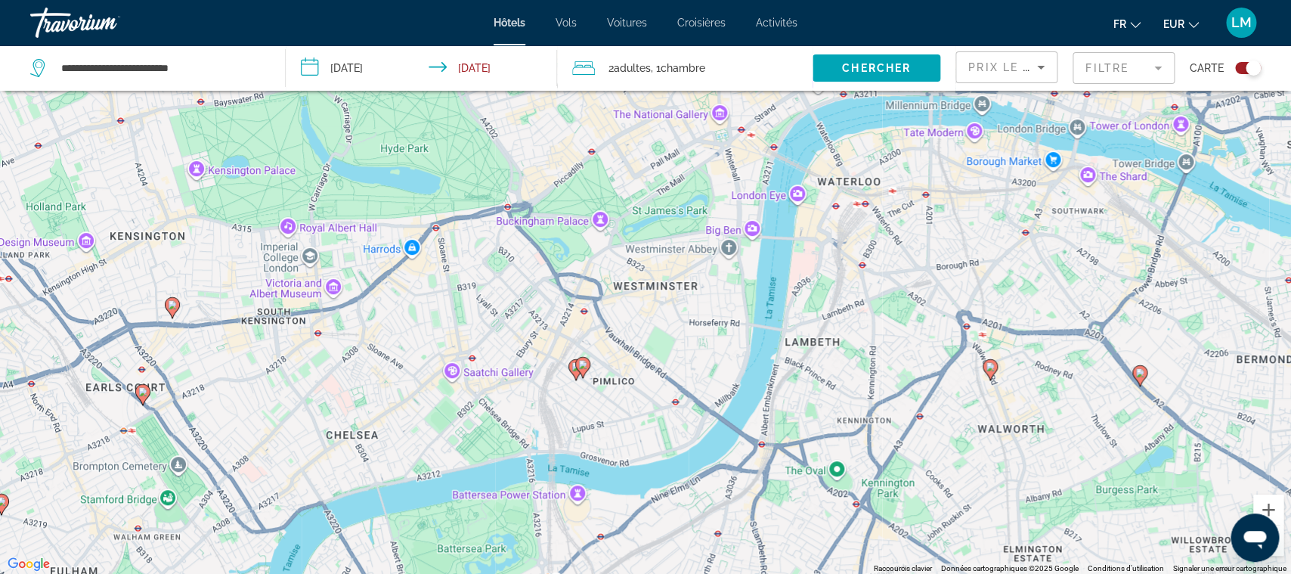
click at [173, 305] on image "Main content" at bounding box center [172, 304] width 9 height 9
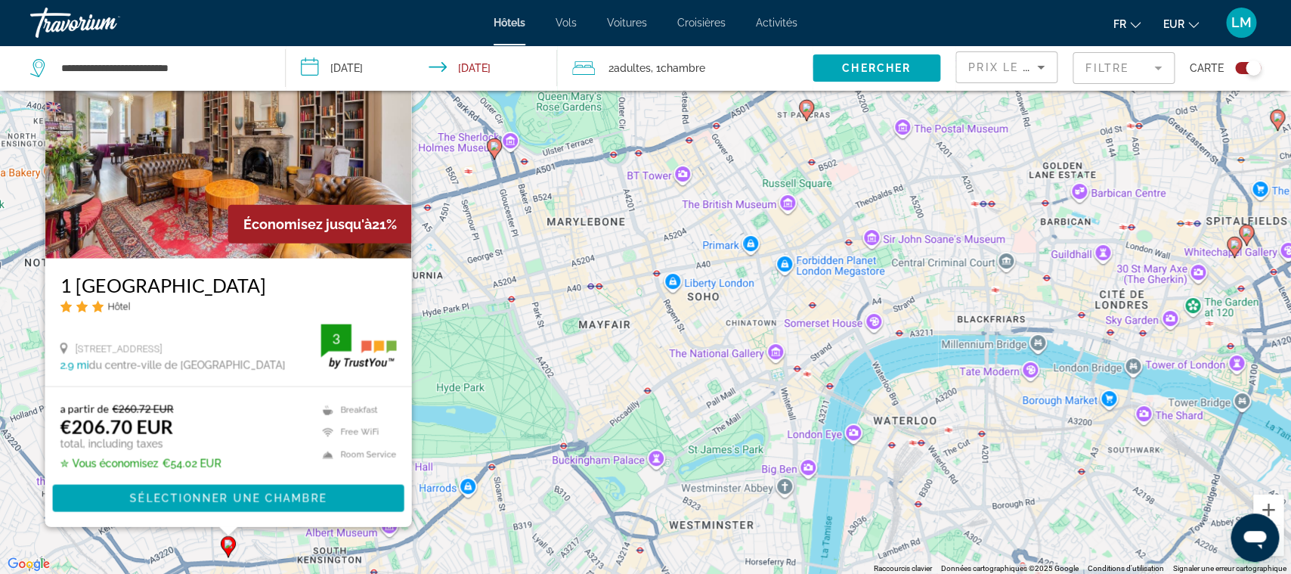
click at [524, 435] on div "Pour activer le glissement avec le clavier, appuyez sur Alt+Entrée. Une fois ce…" at bounding box center [645, 287] width 1291 height 574
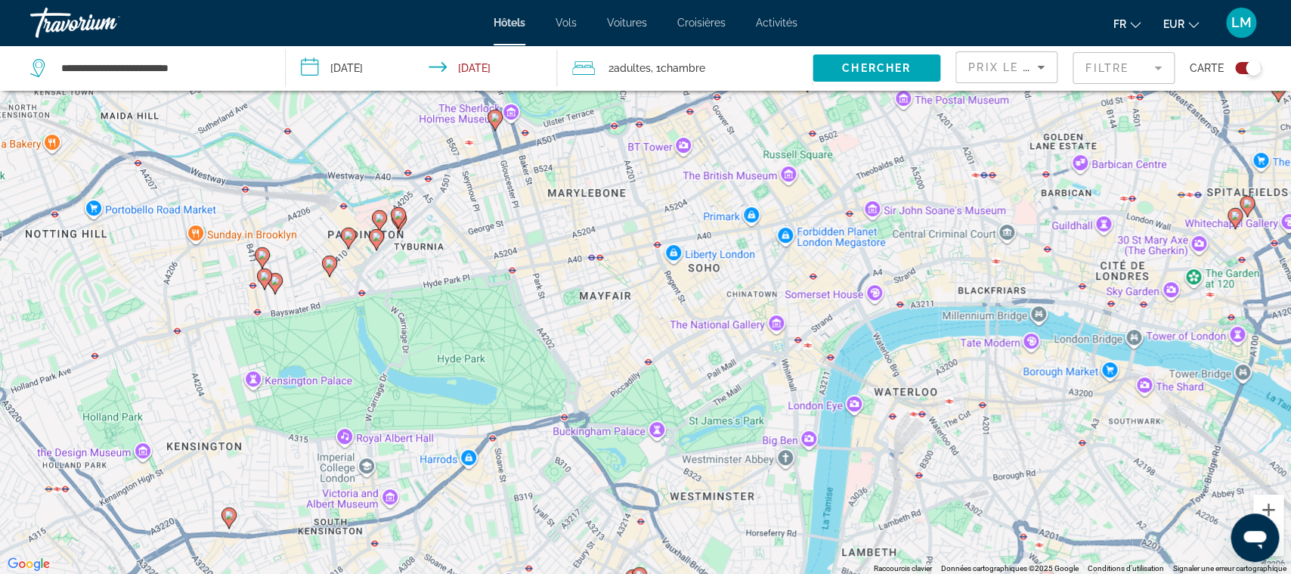
drag, startPoint x: 524, startPoint y: 435, endPoint x: 528, endPoint y: 307, distance: 127.8
click at [528, 307] on div "Pour activer le glissement avec le clavier, appuyez sur Alt+Entrée. Une fois ce…" at bounding box center [645, 287] width 1291 height 574
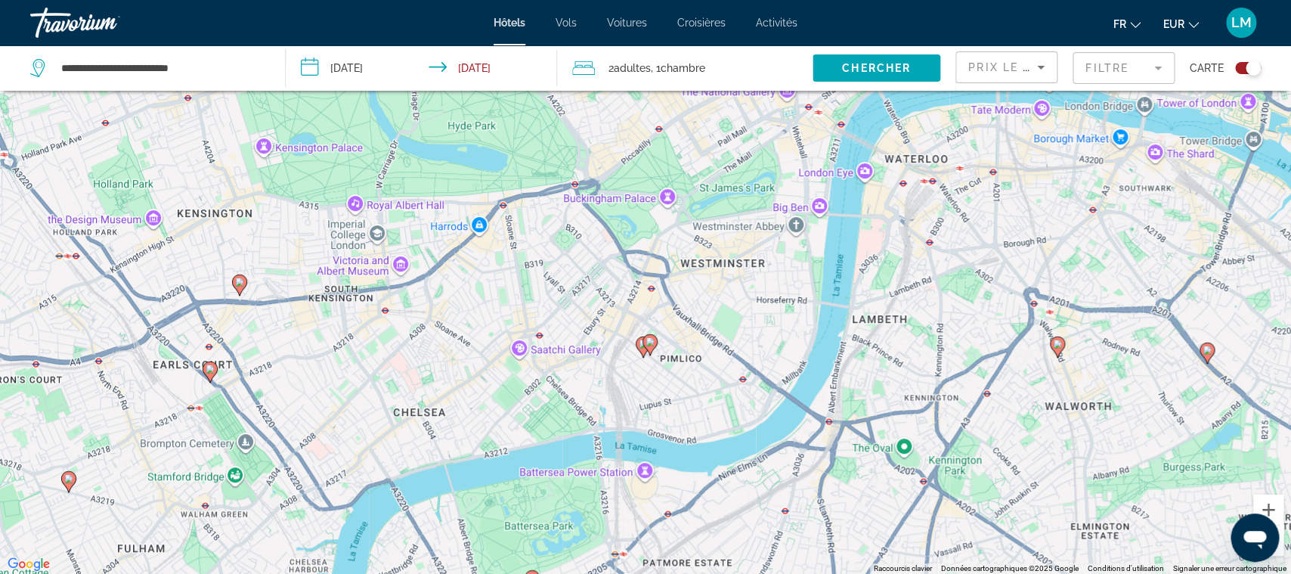
click at [214, 376] on gmp-advanced-marker "Main content" at bounding box center [210, 372] width 15 height 23
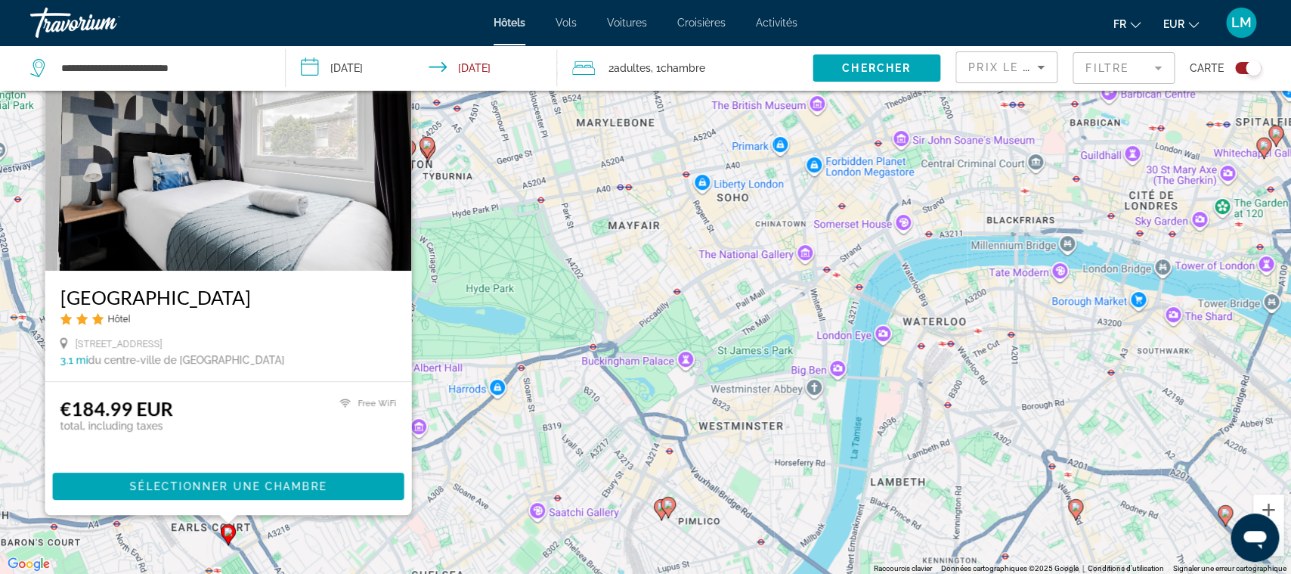
click at [485, 461] on div "Pour activer le glissement avec le clavier, appuyez sur Alt+Entrée. Une fois ce…" at bounding box center [645, 287] width 1291 height 574
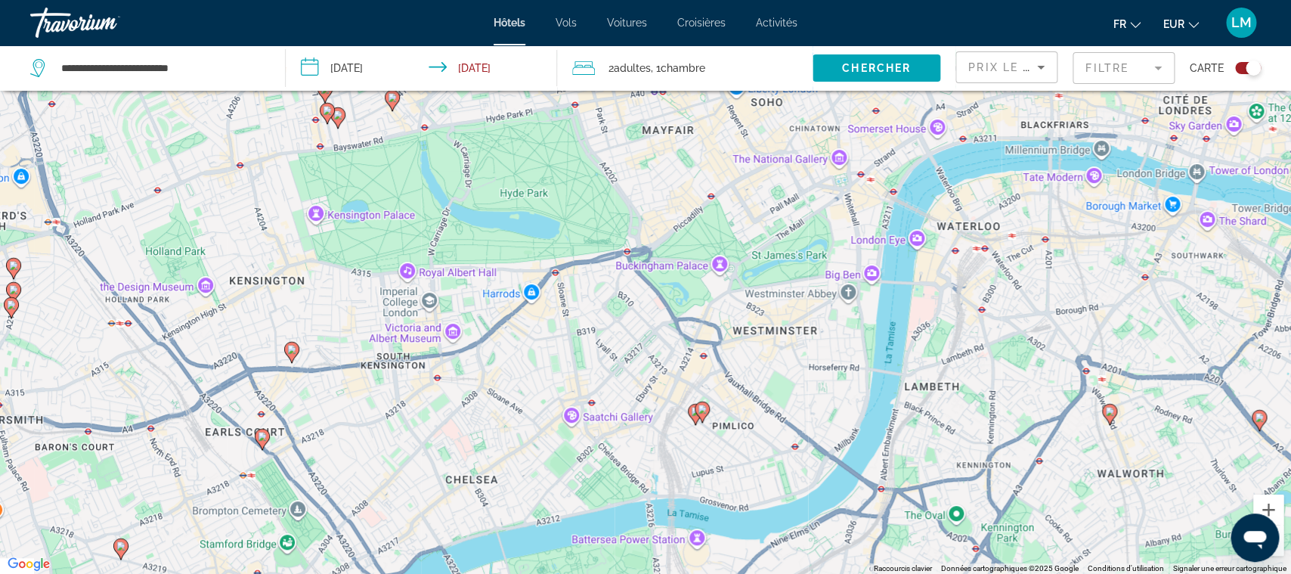
drag, startPoint x: 485, startPoint y: 461, endPoint x: 551, endPoint y: 240, distance: 230.6
click at [551, 240] on div "Pour activer le glissement avec le clavier, appuyez sur Alt+Entrée. Une fois ce…" at bounding box center [645, 287] width 1291 height 574
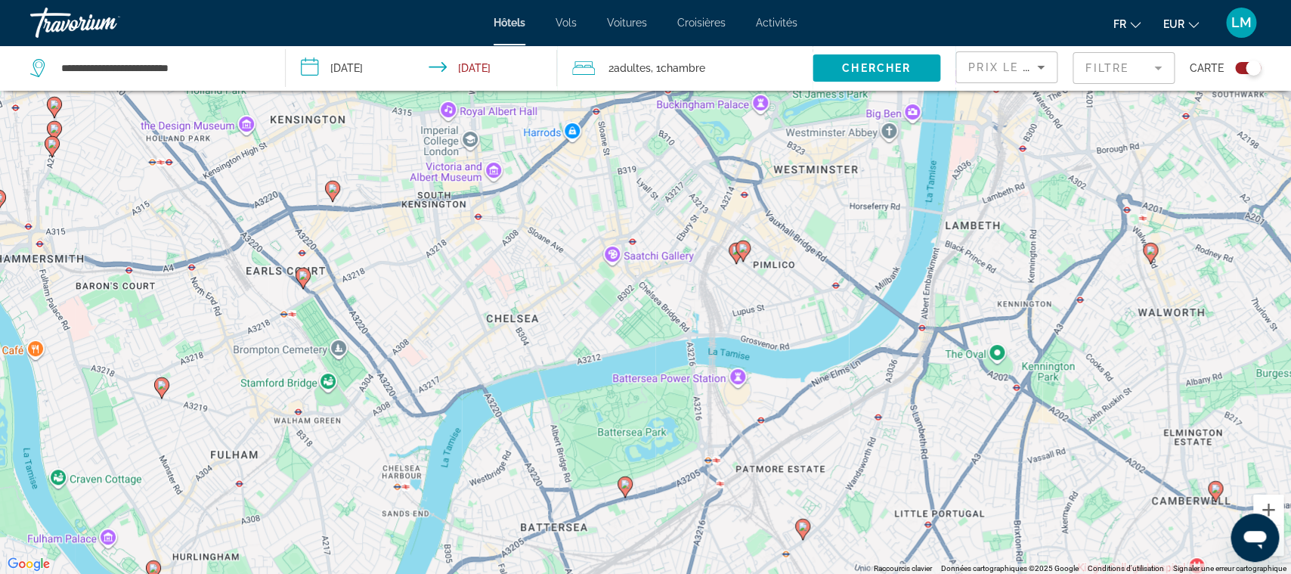
click at [165, 393] on gmp-advanced-marker "Main content" at bounding box center [161, 387] width 15 height 23
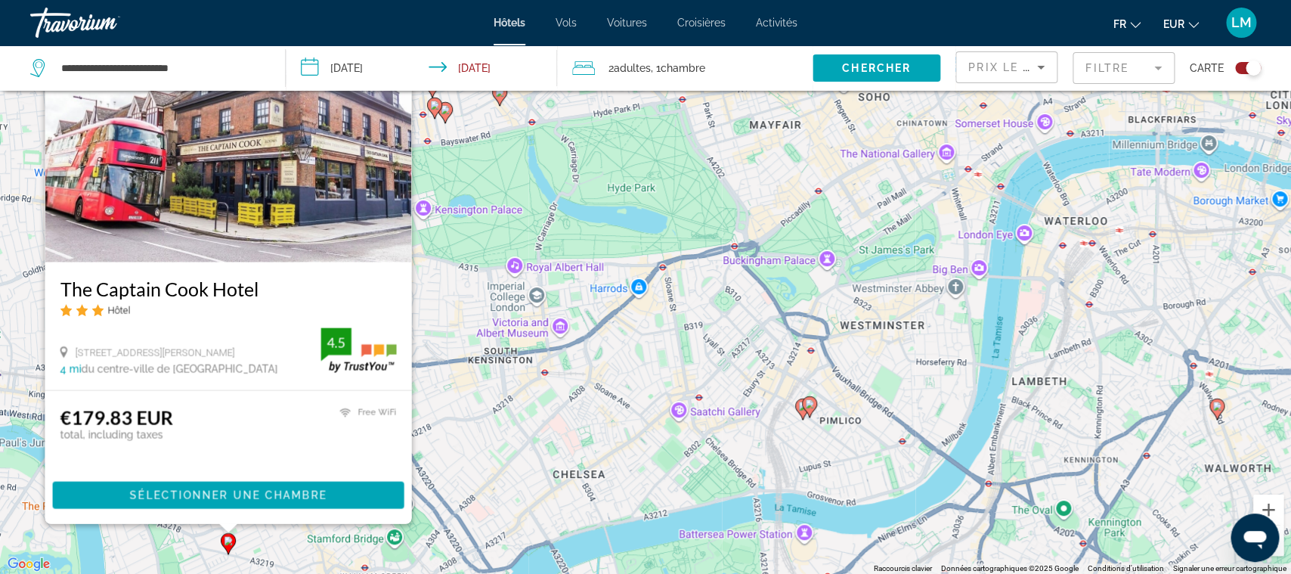
click at [530, 401] on div "Pour activer le glissement avec le clavier, appuyez sur Alt+Entrée. Une fois ce…" at bounding box center [645, 287] width 1291 height 574
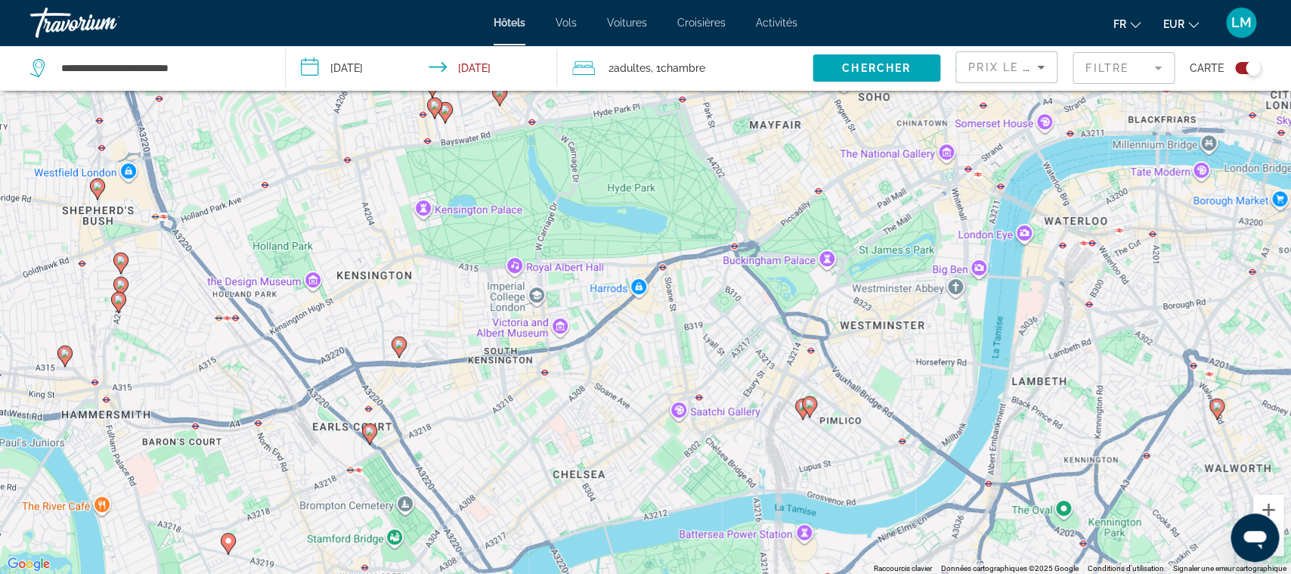
click at [114, 259] on icon "Main content" at bounding box center [121, 263] width 14 height 20
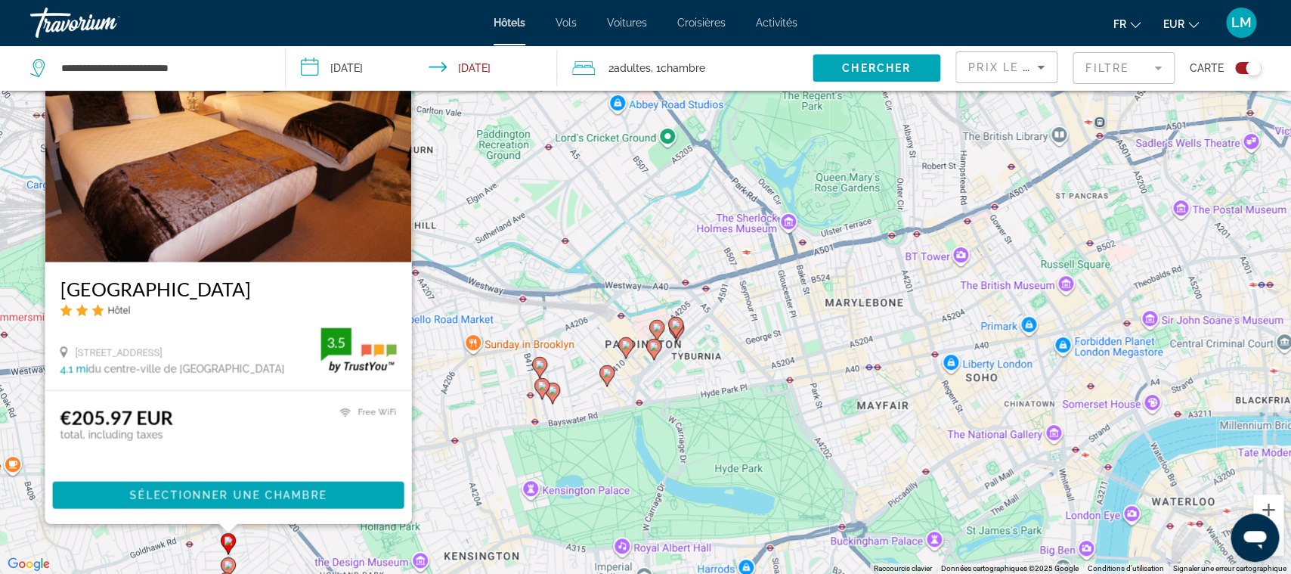
click at [17, 445] on div "Pour activer le glissement avec le clavier, appuyez sur Alt+Entrée. Une fois ce…" at bounding box center [645, 287] width 1291 height 574
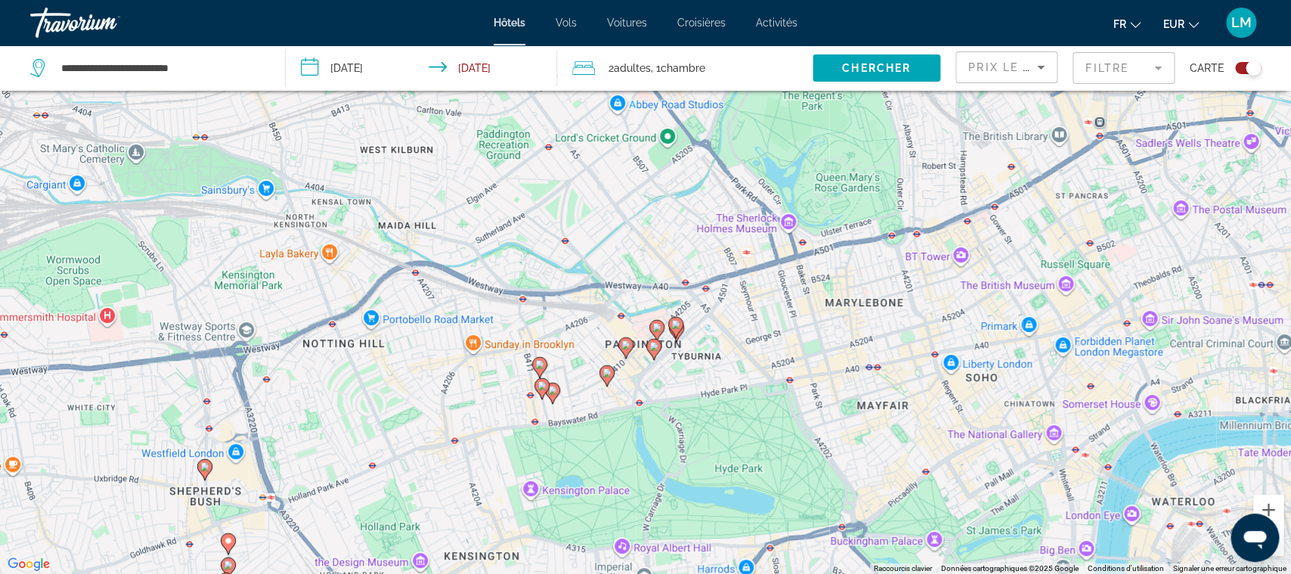
click at [208, 471] on icon "Main content" at bounding box center [205, 469] width 14 height 20
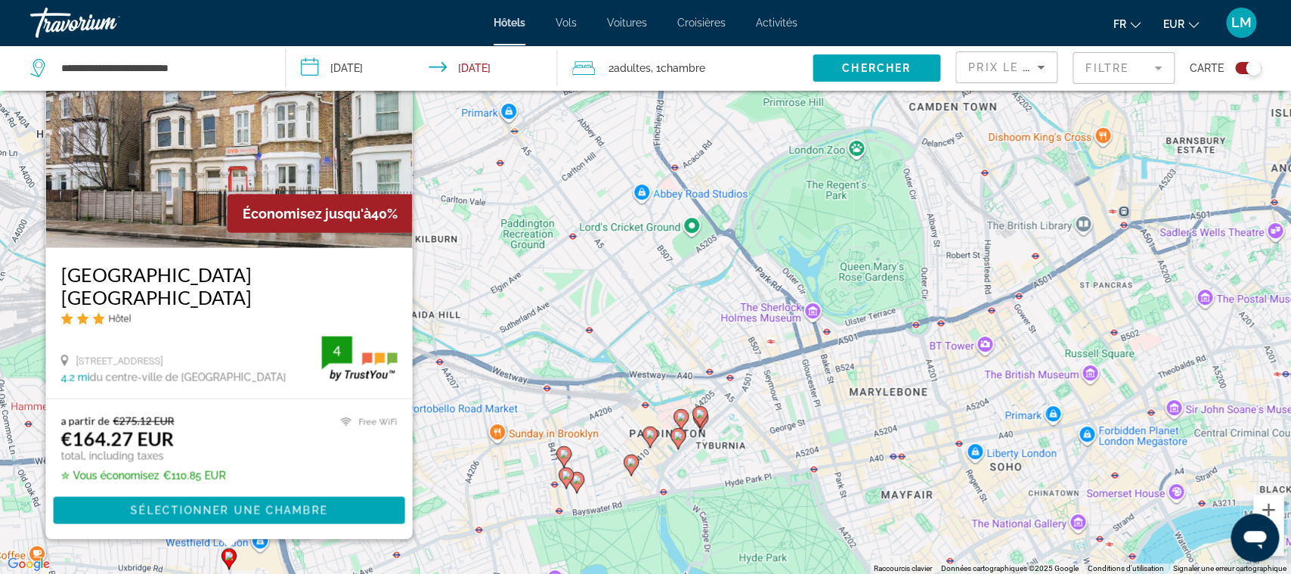
click at [419, 472] on div "Pour activer le glissement avec le clavier, appuyez sur Alt+Entrée. Une fois ce…" at bounding box center [645, 287] width 1291 height 574
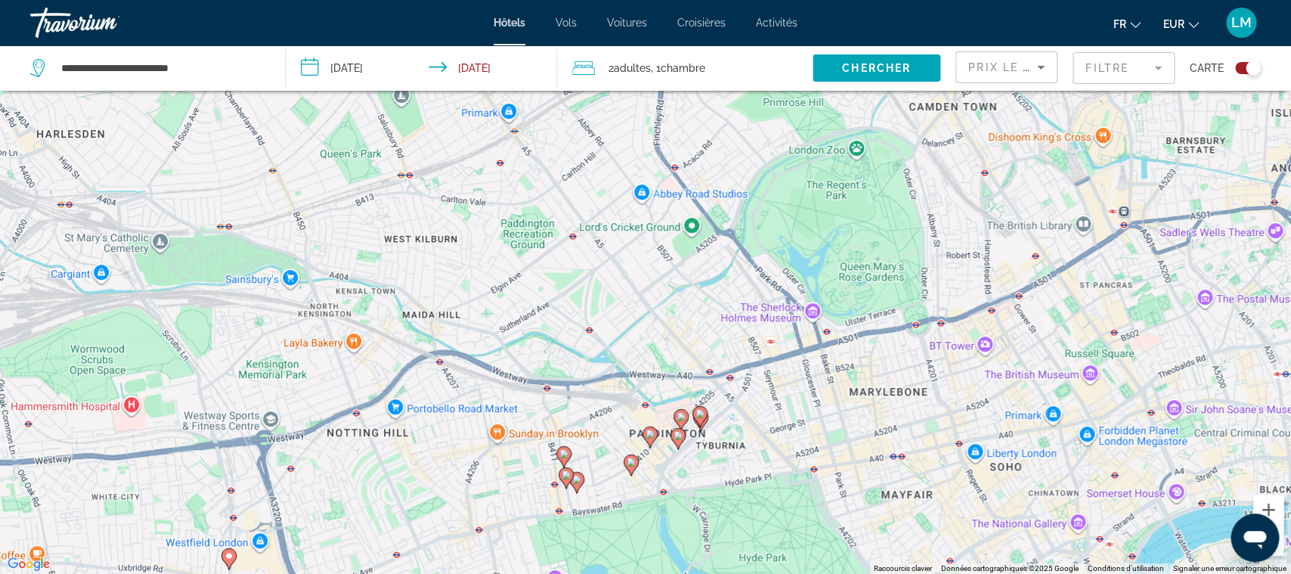
drag, startPoint x: 246, startPoint y: 491, endPoint x: 276, endPoint y: 287, distance: 207.0
click at [276, 287] on div "Pour activer le glissement avec le clavier, appuyez sur Alt+Entrée. Une fois ce…" at bounding box center [645, 287] width 1291 height 574
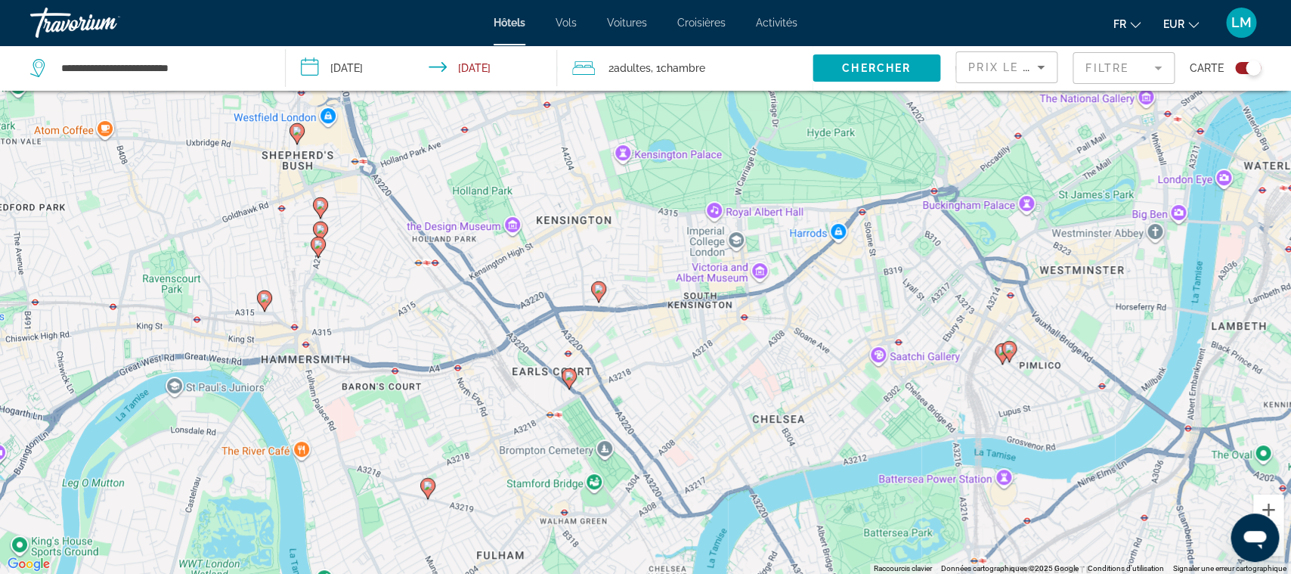
click at [271, 298] on icon "Main content" at bounding box center [265, 300] width 14 height 20
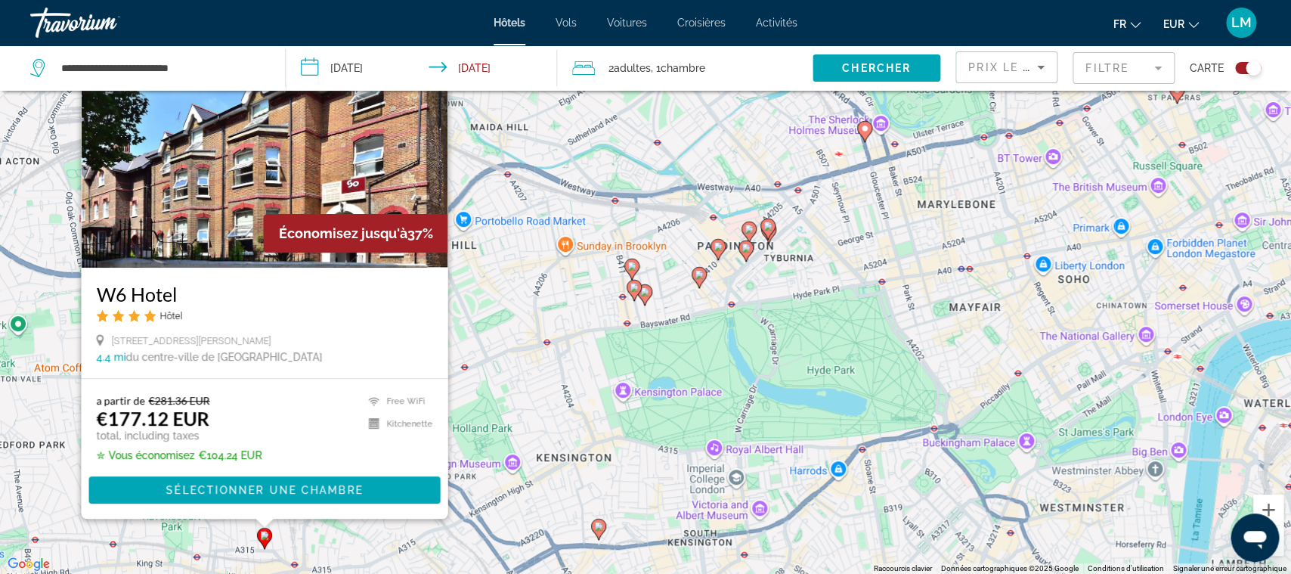
click at [537, 389] on div "Pour activer le glissement avec le clavier, appuyez sur Alt+Entrée. Une fois ce…" at bounding box center [645, 287] width 1291 height 574
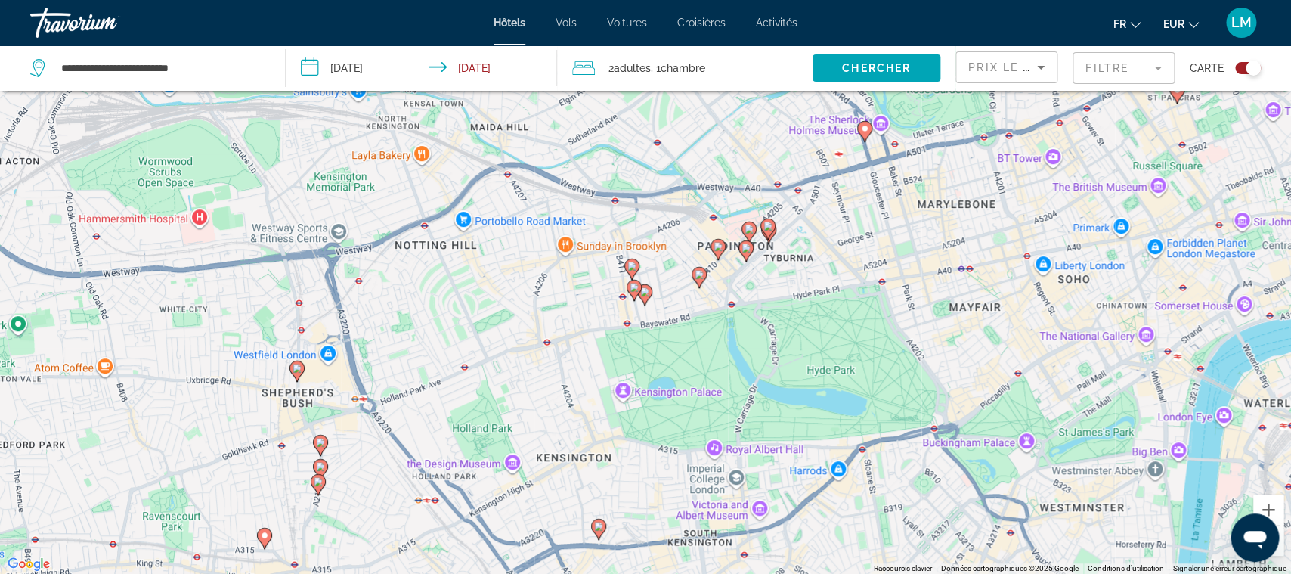
click at [312, 486] on gmp-advanced-marker "Main content" at bounding box center [318, 484] width 15 height 23
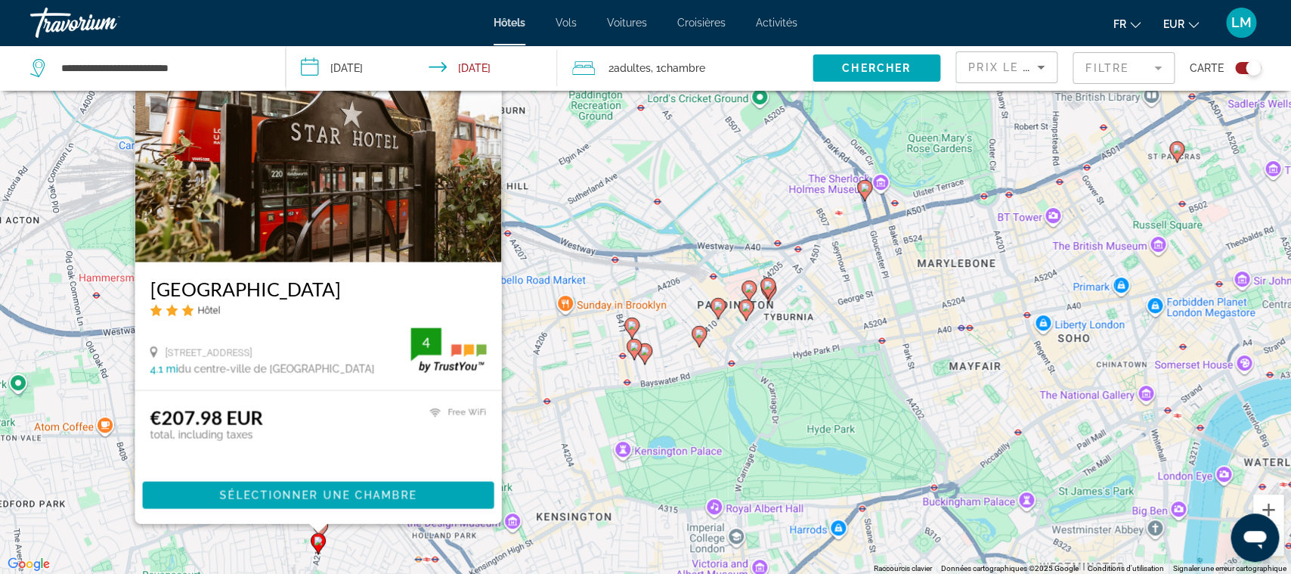
click at [556, 418] on div "Pour activer le glissement avec le clavier, appuyez sur Alt+Entrée. Une fois ce…" at bounding box center [645, 287] width 1291 height 574
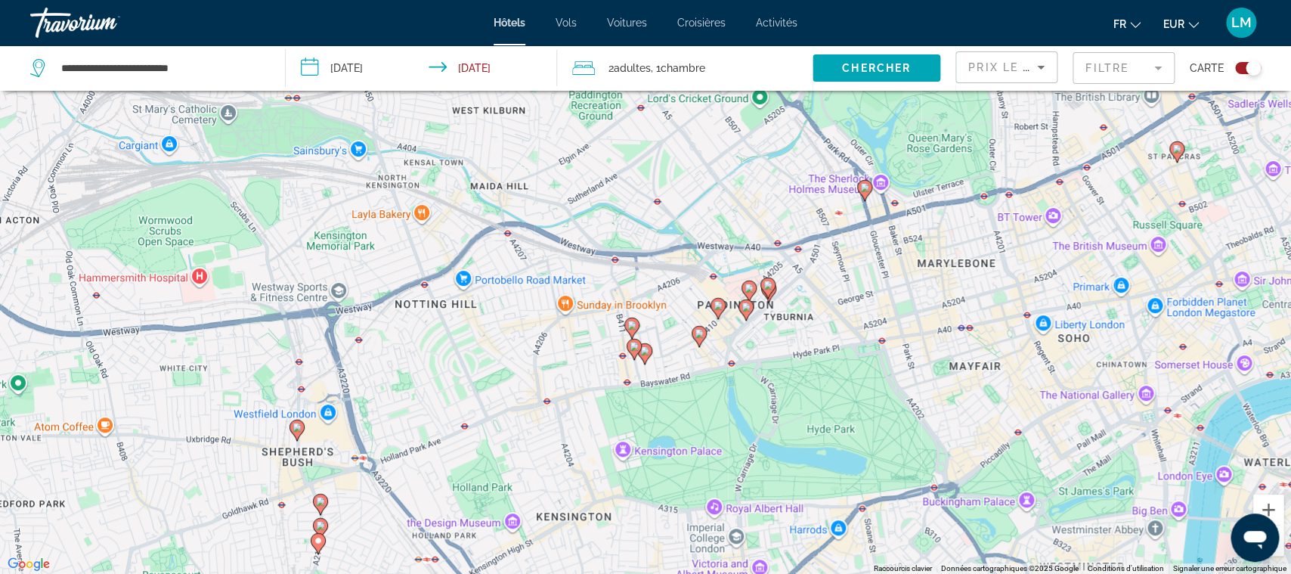
click at [321, 521] on image "Main content" at bounding box center [320, 525] width 9 height 9
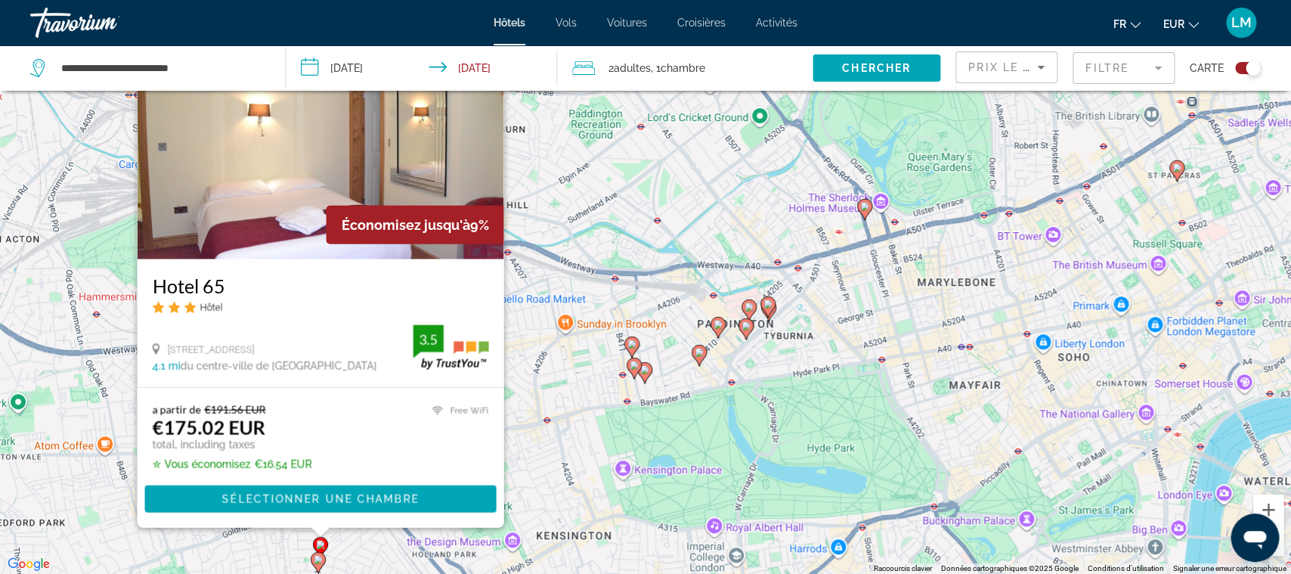
click at [524, 460] on div "Pour activer le glissement avec le clavier, appuyez sur Alt+Entrée. Une fois ce…" at bounding box center [645, 287] width 1291 height 574
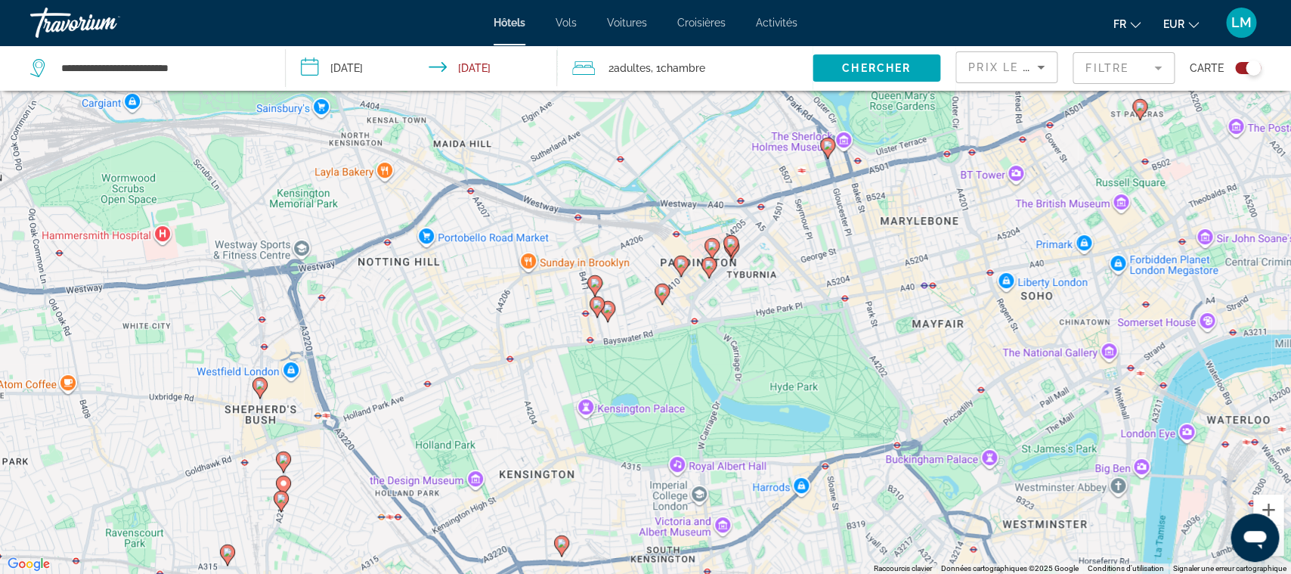
drag, startPoint x: 524, startPoint y: 460, endPoint x: 414, endPoint y: 286, distance: 206.2
click at [414, 286] on div "Pour activer le glissement avec le clavier, appuyez sur Alt+Entrée. Une fois ce…" at bounding box center [645, 287] width 1291 height 574
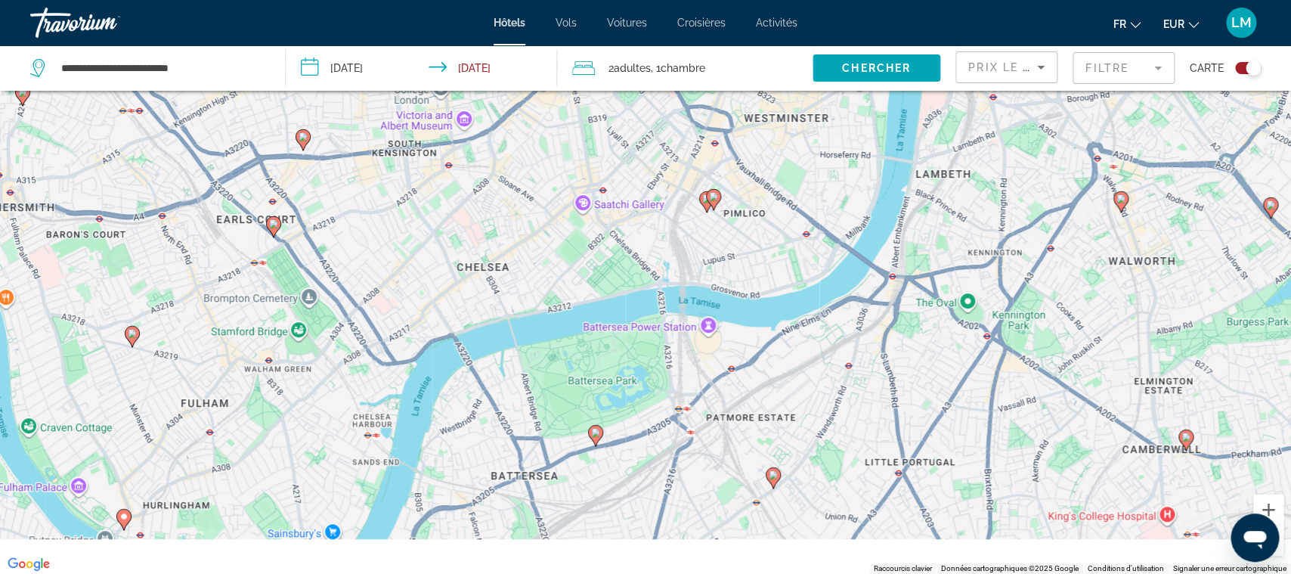
drag, startPoint x: 473, startPoint y: 341, endPoint x: 447, endPoint y: 295, distance: 53.2
click at [447, 295] on div "Pour activer le glissement avec le clavier, appuyez sur Alt+Entrée. Une fois ce…" at bounding box center [645, 287] width 1291 height 574
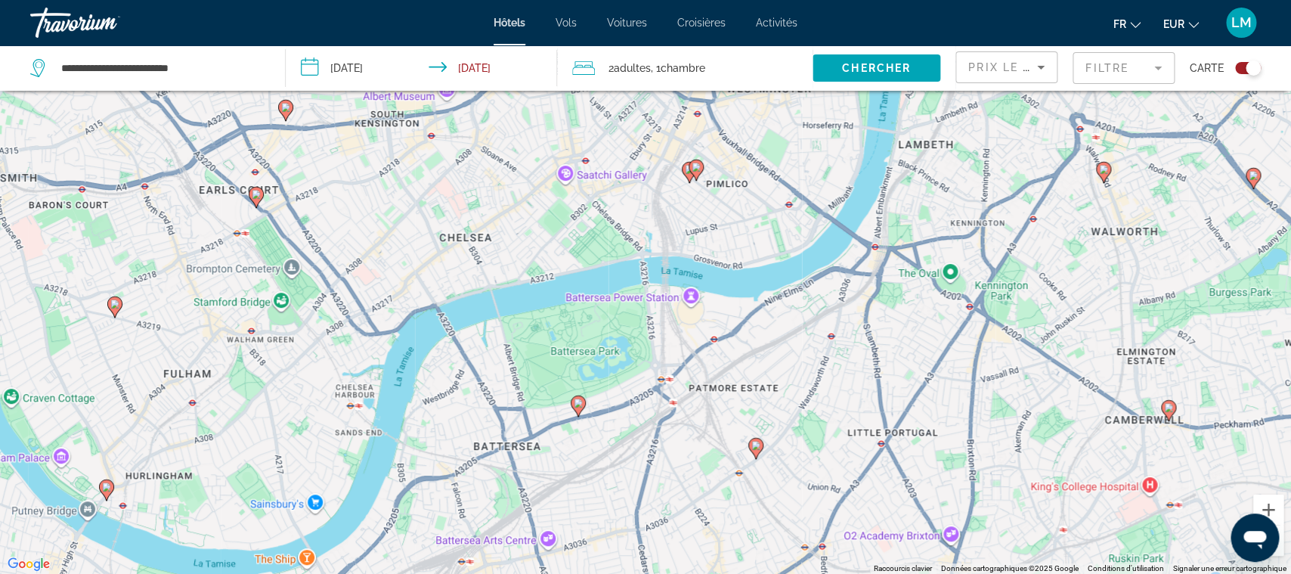
click at [579, 405] on image "Main content" at bounding box center [578, 402] width 9 height 9
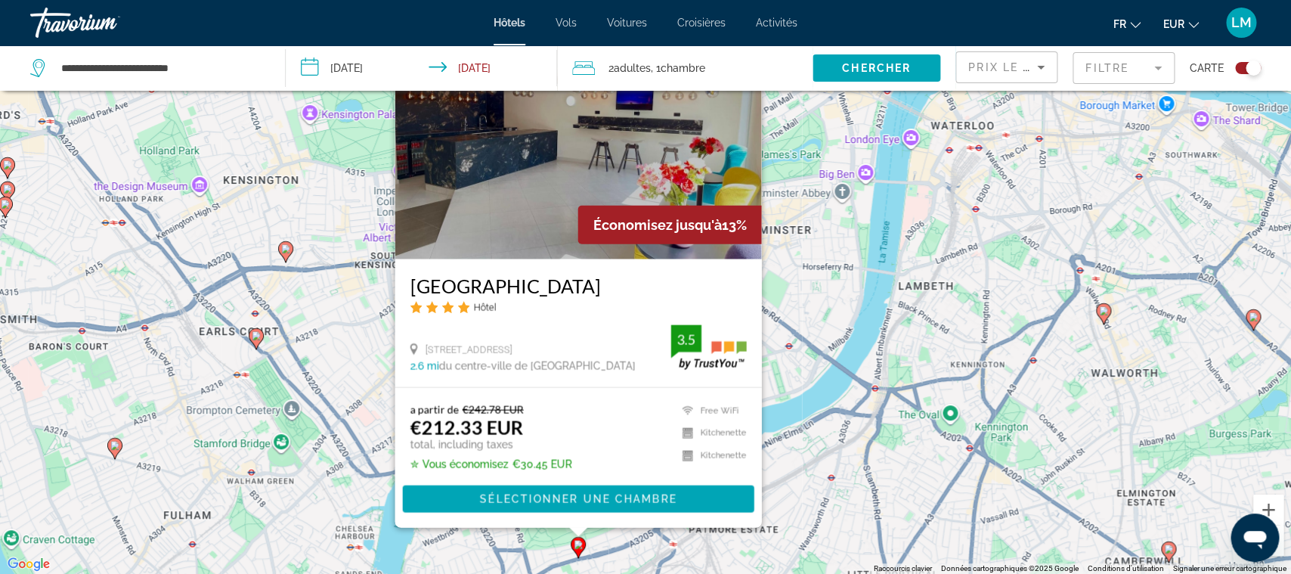
click at [851, 411] on div "Pour activer le glissement avec le clavier, appuyez sur Alt+Entrée. Une fois ce…" at bounding box center [645, 287] width 1291 height 574
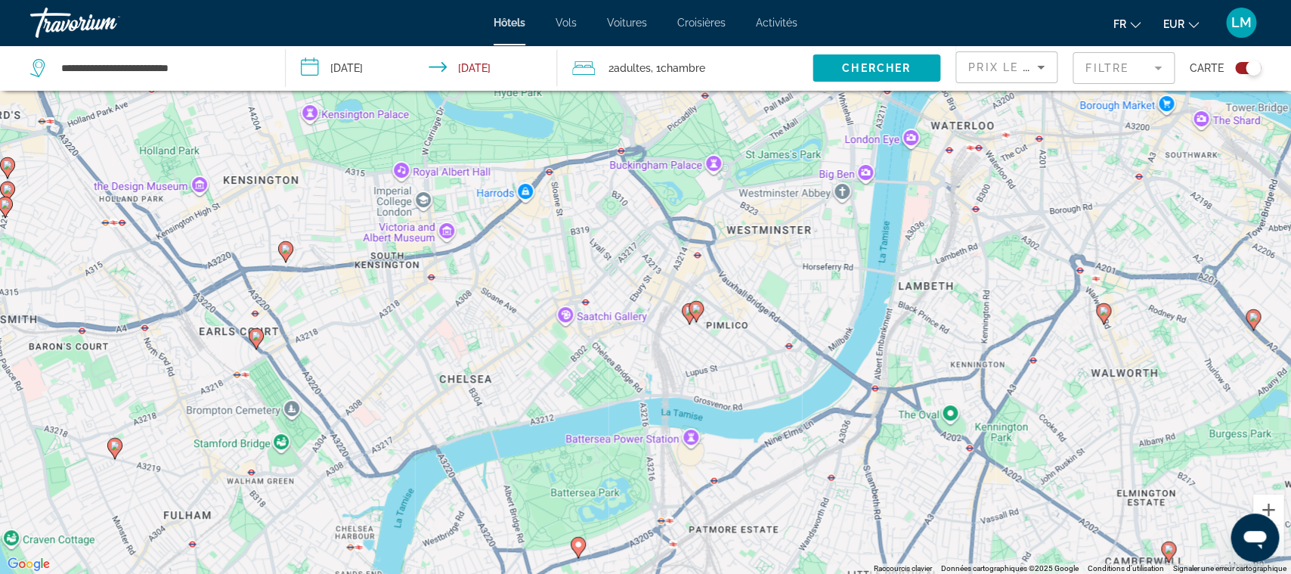
drag, startPoint x: 851, startPoint y: 411, endPoint x: 745, endPoint y: 248, distance: 193.6
click at [745, 248] on div "Pour activer le glissement avec le clavier, appuyez sur Alt+Entrée. Une fois ce…" at bounding box center [645, 287] width 1291 height 574
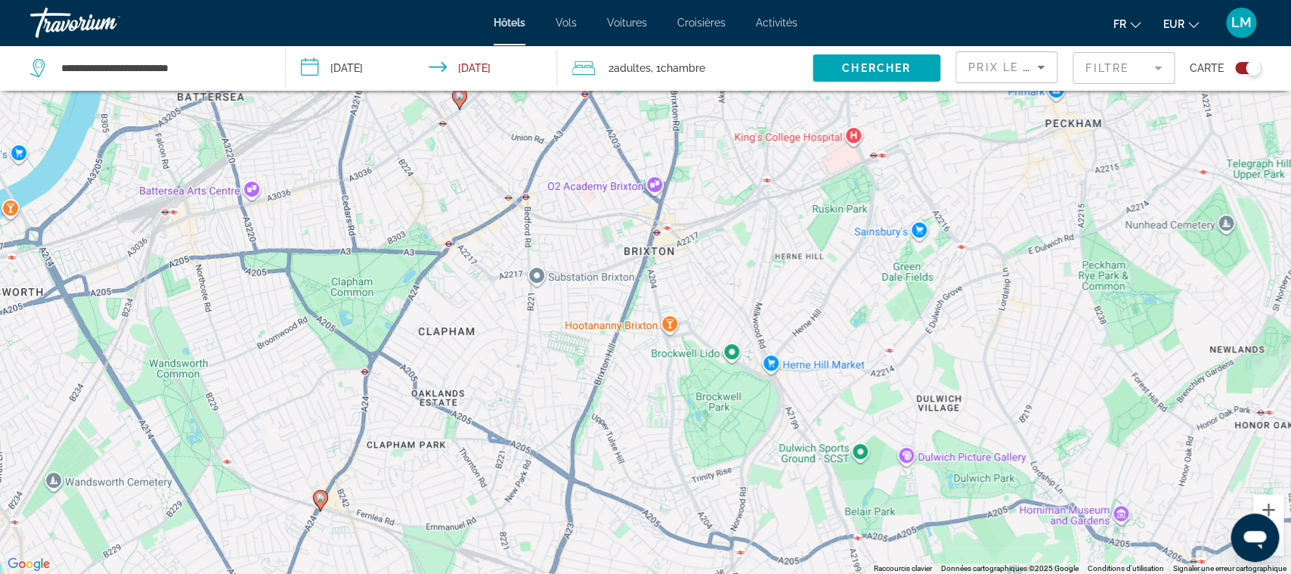
click at [464, 103] on gmp-advanced-marker "Main content" at bounding box center [459, 99] width 15 height 23
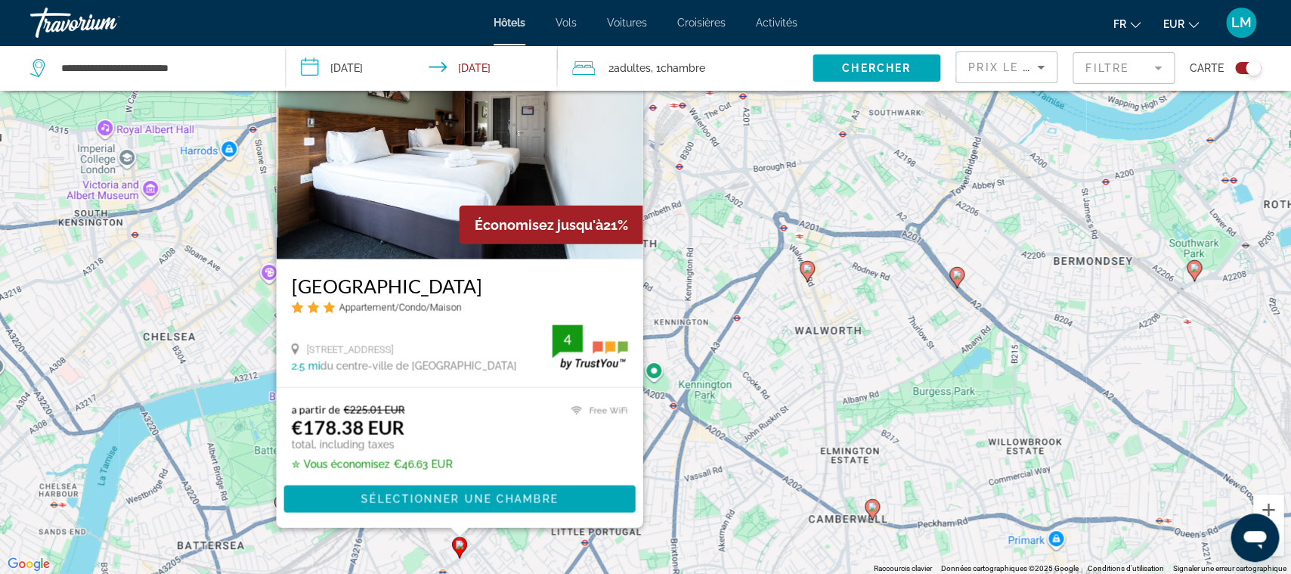
click at [759, 490] on div "Pour activer le glissement avec le clavier, appuyez sur Alt+Entrée. Une fois ce…" at bounding box center [645, 287] width 1291 height 574
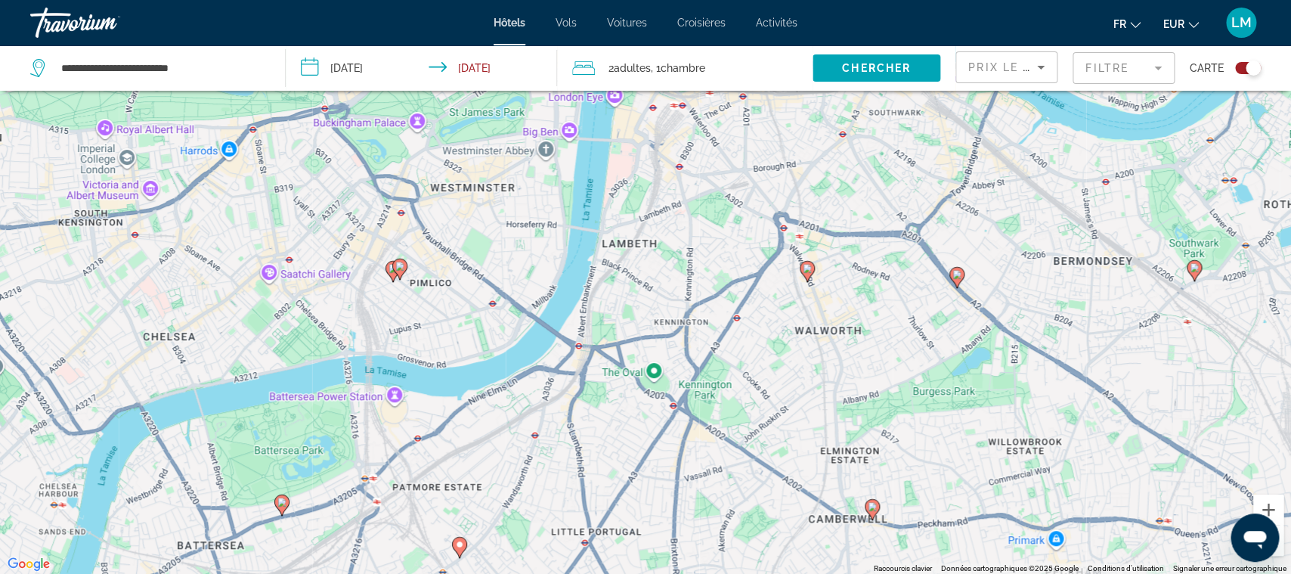
click at [873, 507] on image "Main content" at bounding box center [872, 506] width 9 height 9
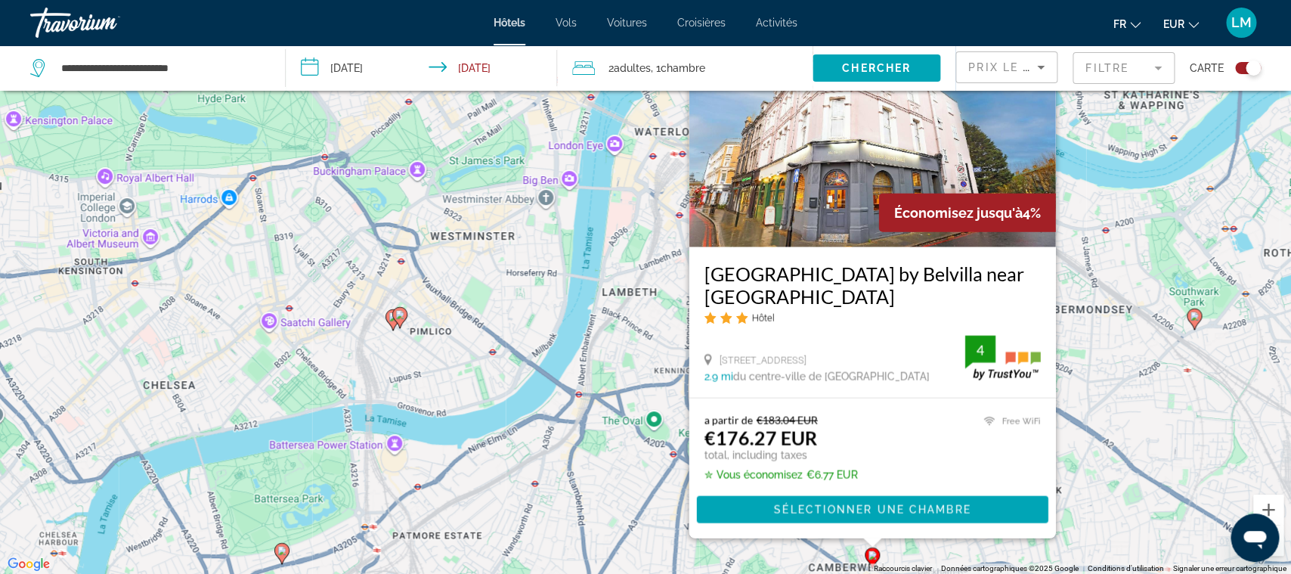
click at [600, 360] on div "Pour activer le glissement avec le clavier, appuyez sur Alt+Entrée. Une fois ce…" at bounding box center [645, 287] width 1291 height 574
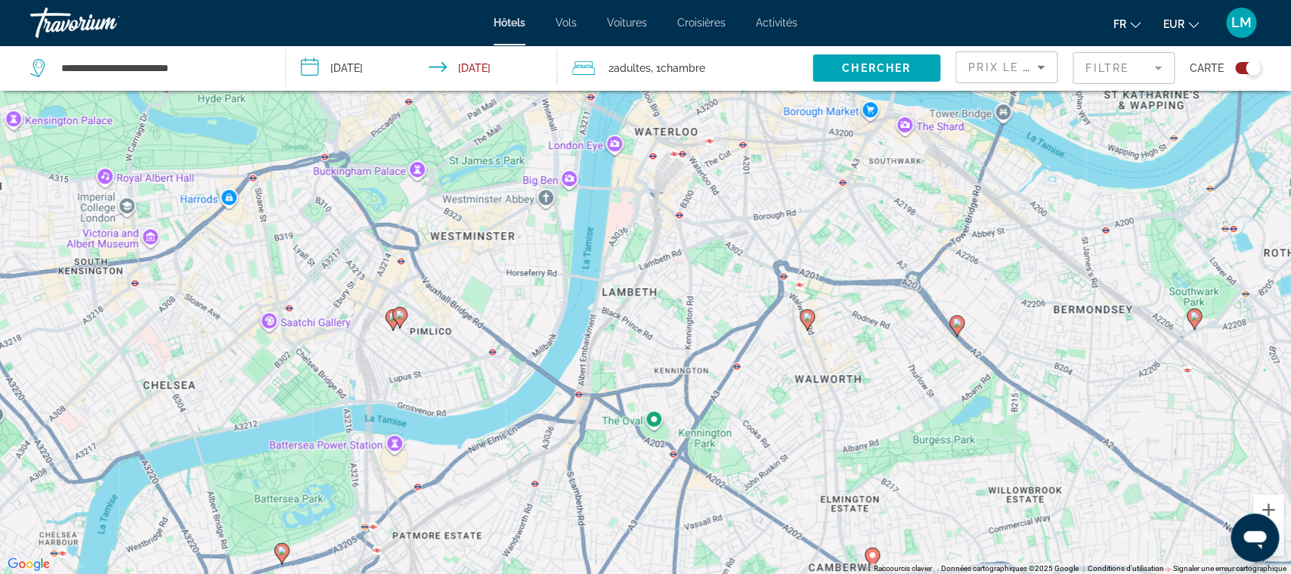
click at [809, 324] on icon "Main content" at bounding box center [808, 319] width 14 height 20
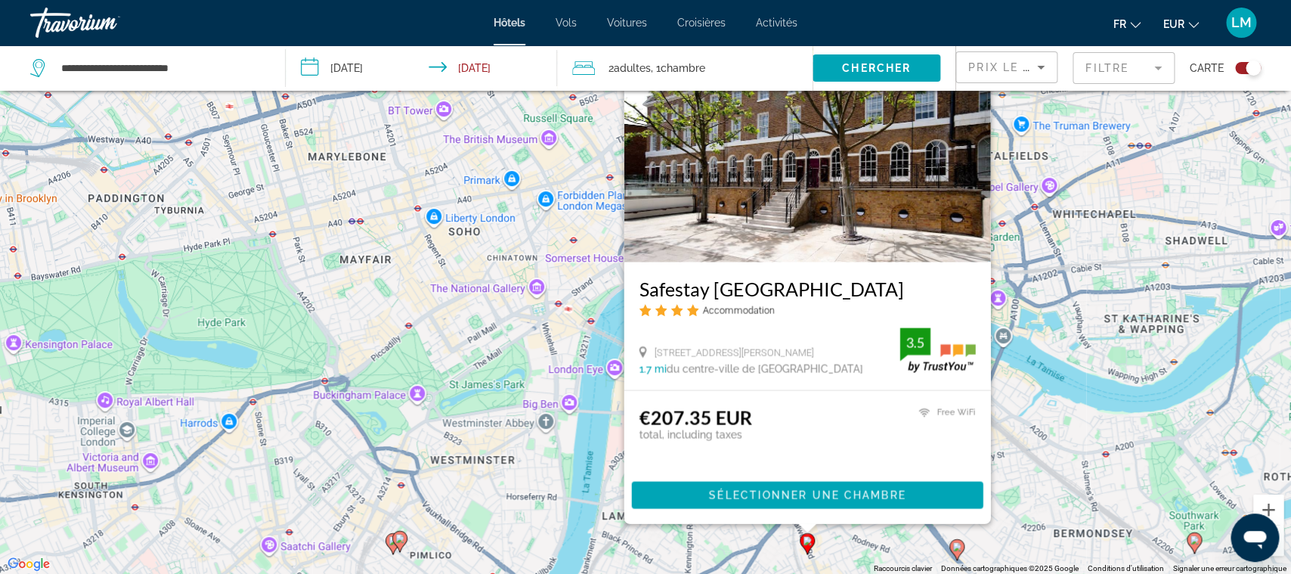
click at [1061, 445] on div "Pour activer le glissement avec le clavier, appuyez sur Alt+Entrée. Une fois ce…" at bounding box center [645, 287] width 1291 height 574
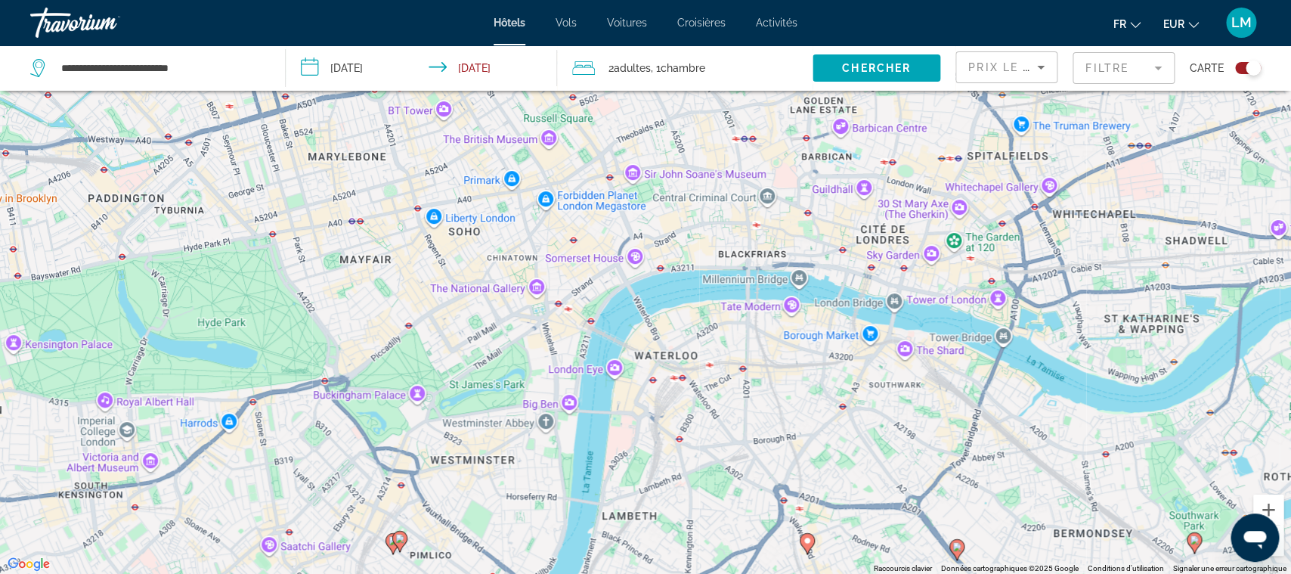
click at [960, 555] on gmp-advanced-marker "Main content" at bounding box center [957, 549] width 15 height 23
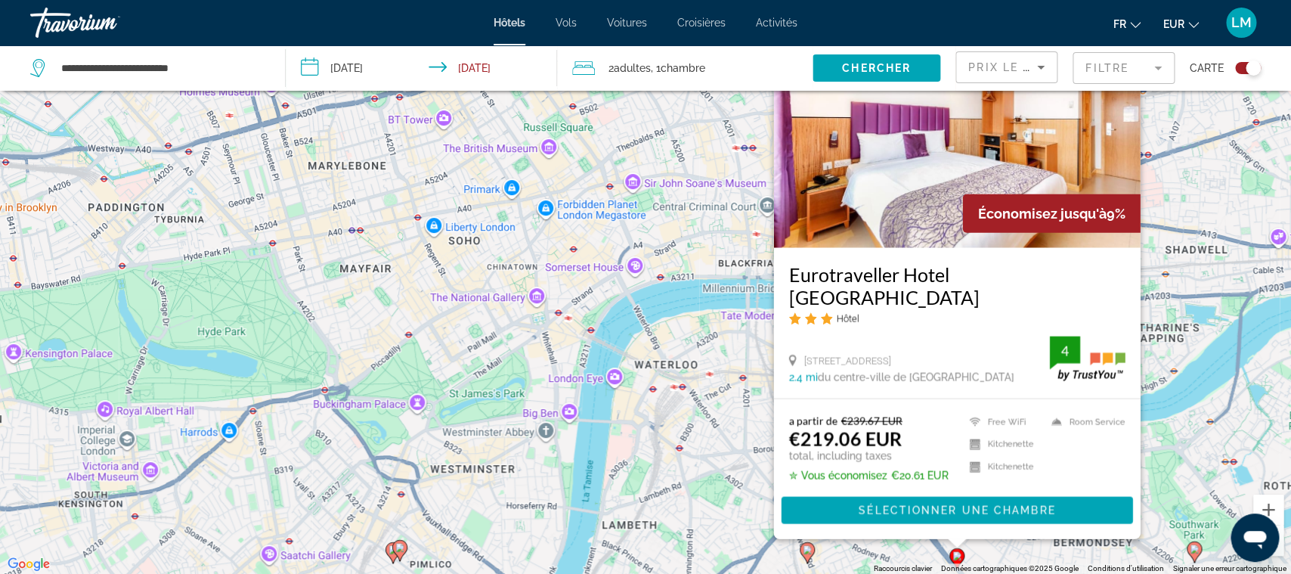
click at [734, 435] on div "Pour activer le glissement avec le clavier, appuyez sur Alt+Entrée. Une fois ce…" at bounding box center [645, 287] width 1291 height 574
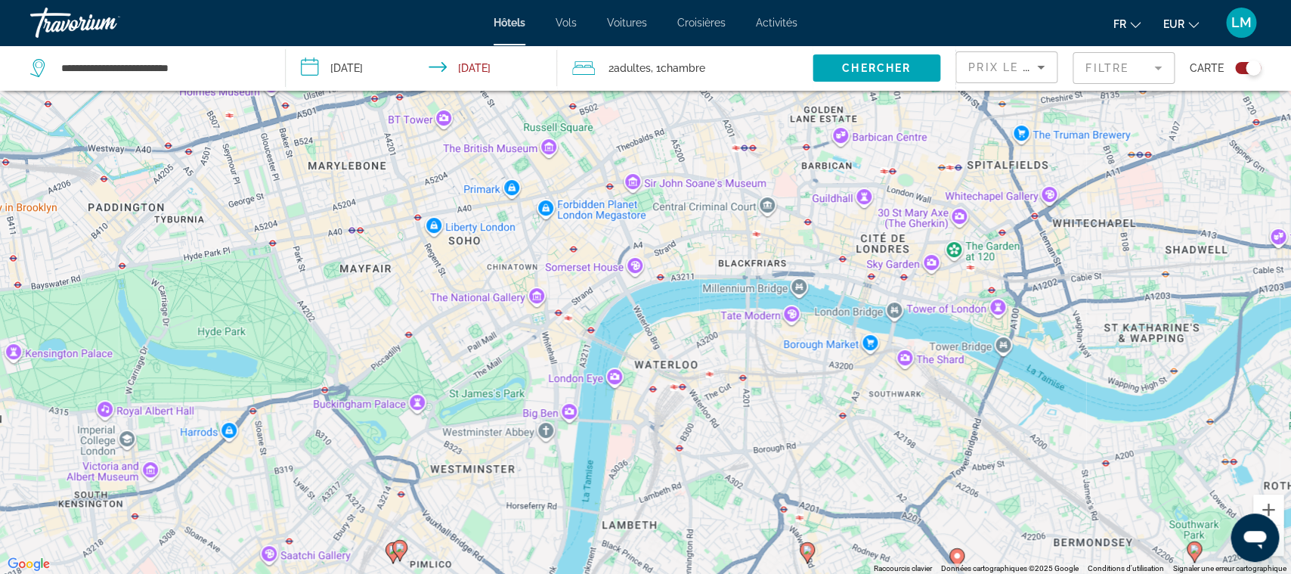
drag, startPoint x: 961, startPoint y: 439, endPoint x: 781, endPoint y: 384, distance: 188.2
click at [785, 385] on div "Pour activer le glissement avec le clavier, appuyez sur Alt+Entrée. Une fois ce…" at bounding box center [645, 287] width 1291 height 574
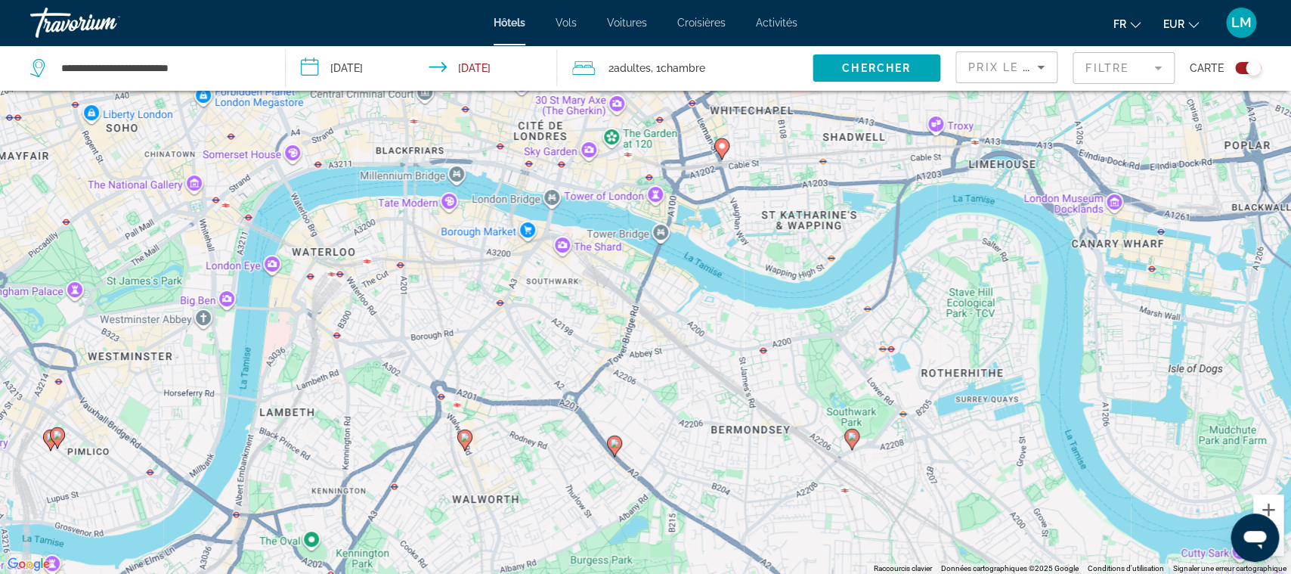
click at [855, 445] on gmp-advanced-marker "Main content" at bounding box center [851, 439] width 15 height 23
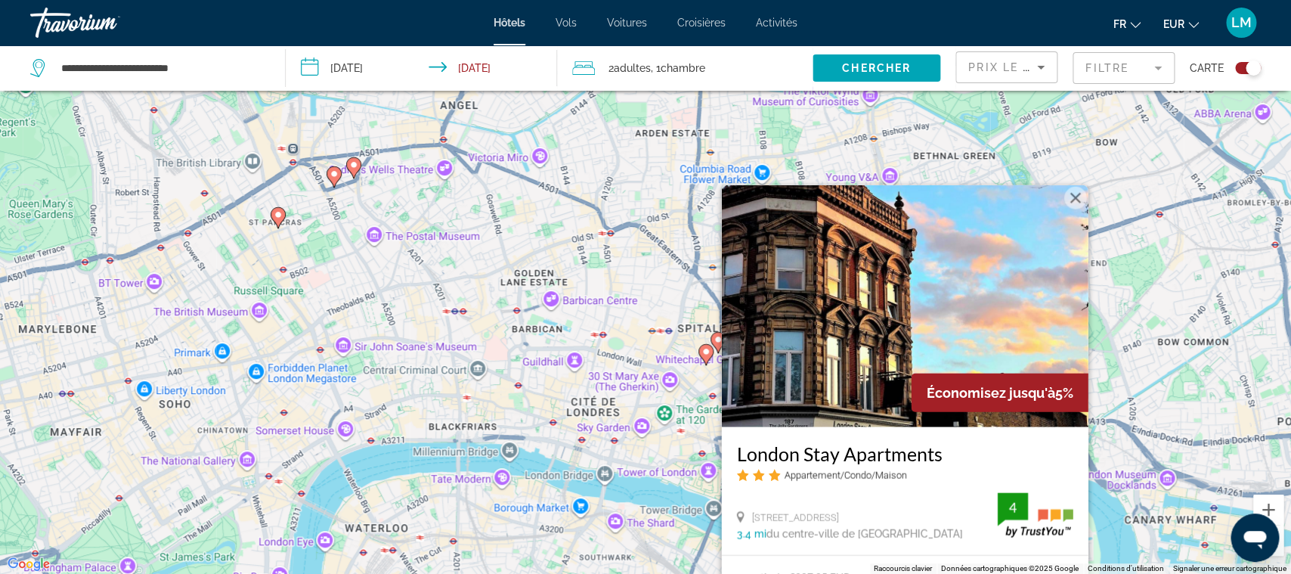
drag, startPoint x: 592, startPoint y: 392, endPoint x: 645, endPoint y: 581, distance: 196.3
click at [645, 573] on div "Pour activer le glissement avec le clavier, appuyez sur Alt+Entrée. Une fois ce…" at bounding box center [645, 287] width 1291 height 574
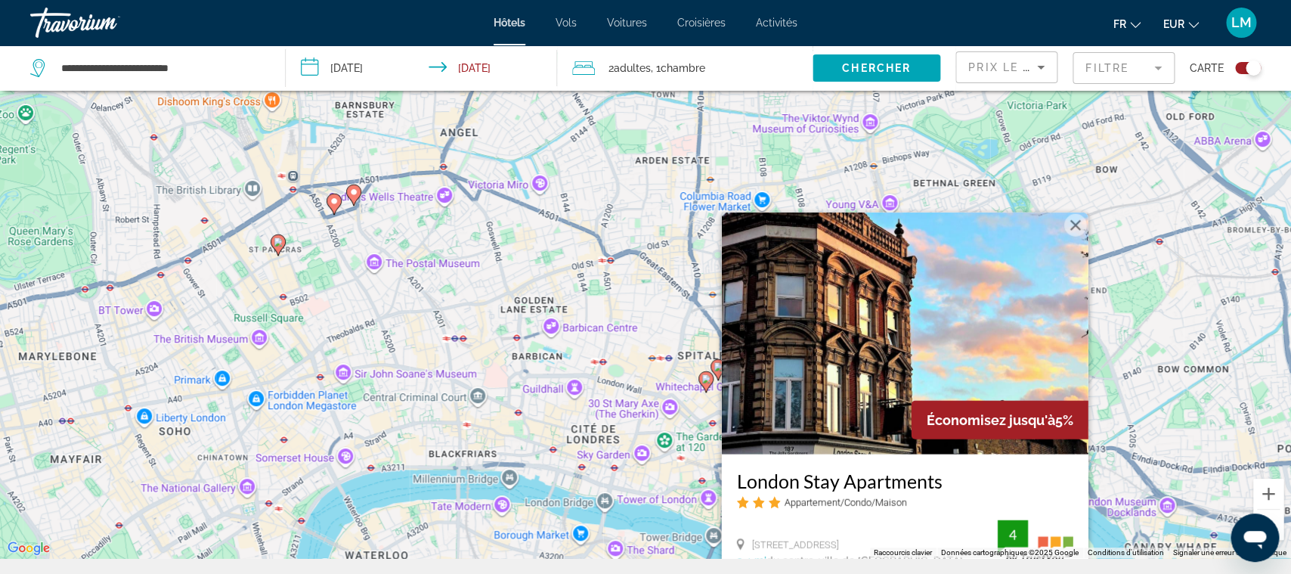
click at [620, 445] on div "Pour activer le glissement avec le clavier, appuyez sur Alt+Entrée. Une fois ce…" at bounding box center [645, 271] width 1291 height 574
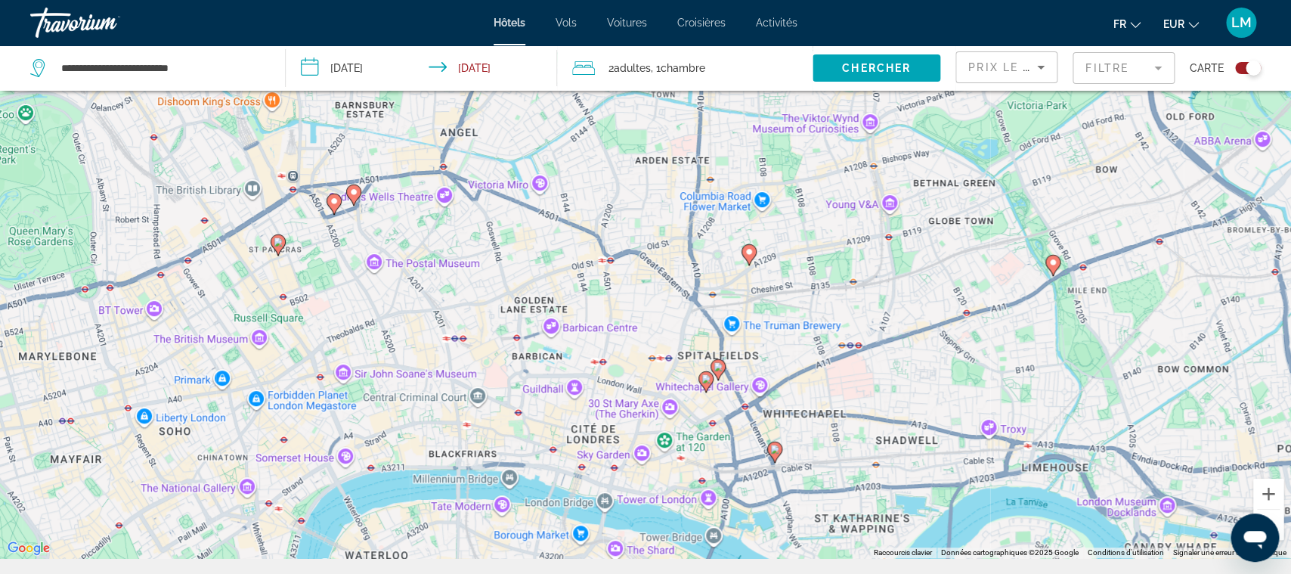
click at [706, 382] on image "Main content" at bounding box center [706, 378] width 9 height 9
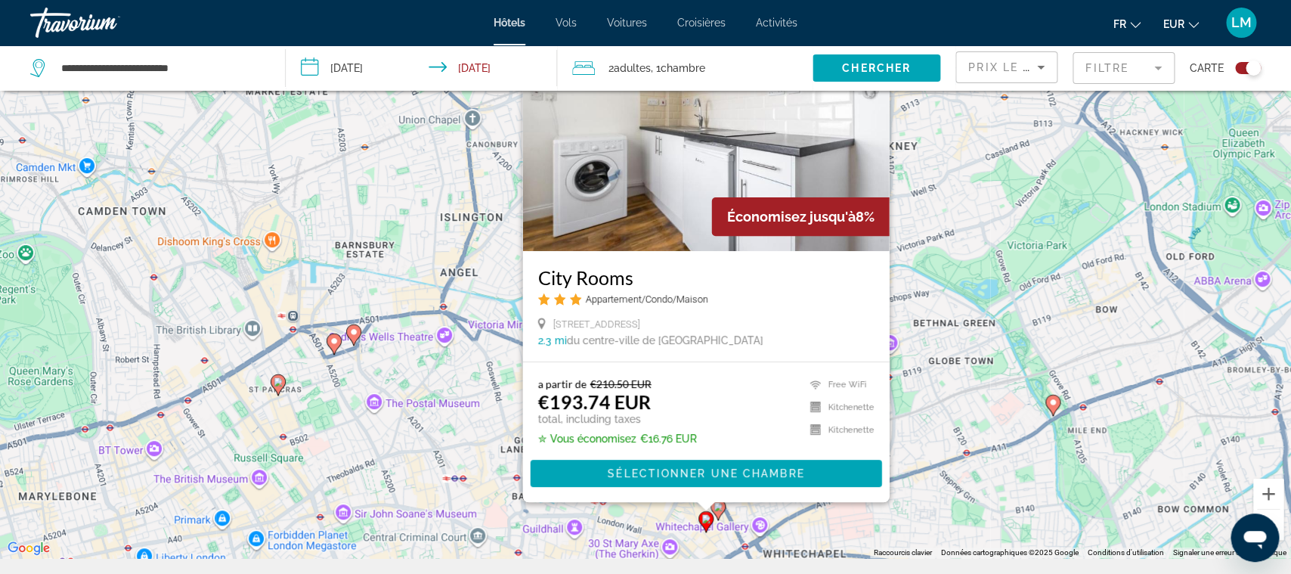
click at [602, 280] on h3 "City Rooms" at bounding box center [706, 277] width 336 height 23
